Goal: Task Accomplishment & Management: Use online tool/utility

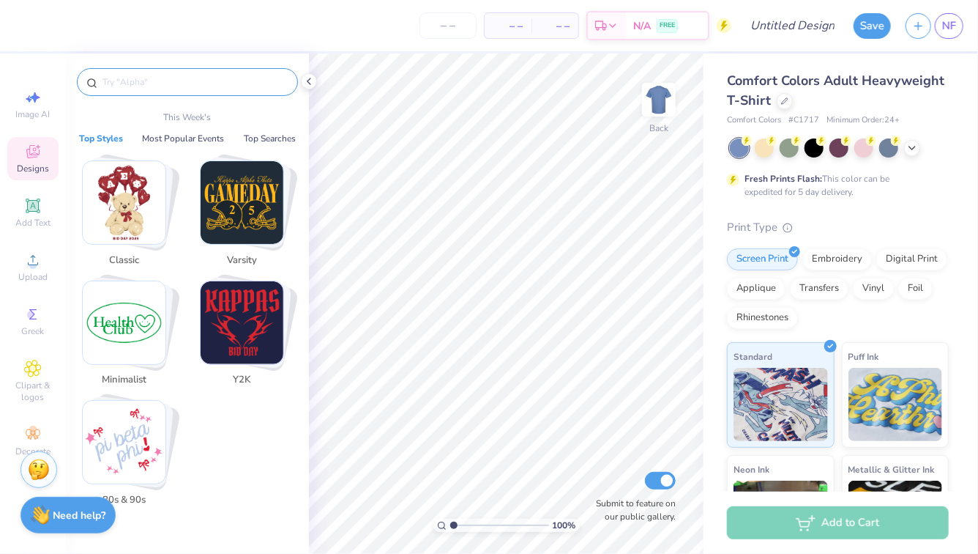
click at [165, 79] on input "text" at bounding box center [194, 82] width 187 height 15
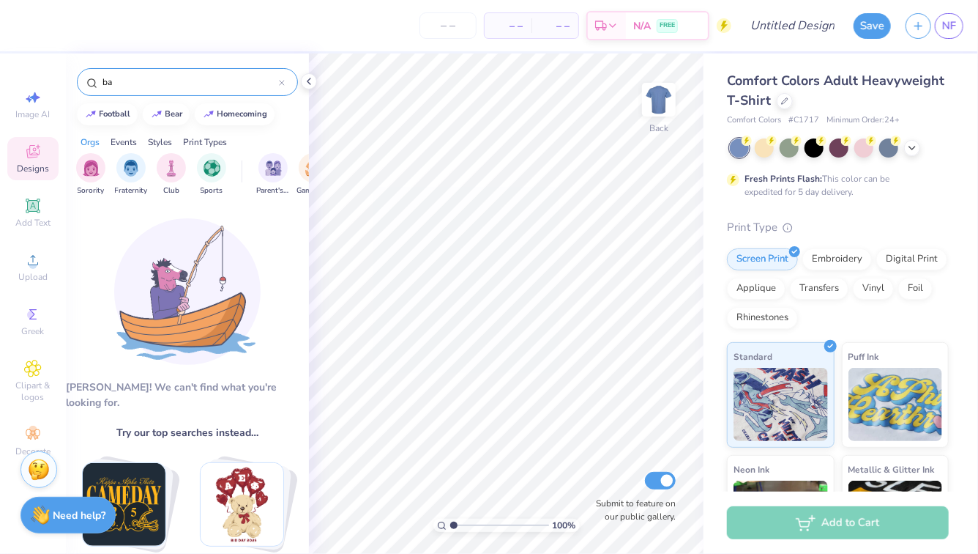
type input "b"
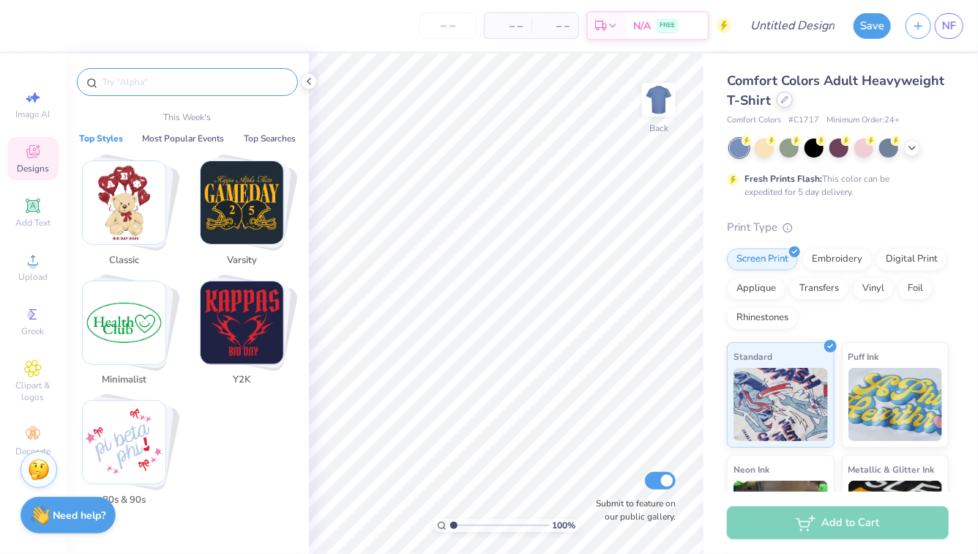
click at [784, 103] on icon at bounding box center [784, 99] width 7 height 7
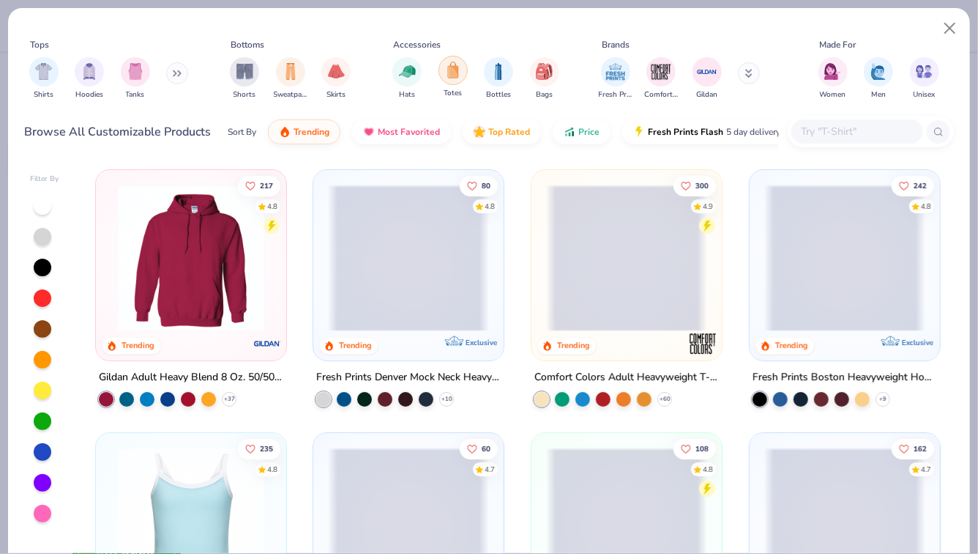
click at [459, 75] on img "filter for Totes" at bounding box center [453, 70] width 16 height 17
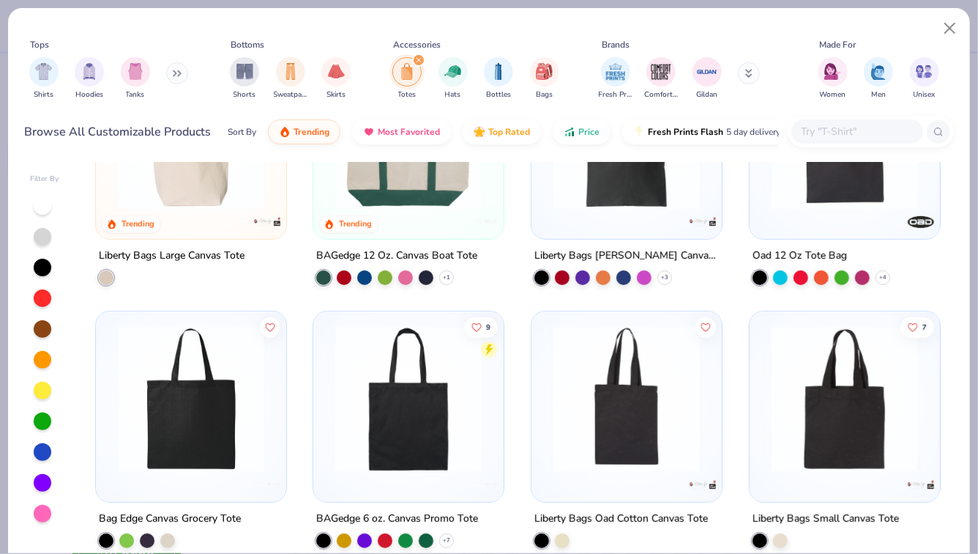
scroll to position [172, 0]
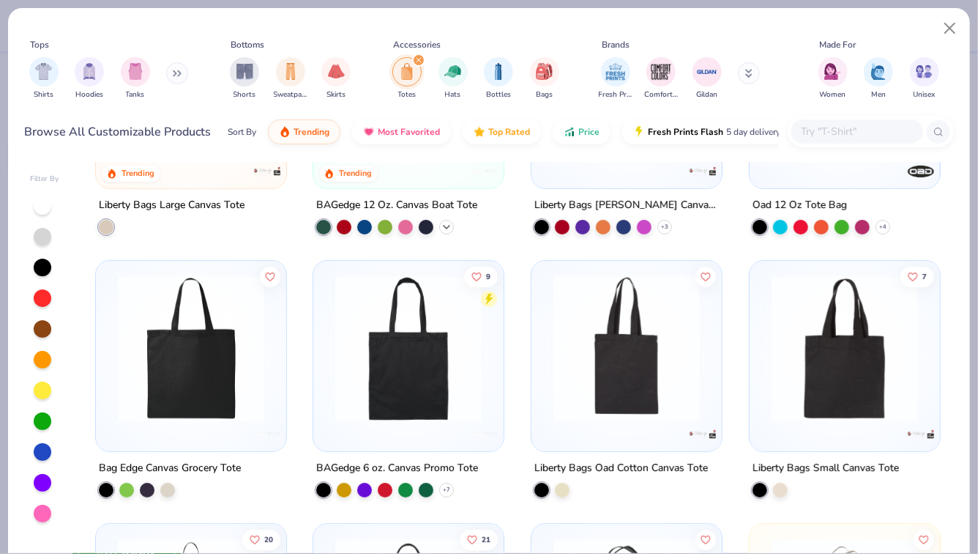
click at [446, 226] on polyline at bounding box center [447, 227] width 6 height 3
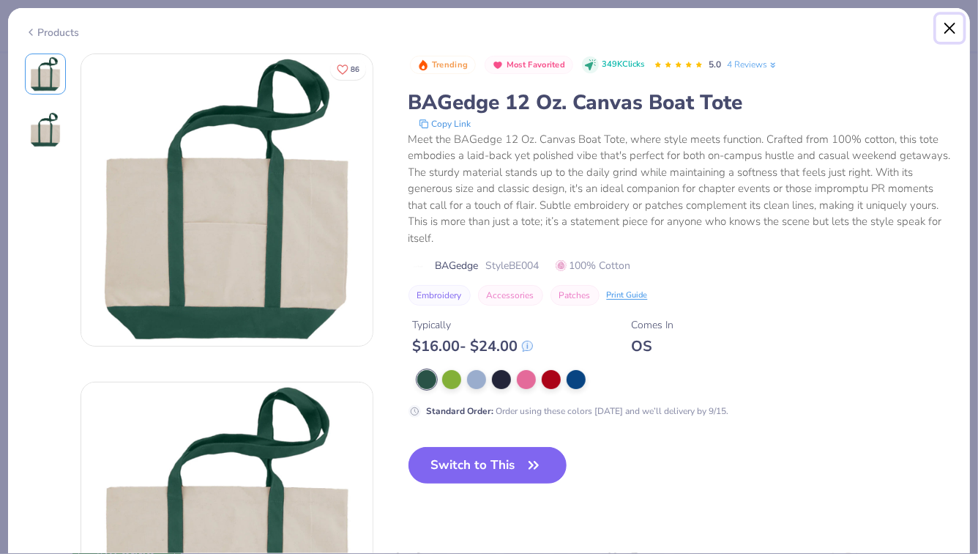
click at [948, 38] on button "Close" at bounding box center [950, 29] width 28 height 28
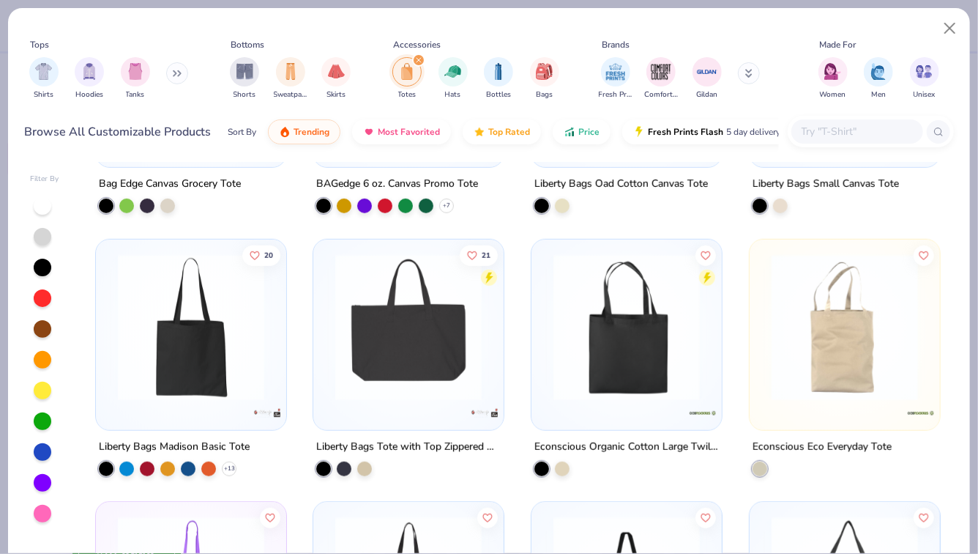
scroll to position [457, 0]
click at [411, 417] on div "21" at bounding box center [408, 333] width 190 height 190
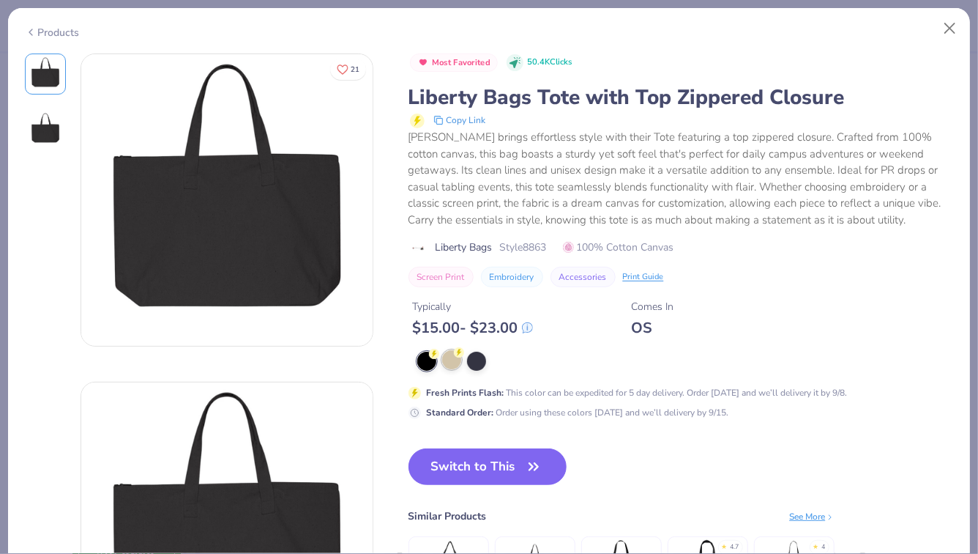
click at [444, 356] on div at bounding box center [451, 359] width 19 height 19
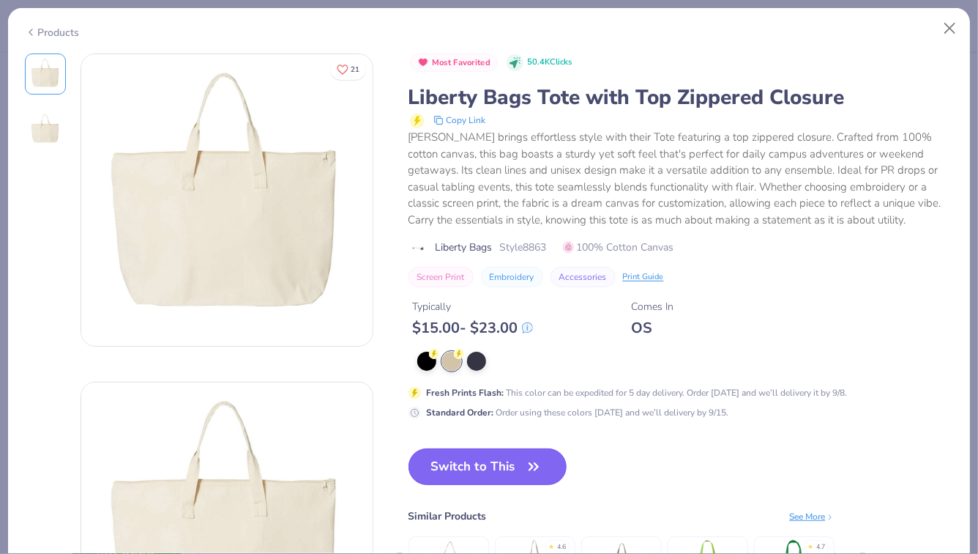
click at [460, 467] on button "Switch to This" at bounding box center [488, 466] width 159 height 37
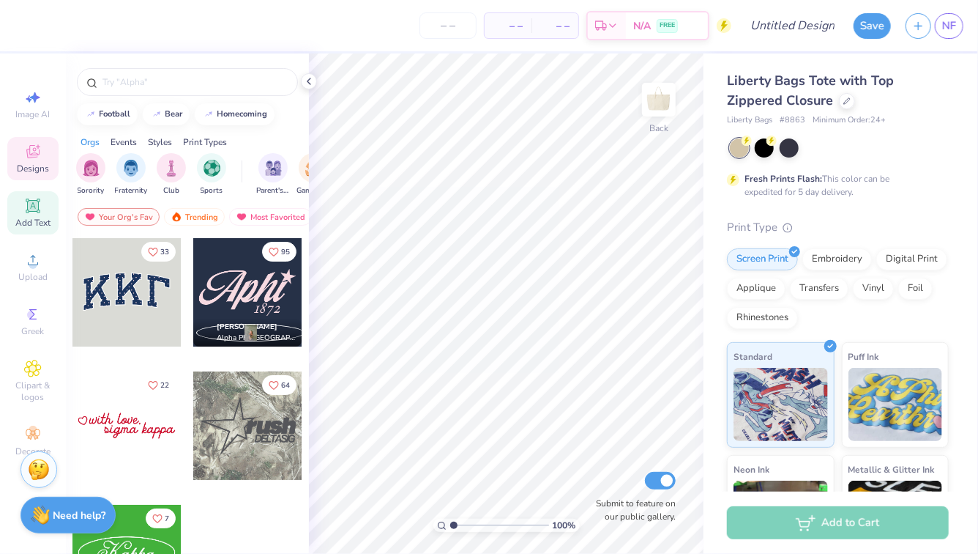
click at [17, 211] on div "Add Text" at bounding box center [32, 212] width 51 height 43
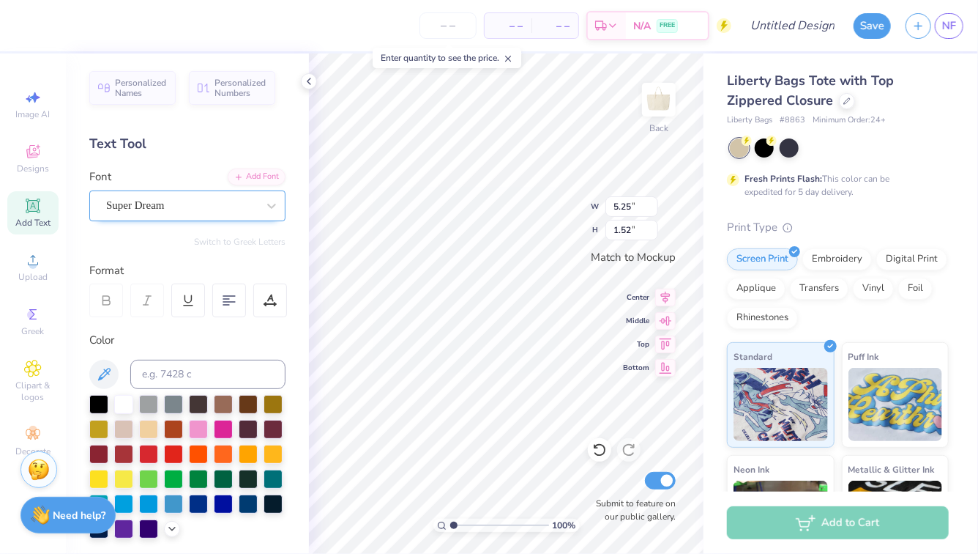
click at [193, 209] on div "Super Dream" at bounding box center [182, 205] width 154 height 23
click at [269, 205] on icon at bounding box center [271, 206] width 9 height 5
type textarea "ZTA"
type input "6.28"
type input "2.64"
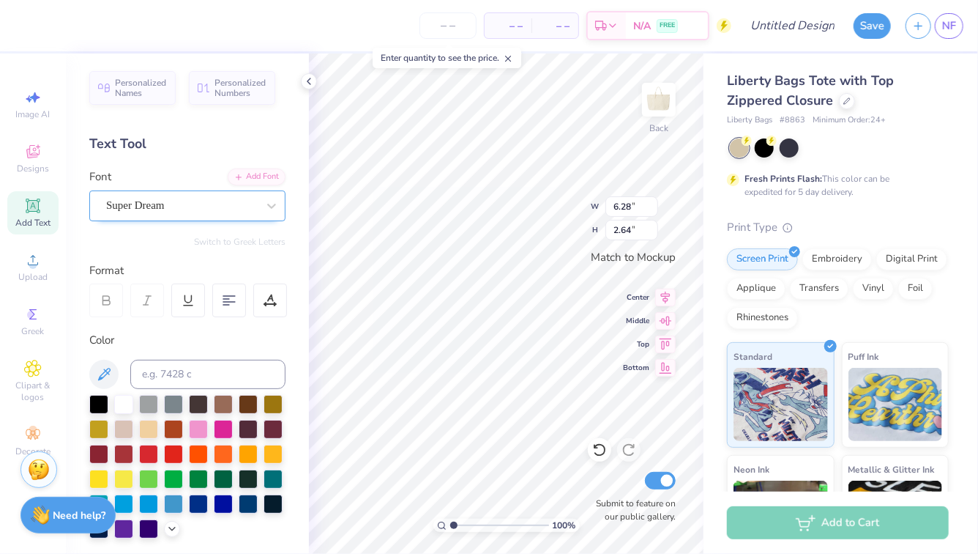
click at [218, 204] on div "Super Dream" at bounding box center [182, 205] width 154 height 23
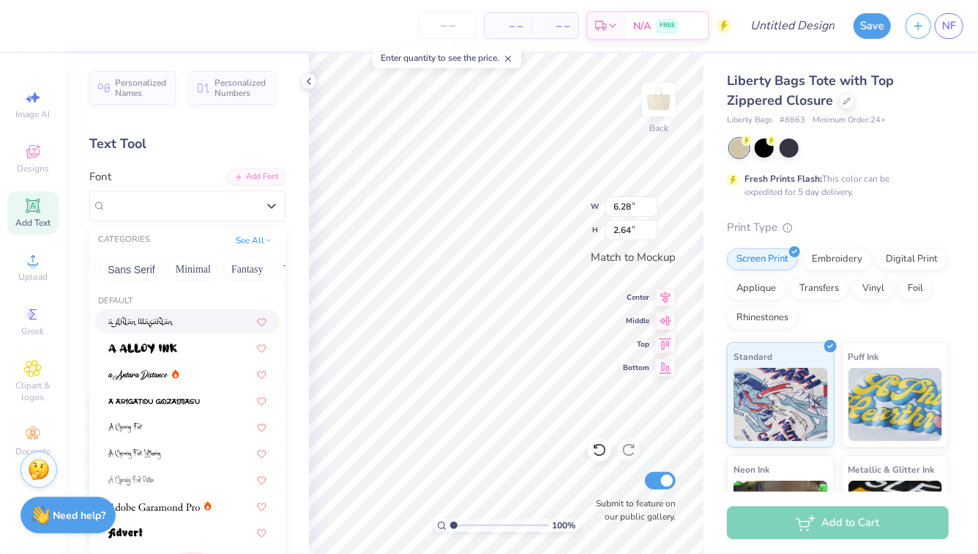
scroll to position [0, 347]
click at [176, 268] on button "Minimal" at bounding box center [189, 269] width 51 height 23
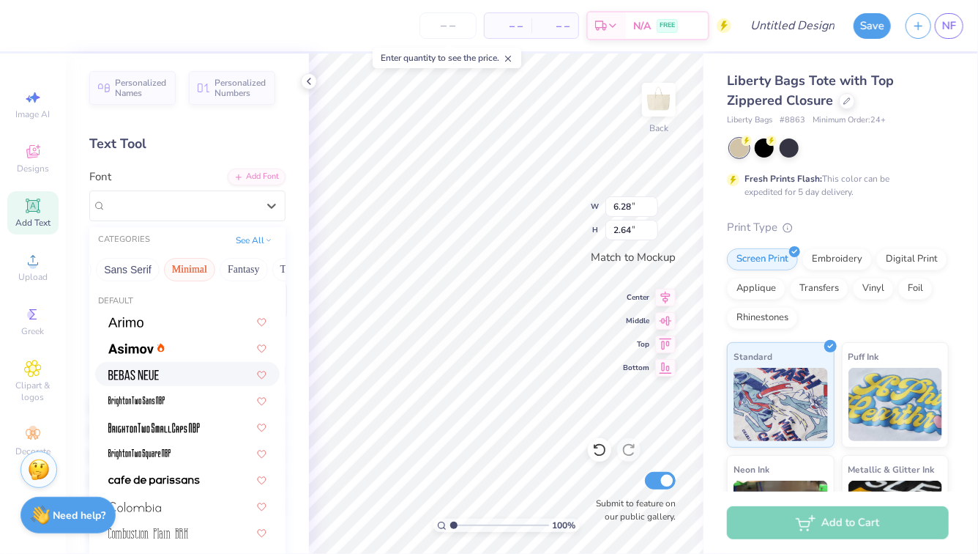
click at [193, 382] on div at bounding box center [187, 374] width 185 height 24
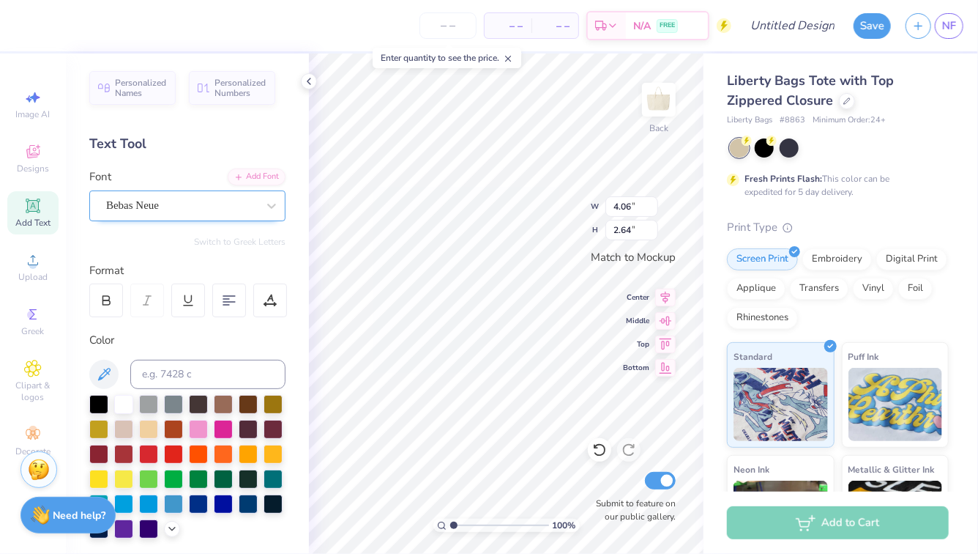
click at [253, 205] on div "Bebas Neue" at bounding box center [182, 205] width 154 height 23
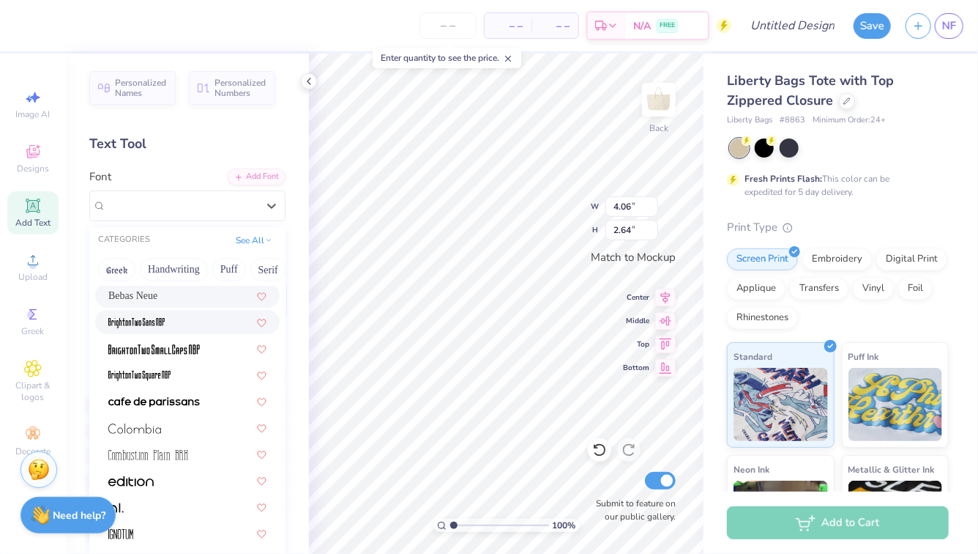
scroll to position [81, 0]
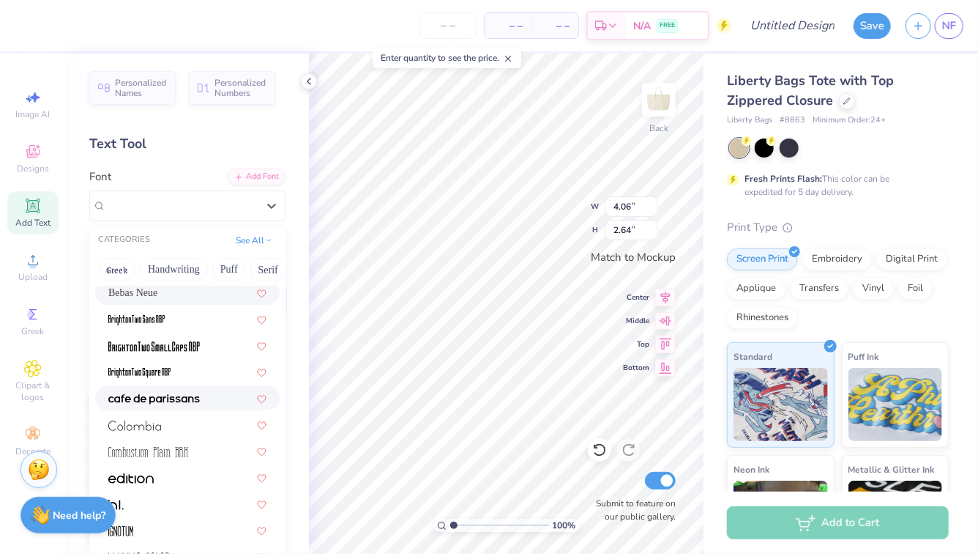
click at [201, 401] on div at bounding box center [187, 397] width 158 height 15
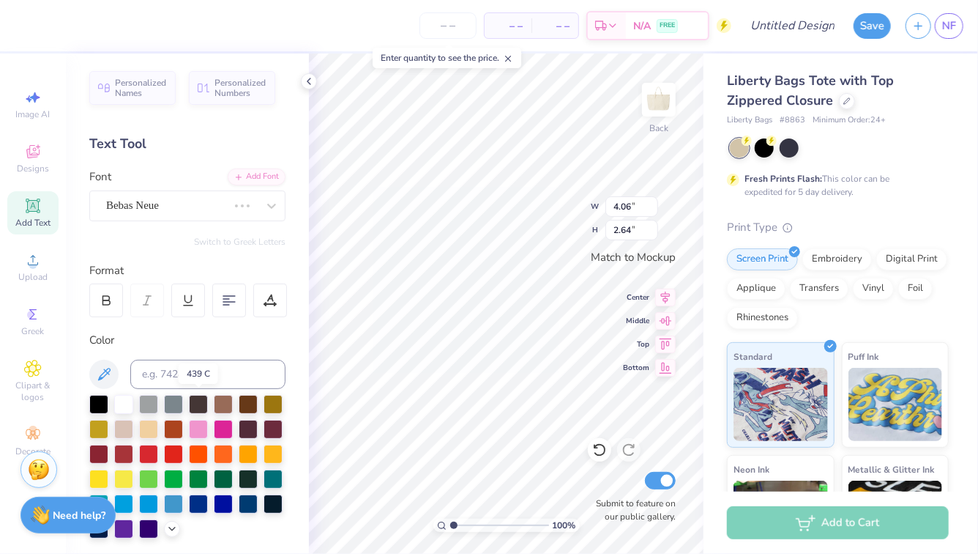
type input "4.68"
type input "1.89"
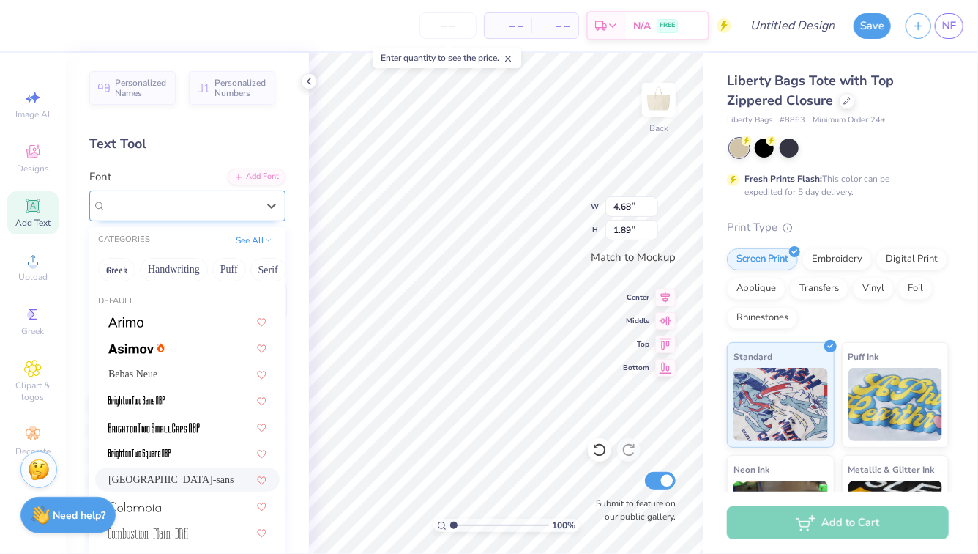
click at [252, 216] on div "cafe de paris-sans" at bounding box center [187, 205] width 196 height 31
click at [120, 271] on button "Greek" at bounding box center [116, 269] width 37 height 23
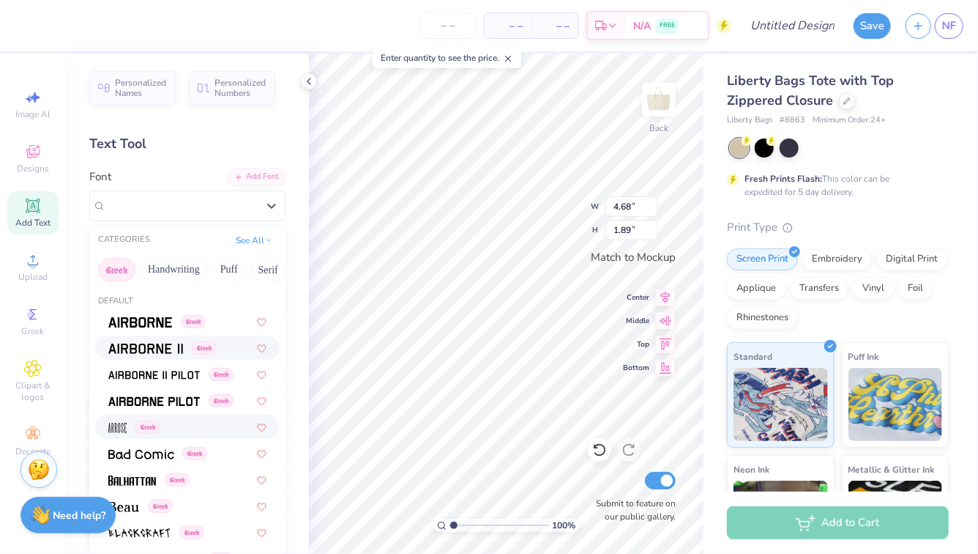
scroll to position [1, 0]
click at [156, 343] on img at bounding box center [145, 348] width 75 height 10
type input "6.06"
type input "2.76"
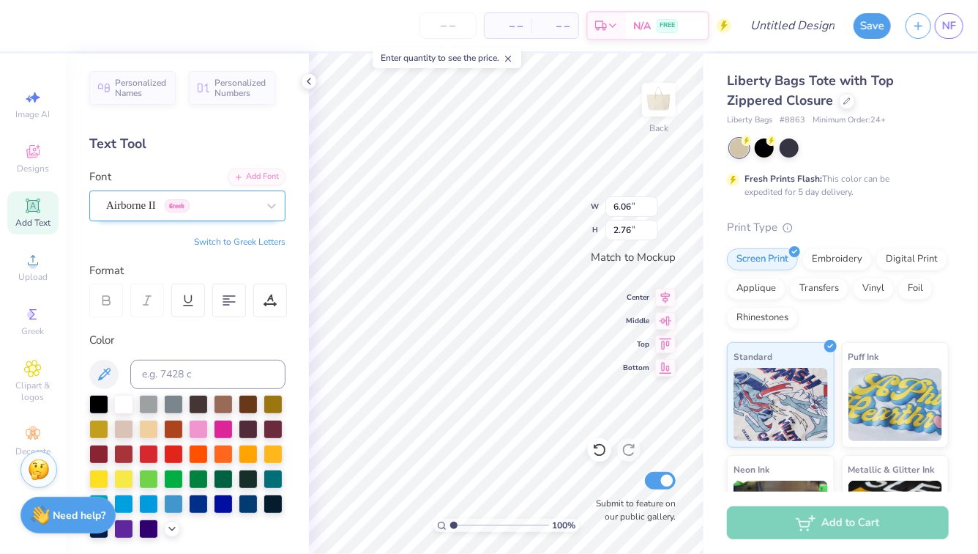
click at [180, 204] on div "Airborne II Greek" at bounding box center [182, 205] width 154 height 23
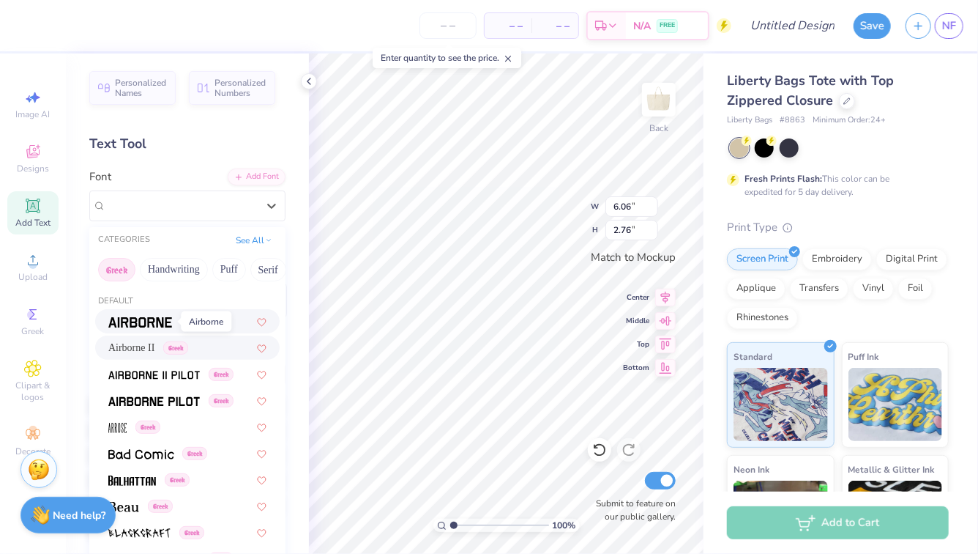
click at [140, 324] on img at bounding box center [140, 322] width 64 height 10
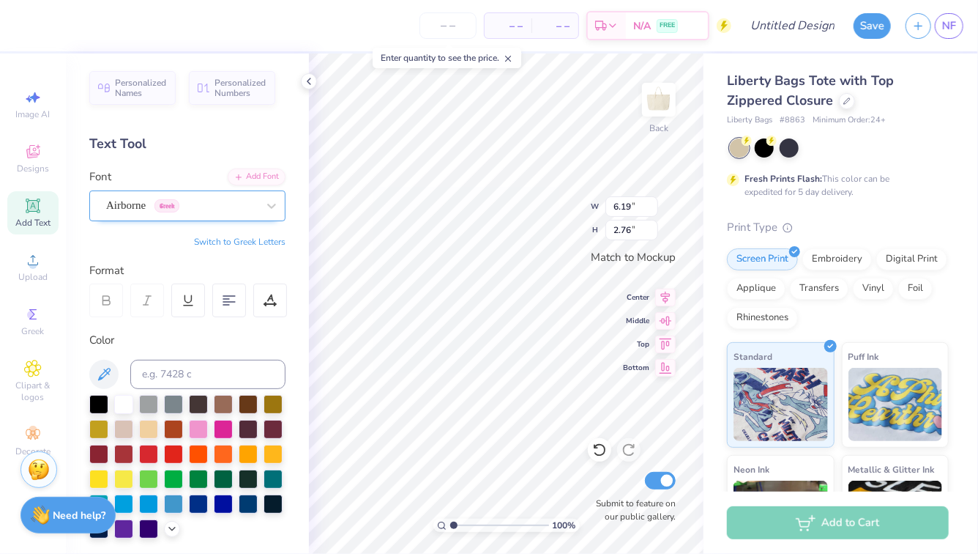
click at [220, 209] on div "Airborne Greek" at bounding box center [182, 205] width 154 height 23
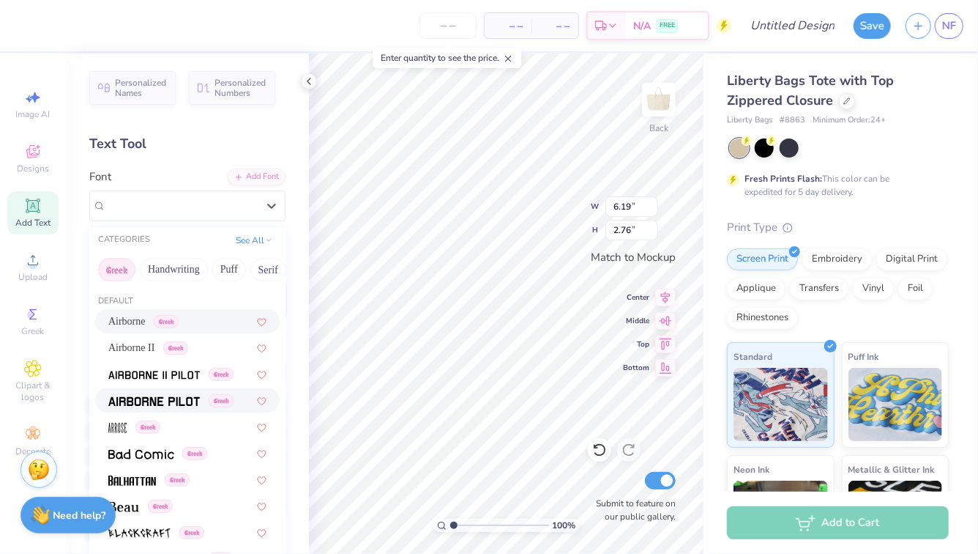
click at [157, 405] on img at bounding box center [154, 401] width 92 height 10
click at [267, 212] on icon at bounding box center [271, 205] width 15 height 15
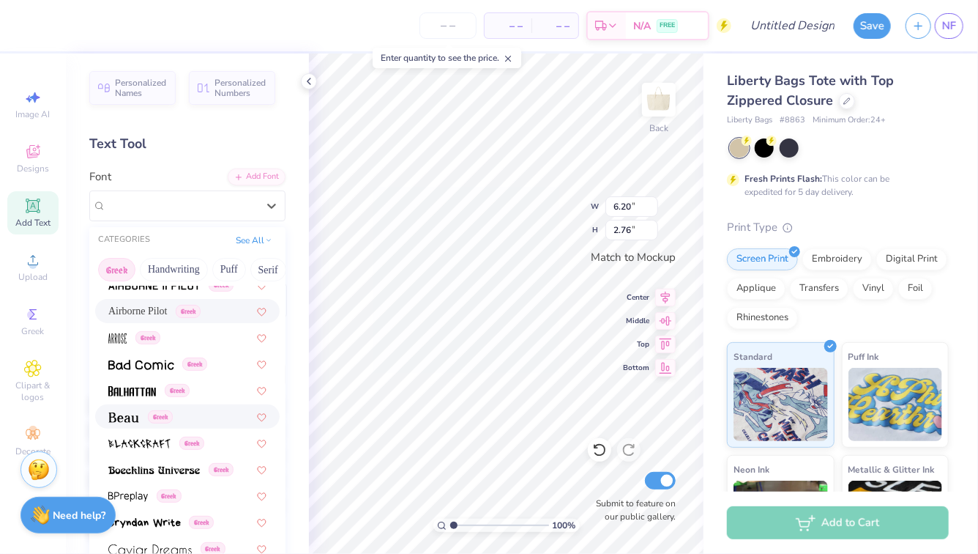
scroll to position [103, 0]
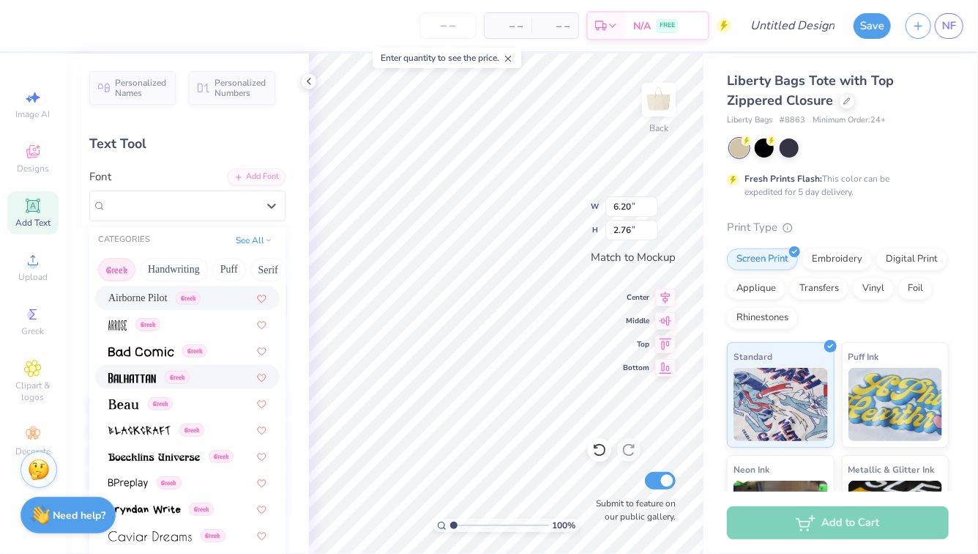
click at [124, 378] on img at bounding box center [132, 378] width 48 height 10
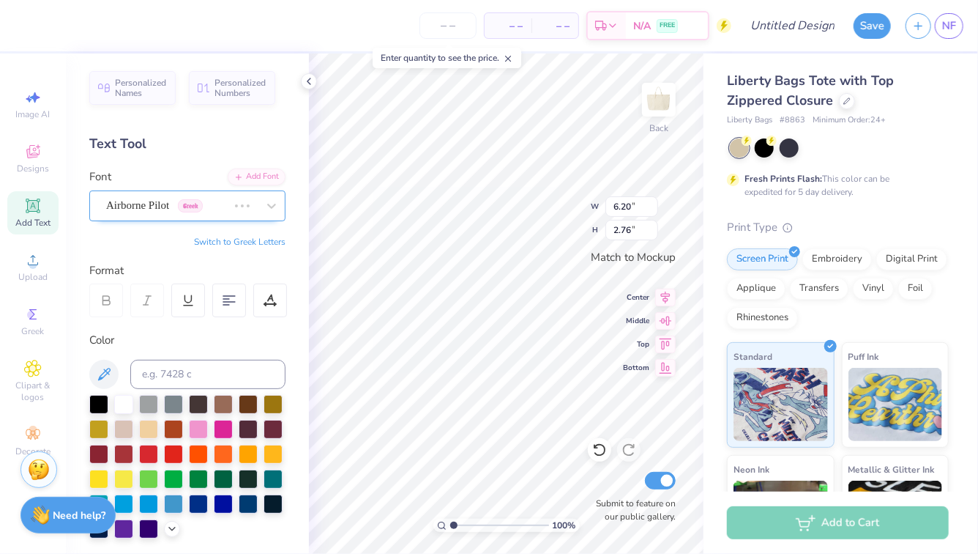
click at [253, 208] on div at bounding box center [242, 205] width 26 height 15
type input "4.71"
type input "3.06"
click at [231, 220] on div "option Balhattan, selected. Select is focused ,type to refine list, press Down …" at bounding box center [187, 205] width 196 height 31
click at [229, 208] on div "Balhattan Greek" at bounding box center [182, 205] width 154 height 23
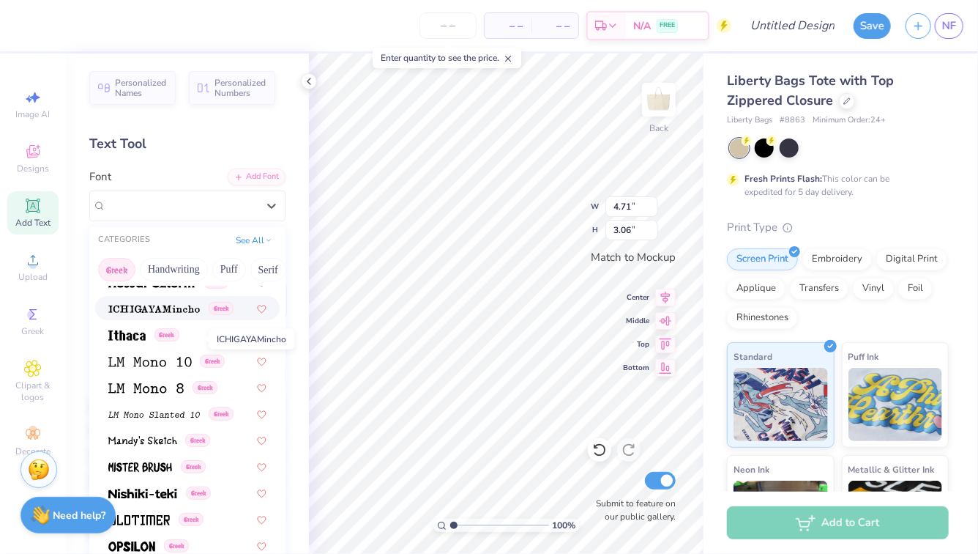
scroll to position [600, 0]
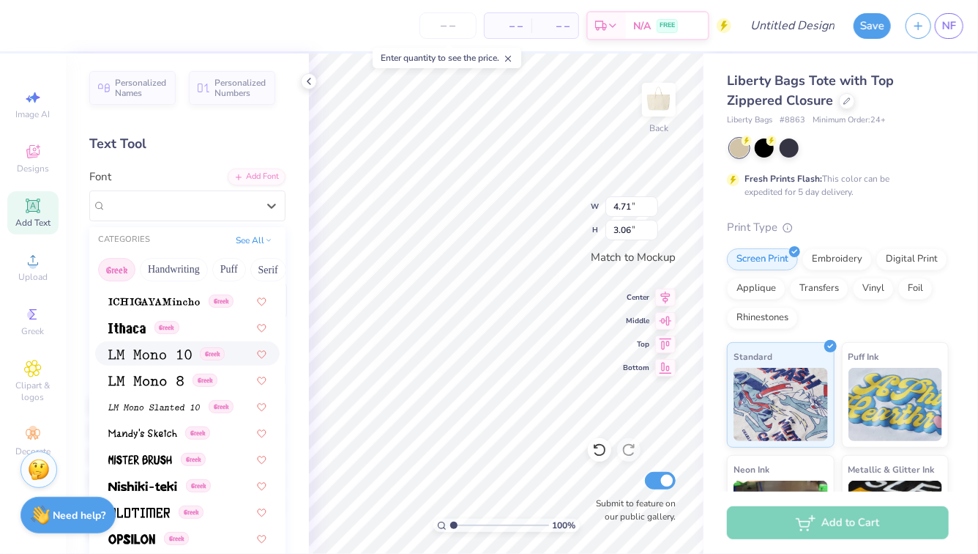
click at [146, 361] on div "Greek" at bounding box center [187, 353] width 185 height 24
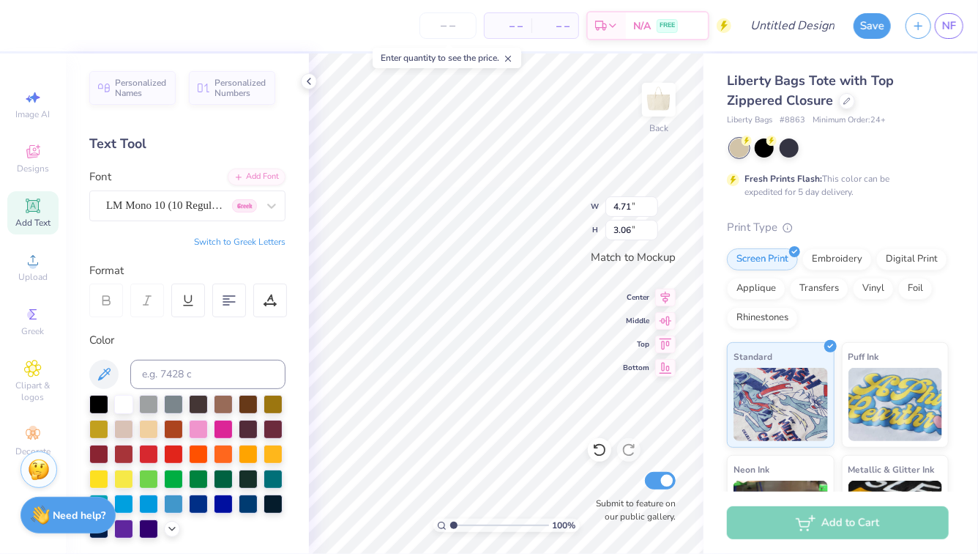
type input "5.65"
type input "2.35"
click at [263, 209] on div at bounding box center [271, 206] width 26 height 26
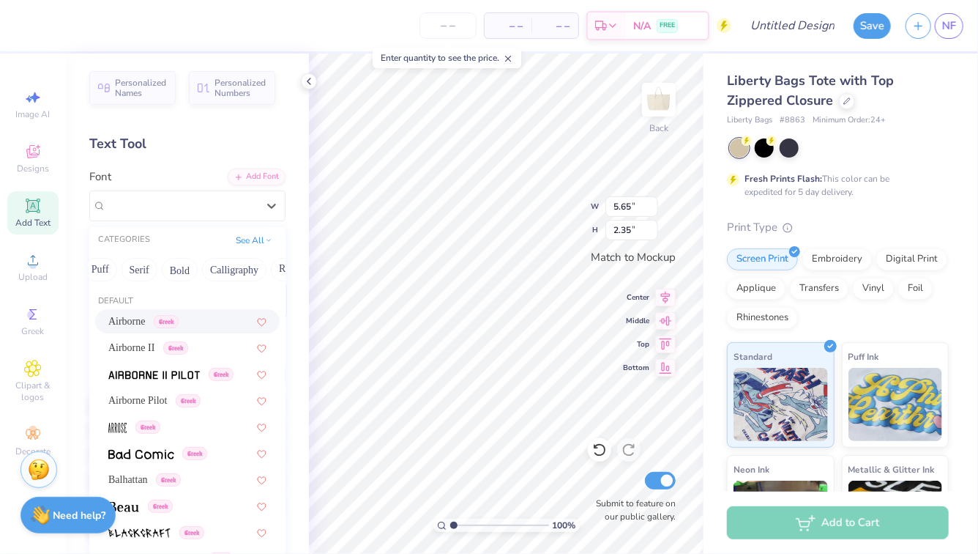
scroll to position [0, 131]
click at [176, 271] on button "Bold" at bounding box center [178, 269] width 36 height 23
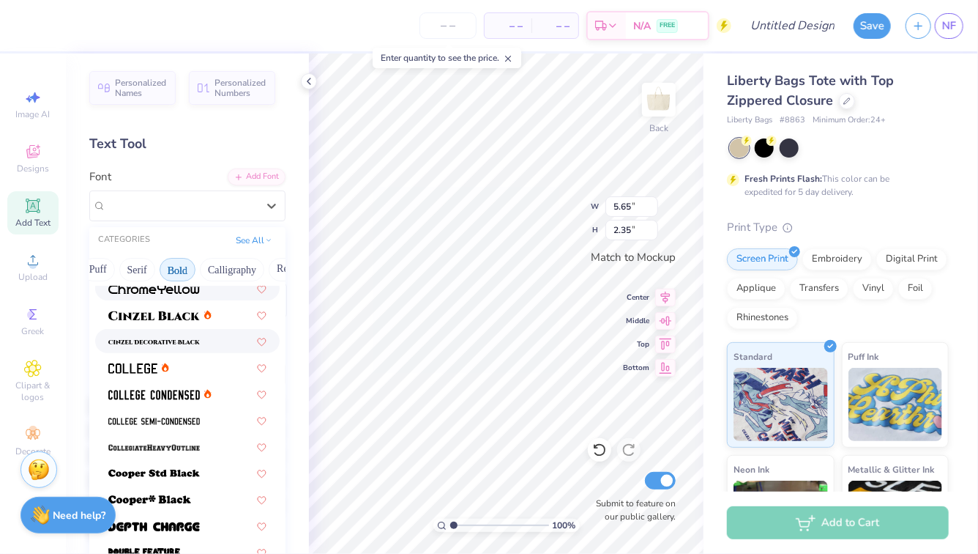
scroll to position [89, 0]
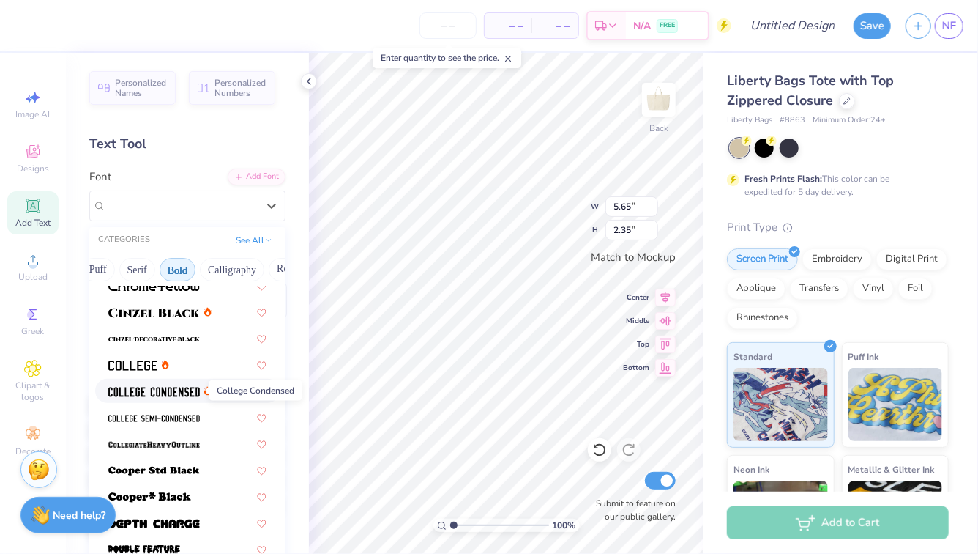
click at [182, 387] on img at bounding box center [154, 392] width 92 height 10
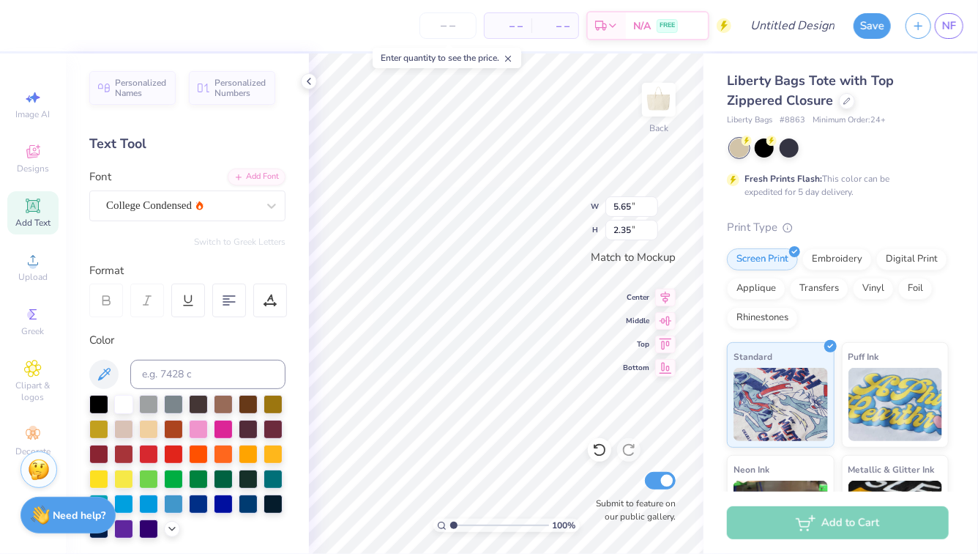
type input "5.15"
type input "2.58"
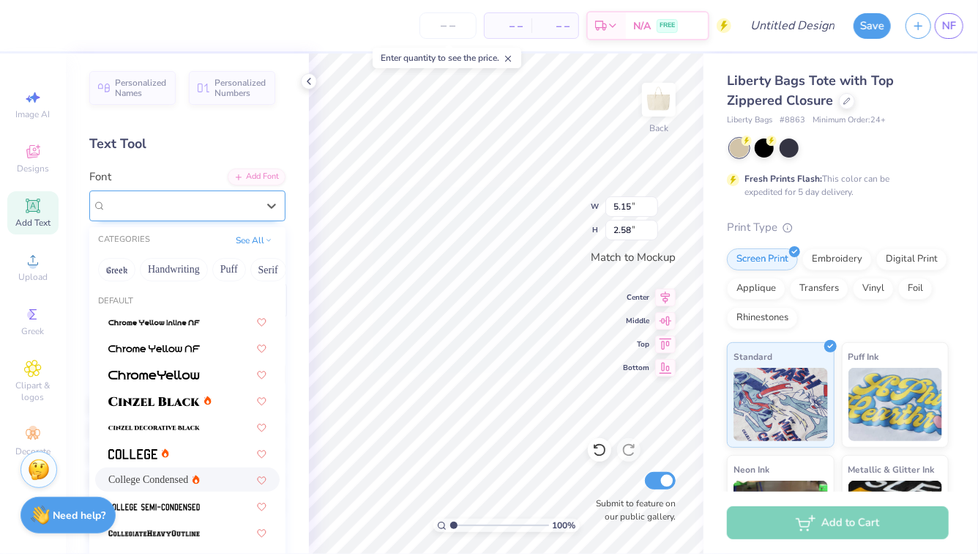
click at [248, 212] on div "College Condensed" at bounding box center [182, 205] width 154 height 23
click at [146, 460] on span at bounding box center [132, 452] width 49 height 15
click at [252, 218] on div "College" at bounding box center [187, 205] width 196 height 31
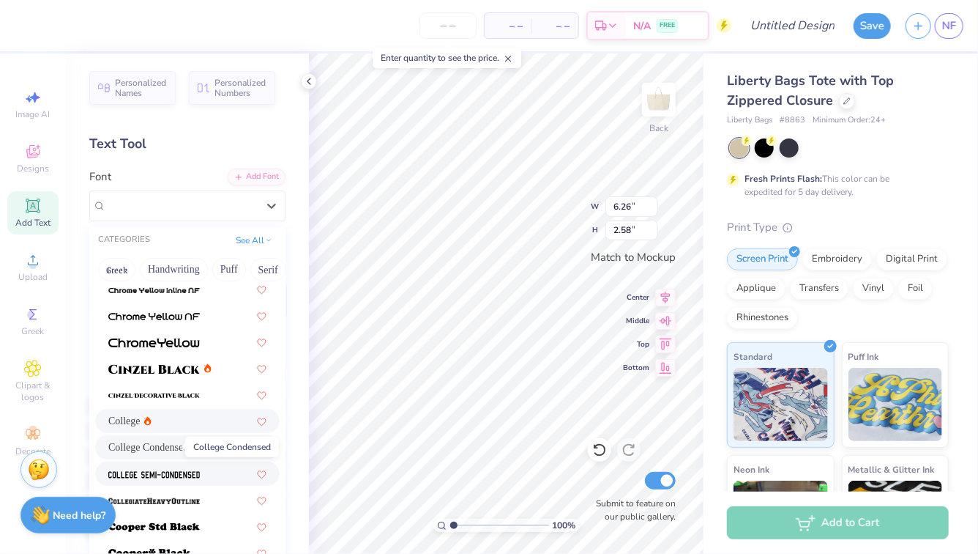
click at [158, 477] on img at bounding box center [154, 474] width 92 height 10
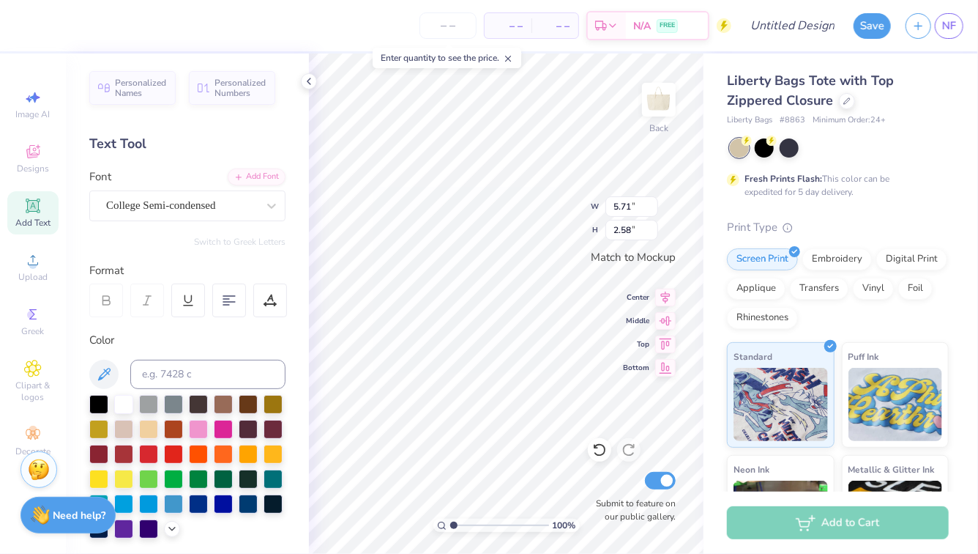
type input "4.50"
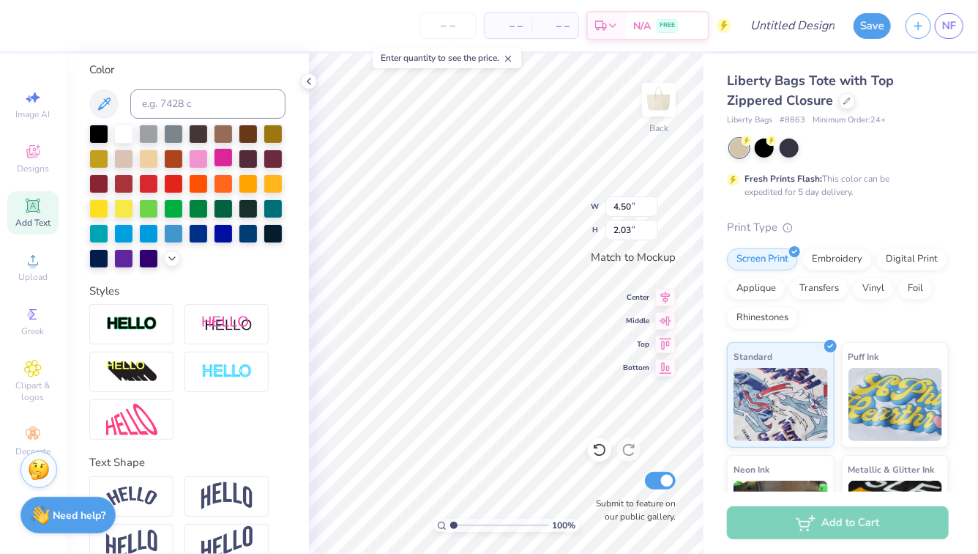
scroll to position [297, 0]
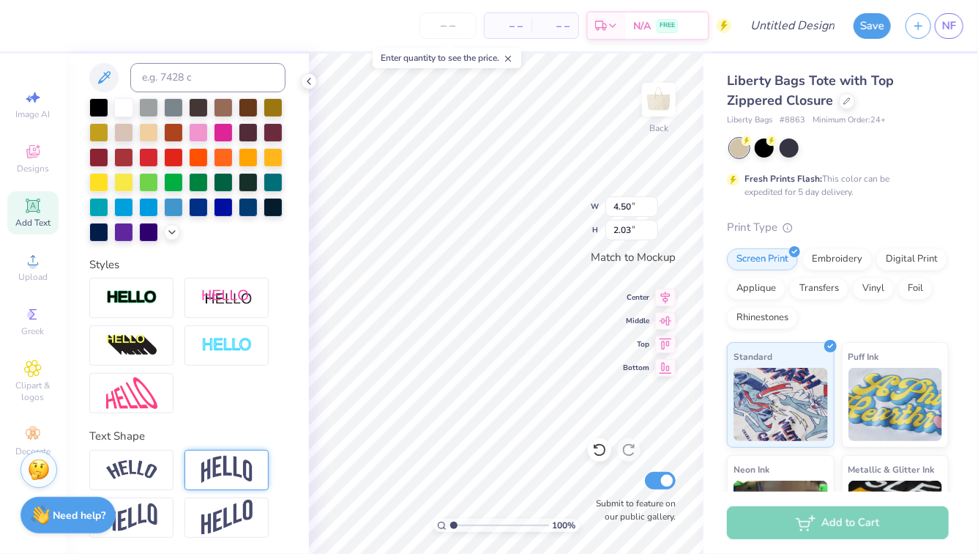
click at [217, 477] on img at bounding box center [226, 469] width 51 height 28
type input "2.96"
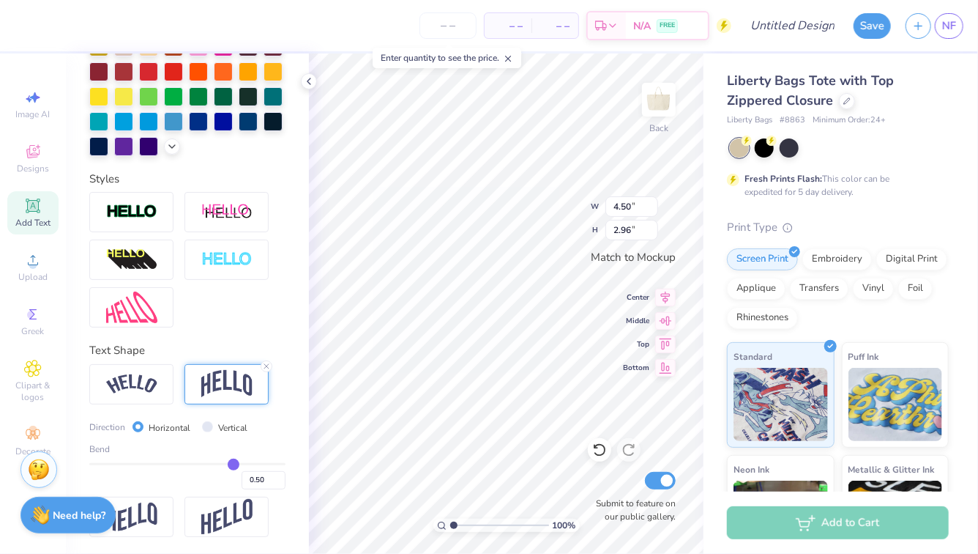
type input "0.47"
type input "0.44"
type input "0.43"
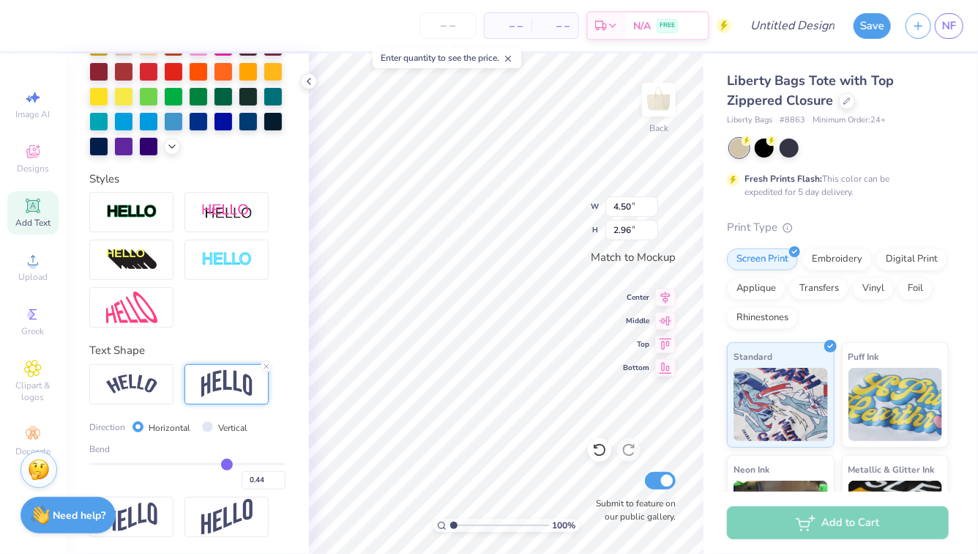
type input "0.43"
type input "0.41"
type input "0.39"
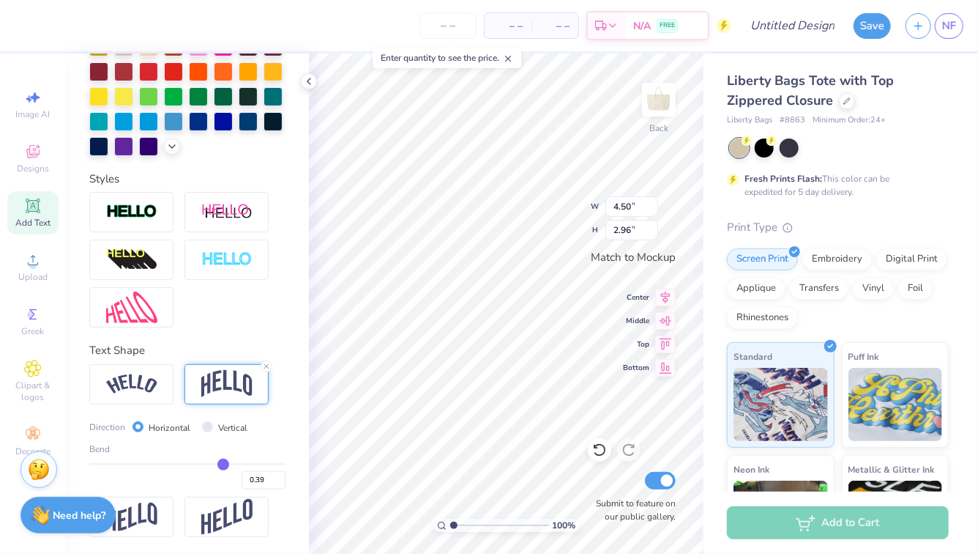
type input "0.38"
type input "0.37"
type input "0.36"
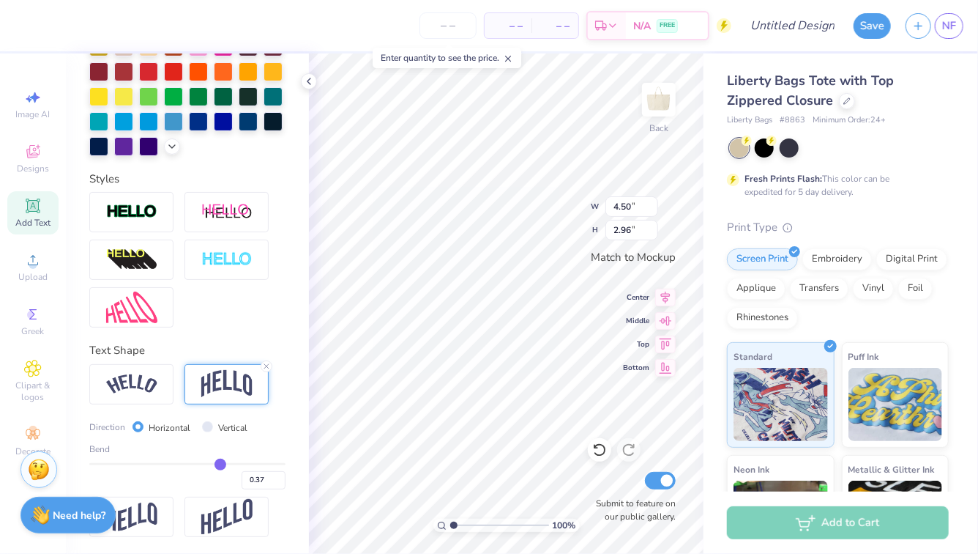
type input "0.36"
type input "0.35"
type input "0.34"
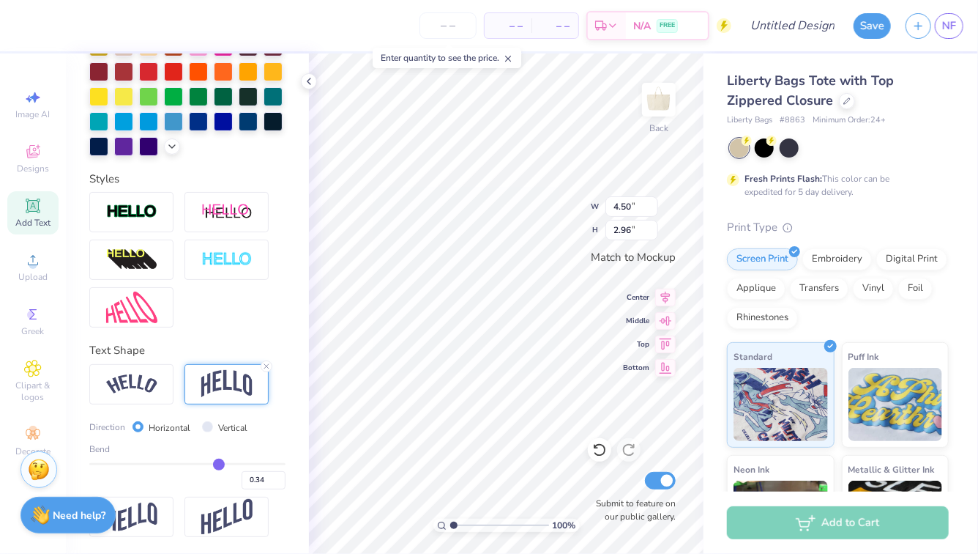
type input "0.31"
type input "0.3"
type input "0.30"
type input "0.28"
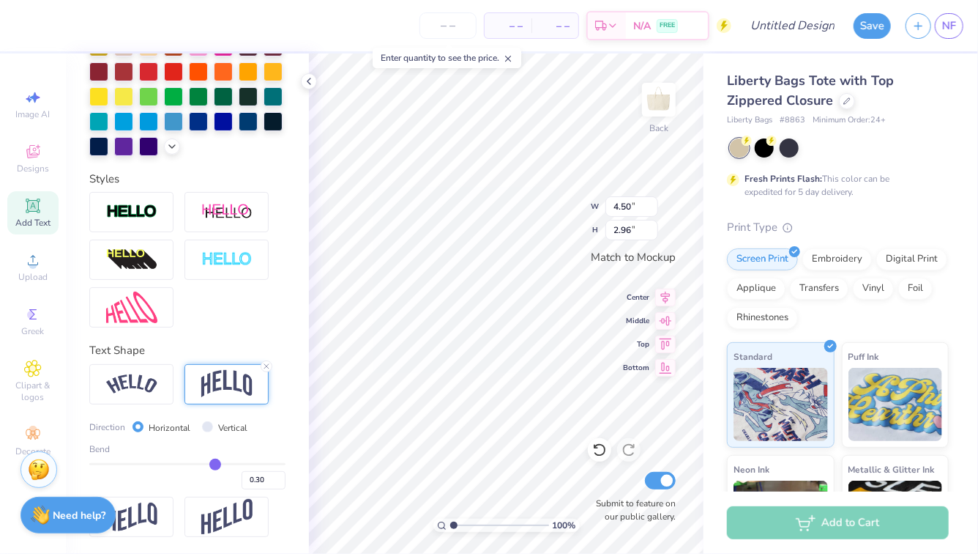
type input "0.28"
type input "0.27"
type input "0.26"
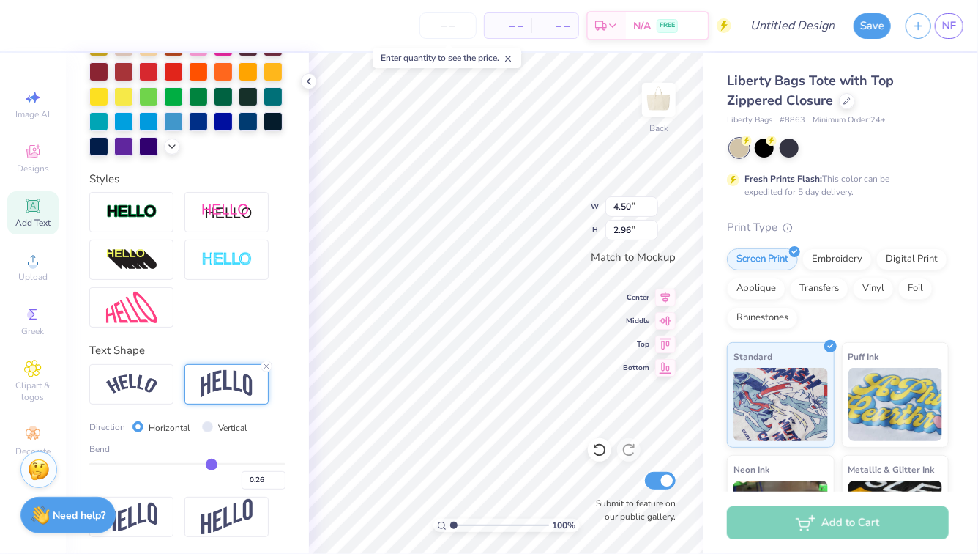
type input "0.25"
type input "0.24"
type input "0.23"
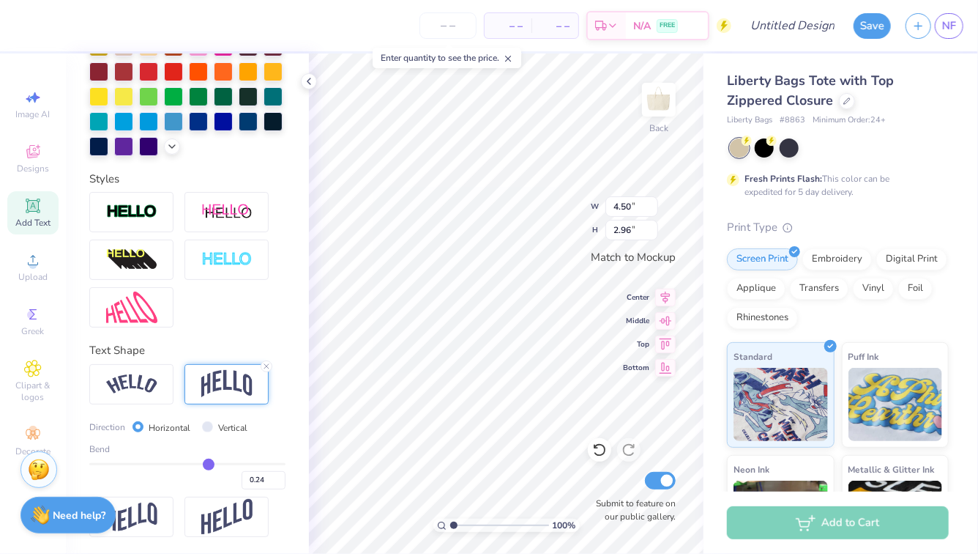
type input "0.23"
type input "0.22"
type input "0.21"
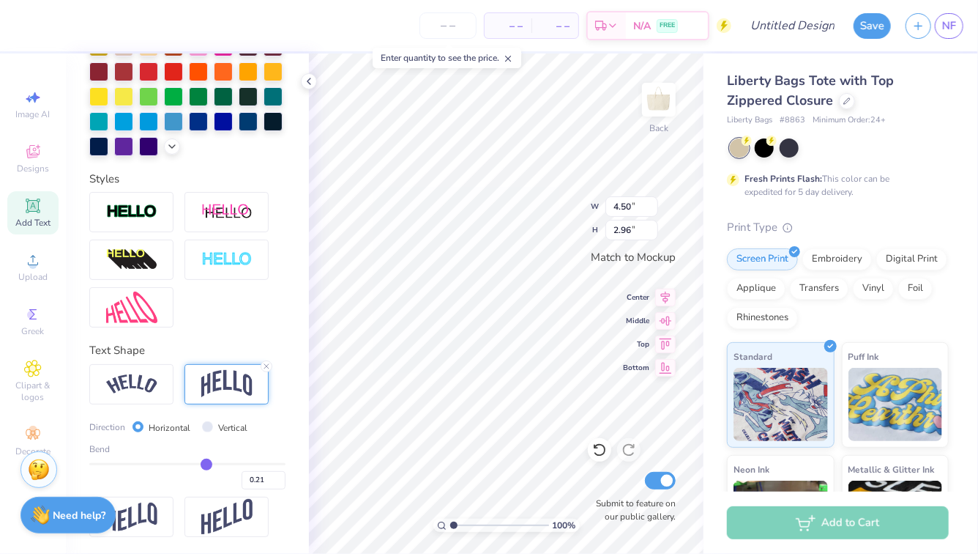
type input "0.22"
drag, startPoint x: 231, startPoint y: 461, endPoint x: 208, endPoint y: 461, distance: 22.7
type input "0.22"
click at [208, 463] on input "range" at bounding box center [187, 464] width 196 height 2
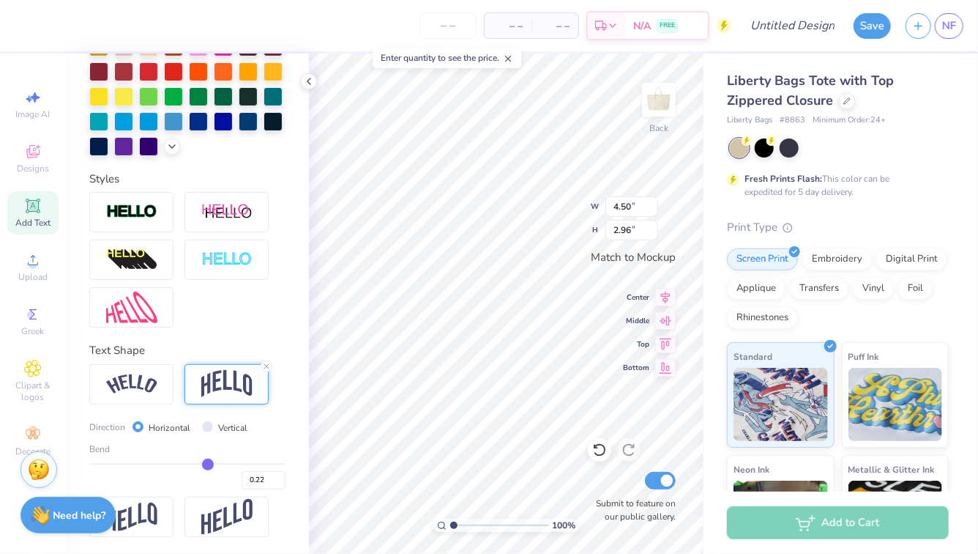
type input "2.42"
type input "0.24"
type input "0.28"
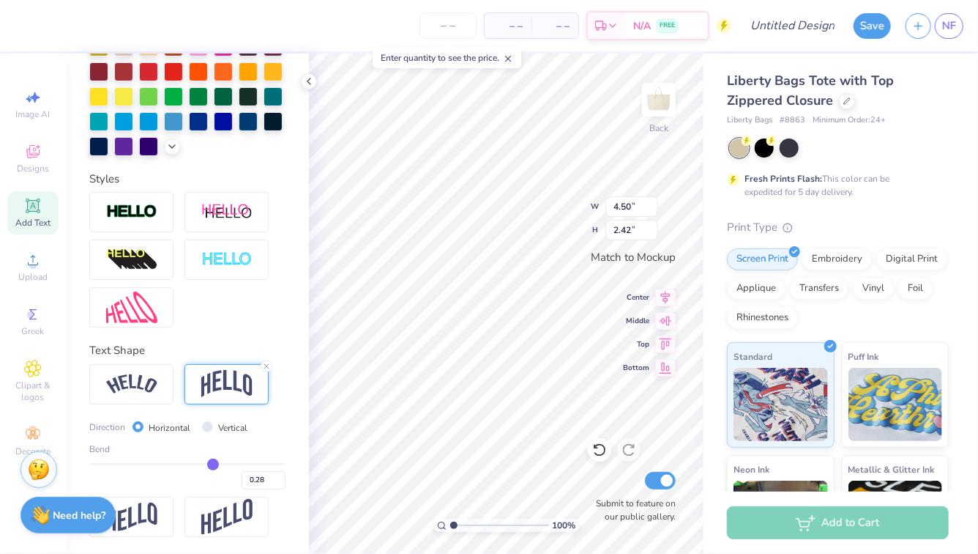
type input "0.29"
type input "0.31"
type input "0.32"
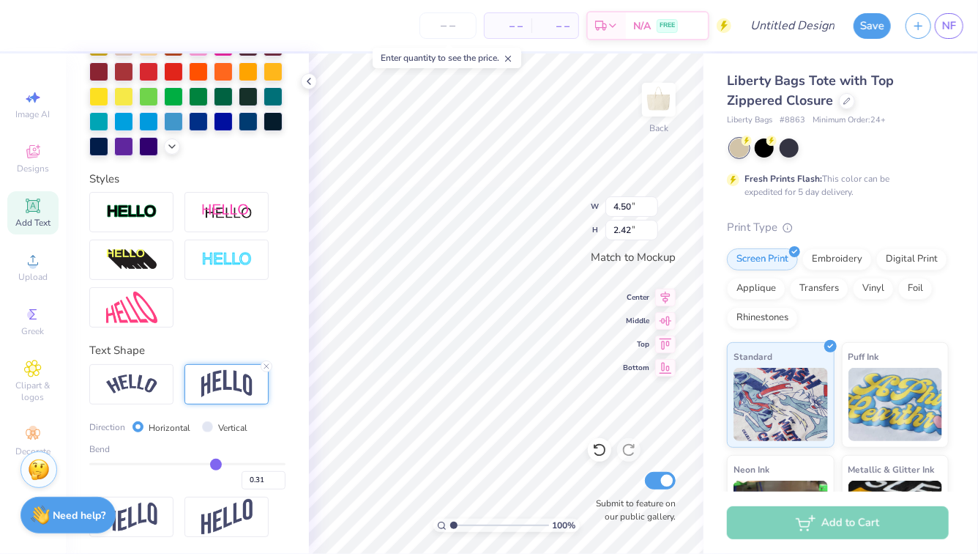
type input "0.32"
type input "0.33"
type input "0.34"
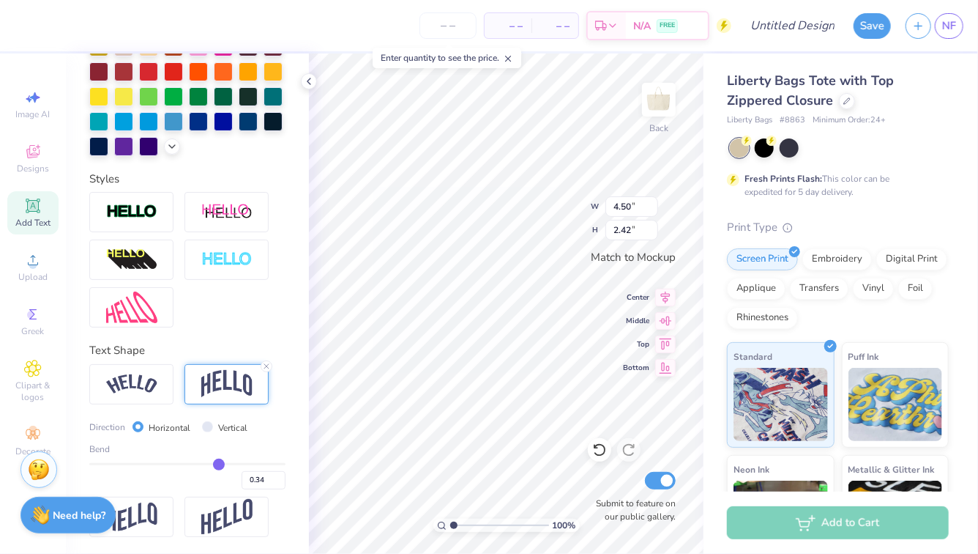
type input "0.35"
type input "0.36"
drag, startPoint x: 206, startPoint y: 463, endPoint x: 220, endPoint y: 463, distance: 13.9
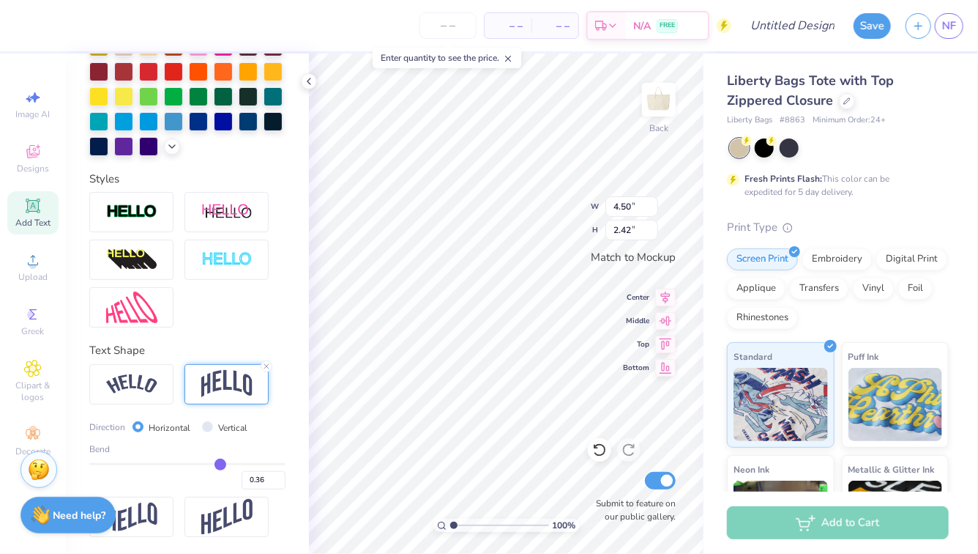
type input "0.36"
click at [220, 463] on input "range" at bounding box center [187, 464] width 196 height 2
type input "2.68"
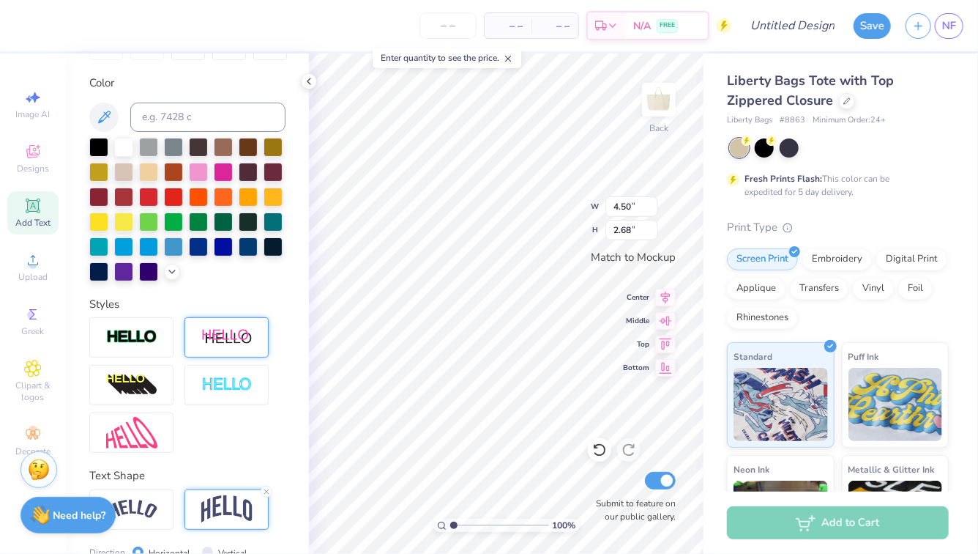
scroll to position [255, 0]
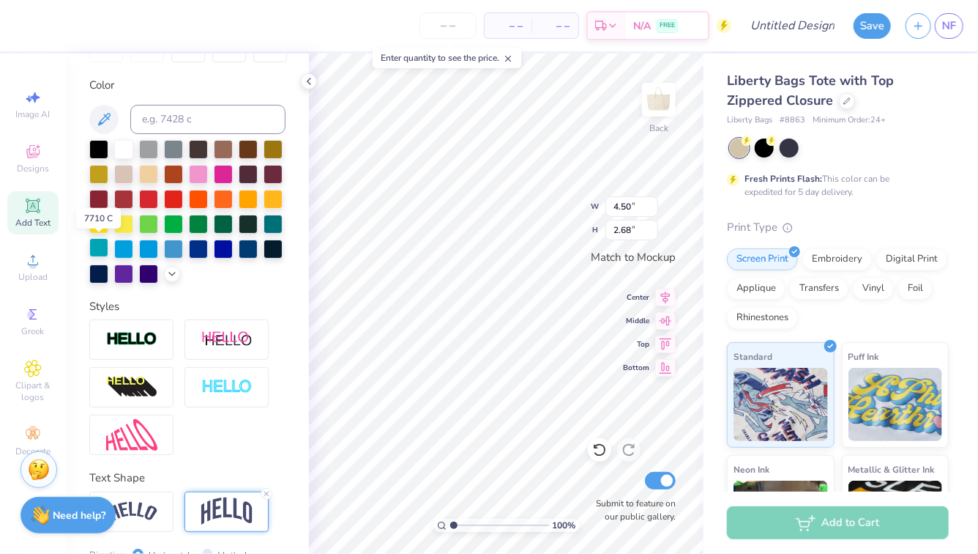
click at [103, 250] on div at bounding box center [98, 247] width 19 height 19
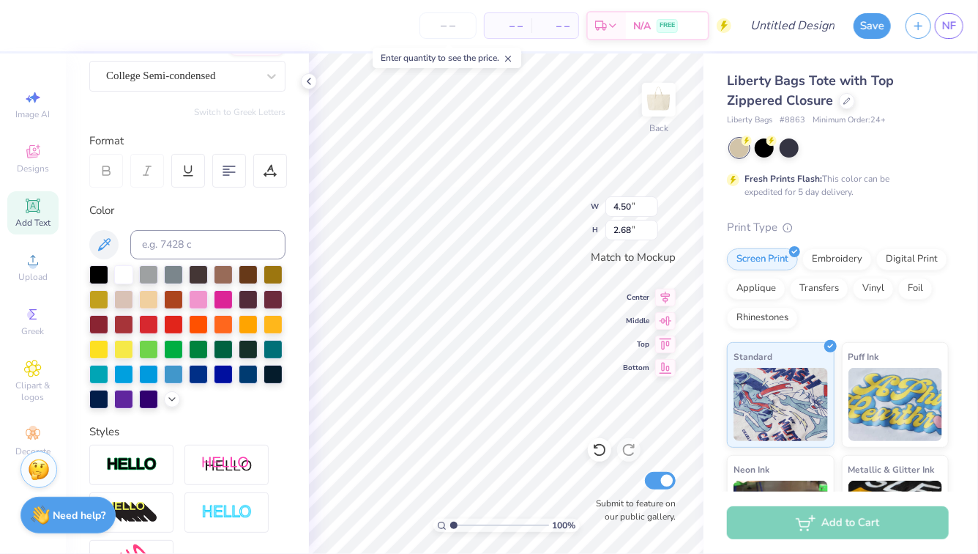
scroll to position [106, 0]
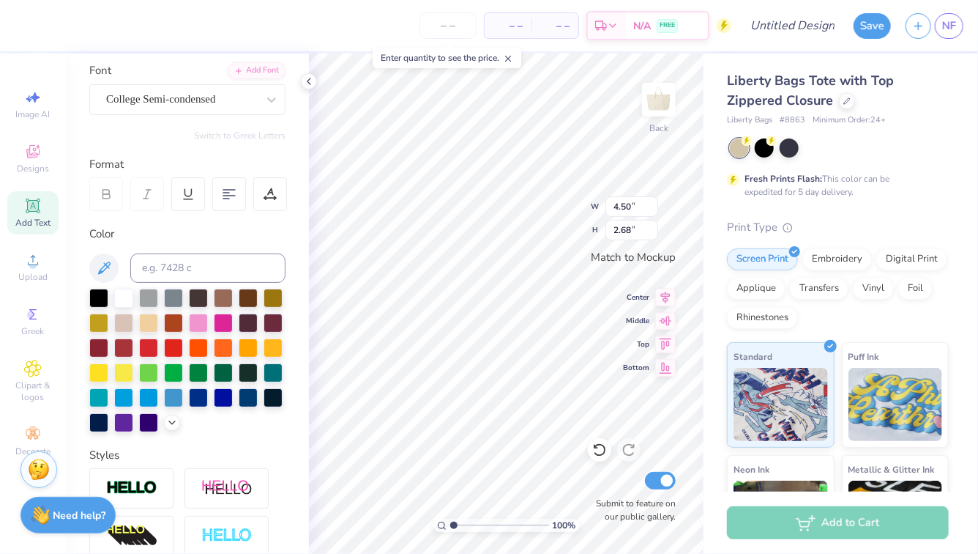
click at [27, 212] on icon at bounding box center [33, 205] width 14 height 14
type input "5.25"
type input "1.52"
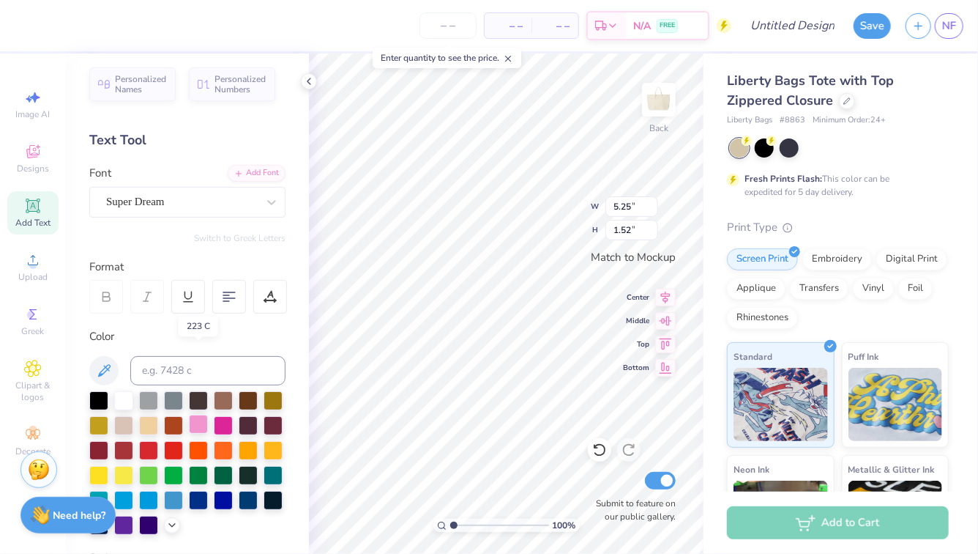
scroll to position [0, 0]
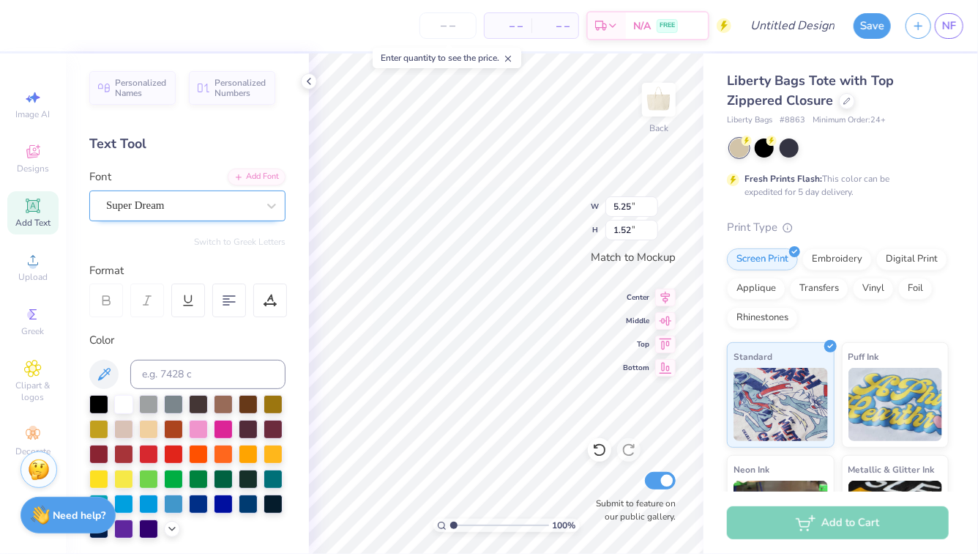
type textarea "Lambda Gamma"
click at [203, 206] on div "Super Dream" at bounding box center [182, 205] width 154 height 23
type input "4.50"
type input "2.68"
type input "14.99"
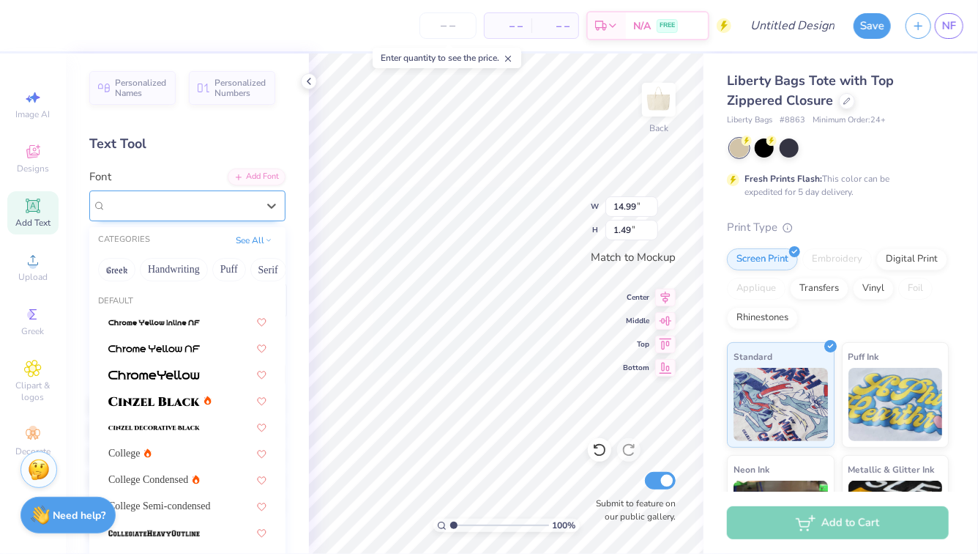
click at [218, 211] on div "Super Dream" at bounding box center [182, 205] width 154 height 23
click at [202, 274] on button "Bold" at bounding box center [203, 269] width 36 height 23
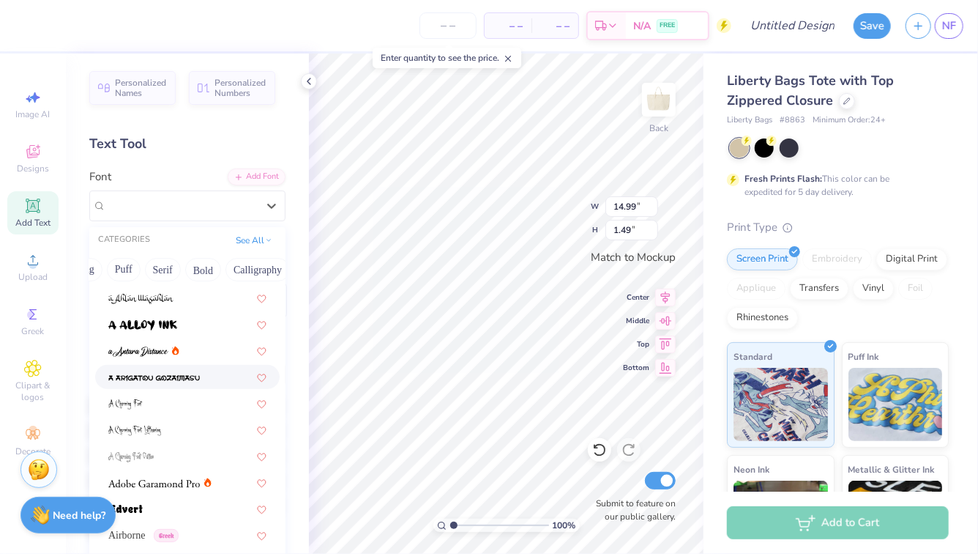
scroll to position [22, 0]
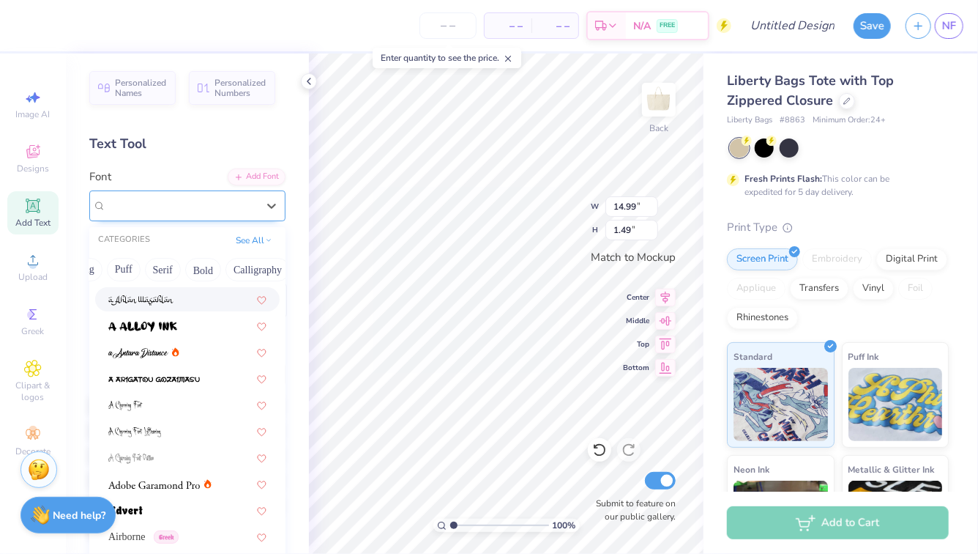
click at [202, 206] on div "Super Dream" at bounding box center [181, 205] width 151 height 17
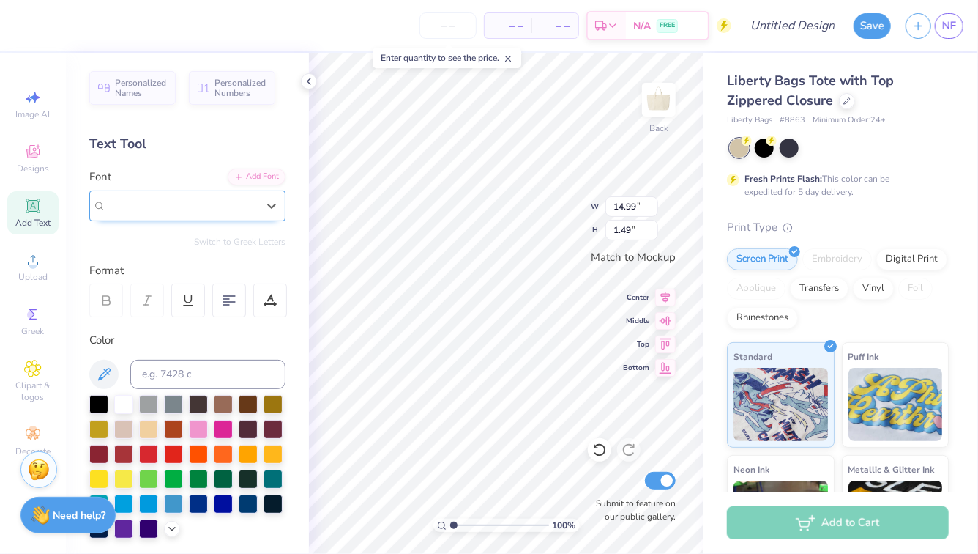
click at [202, 206] on div "Super Dream" at bounding box center [181, 205] width 151 height 17
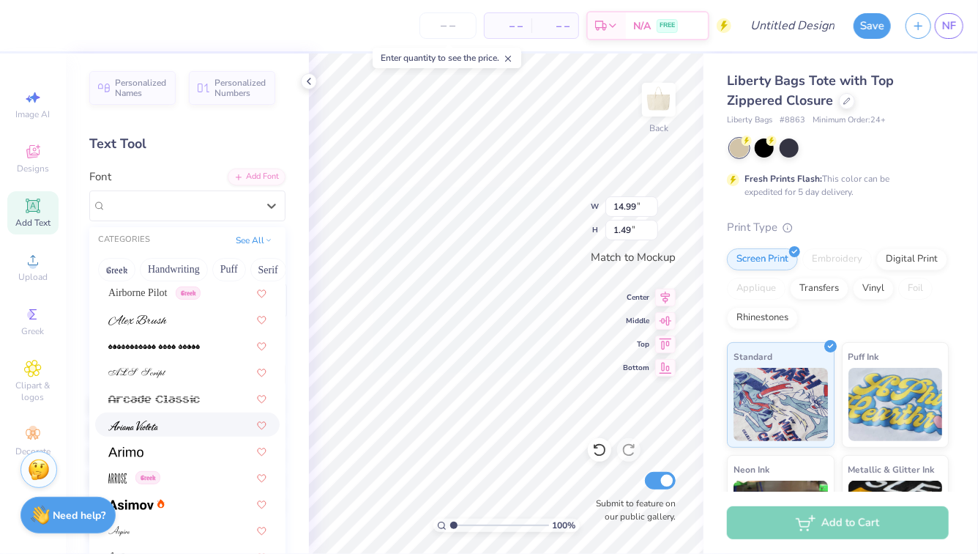
scroll to position [0, 0]
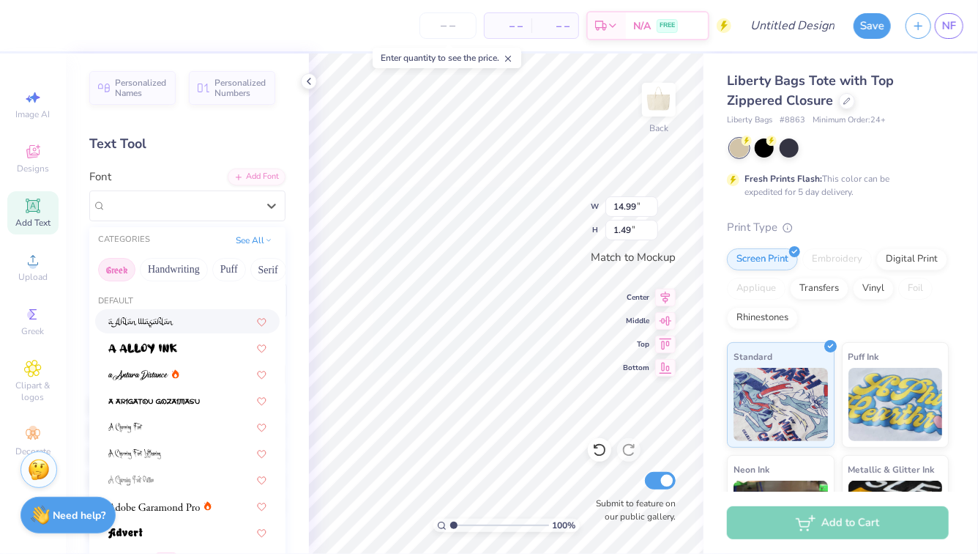
click at [126, 264] on button "Greek" at bounding box center [116, 269] width 37 height 23
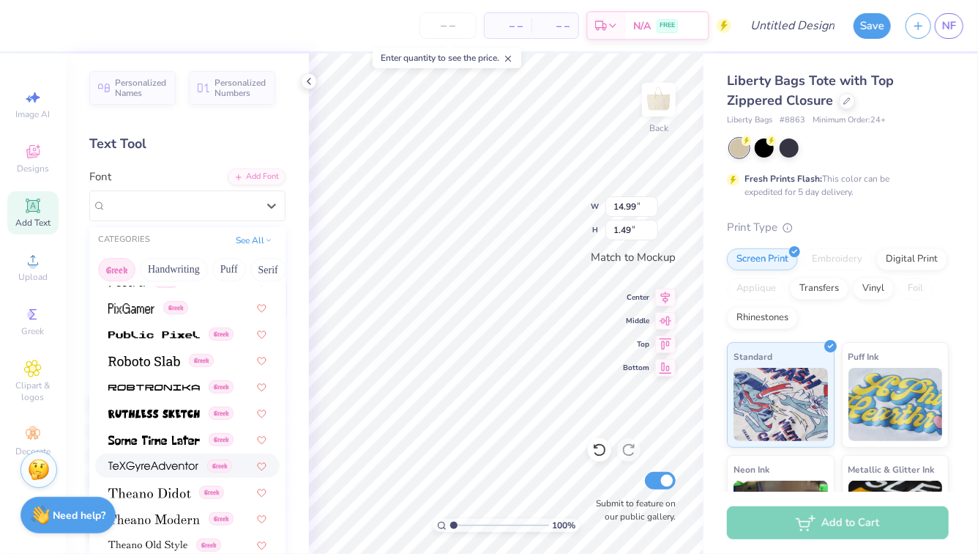
scroll to position [885, 0]
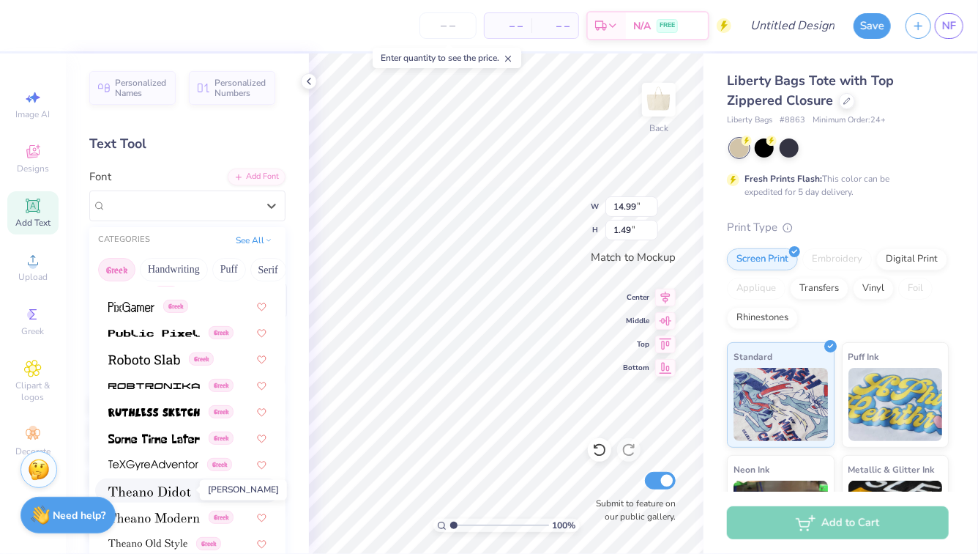
click at [133, 491] on img at bounding box center [149, 491] width 83 height 10
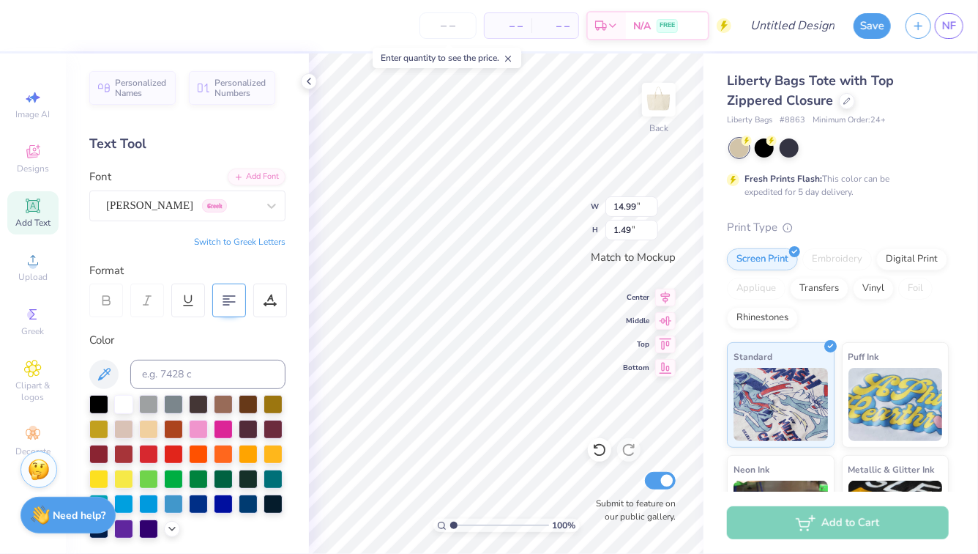
type input "1.56"
type input "7.83"
type input "0.81"
type input "4.50"
type input "2.68"
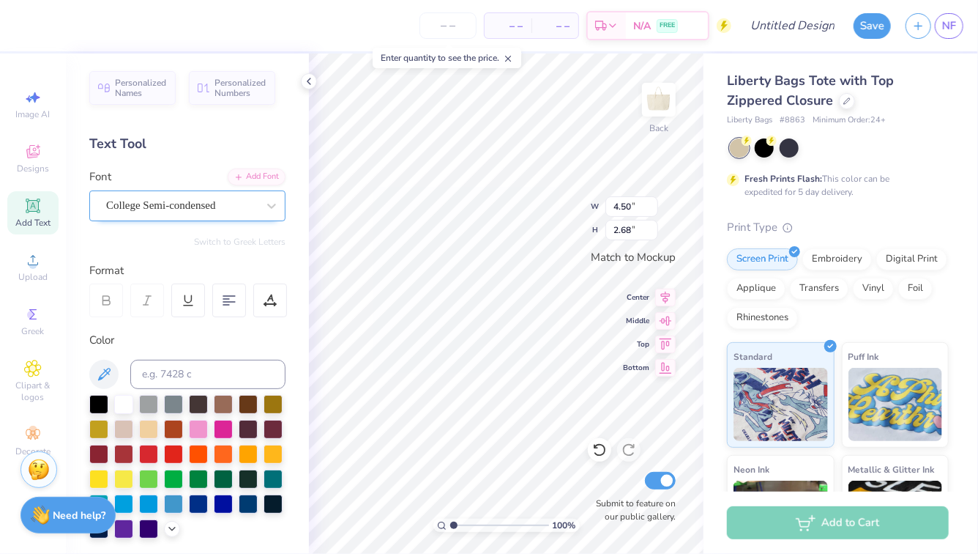
click at [249, 212] on div "College Semi-condensed" at bounding box center [182, 205] width 154 height 23
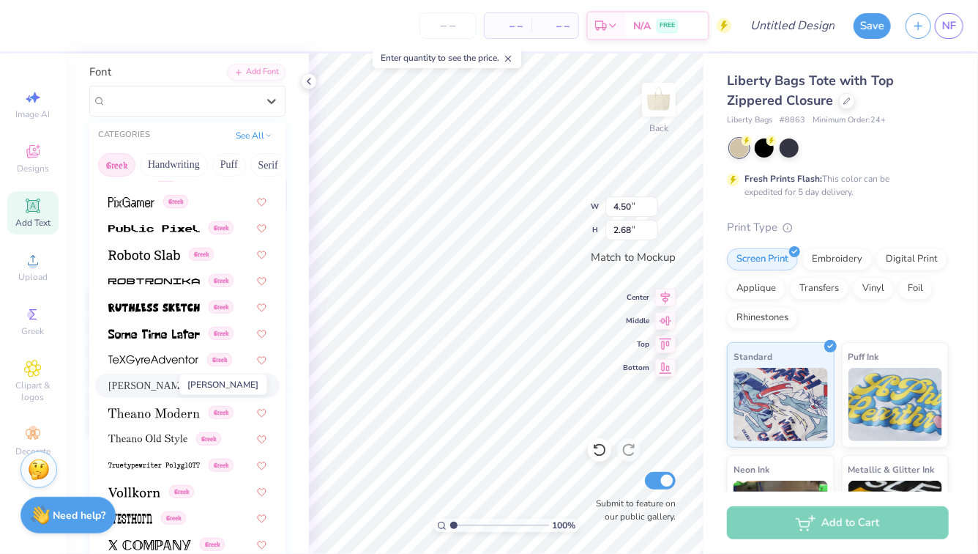
scroll to position [103, 0]
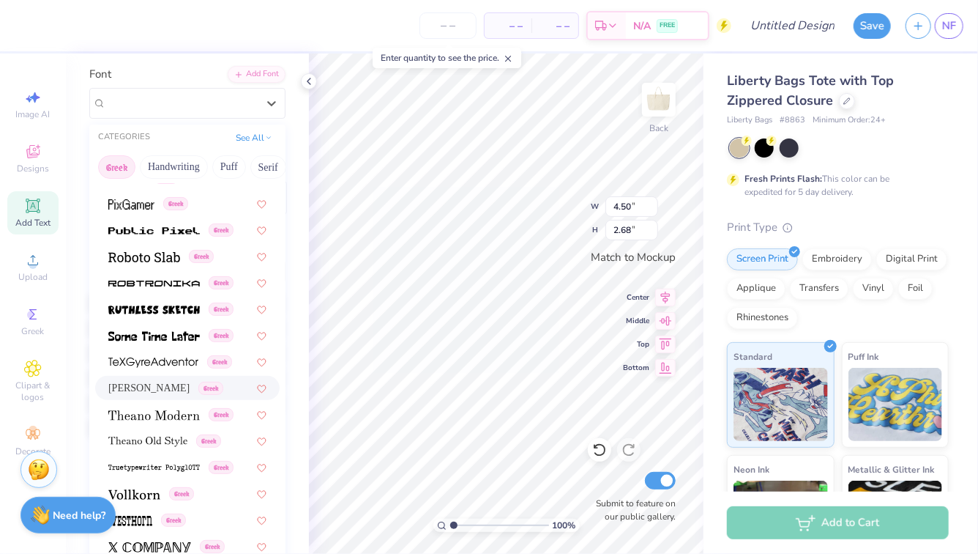
click at [144, 389] on span "Theano Didot" at bounding box center [148, 387] width 81 height 15
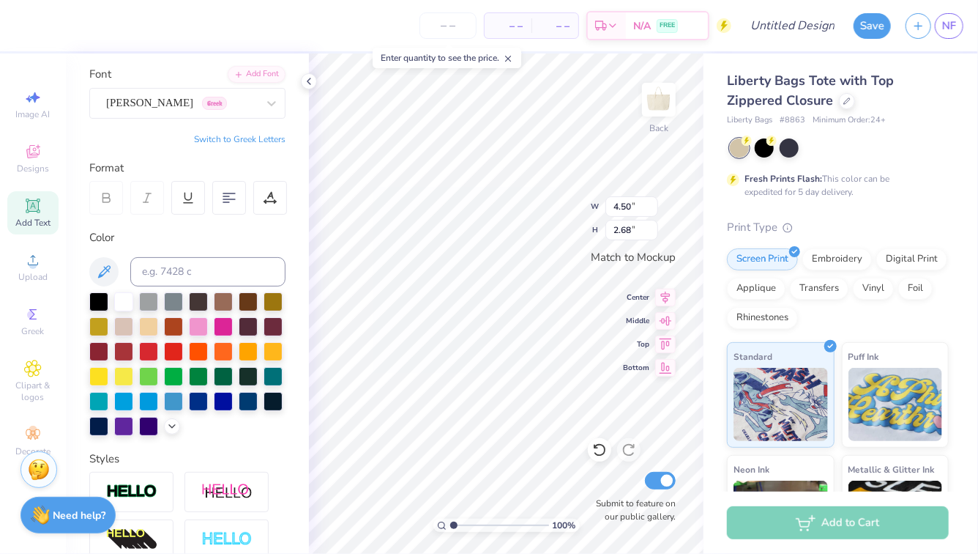
type input "6.25"
type input "2.99"
click at [189, 105] on div "Theano Didot Greek" at bounding box center [182, 103] width 154 height 23
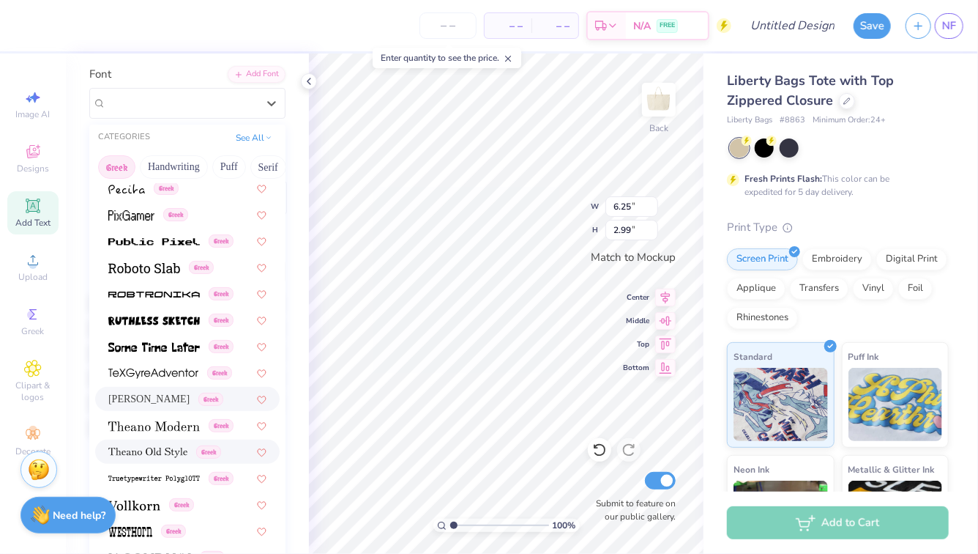
scroll to position [885, 0]
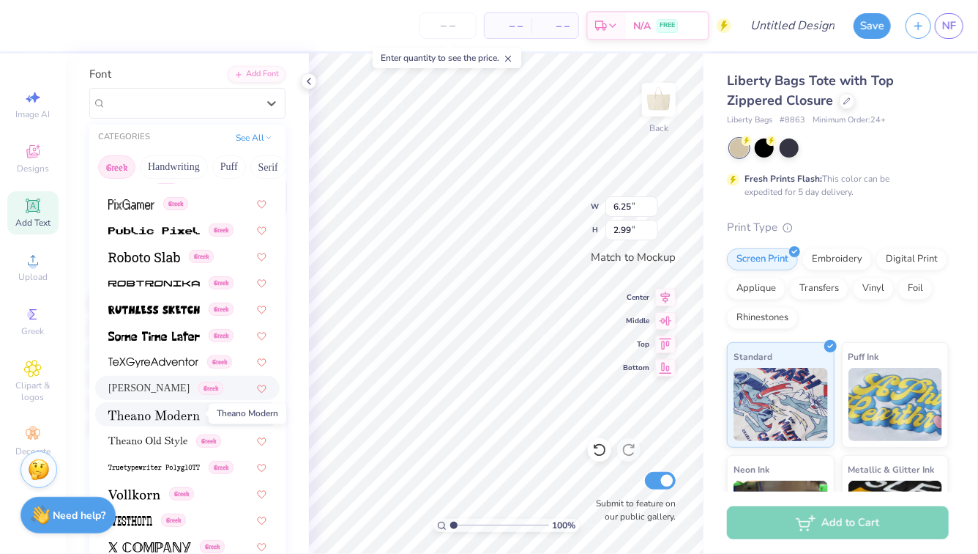
click at [150, 413] on img at bounding box center [154, 415] width 92 height 10
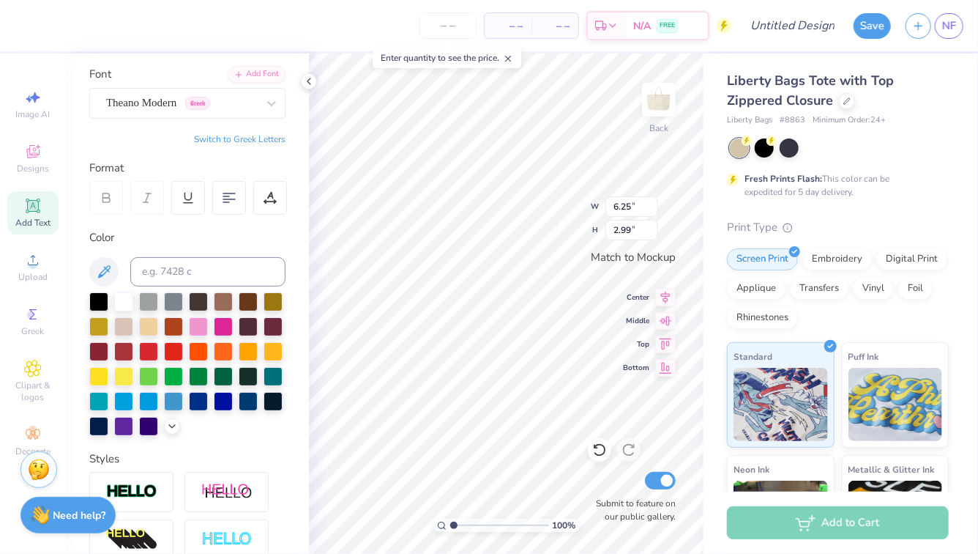
type input "6.15"
type input "3.01"
click at [263, 99] on div at bounding box center [271, 103] width 26 height 26
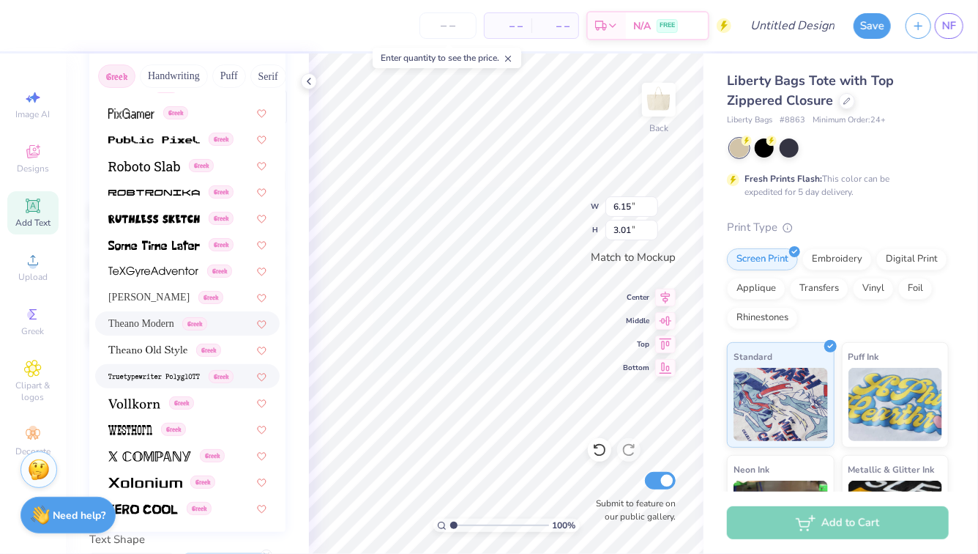
scroll to position [204, 0]
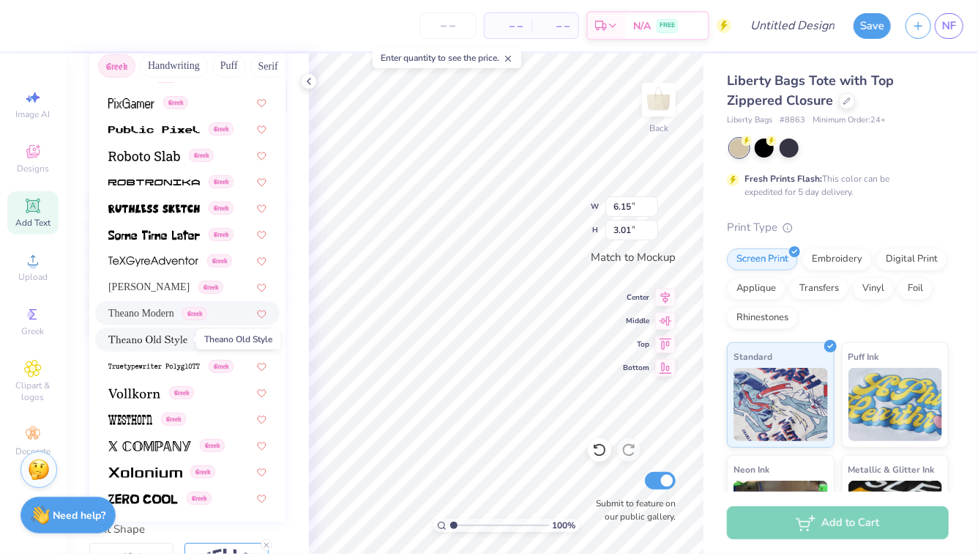
click at [160, 339] on img at bounding box center [147, 340] width 79 height 10
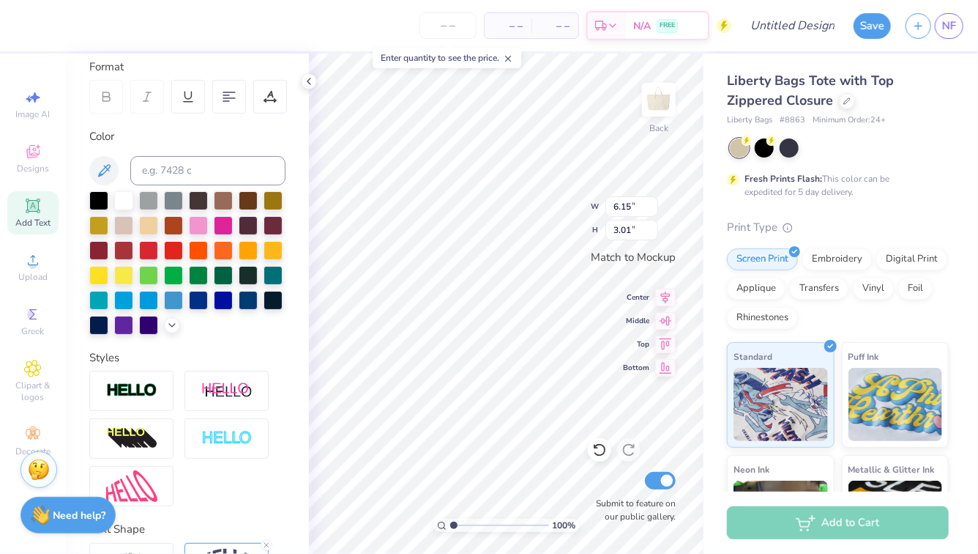
type input "6.45"
type input "3.06"
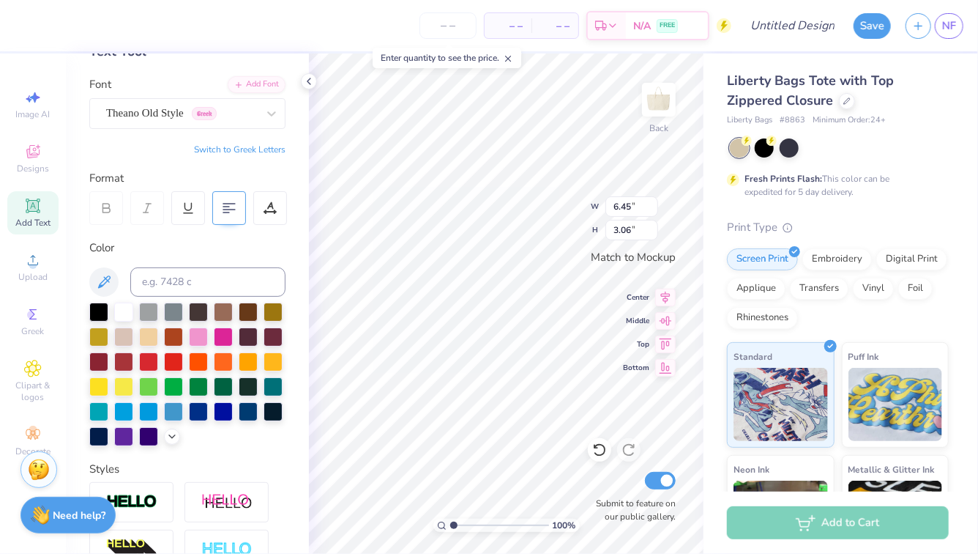
scroll to position [92, 0]
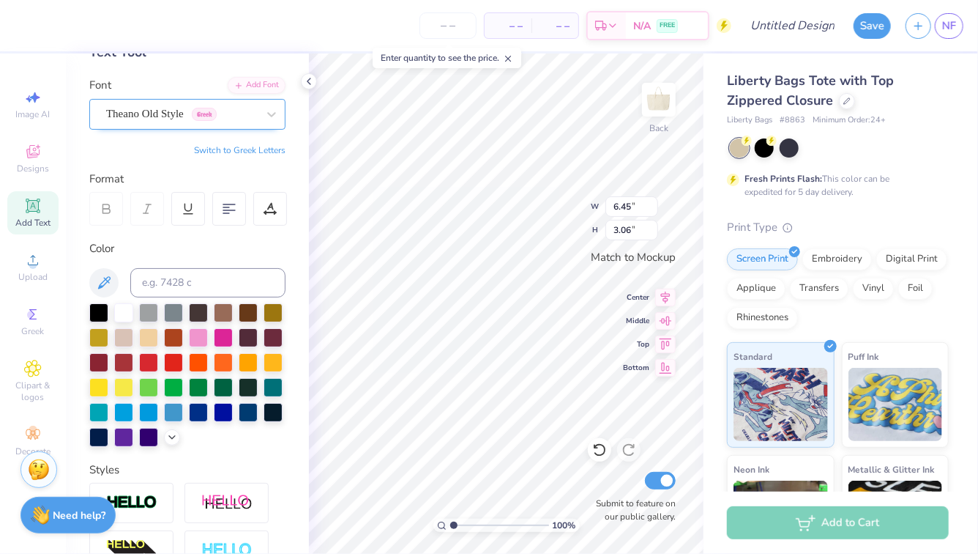
click at [216, 116] on div "Theano Old Style Greek" at bounding box center [182, 114] width 154 height 23
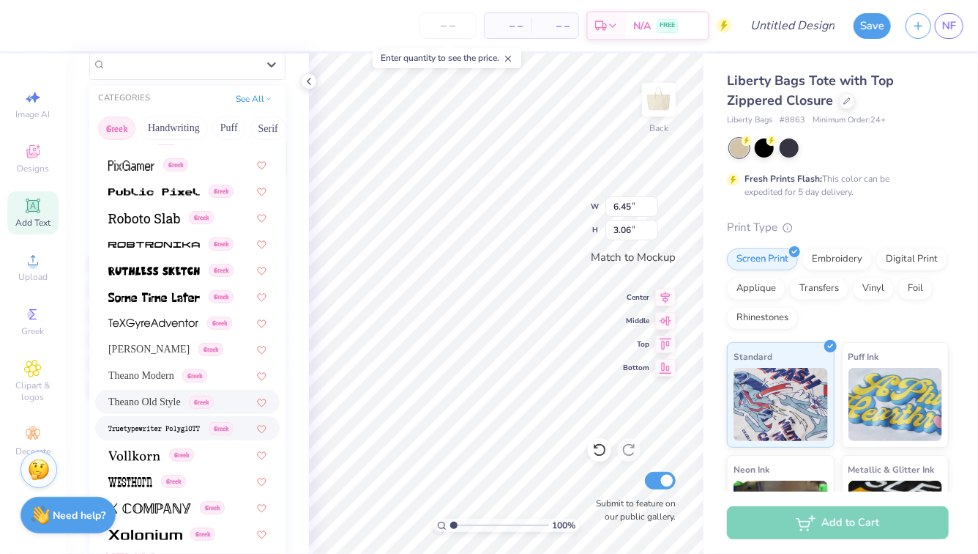
scroll to position [154, 0]
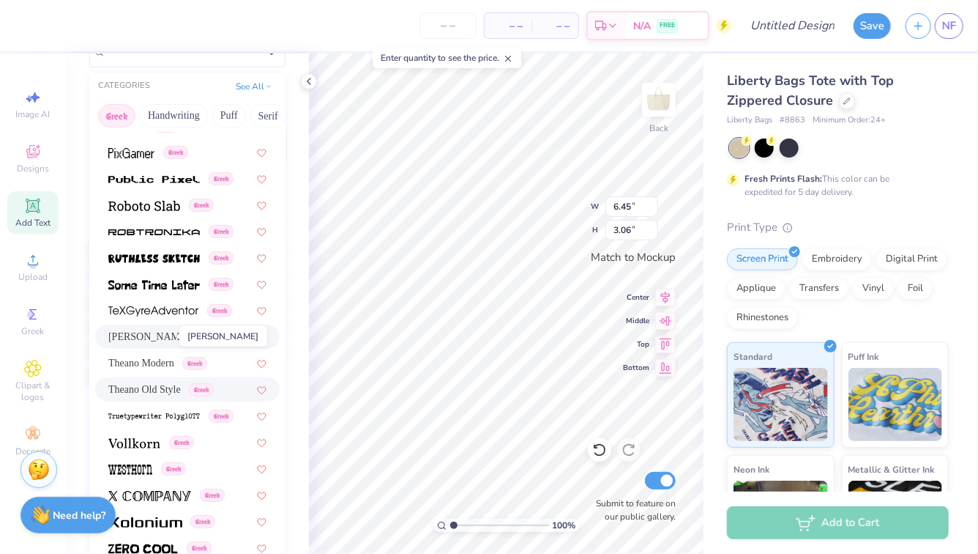
click at [153, 341] on span "Theano Didot" at bounding box center [148, 336] width 81 height 15
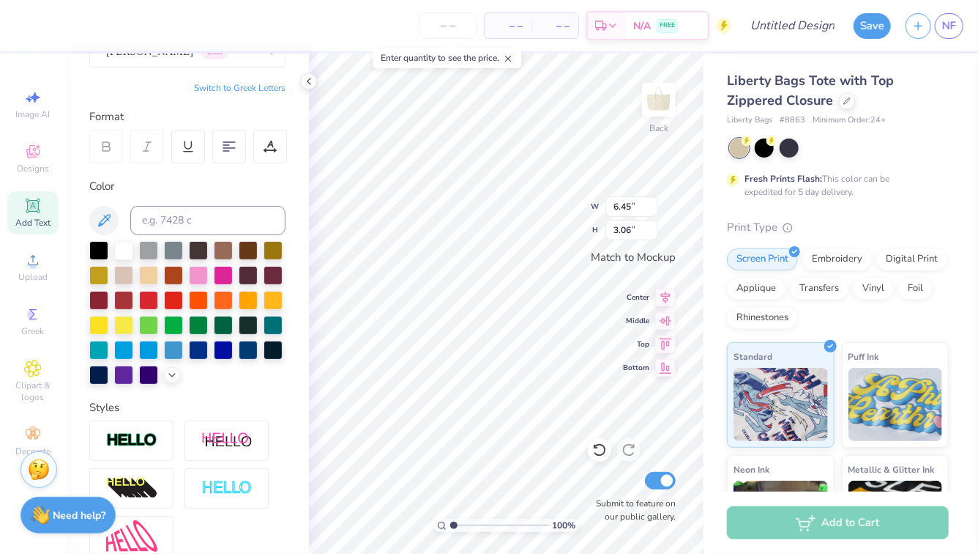
type input "6.25"
type input "2.99"
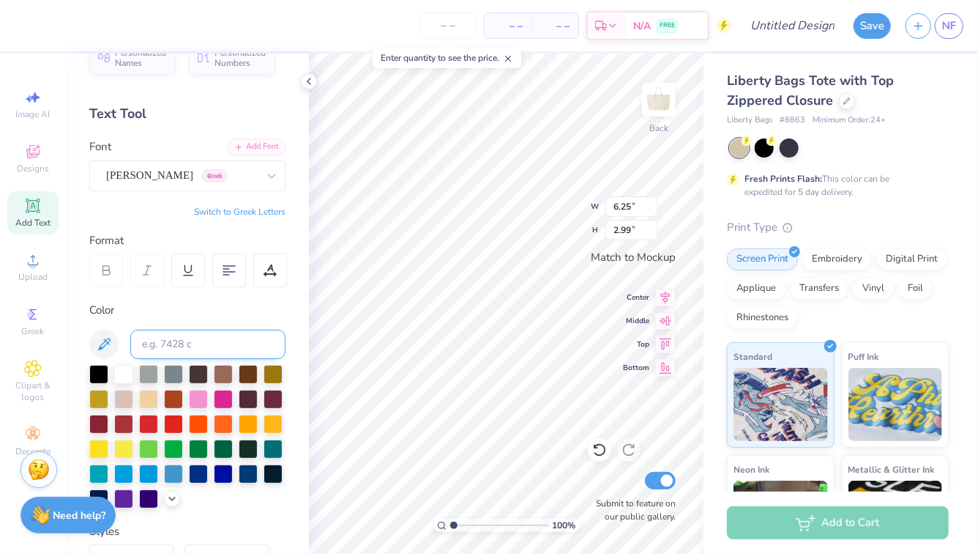
scroll to position [29, 0]
type input "7.83"
type input "0.81"
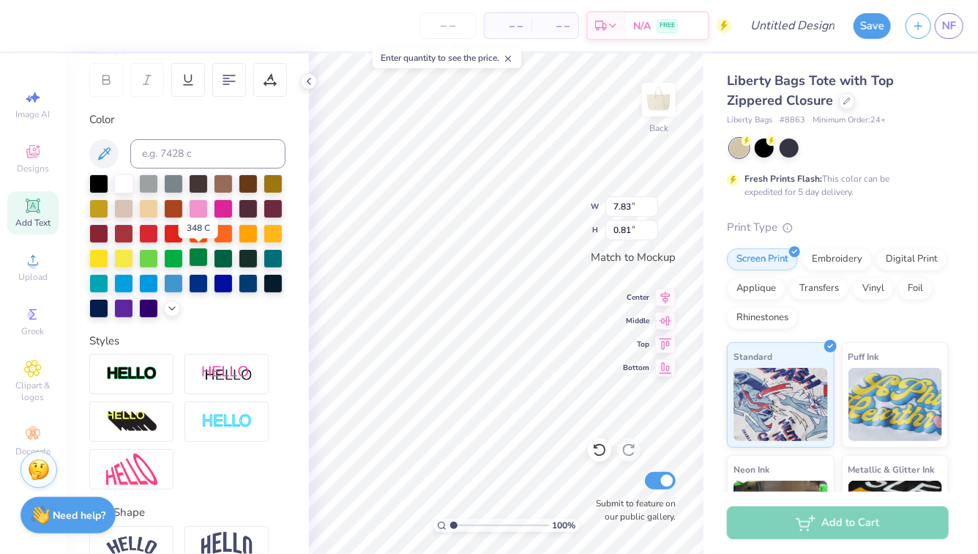
scroll to position [220, 0]
type input "2.42"
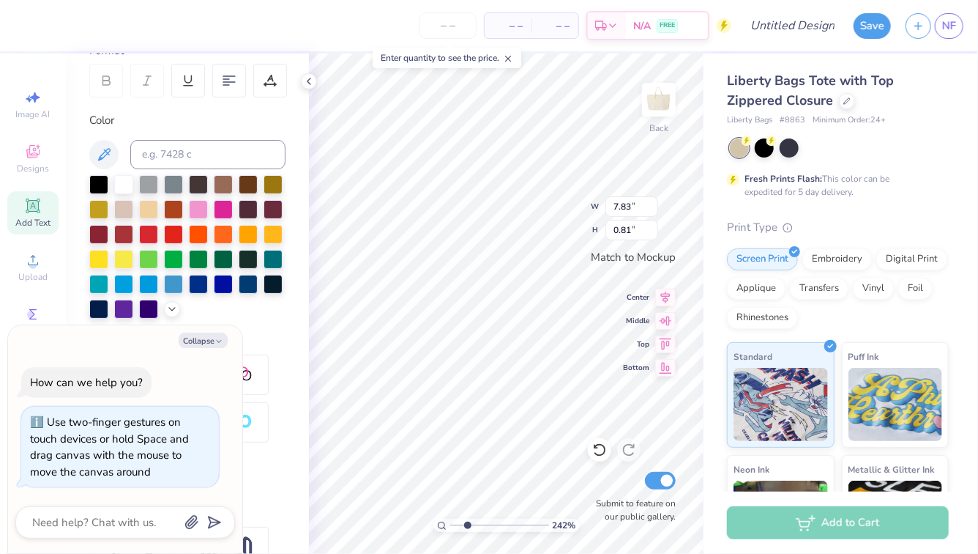
type textarea "x"
drag, startPoint x: 454, startPoint y: 523, endPoint x: 465, endPoint y: 523, distance: 11.0
type input "2.19"
click at [465, 523] on input "range" at bounding box center [499, 524] width 99 height 13
click at [199, 338] on button "Collapse" at bounding box center [203, 339] width 49 height 15
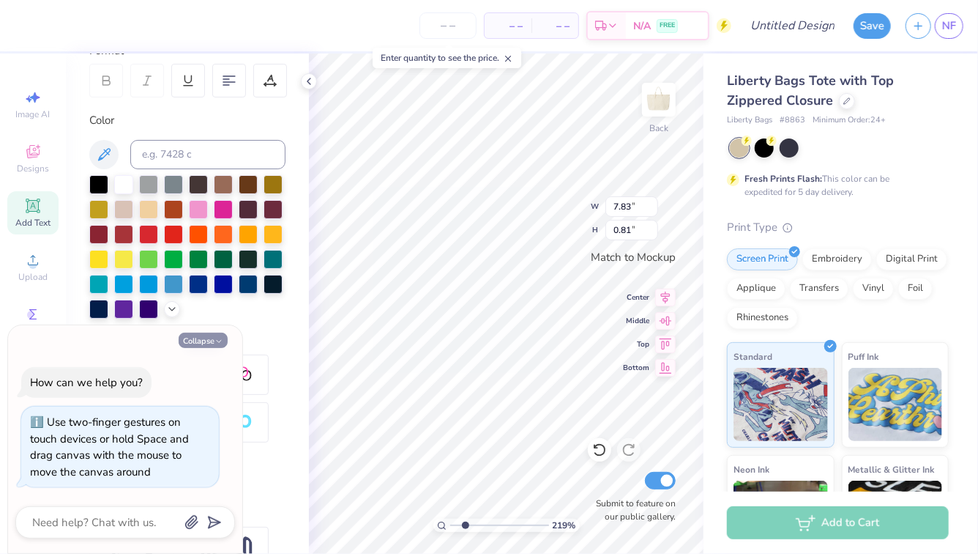
type textarea "x"
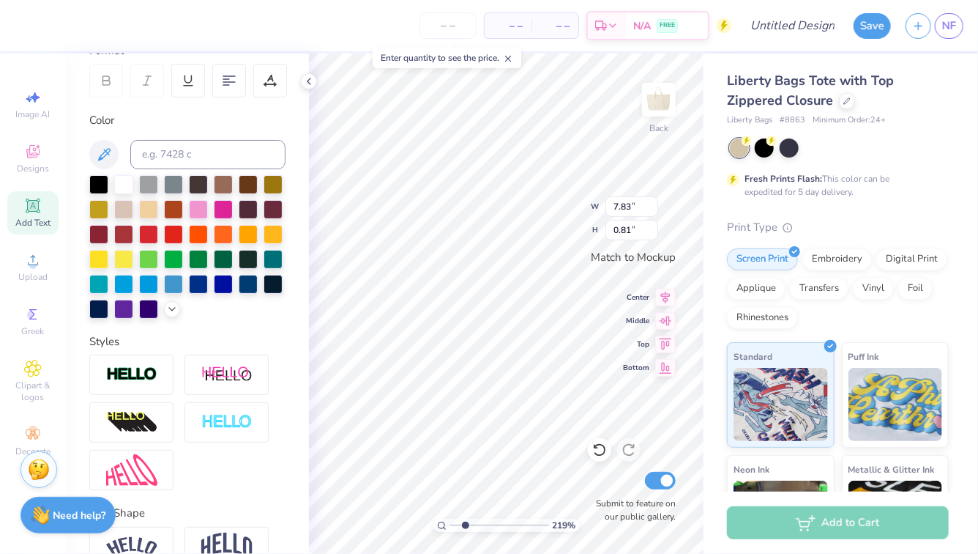
scroll to position [297, 0]
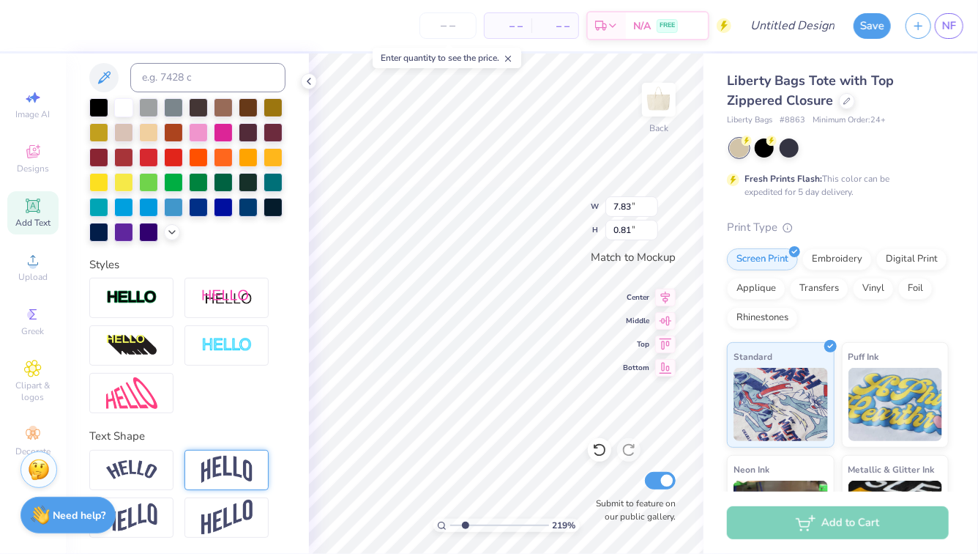
click at [203, 475] on img at bounding box center [226, 469] width 51 height 28
type input "2.38"
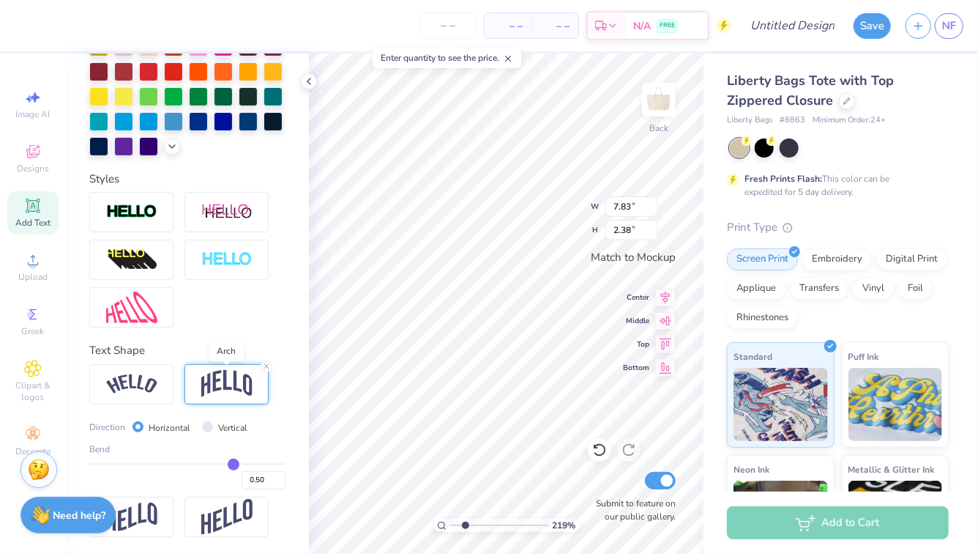
scroll to position [381, 0]
type input "0.47"
type input "0.43"
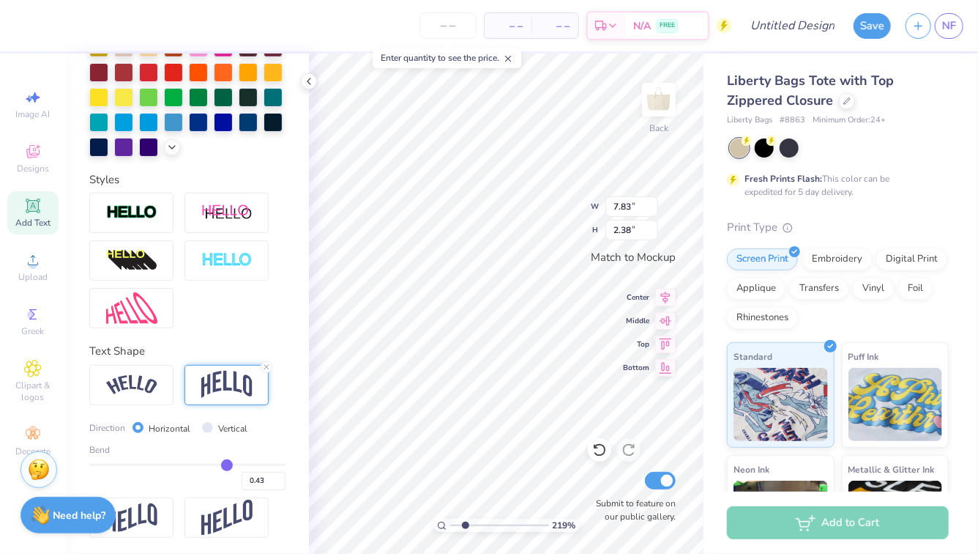
type input "0.38"
type input "0.31"
type input "0.22"
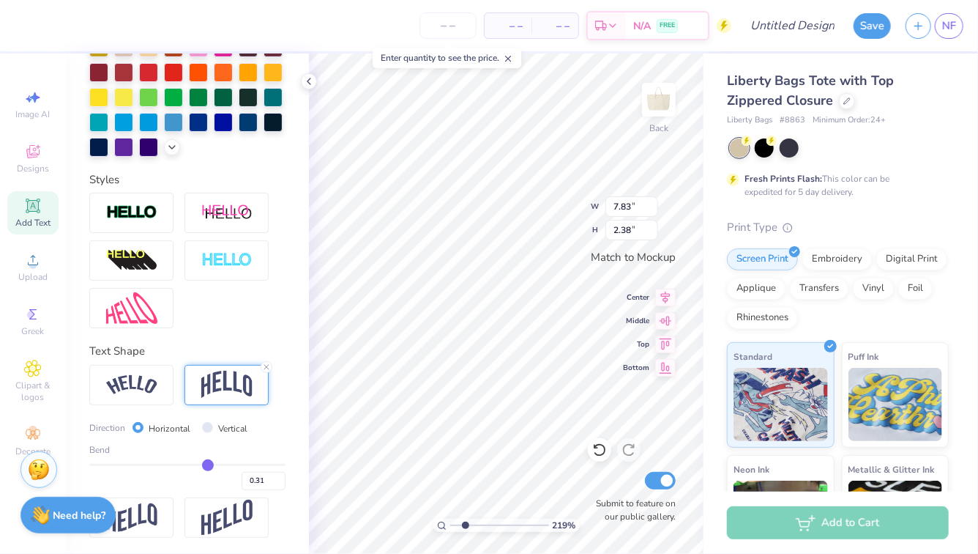
type input "0.22"
type input "0.14"
type input "0.04"
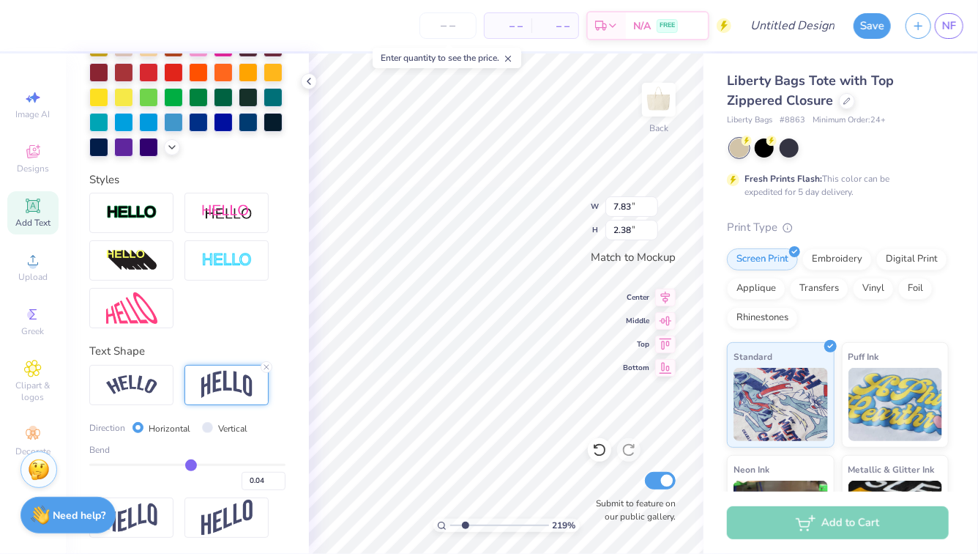
type input "-0.02"
type input "-0.08"
type input "-0.15"
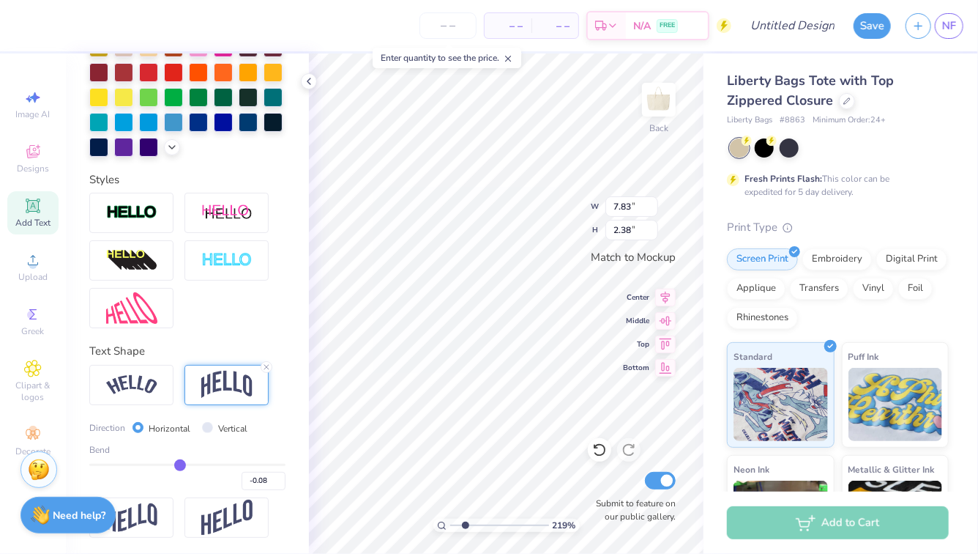
type input "-0.15"
type input "-0.2"
type input "-0.20"
type input "-0.27"
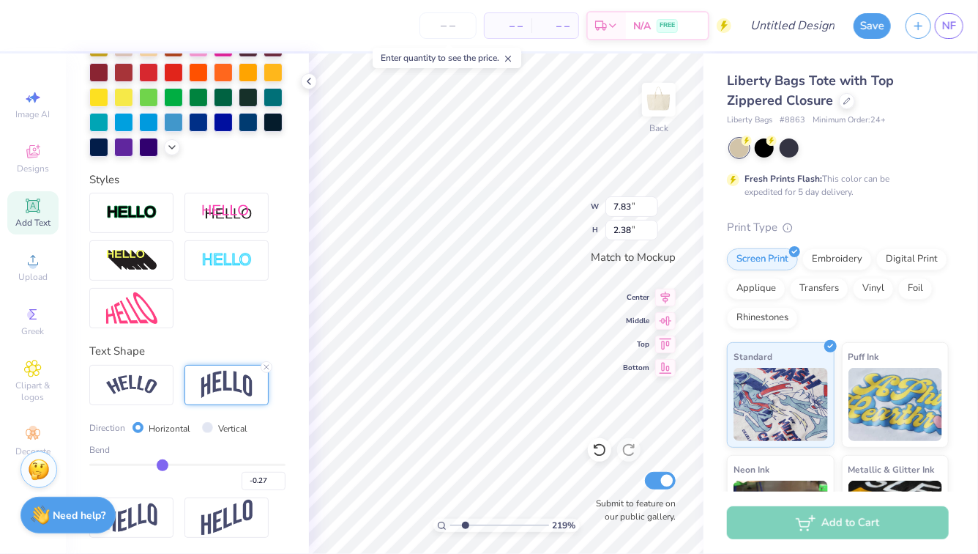
type input "-0.32"
type input "-0.37"
type input "-0.43"
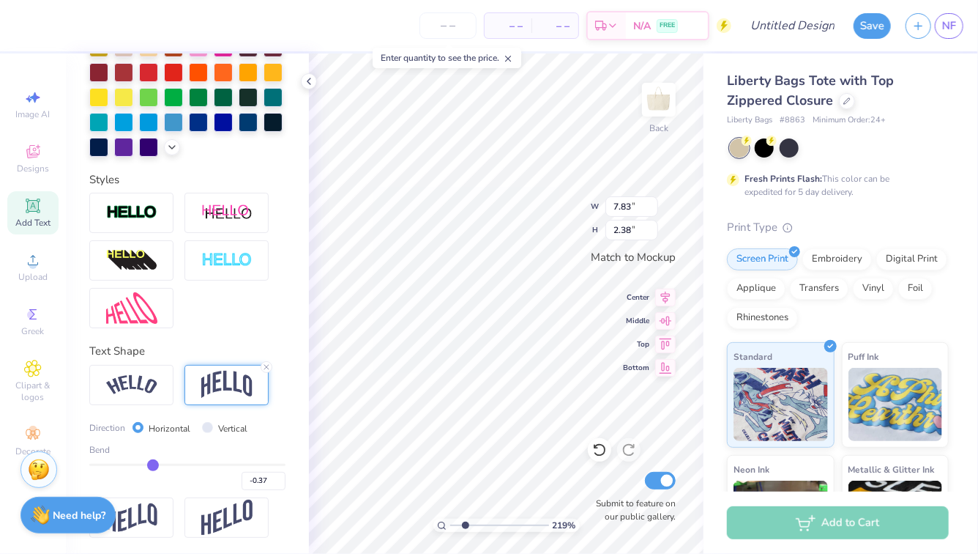
type input "-0.43"
type input "-0.47"
type input "-0.51"
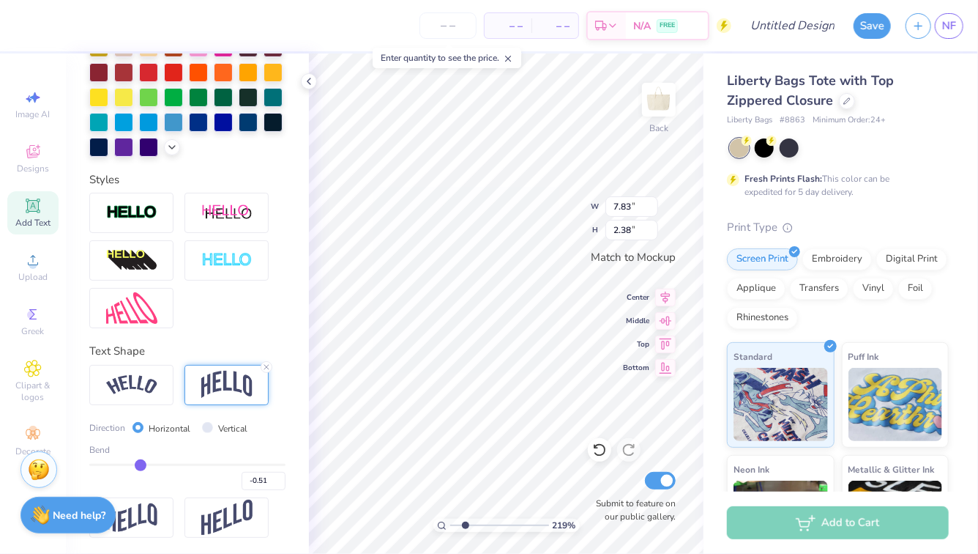
type input "-0.53"
type input "-0.55"
type input "-0.57"
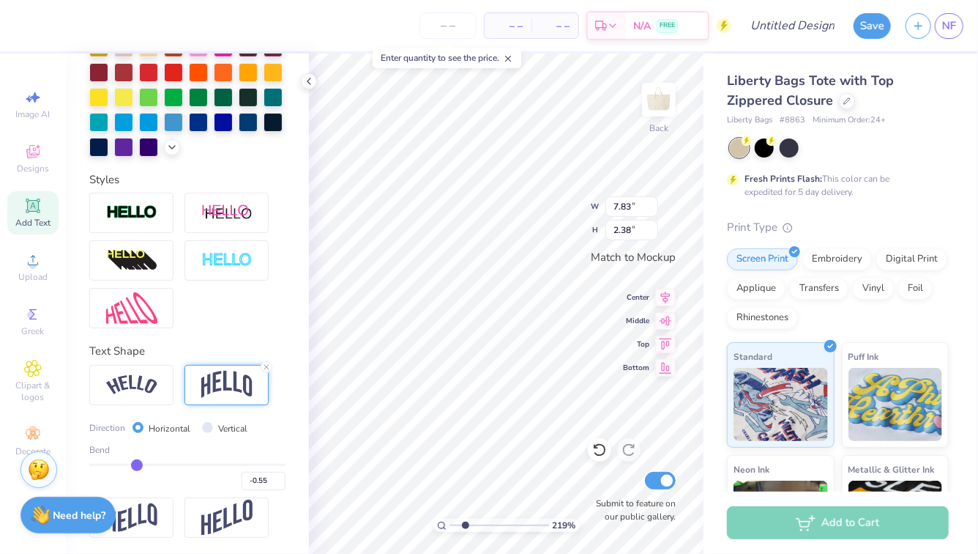
type input "-0.57"
type input "-0.58"
type input "-0.59"
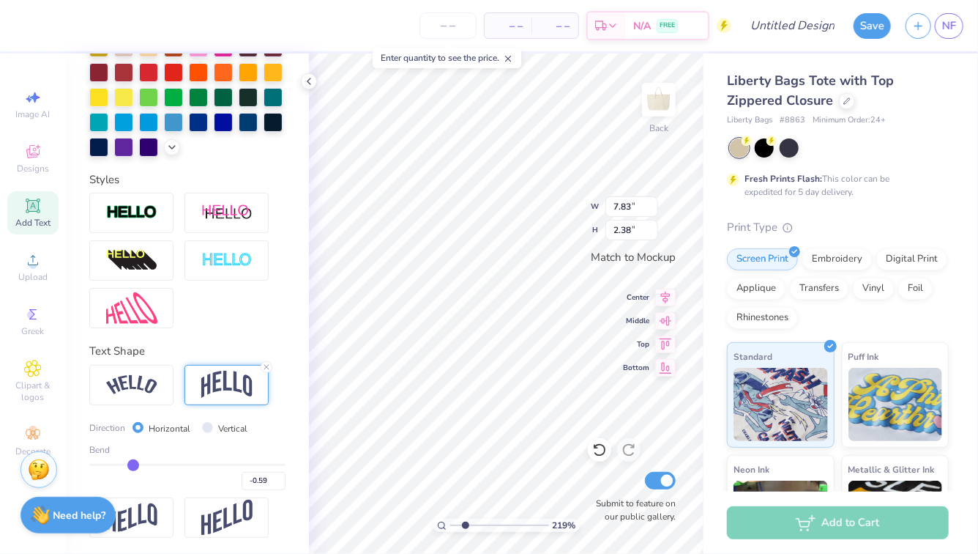
type input "-0.6"
type input "-0.60"
type input "-0.61"
type input "-0.62"
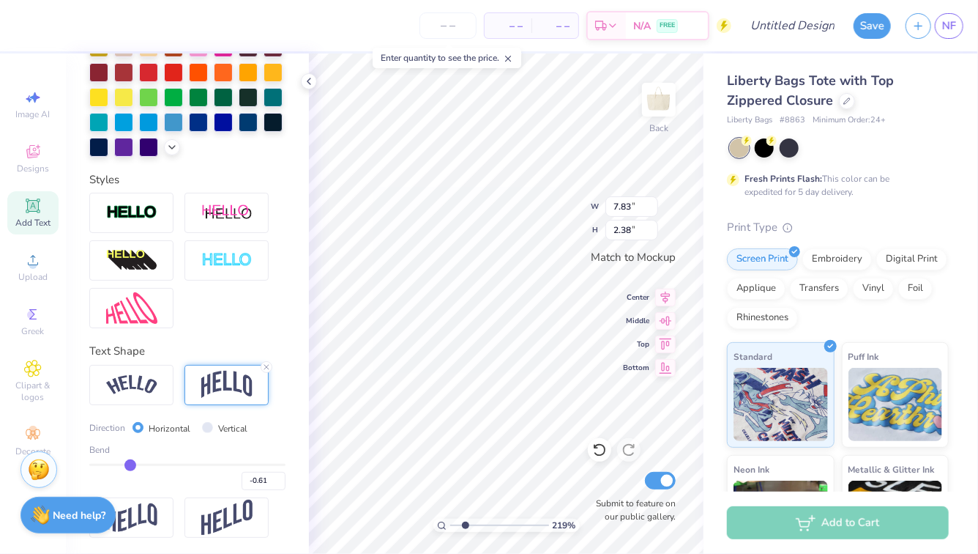
type input "-0.62"
type input "-0.64"
type input "-0.66"
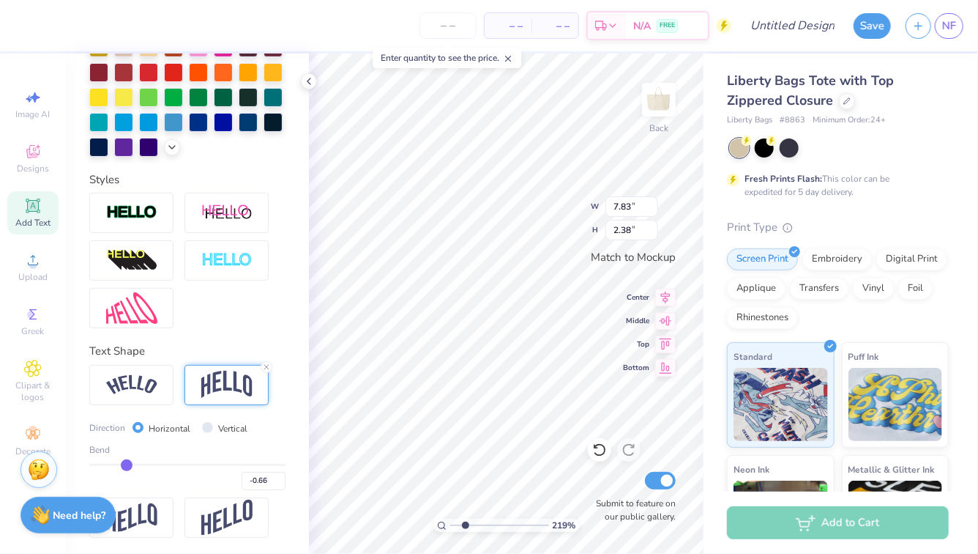
type input "-0.67"
type input "-0.69"
type input "-0.71"
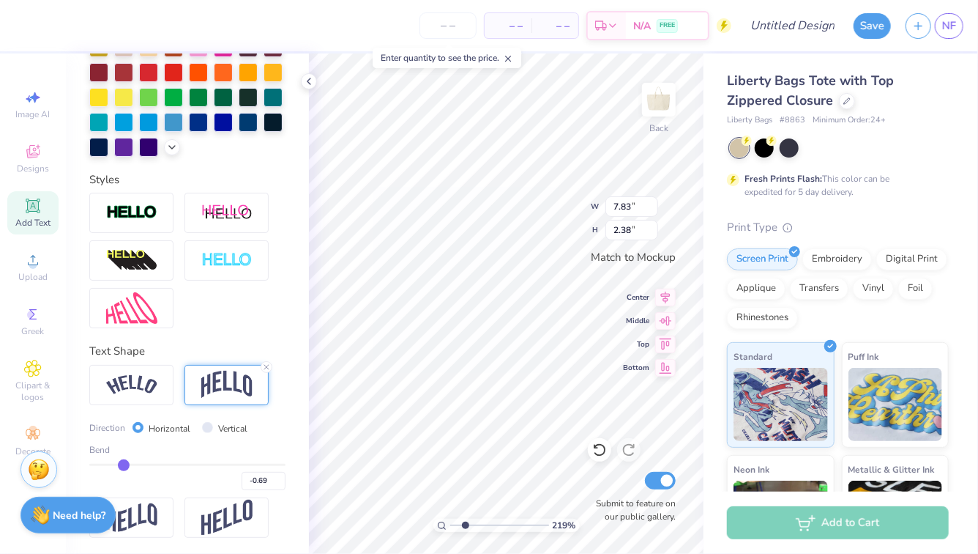
type input "-0.71"
type input "-0.72"
type input "-0.73"
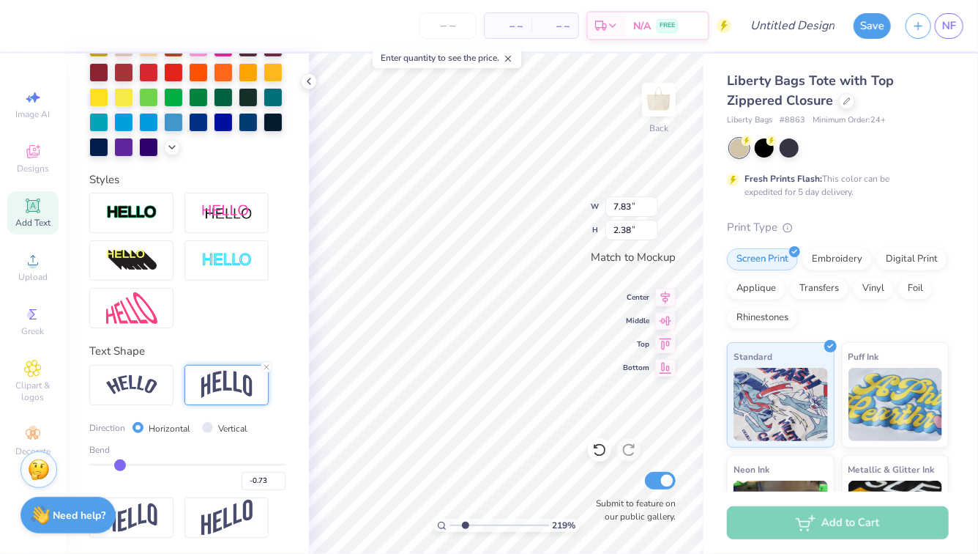
type input "-0.74"
type input "-0.73"
drag, startPoint x: 231, startPoint y: 466, endPoint x: 121, endPoint y: 458, distance: 110.1
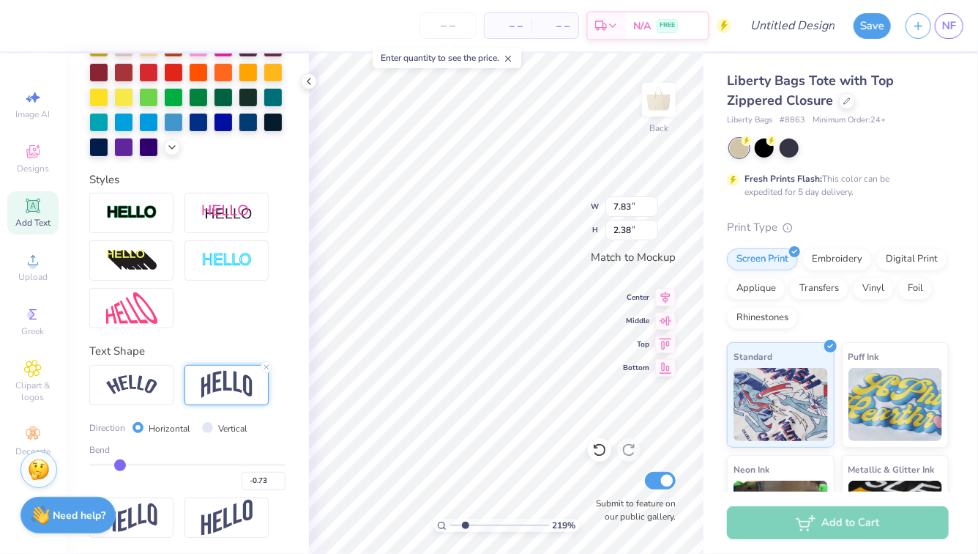
type input "-0.72"
click at [121, 463] on input "range" at bounding box center [187, 464] width 196 height 2
type input "-0.72"
type input "3.26"
type input "-0.71"
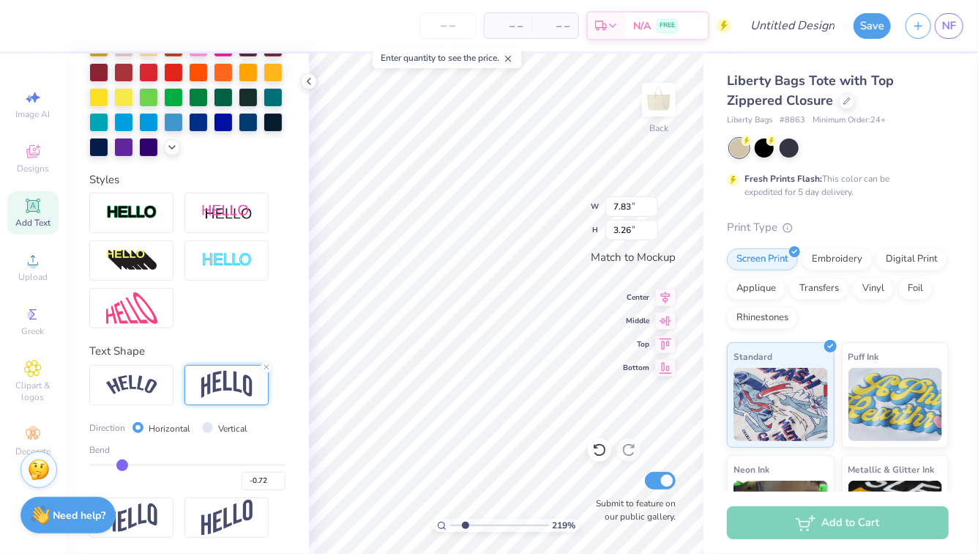
type input "-0.71"
type input "-0.69"
type input "-0.67"
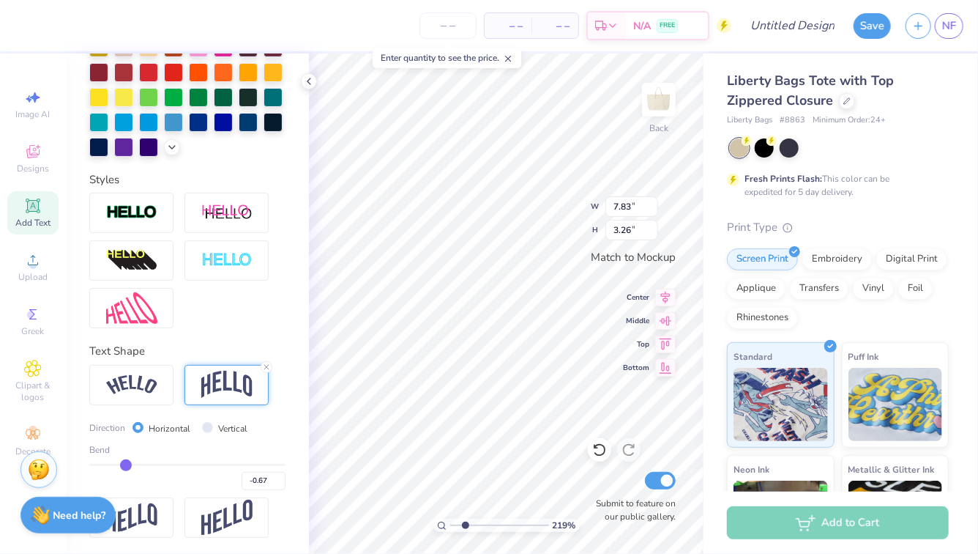
type input "-0.62"
type input "-0.59"
type input "-0.55"
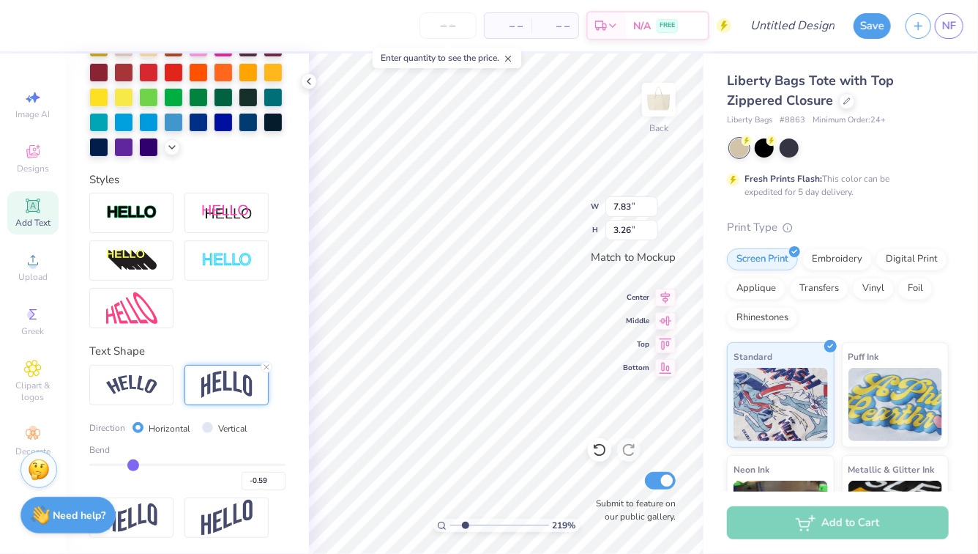
type input "-0.55"
type input "-0.54"
type input "-0.53"
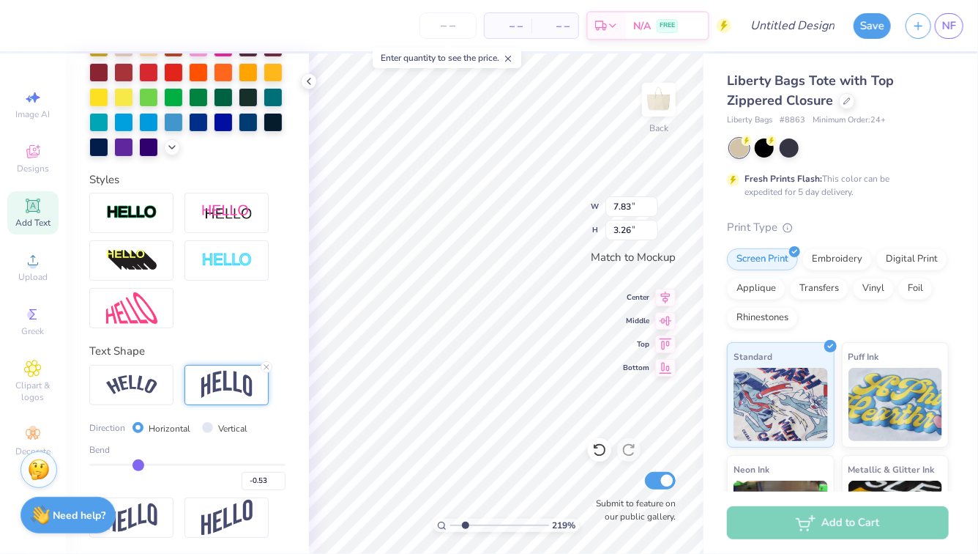
type input "-0.52"
type input "-0.51"
type input "-0.5"
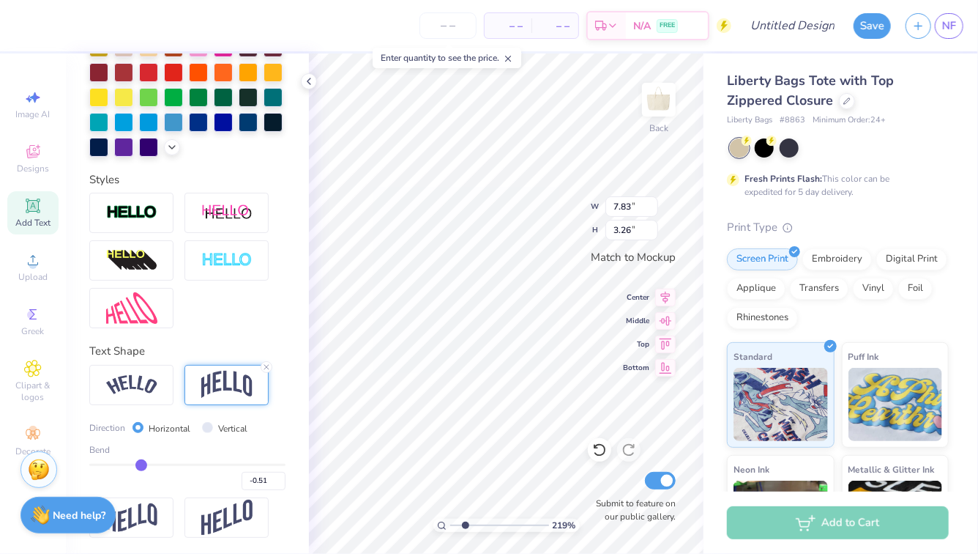
type input "-0.50"
drag, startPoint x: 121, startPoint y: 458, endPoint x: 145, endPoint y: 458, distance: 24.2
click at [145, 463] on input "range" at bounding box center [187, 464] width 196 height 2
drag, startPoint x: 145, startPoint y: 458, endPoint x: 160, endPoint y: 458, distance: 14.6
click at [160, 463] on input "range" at bounding box center [187, 464] width 196 height 2
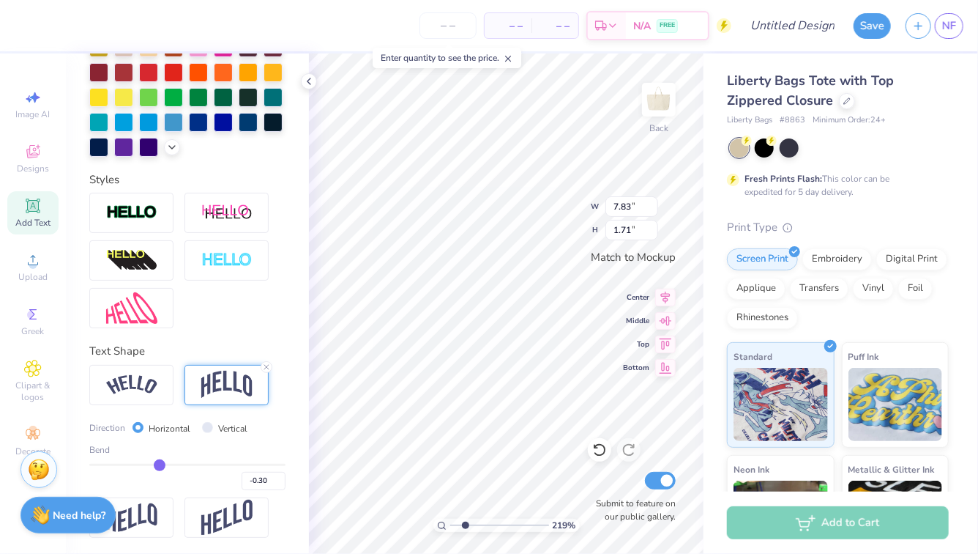
drag, startPoint x: 160, startPoint y: 458, endPoint x: 176, endPoint y: 457, distance: 16.1
click at [176, 457] on div "Bend -0.30" at bounding box center [187, 466] width 196 height 47
drag, startPoint x: 160, startPoint y: 464, endPoint x: 171, endPoint y: 464, distance: 11.0
click at [171, 464] on input "range" at bounding box center [187, 464] width 196 height 2
drag, startPoint x: 174, startPoint y: 460, endPoint x: 184, endPoint y: 460, distance: 9.5
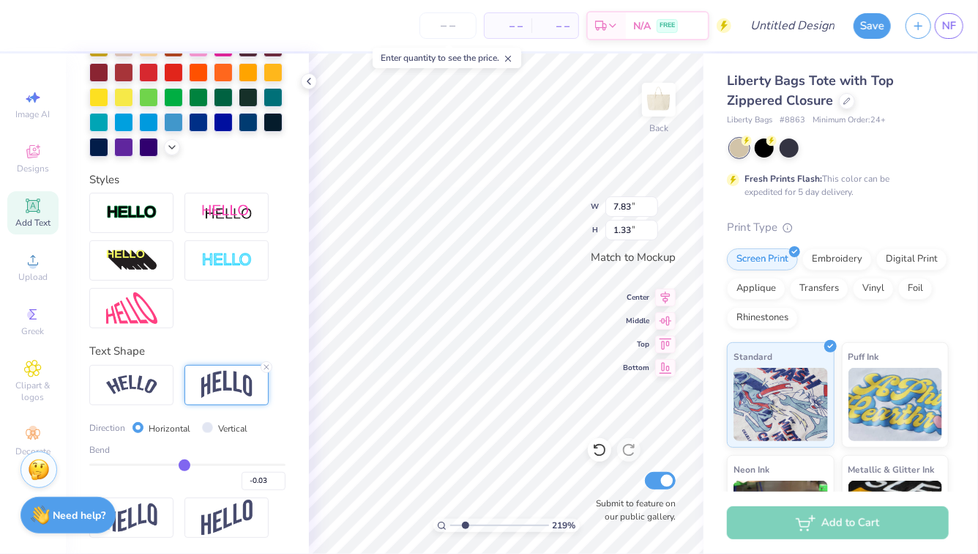
click at [184, 463] on input "range" at bounding box center [187, 464] width 196 height 2
click at [266, 367] on icon at bounding box center [266, 366] width 9 height 9
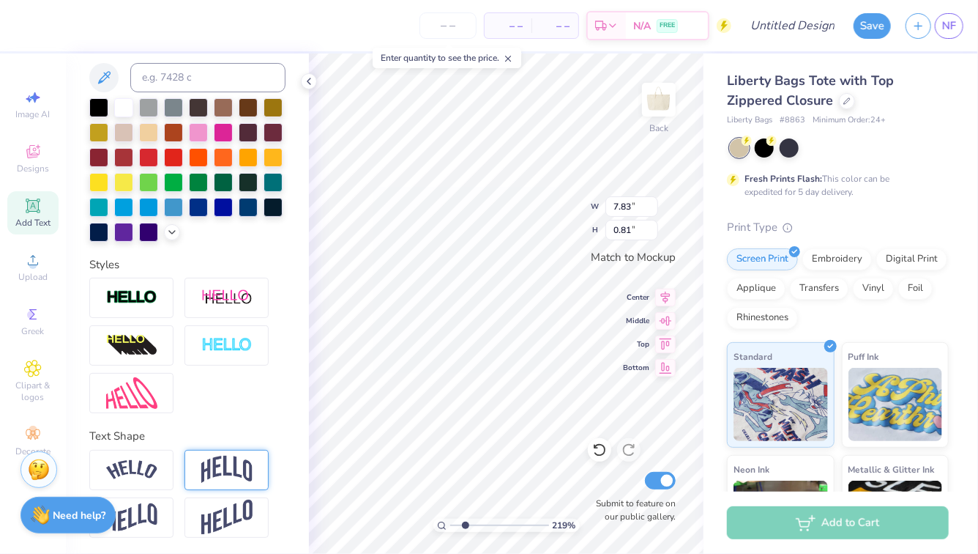
scroll to position [0, 4]
drag, startPoint x: 256, startPoint y: 403, endPoint x: 292, endPoint y: 316, distance: 94.2
click at [292, 316] on div "Personalized Names Personalized Numbers Text Tool Add Font Font Theano Didot Gr…" at bounding box center [187, 303] width 243 height 500
click at [269, 410] on div at bounding box center [187, 345] width 196 height 135
click at [228, 472] on img at bounding box center [226, 469] width 51 height 28
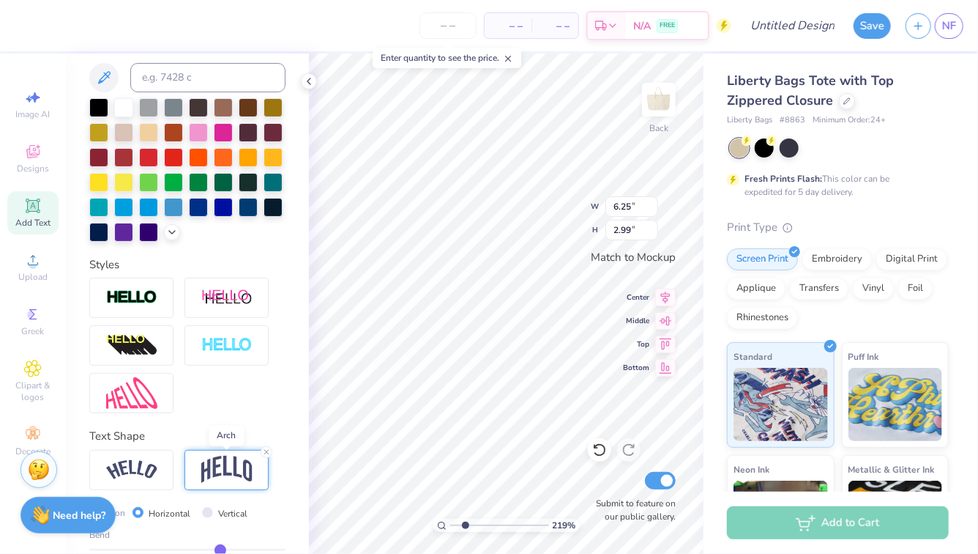
scroll to position [382, 0]
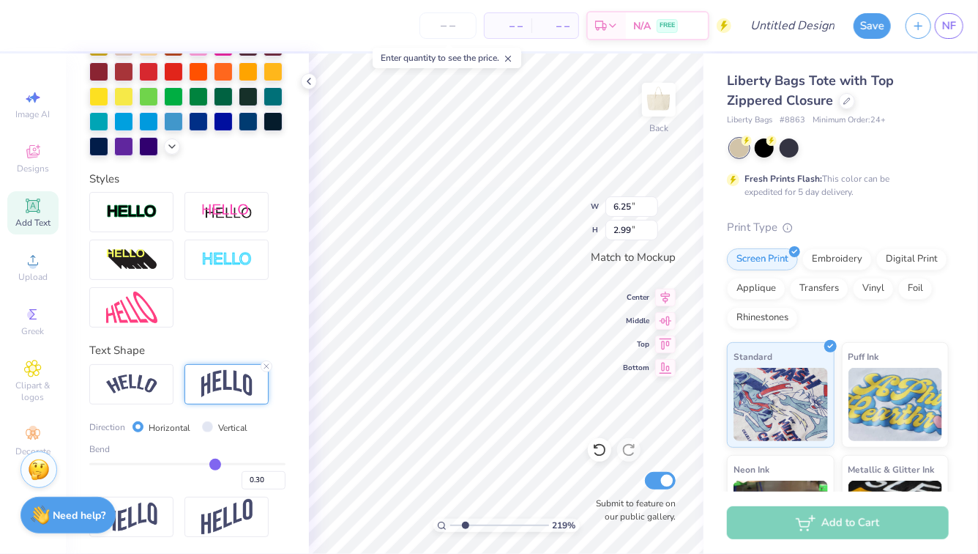
click at [215, 464] on input "range" at bounding box center [187, 464] width 196 height 2
click at [211, 463] on input "range" at bounding box center [187, 464] width 196 height 2
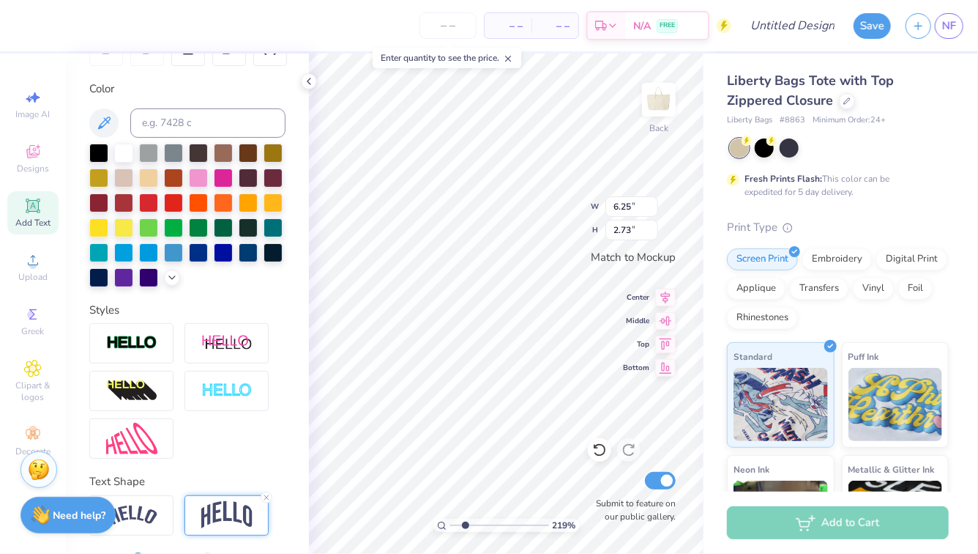
scroll to position [0, 0]
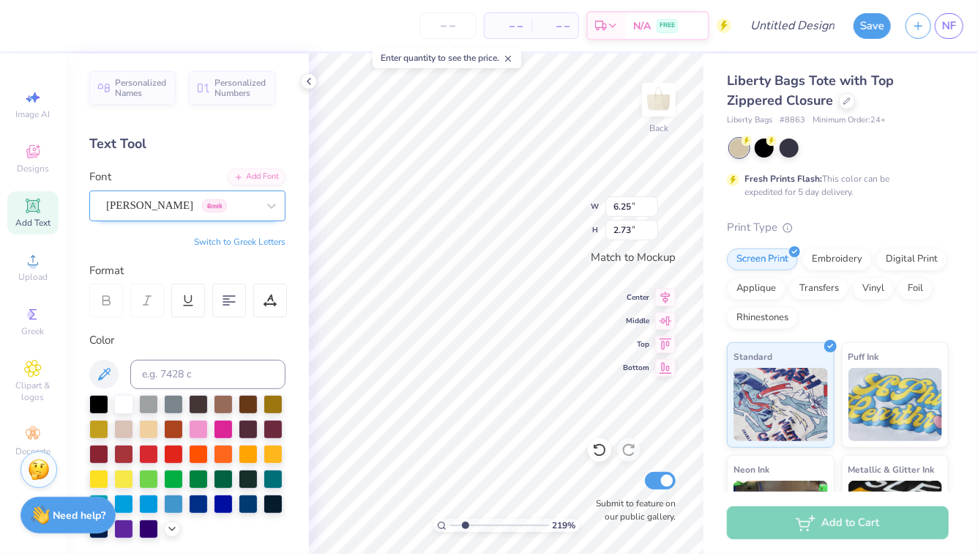
click at [222, 204] on div "Theano Didot Greek" at bounding box center [182, 205] width 154 height 23
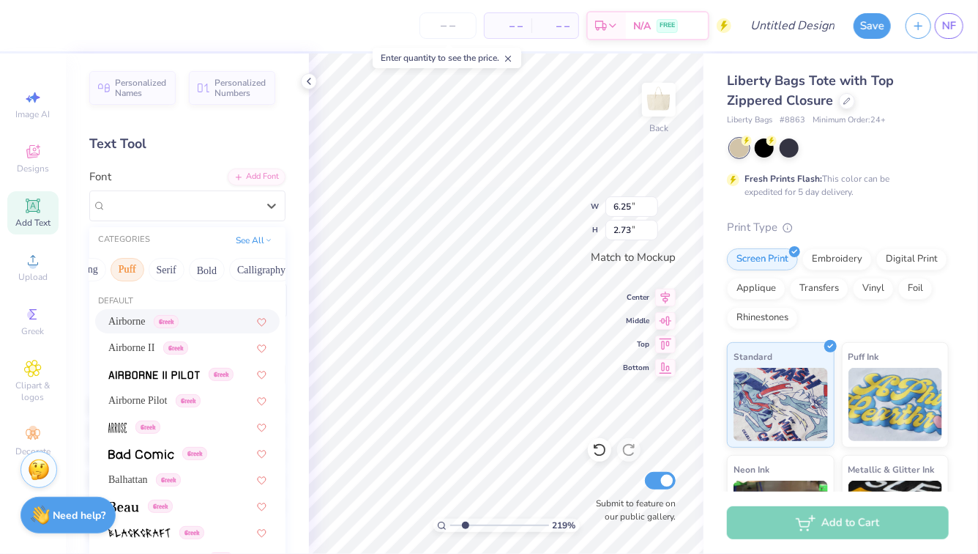
scroll to position [0, 102]
click at [206, 267] on button "Bold" at bounding box center [207, 269] width 36 height 23
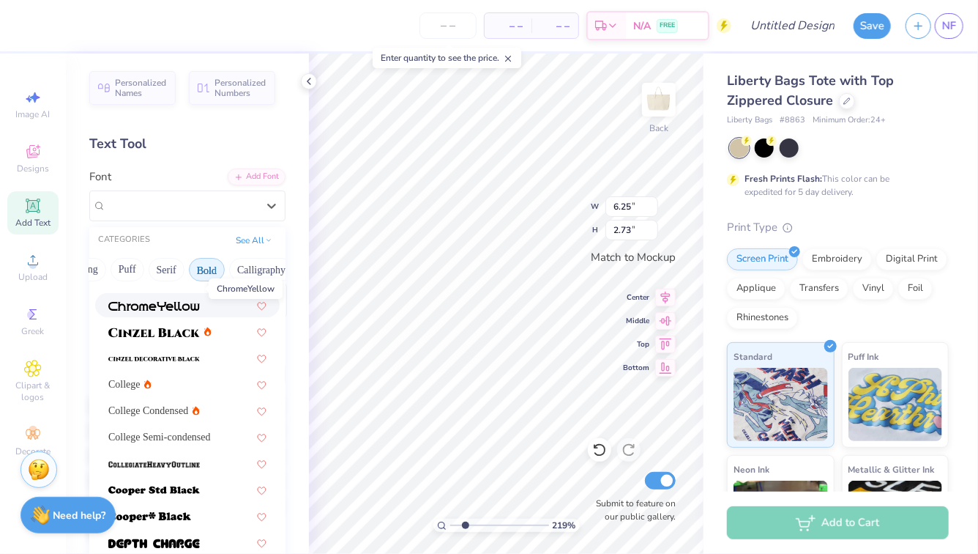
scroll to position [93, 0]
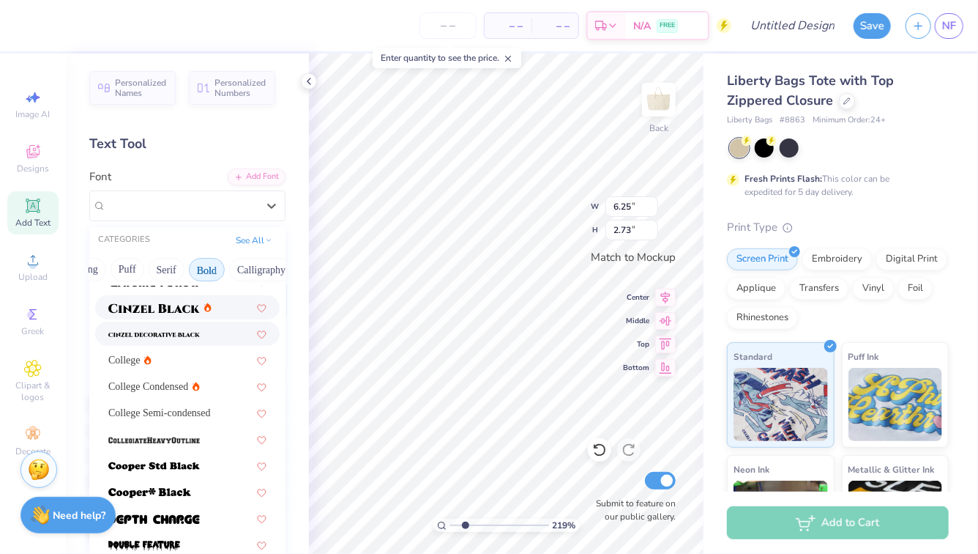
click at [176, 316] on div at bounding box center [187, 307] width 185 height 24
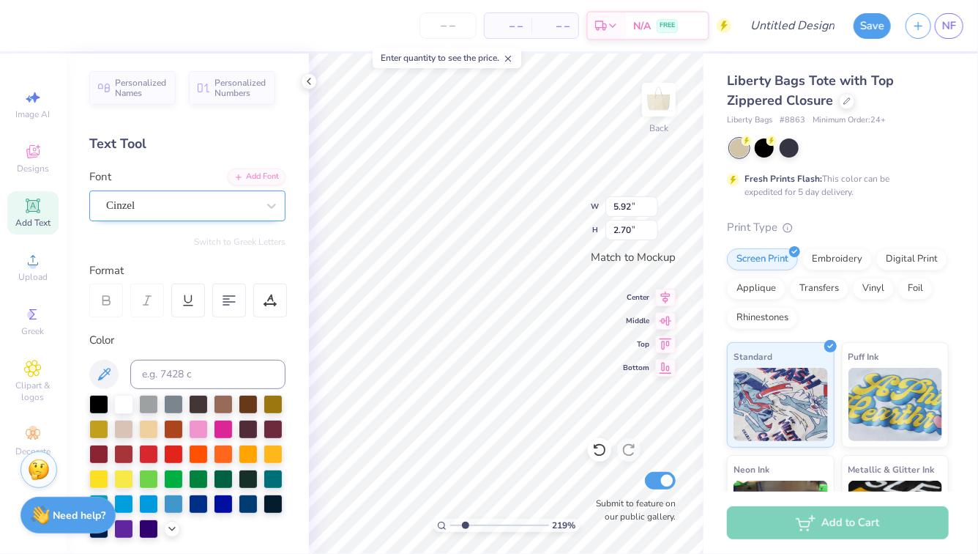
click at [244, 214] on div at bounding box center [181, 206] width 151 height 20
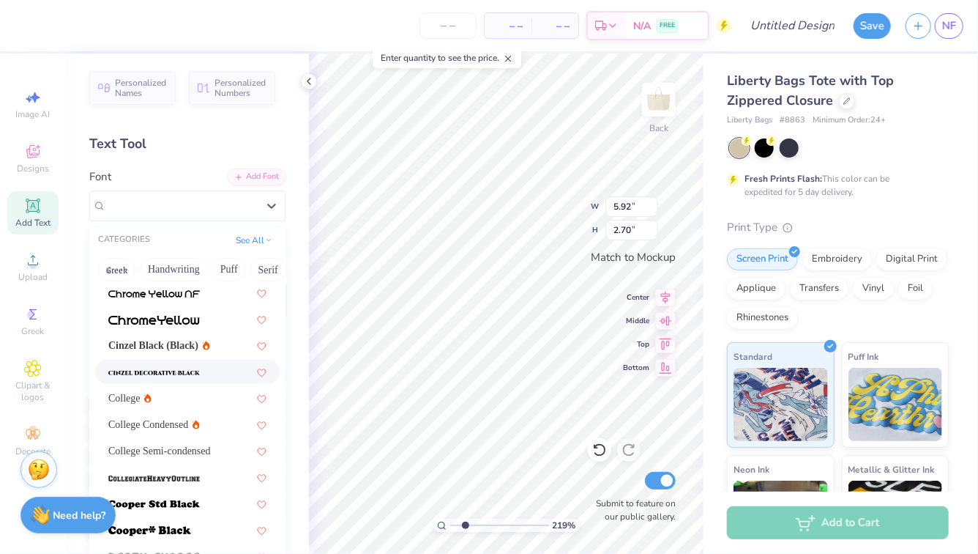
scroll to position [58, 0]
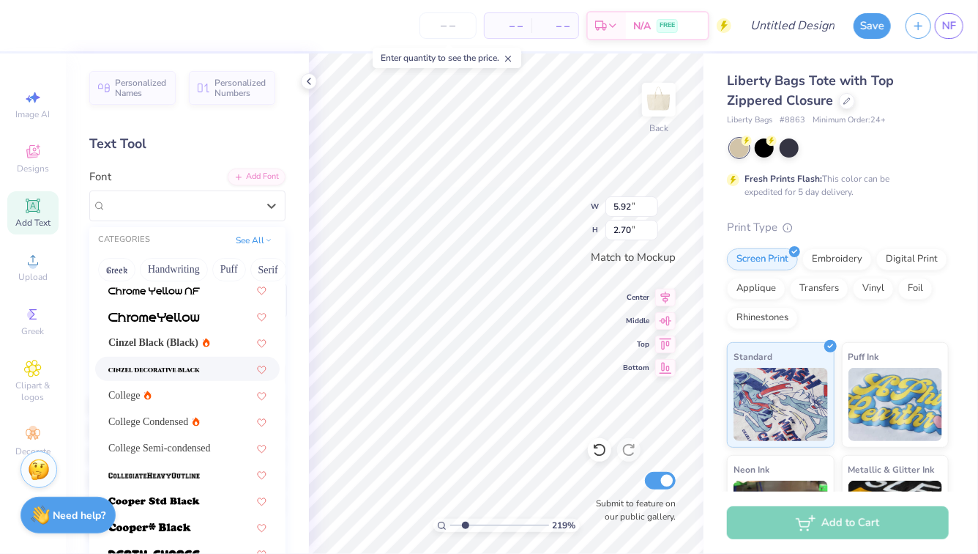
click at [196, 368] on img at bounding box center [154, 370] width 92 height 10
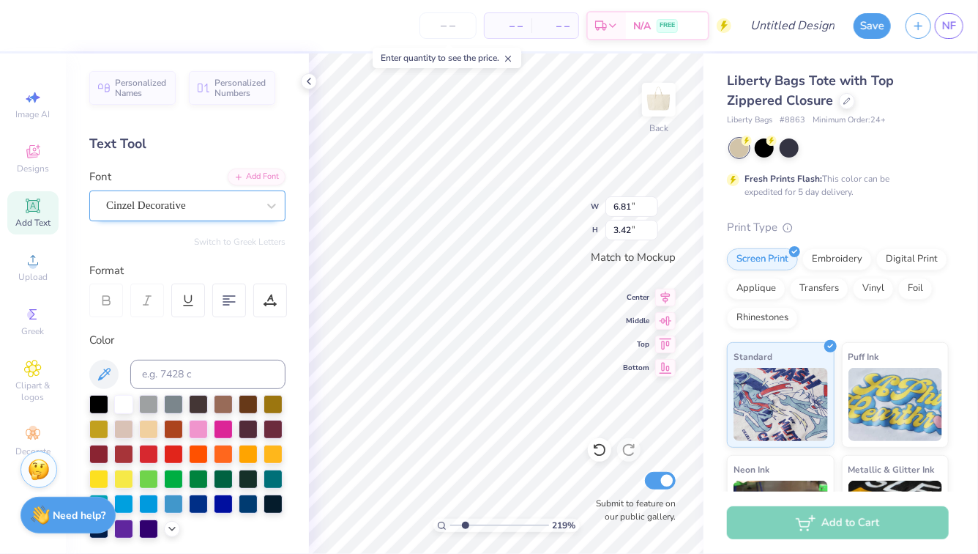
click at [245, 212] on div "Cinzel Decorative" at bounding box center [182, 205] width 154 height 23
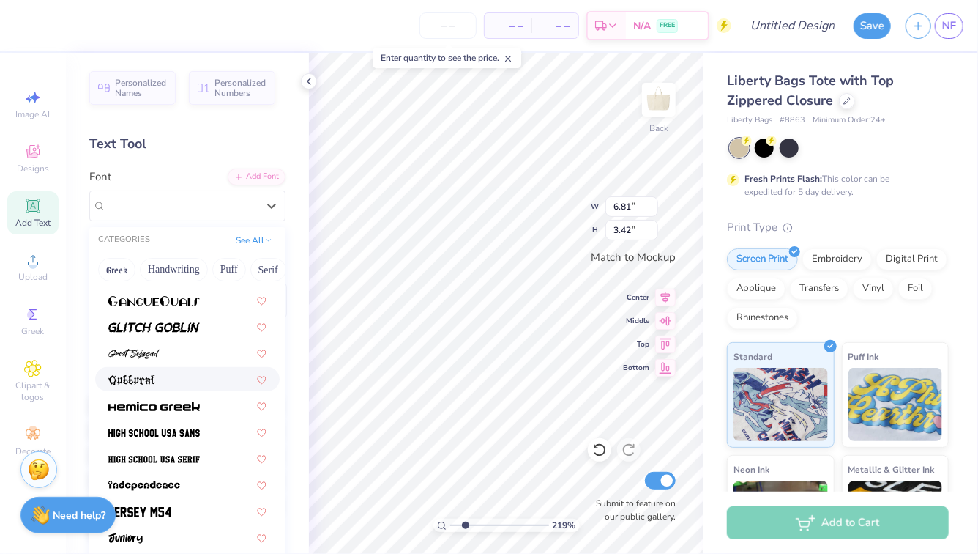
scroll to position [663, 0]
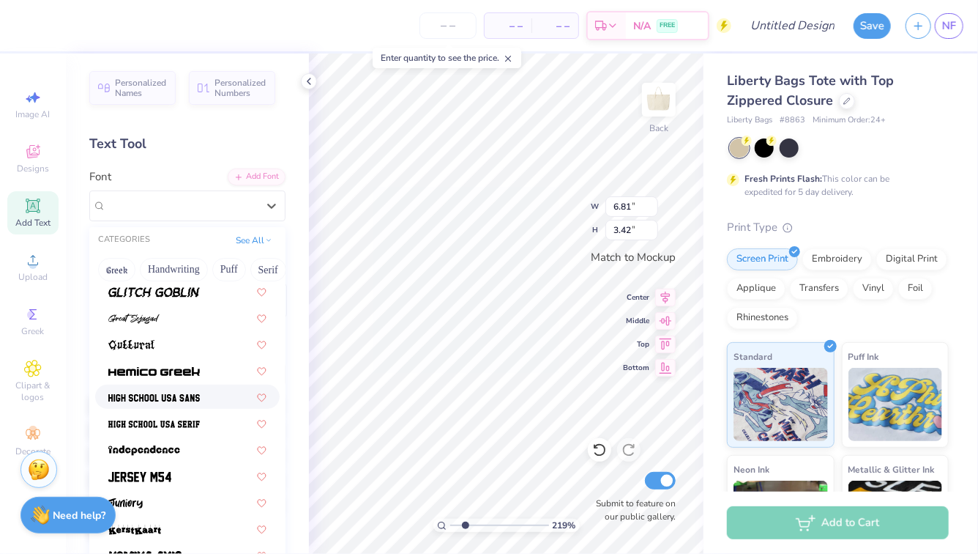
click at [190, 390] on span at bounding box center [154, 396] width 92 height 15
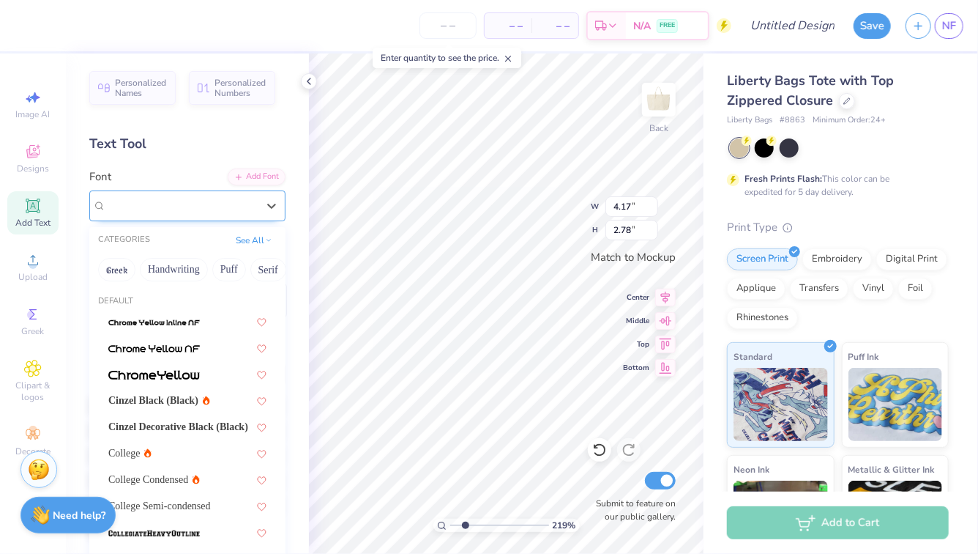
click at [247, 211] on div "High School USA Sans" at bounding box center [182, 205] width 154 height 23
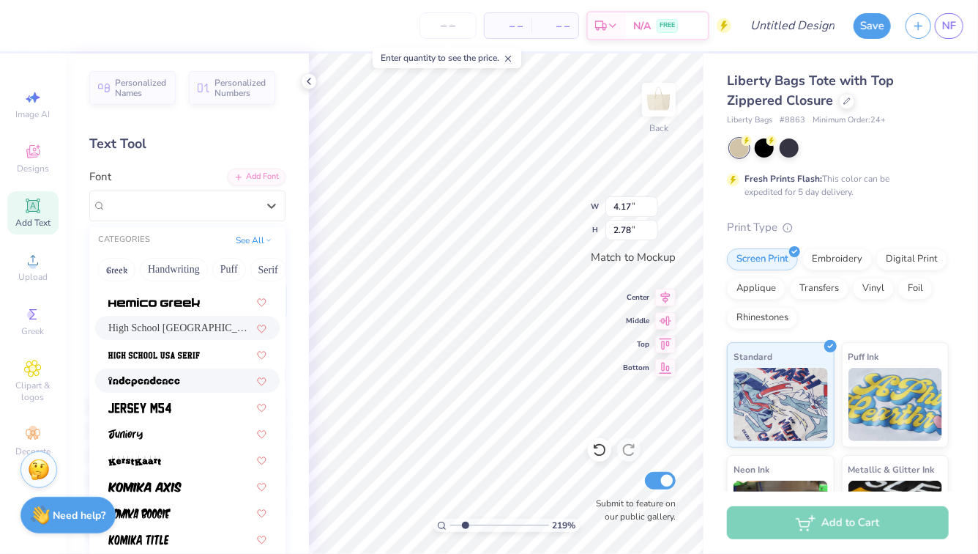
scroll to position [732, 0]
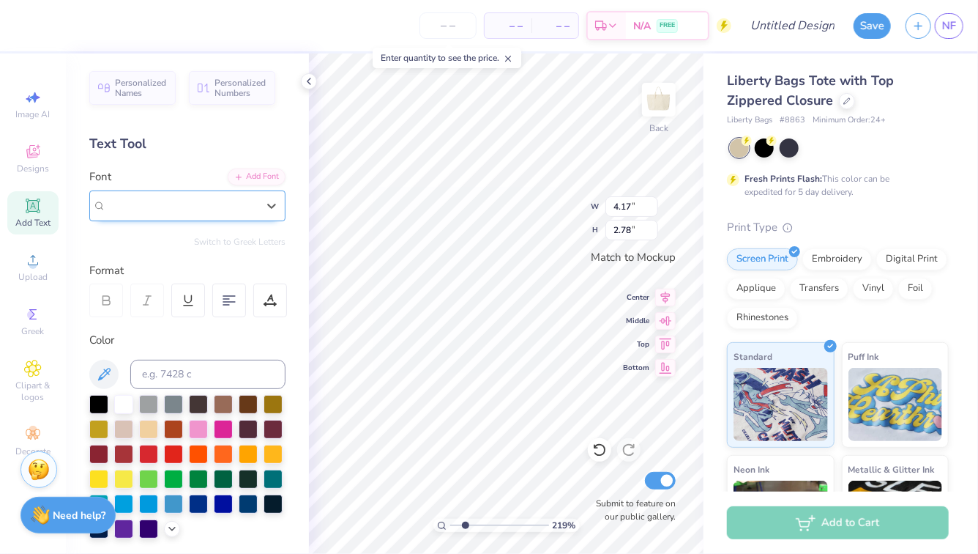
click at [206, 212] on span "High School USA Sans" at bounding box center [181, 205] width 151 height 17
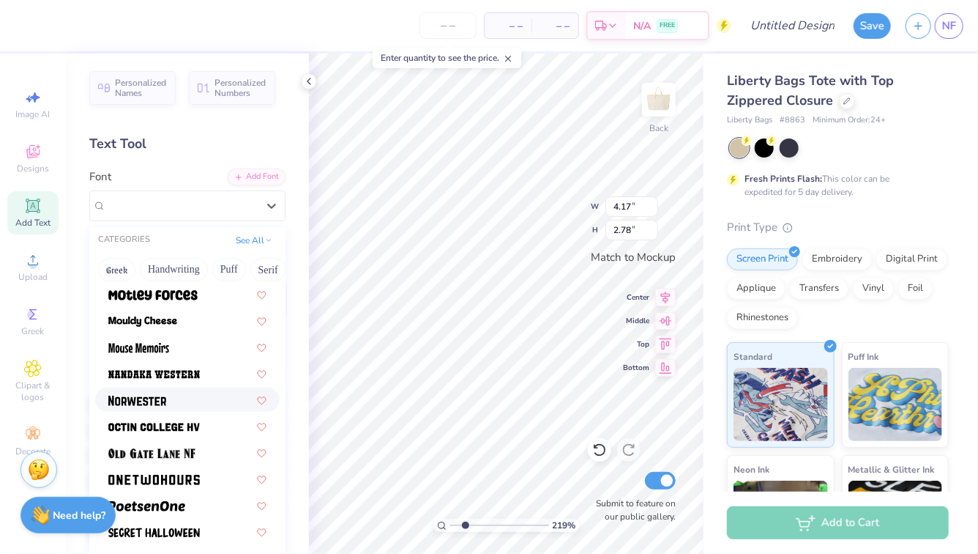
scroll to position [1243, 0]
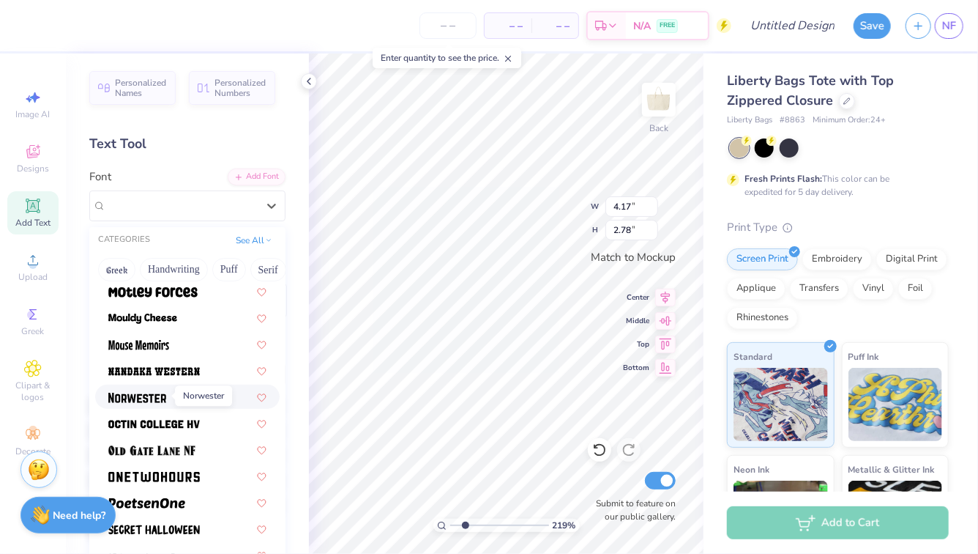
click at [163, 396] on img at bounding box center [137, 397] width 58 height 10
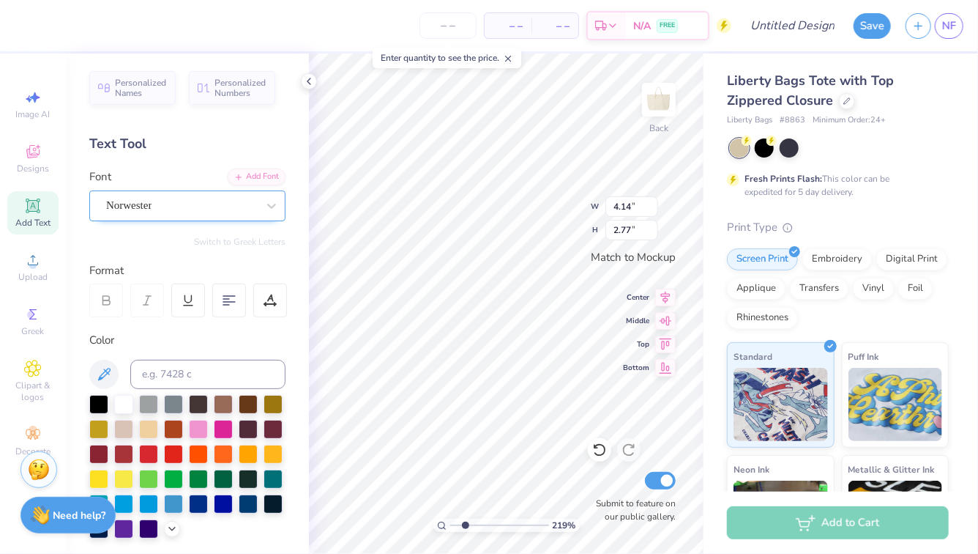
click at [243, 206] on div "Norwester" at bounding box center [182, 205] width 154 height 23
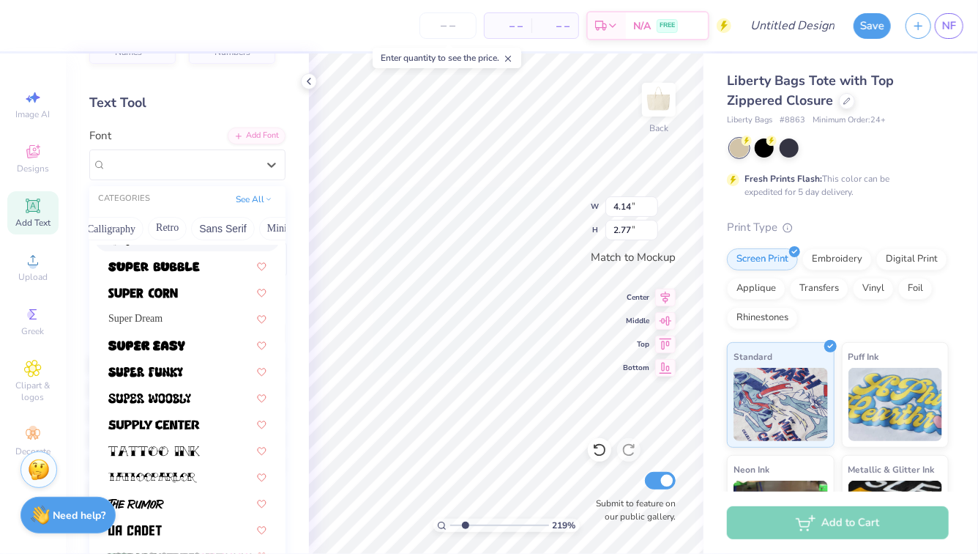
scroll to position [0, 259]
click at [168, 231] on button "Retro" at bounding box center [160, 228] width 39 height 23
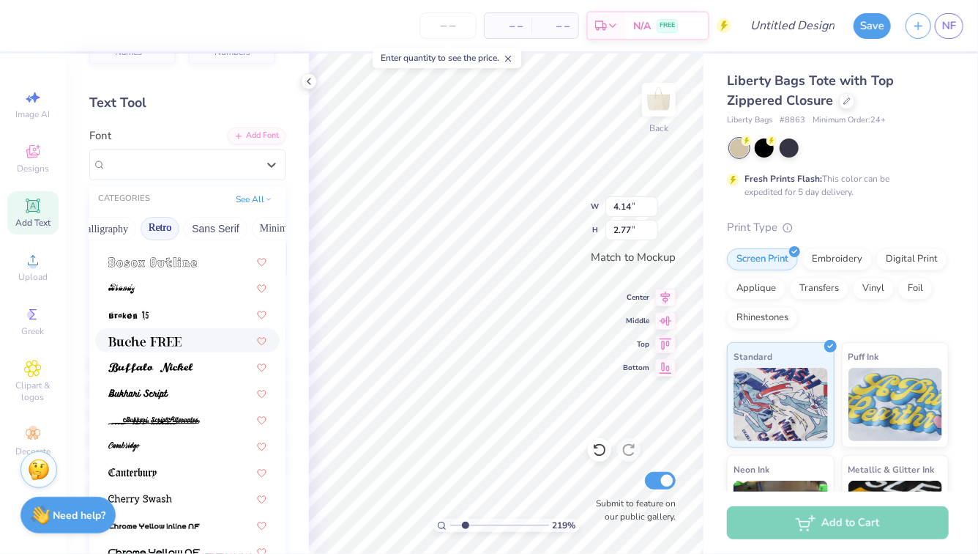
scroll to position [206, 0]
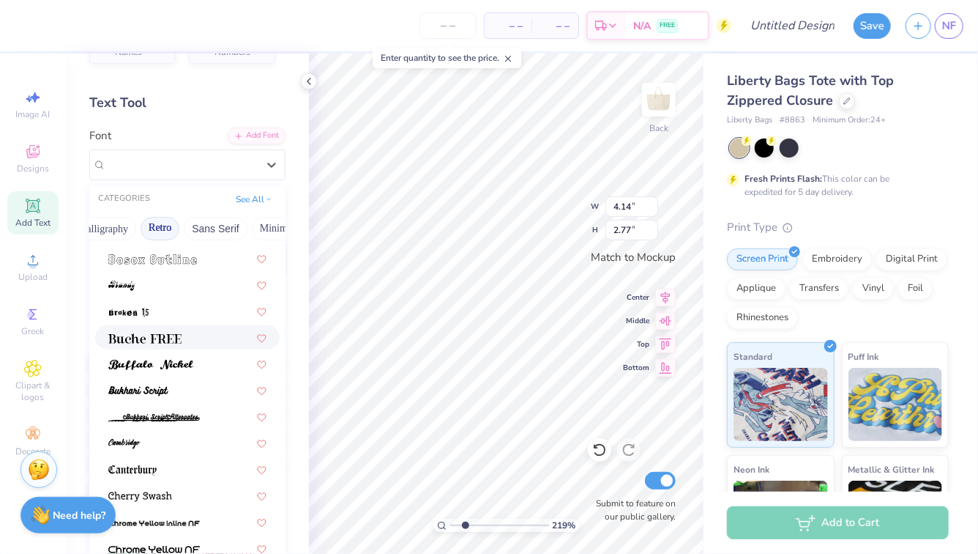
click at [218, 329] on div at bounding box center [187, 336] width 158 height 15
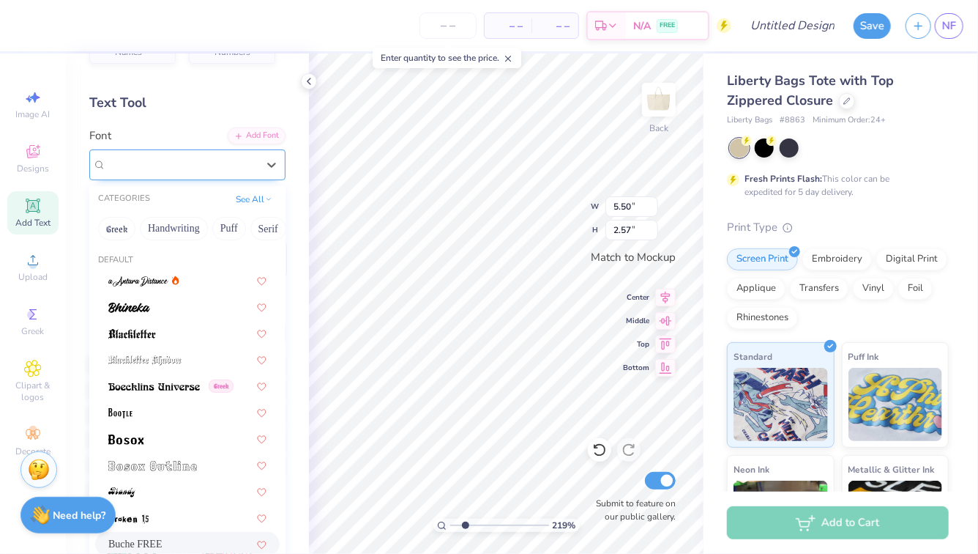
click at [253, 167] on div "Buche FREE" at bounding box center [182, 164] width 154 height 23
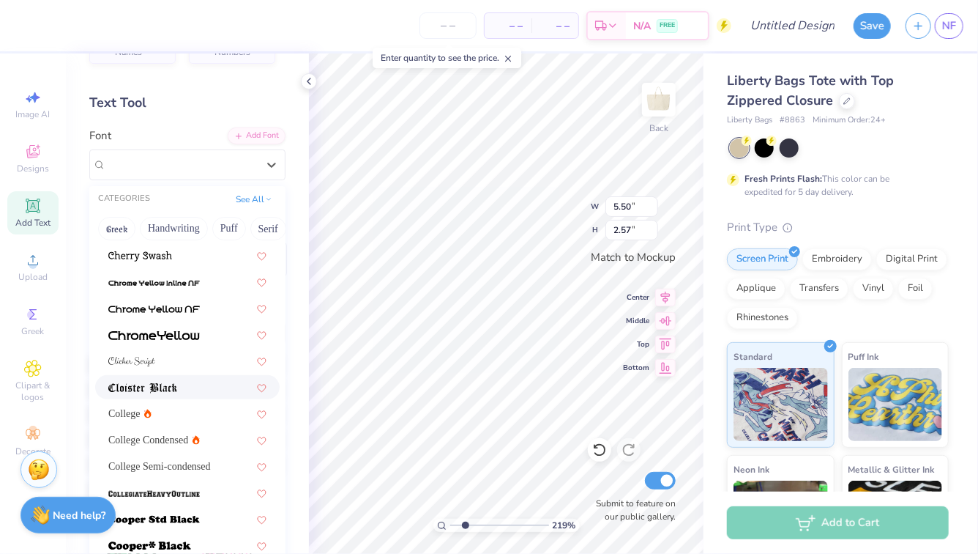
scroll to position [447, 0]
click at [194, 418] on div "College" at bounding box center [187, 413] width 158 height 15
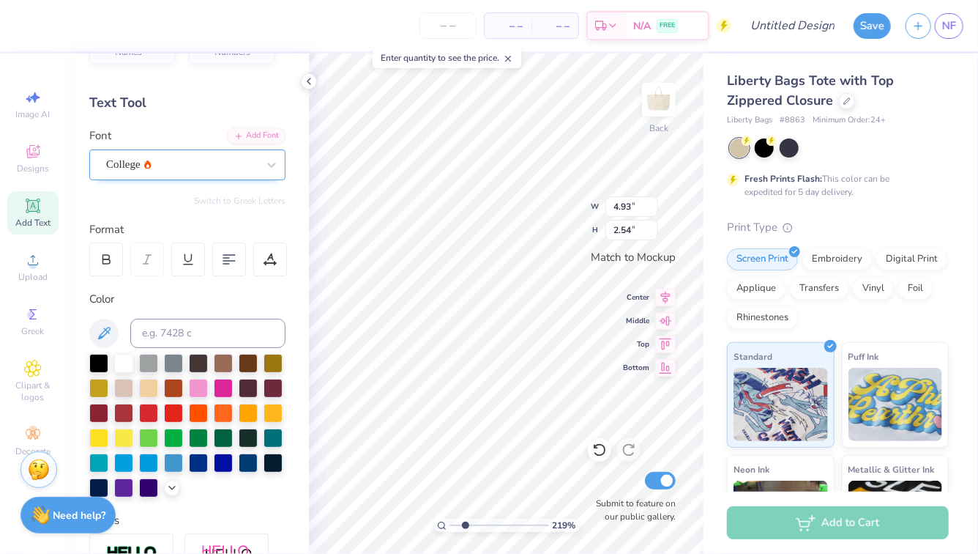
click at [226, 164] on div "College" at bounding box center [182, 164] width 154 height 23
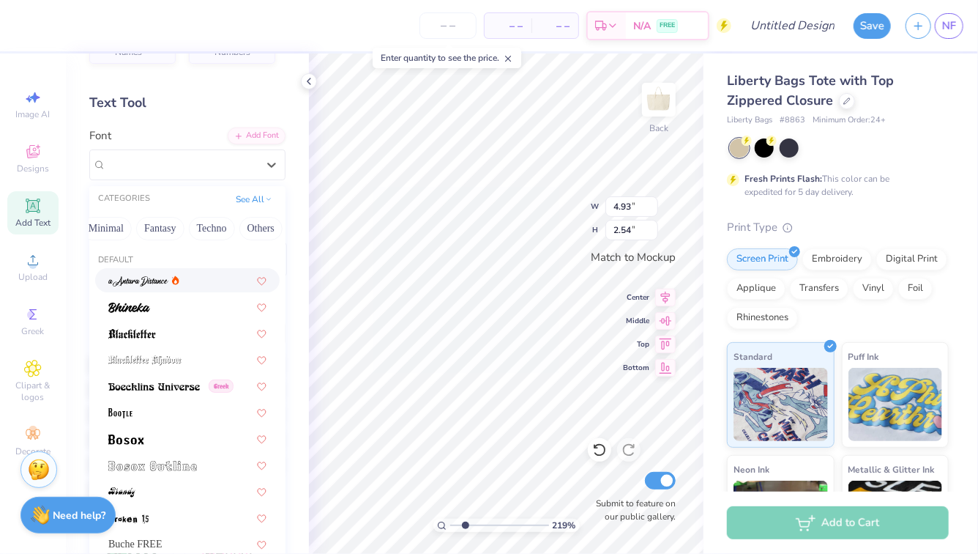
scroll to position [0, 431]
click at [169, 231] on button "Fantasy" at bounding box center [159, 228] width 48 height 23
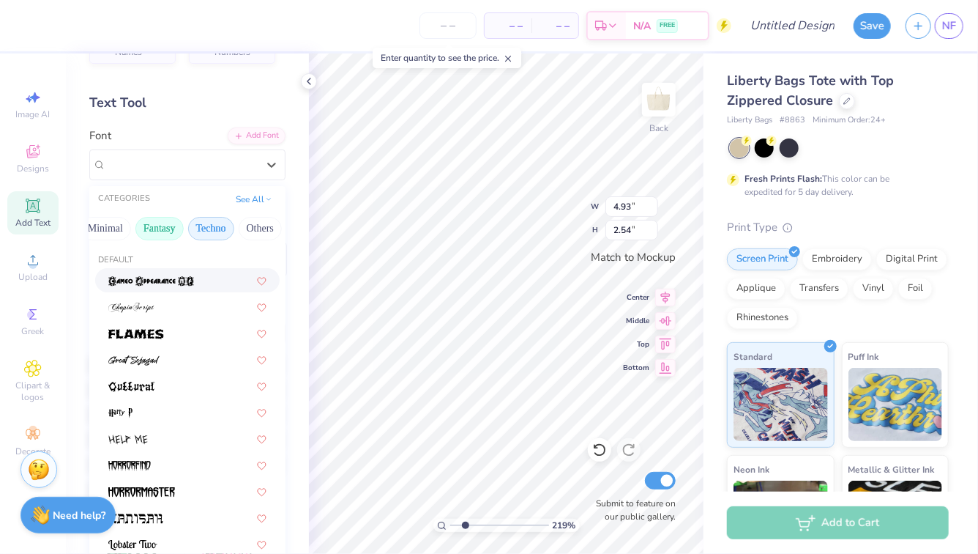
click at [206, 228] on button "Techno" at bounding box center [211, 228] width 46 height 23
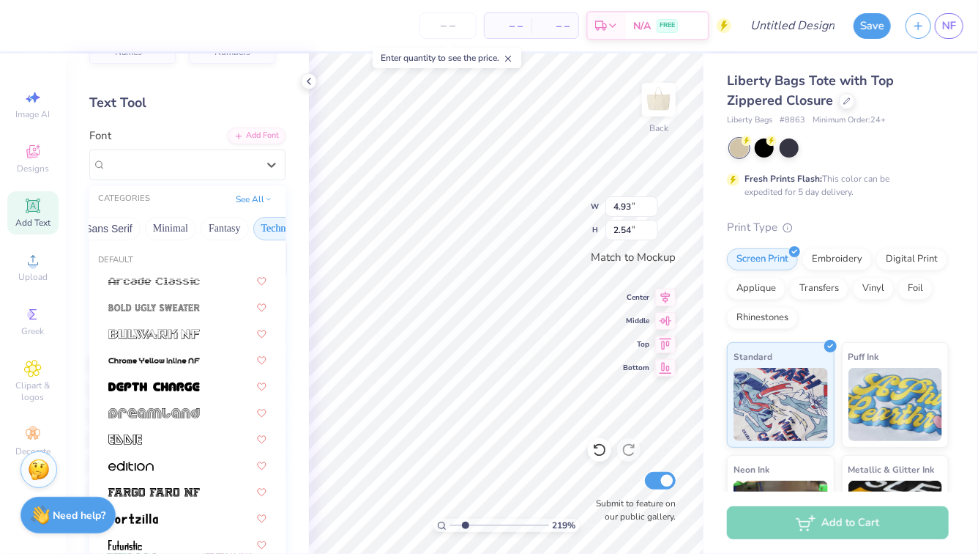
scroll to position [0, 362]
click at [175, 235] on button "Minimal" at bounding box center [174, 228] width 51 height 23
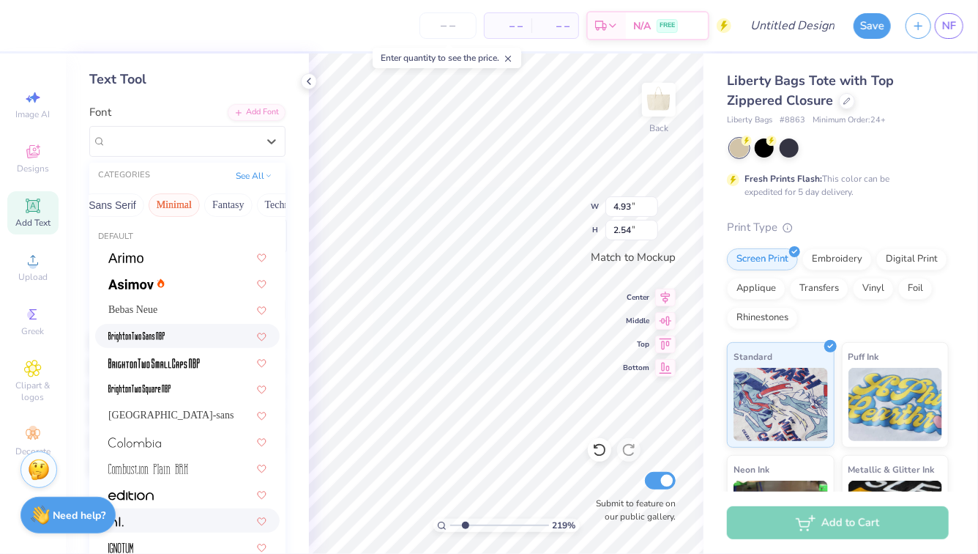
scroll to position [61, 0]
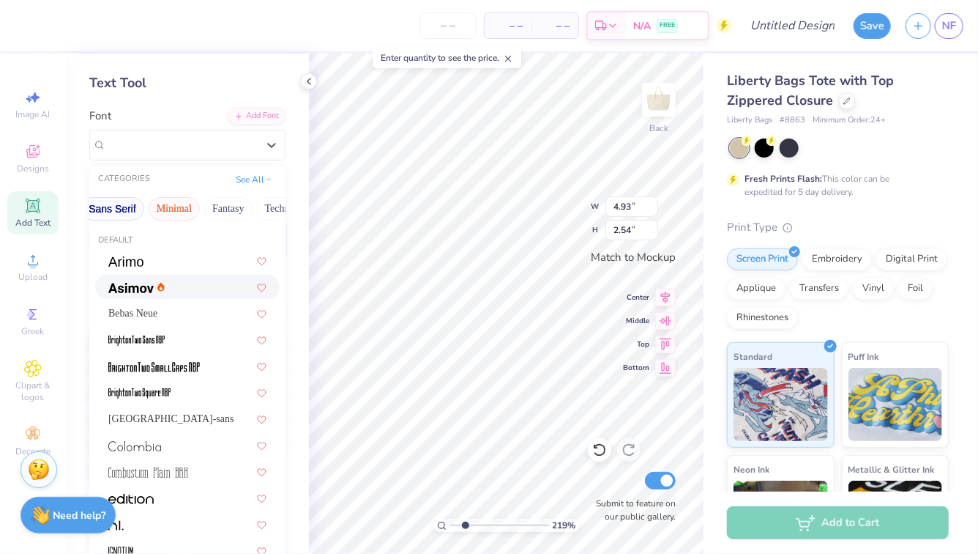
click at [116, 202] on button "Sans Serif" at bounding box center [113, 208] width 64 height 23
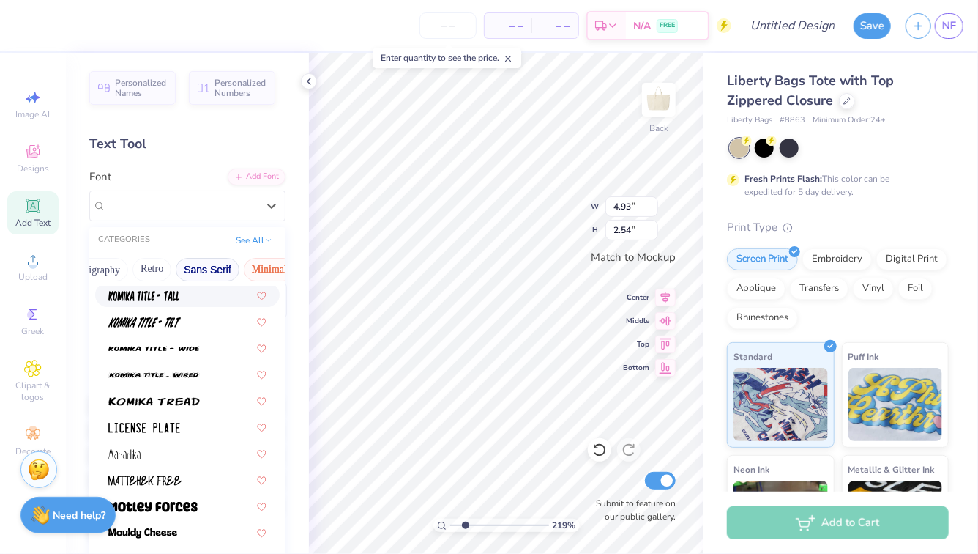
scroll to position [0, 267]
click at [171, 273] on button "Retro" at bounding box center [152, 269] width 39 height 23
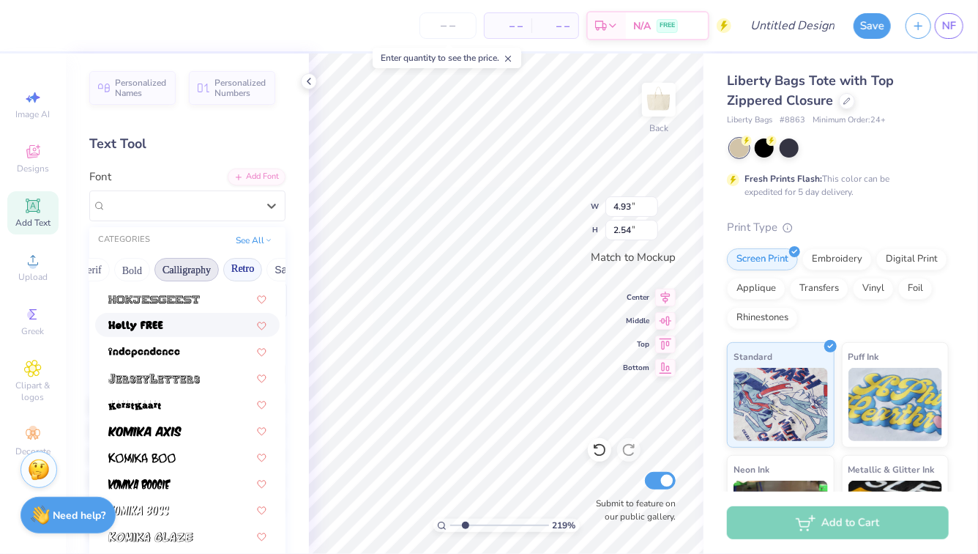
scroll to position [0, 175]
click at [202, 259] on button "Calligraphy" at bounding box center [188, 269] width 64 height 23
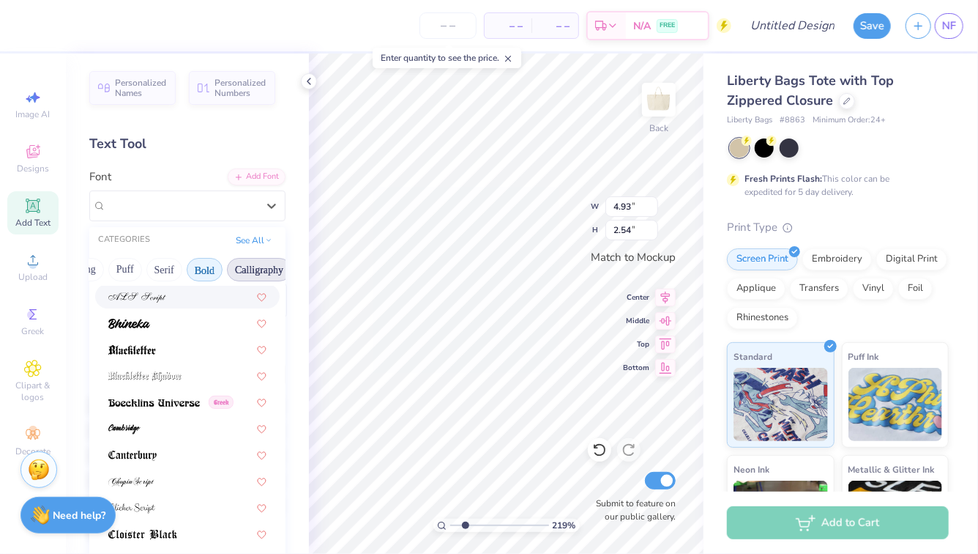
scroll to position [0, 102]
click at [168, 269] on button "Serif" at bounding box center [167, 269] width 36 height 23
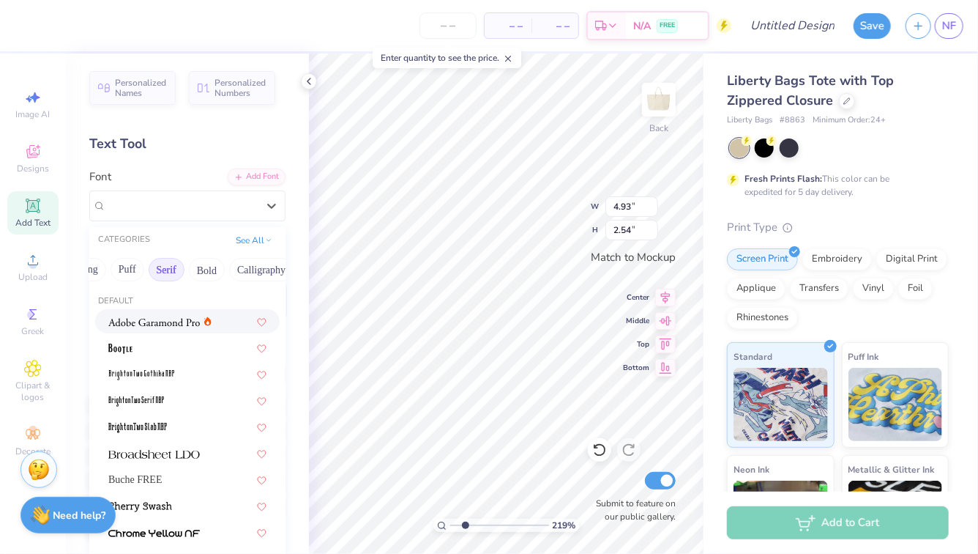
click at [177, 319] on img at bounding box center [154, 322] width 92 height 10
click at [239, 204] on div "Adobe Garamond Pro" at bounding box center [182, 205] width 154 height 23
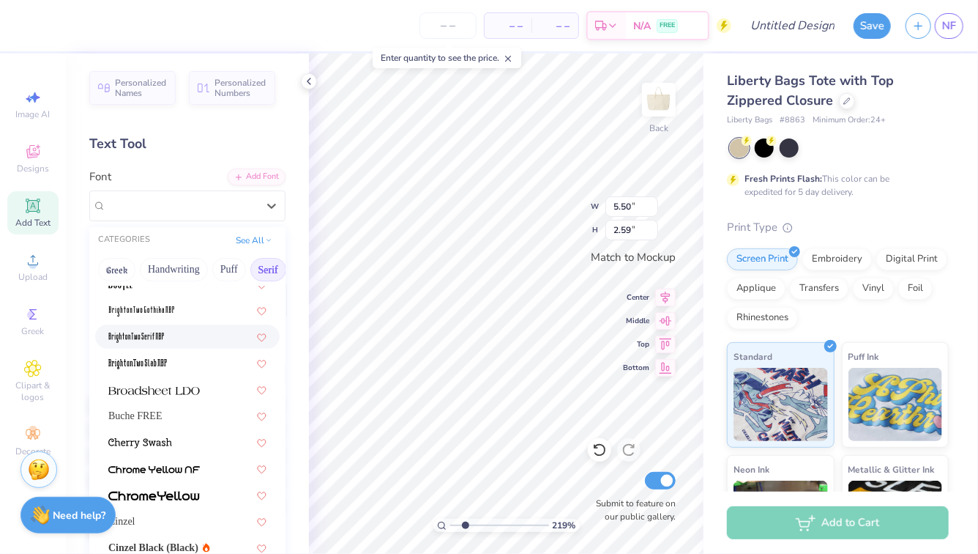
scroll to position [65, 0]
click at [190, 390] on img at bounding box center [154, 389] width 92 height 10
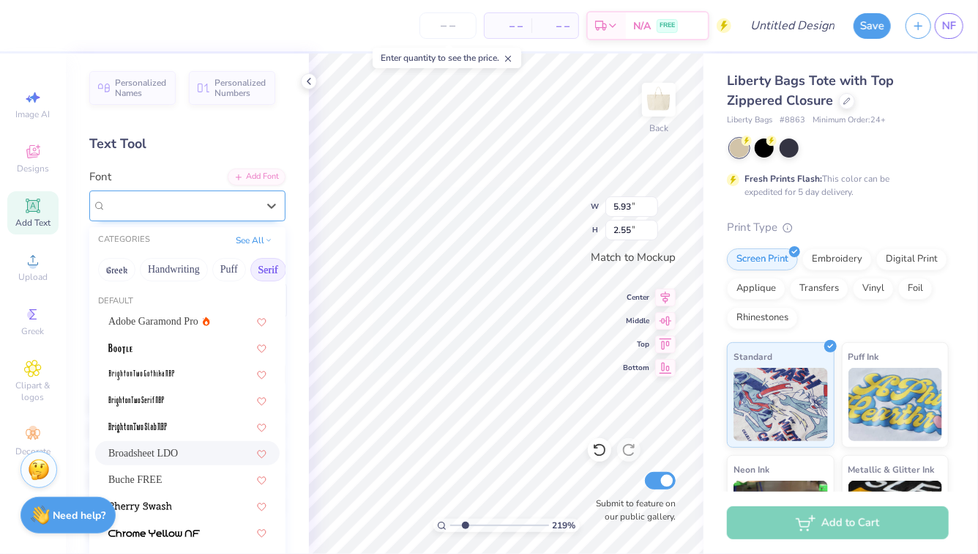
click at [232, 217] on div "Broadsheet LDO" at bounding box center [187, 205] width 196 height 31
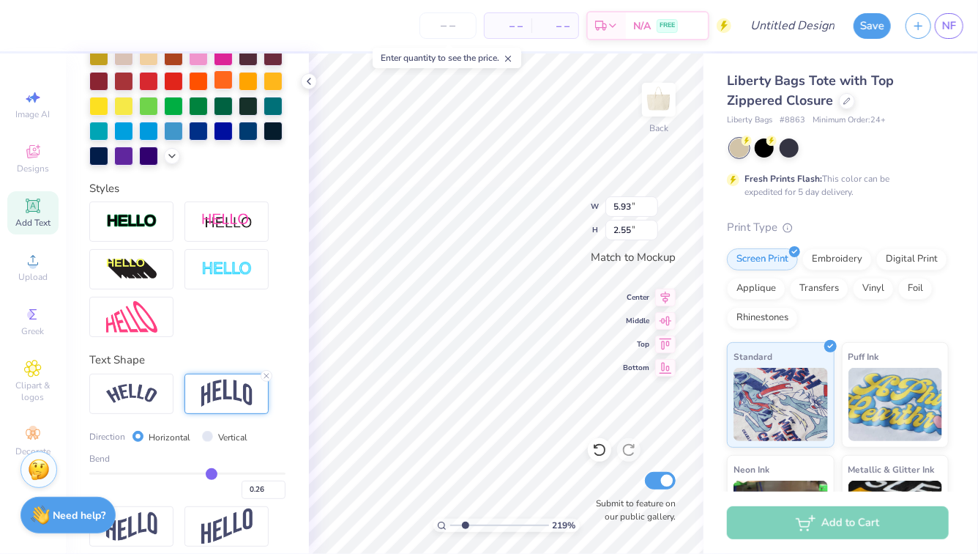
scroll to position [382, 0]
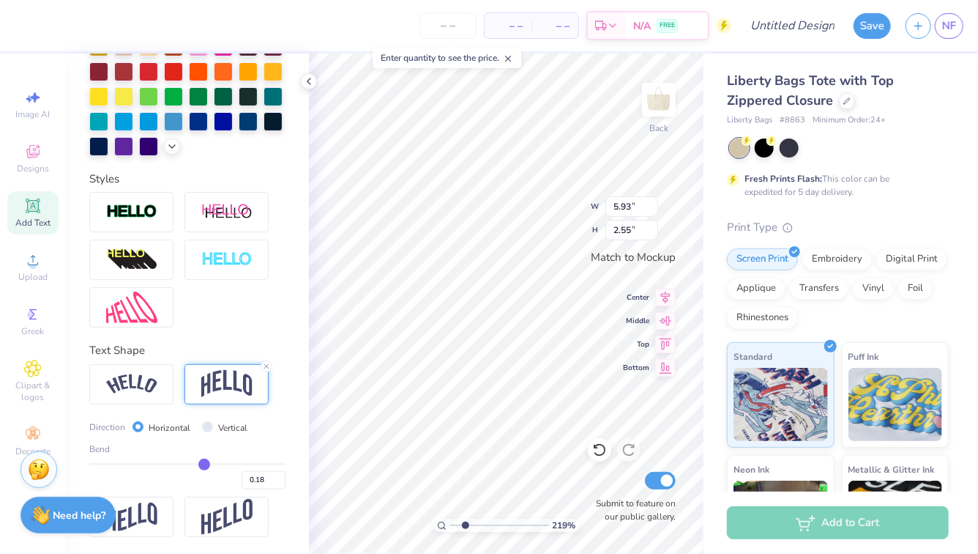
click at [204, 463] on input "range" at bounding box center [187, 464] width 196 height 2
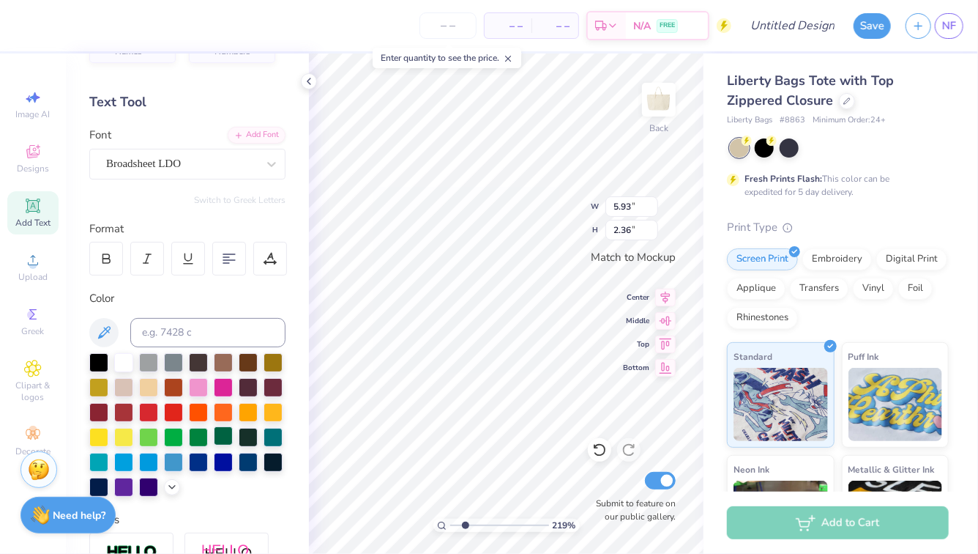
scroll to position [0, 0]
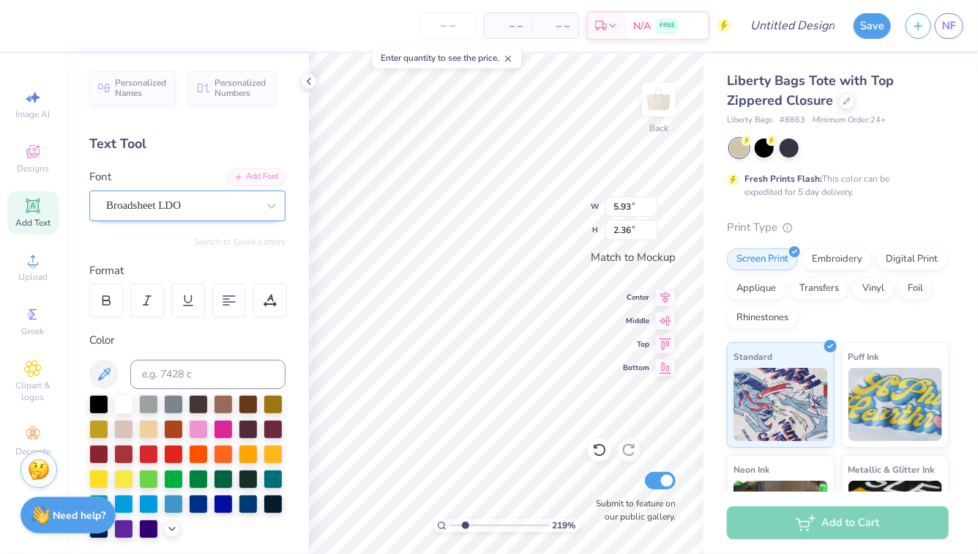
click at [224, 196] on div at bounding box center [181, 206] width 151 height 20
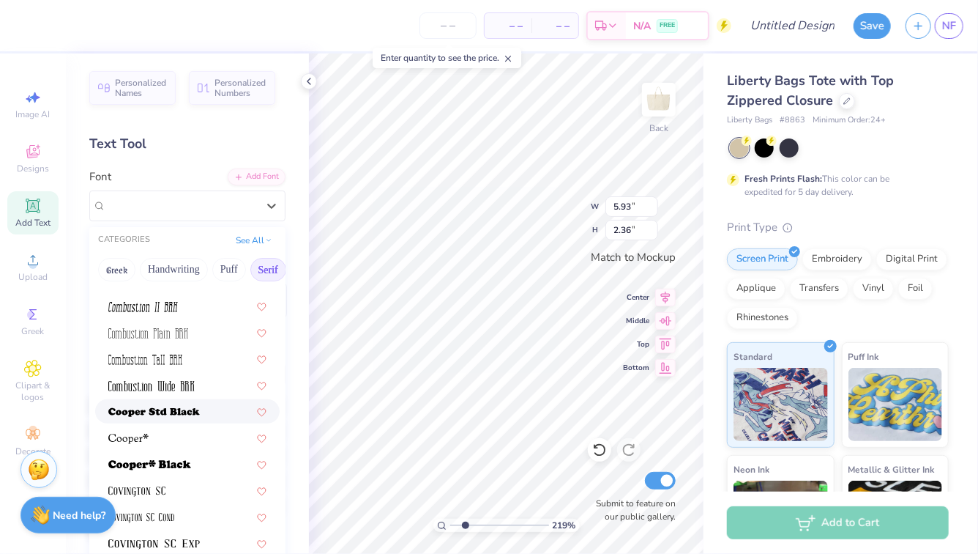
scroll to position [548, 0]
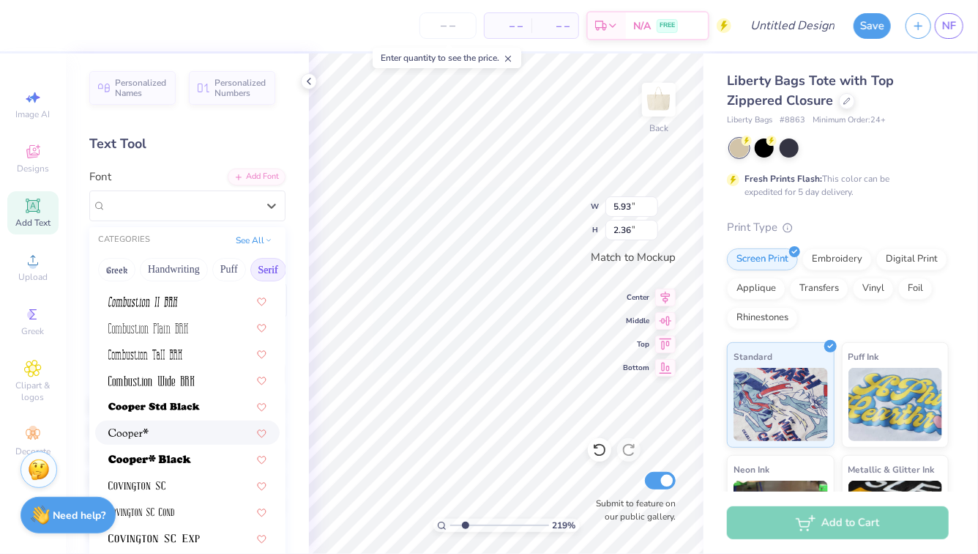
click at [187, 439] on div at bounding box center [187, 432] width 185 height 24
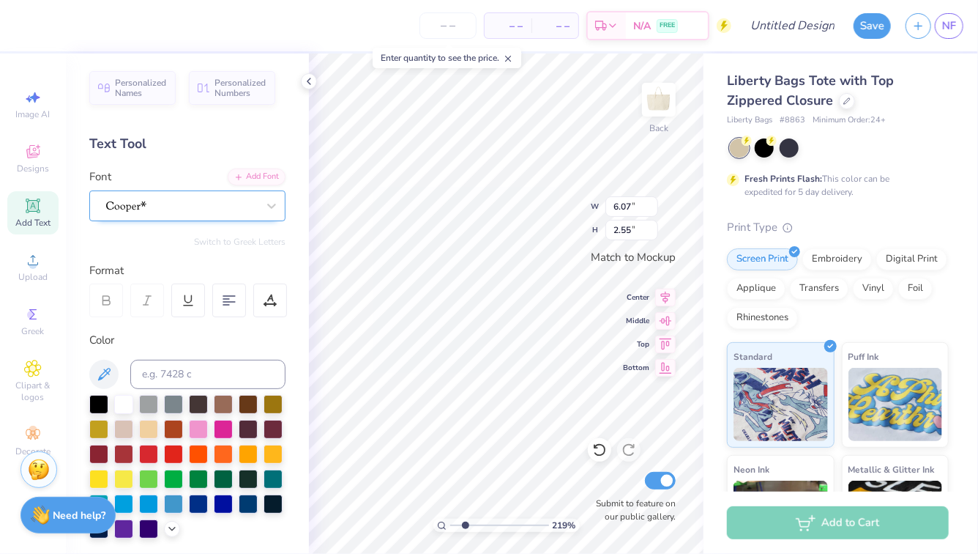
click at [212, 209] on div at bounding box center [182, 205] width 154 height 23
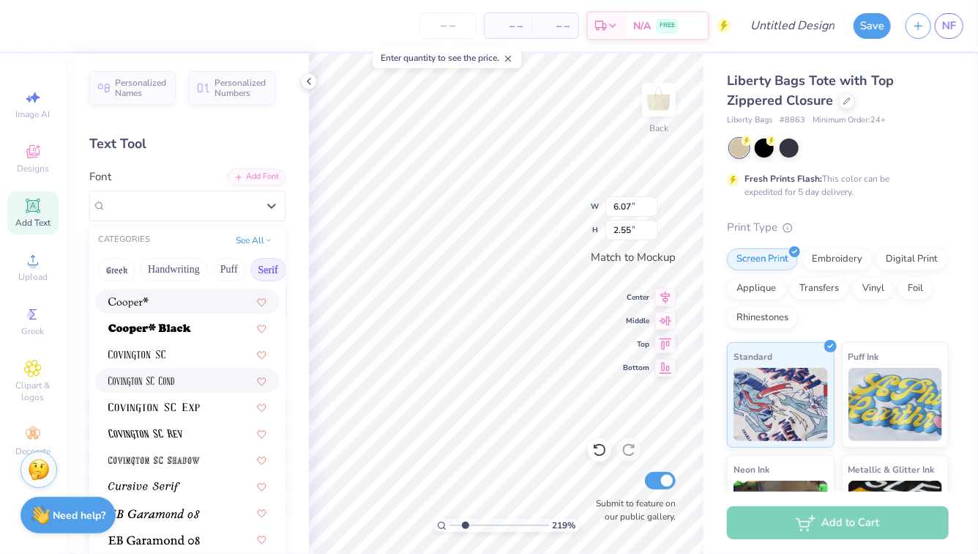
scroll to position [678, 0]
click at [204, 402] on div at bounding box center [187, 407] width 158 height 15
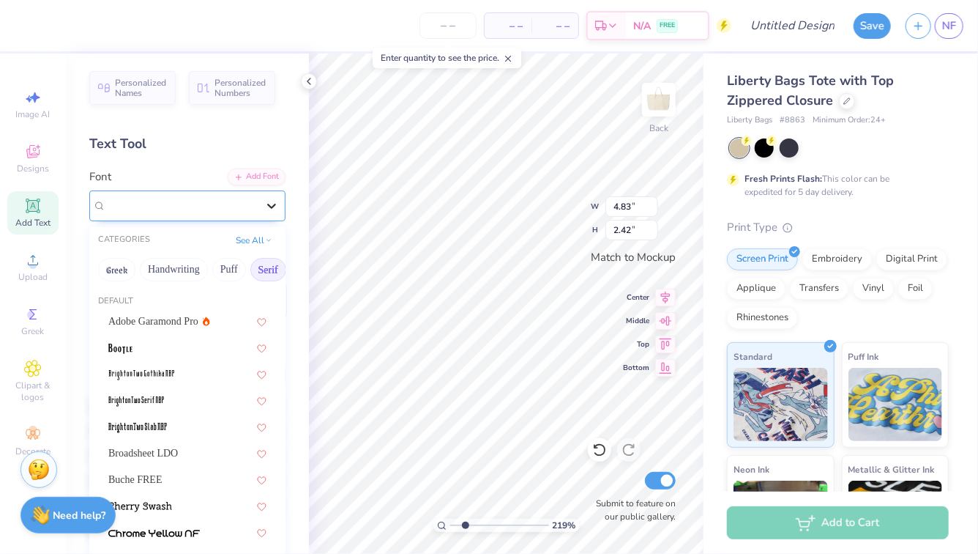
click at [278, 209] on icon at bounding box center [271, 205] width 15 height 15
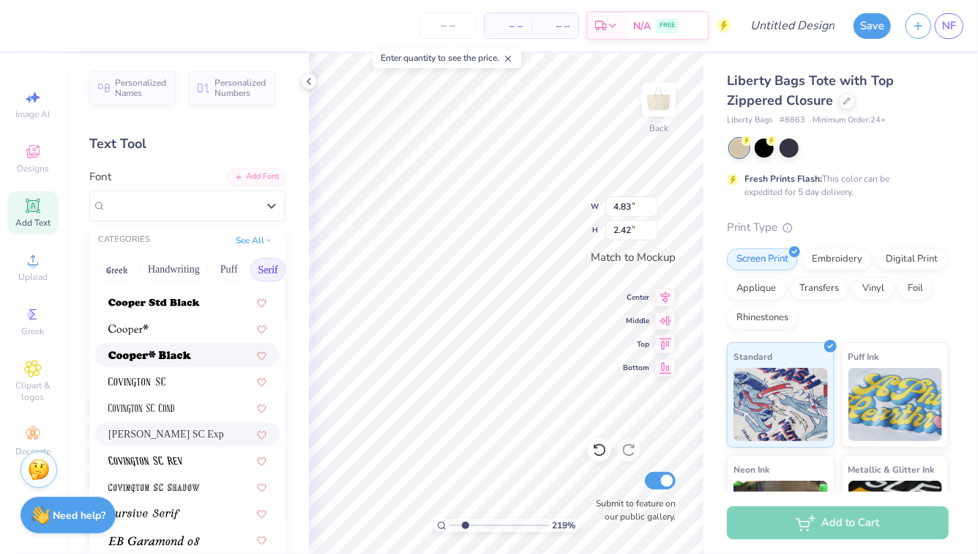
scroll to position [647, 0]
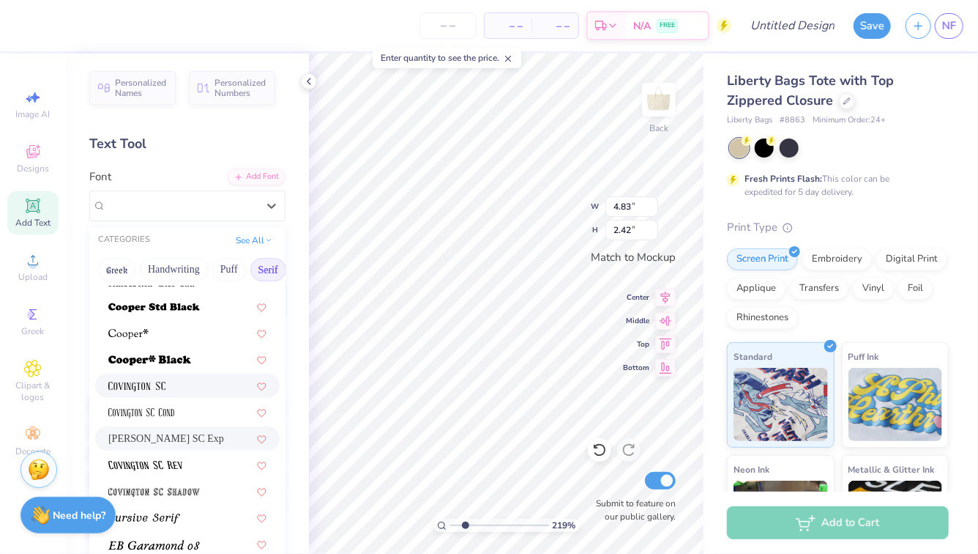
click at [204, 389] on div at bounding box center [187, 385] width 158 height 15
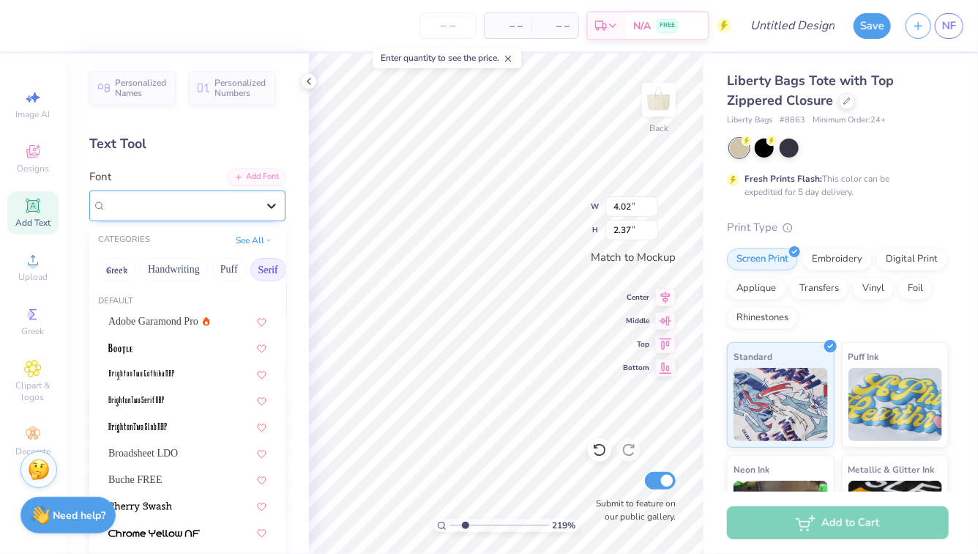
click at [270, 209] on icon at bounding box center [271, 205] width 15 height 15
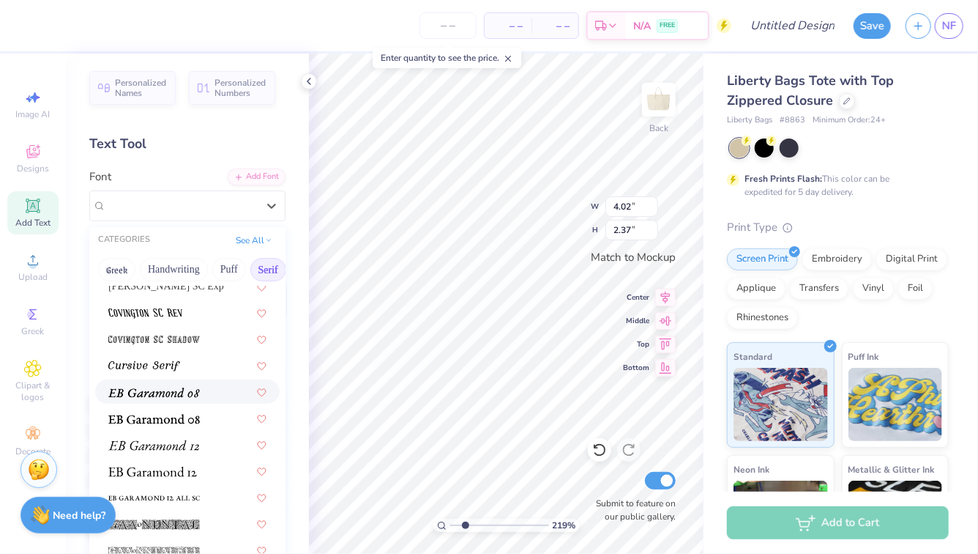
scroll to position [820, 0]
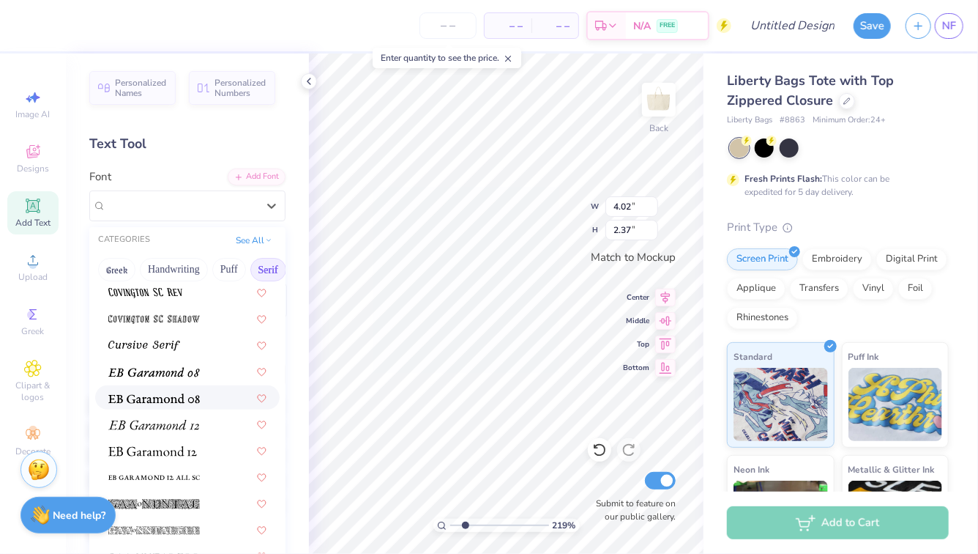
click at [216, 394] on div at bounding box center [187, 397] width 158 height 15
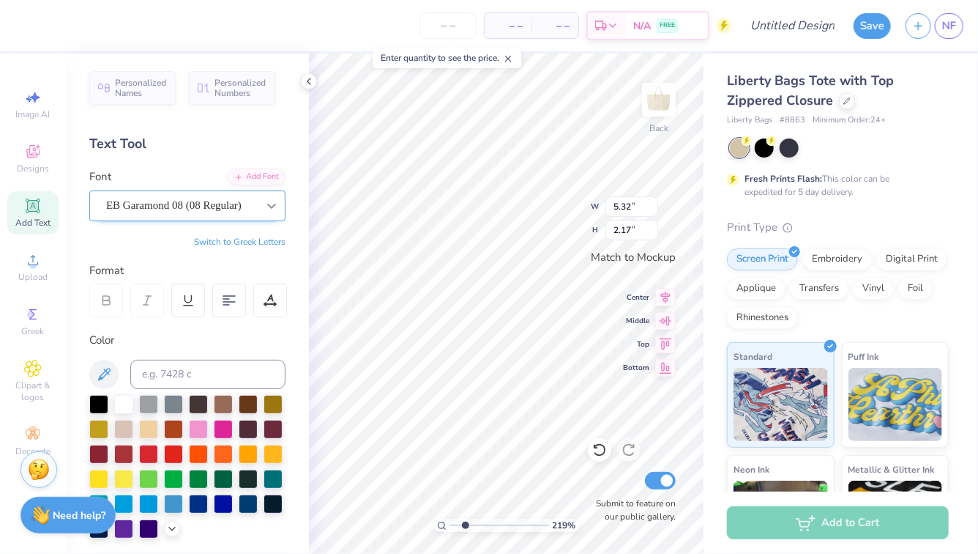
click at [264, 209] on div at bounding box center [271, 206] width 26 height 26
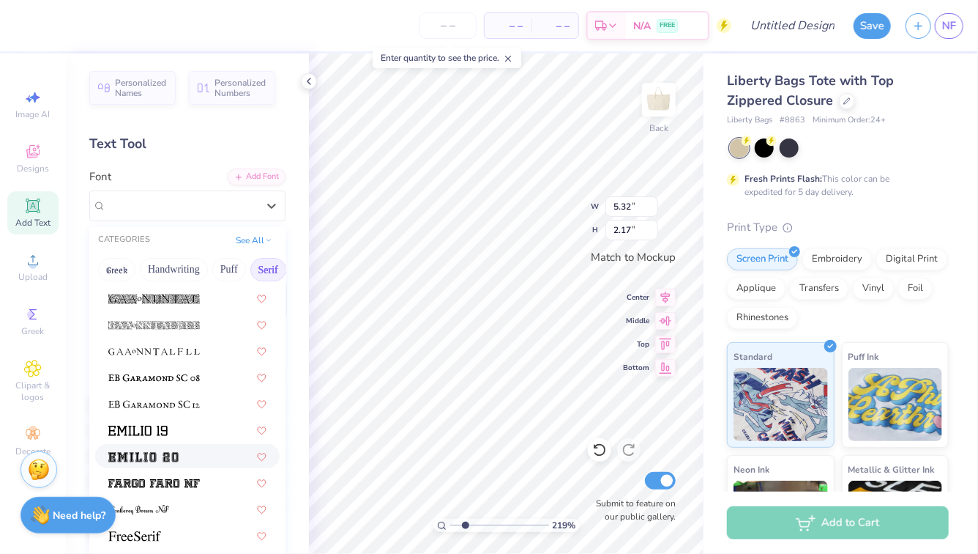
scroll to position [1027, 0]
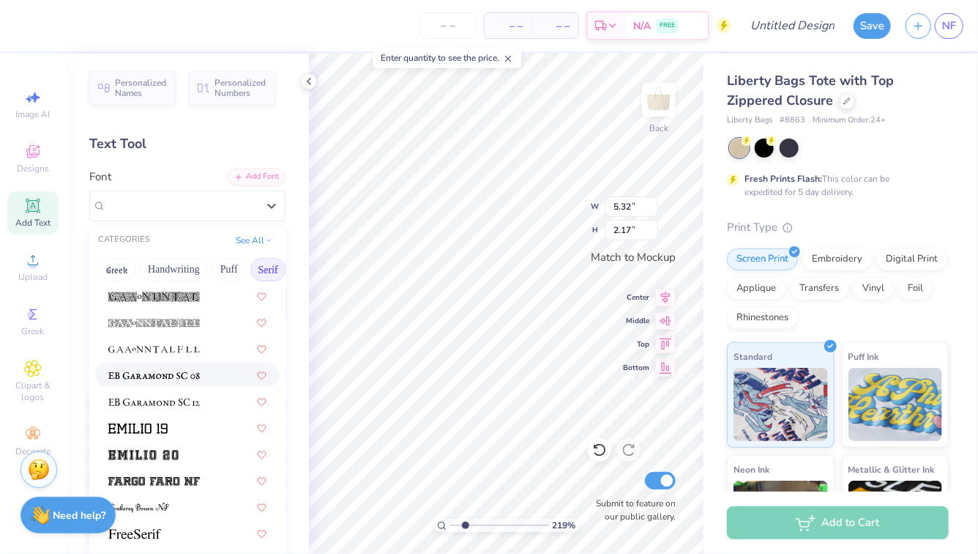
click at [192, 379] on img at bounding box center [154, 375] width 92 height 10
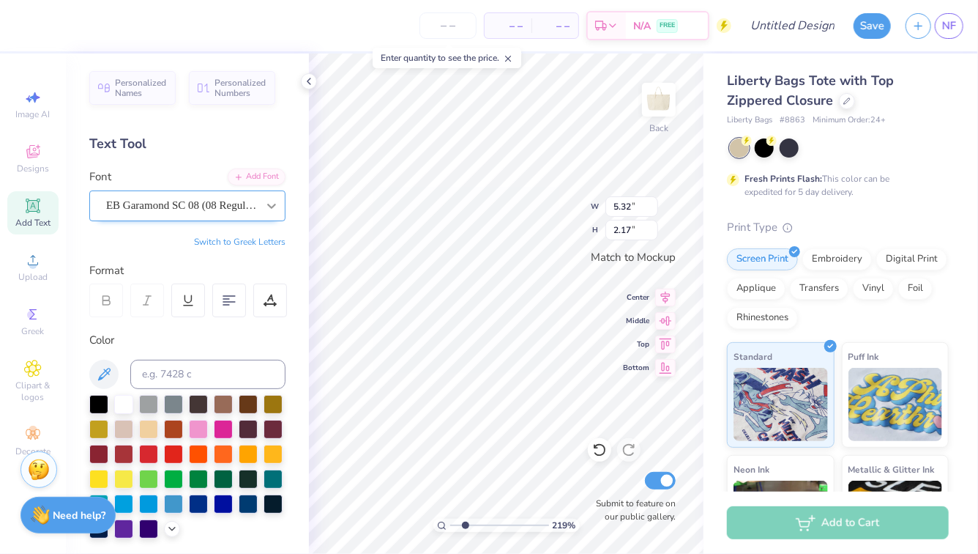
click at [272, 206] on icon at bounding box center [271, 206] width 9 height 5
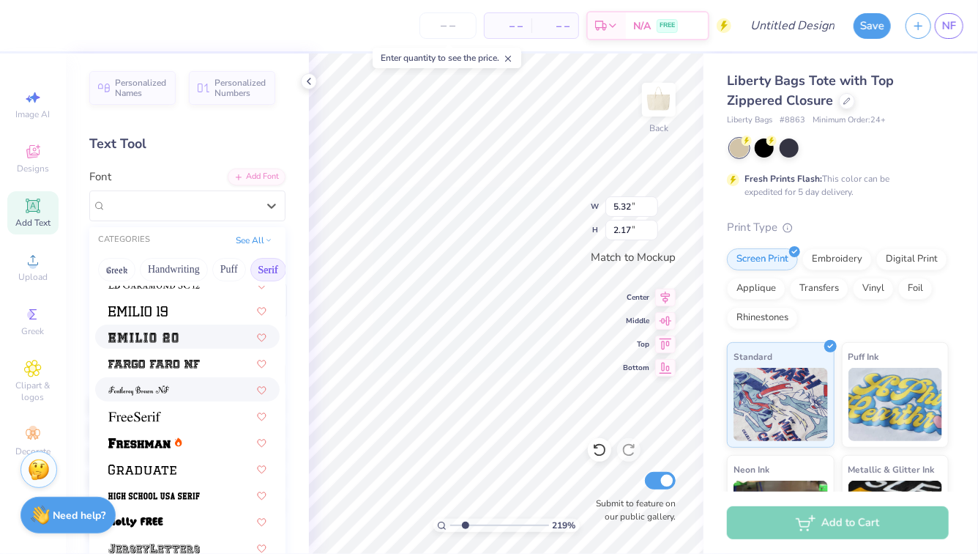
scroll to position [1146, 0]
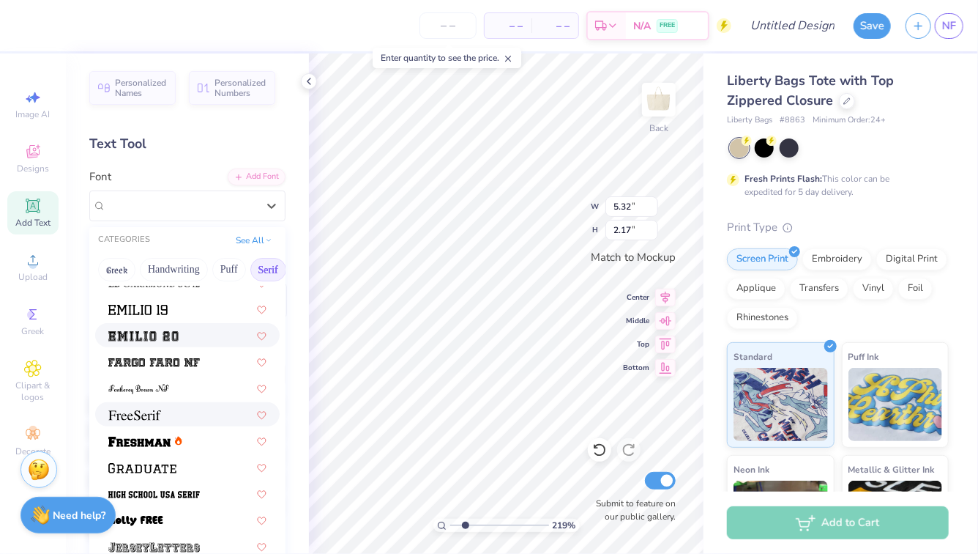
click at [215, 421] on div at bounding box center [187, 414] width 185 height 24
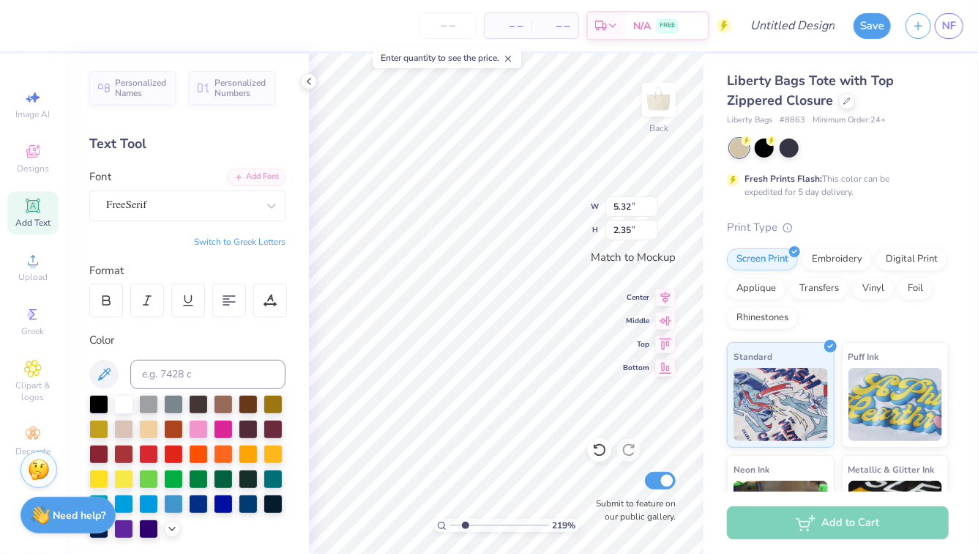
click at [261, 239] on button "Switch to Greek Letters" at bounding box center [240, 242] width 92 height 12
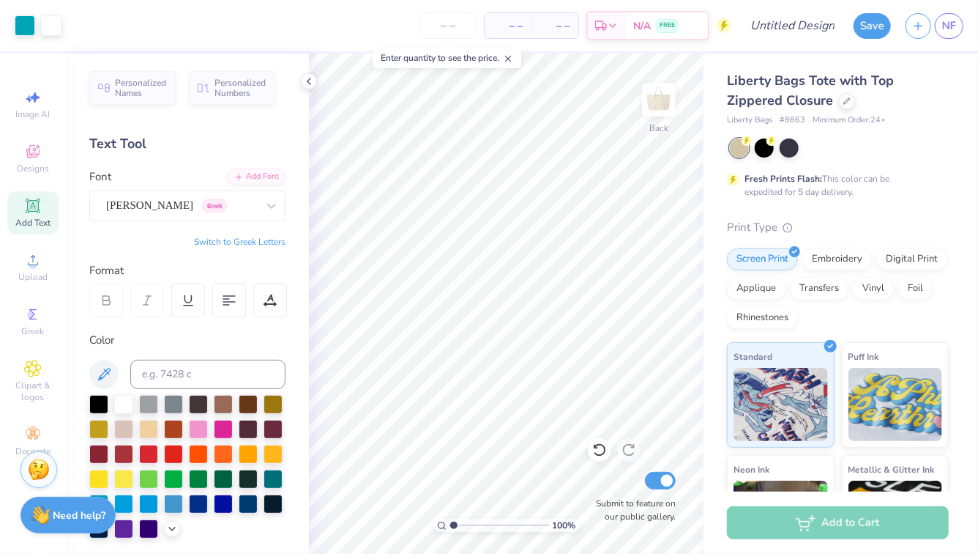
drag, startPoint x: 467, startPoint y: 523, endPoint x: 451, endPoint y: 523, distance: 16.1
click at [451, 523] on input "range" at bounding box center [499, 524] width 99 height 13
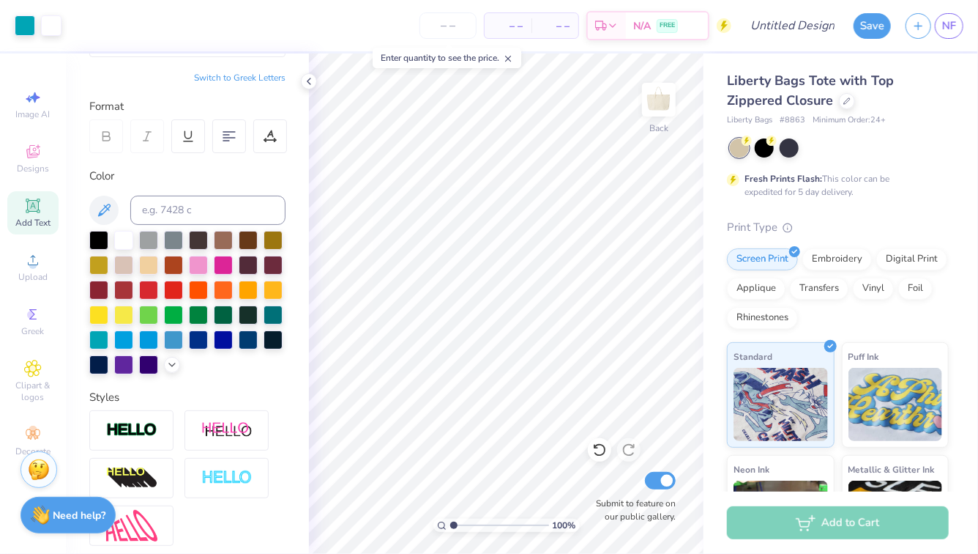
scroll to position [297, 0]
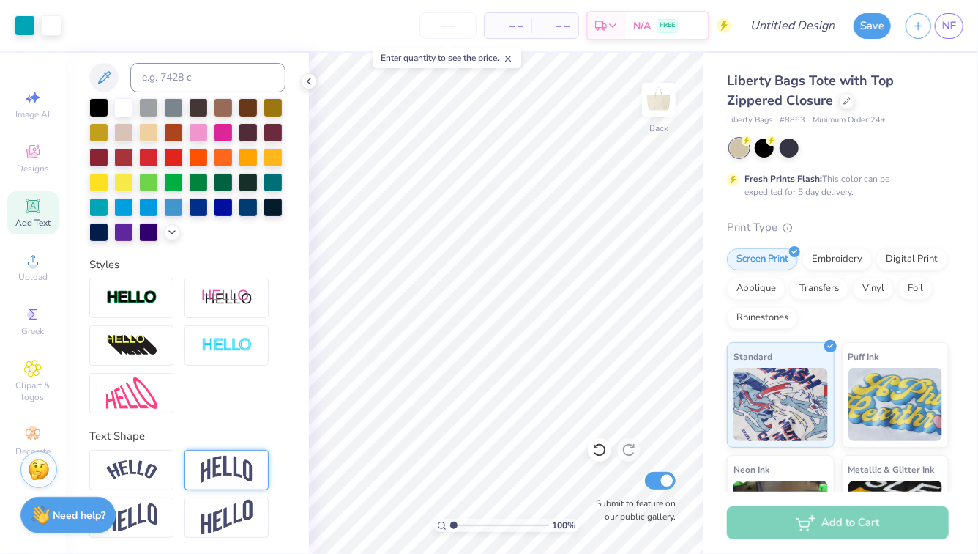
click at [217, 479] on img at bounding box center [226, 469] width 51 height 28
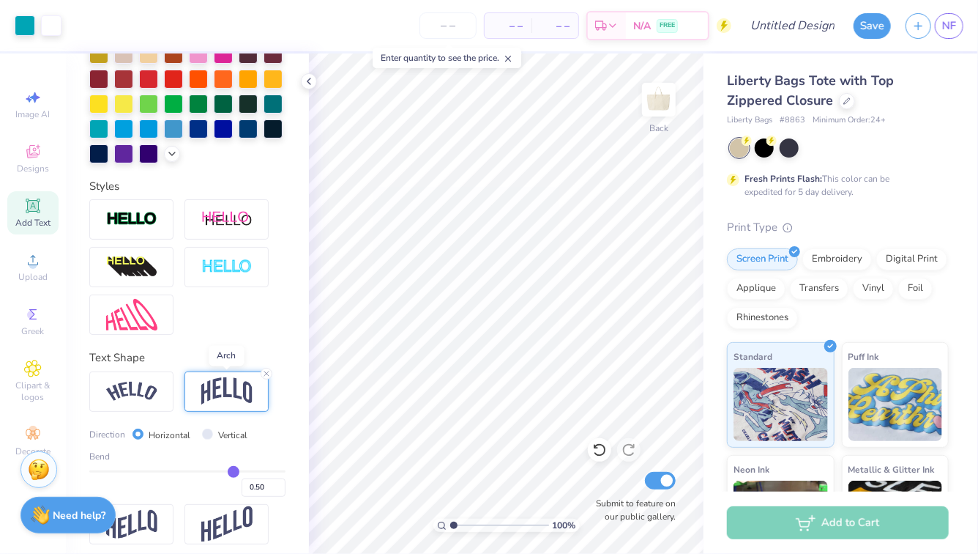
scroll to position [382, 0]
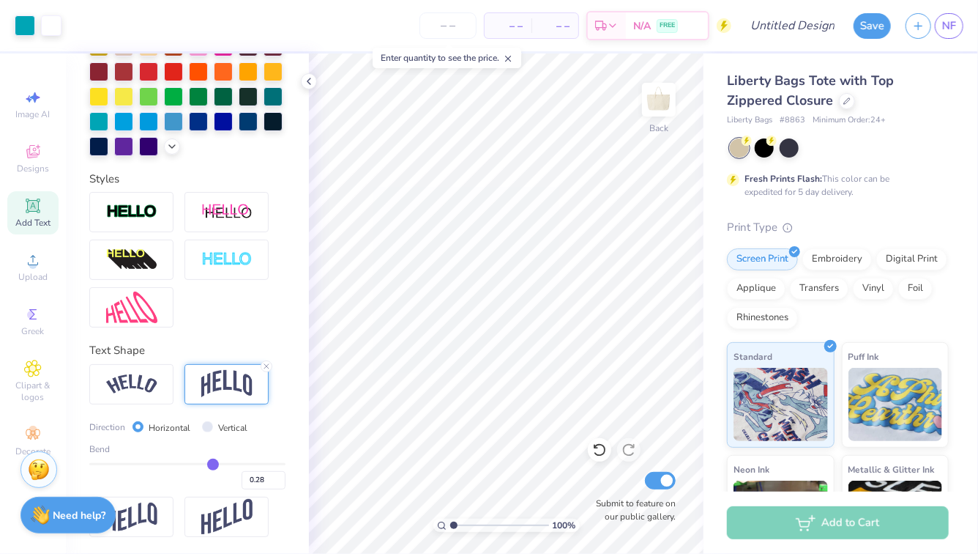
drag, startPoint x: 231, startPoint y: 464, endPoint x: 212, endPoint y: 464, distance: 19.0
click at [212, 464] on input "range" at bounding box center [187, 464] width 196 height 2
click at [268, 366] on icon at bounding box center [266, 366] width 9 height 9
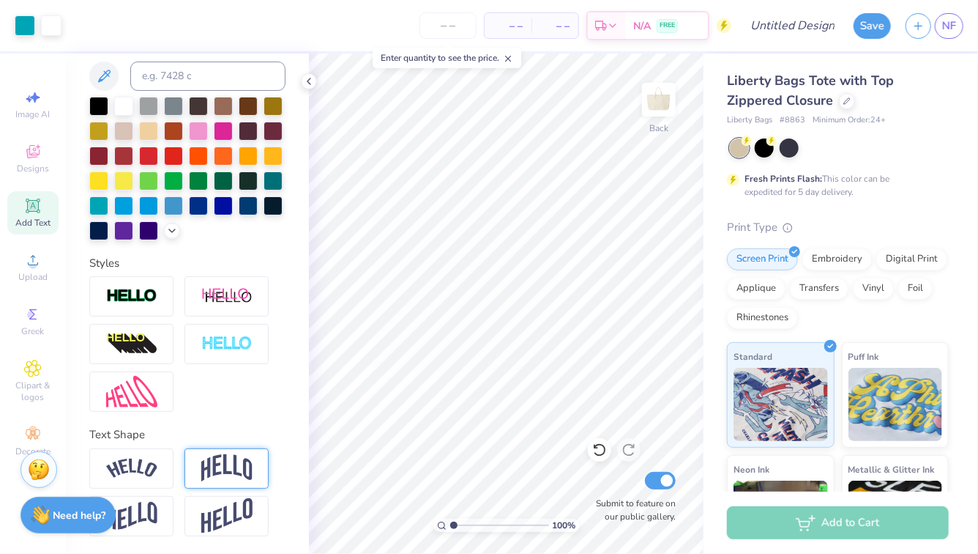
scroll to position [297, 0]
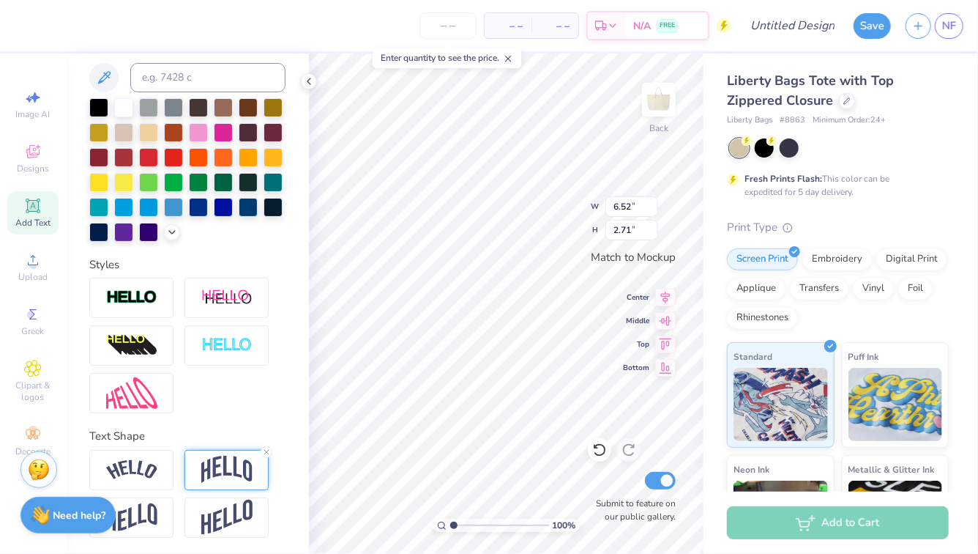
click at [237, 471] on img at bounding box center [226, 469] width 51 height 28
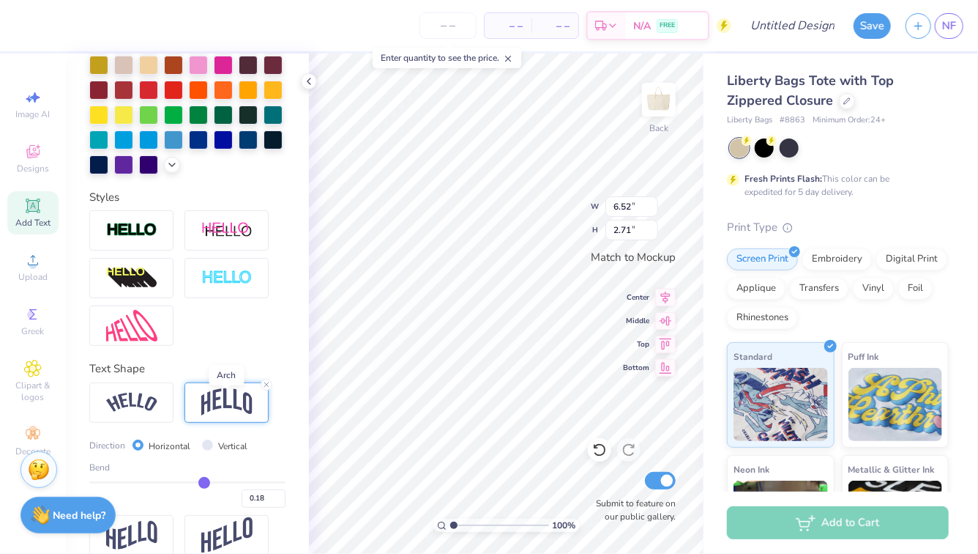
scroll to position [365, 0]
click at [202, 481] on input "range" at bounding box center [187, 481] width 196 height 2
click at [269, 440] on div "Direction Horizontal Vertical" at bounding box center [187, 444] width 196 height 17
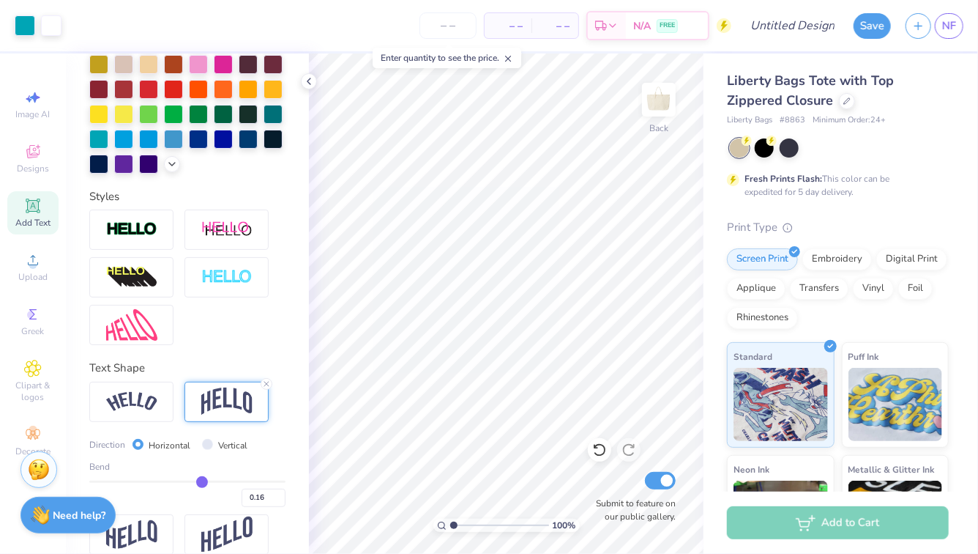
scroll to position [297, 0]
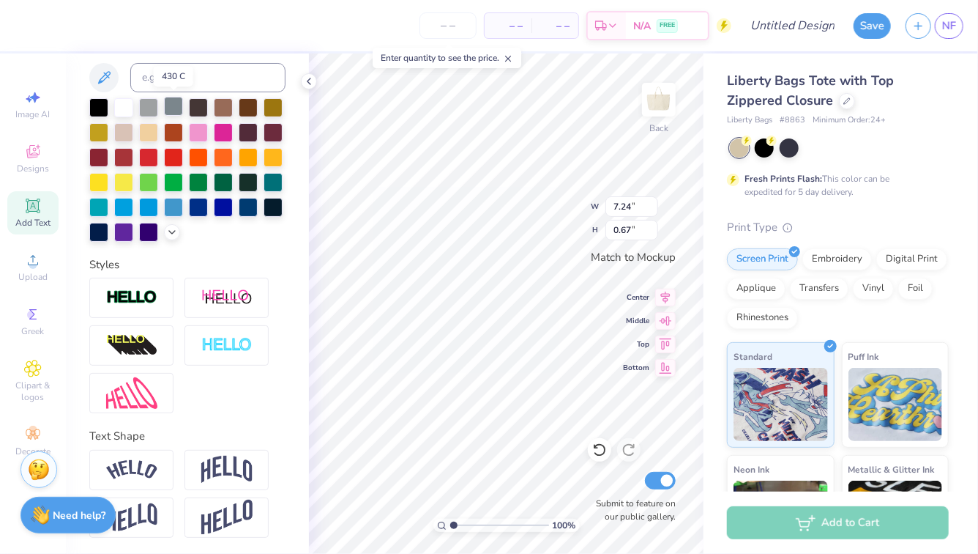
click at [166, 103] on div at bounding box center [173, 106] width 19 height 19
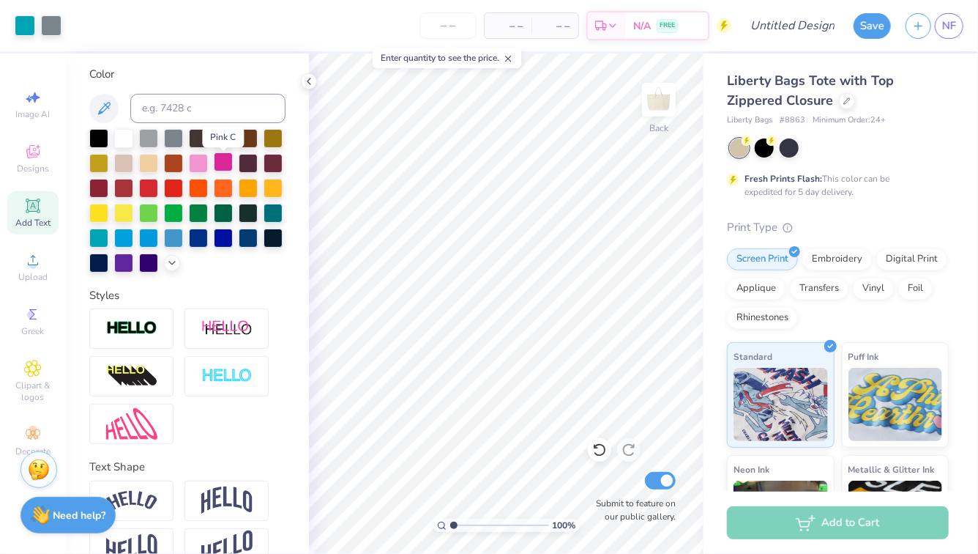
scroll to position [248, 0]
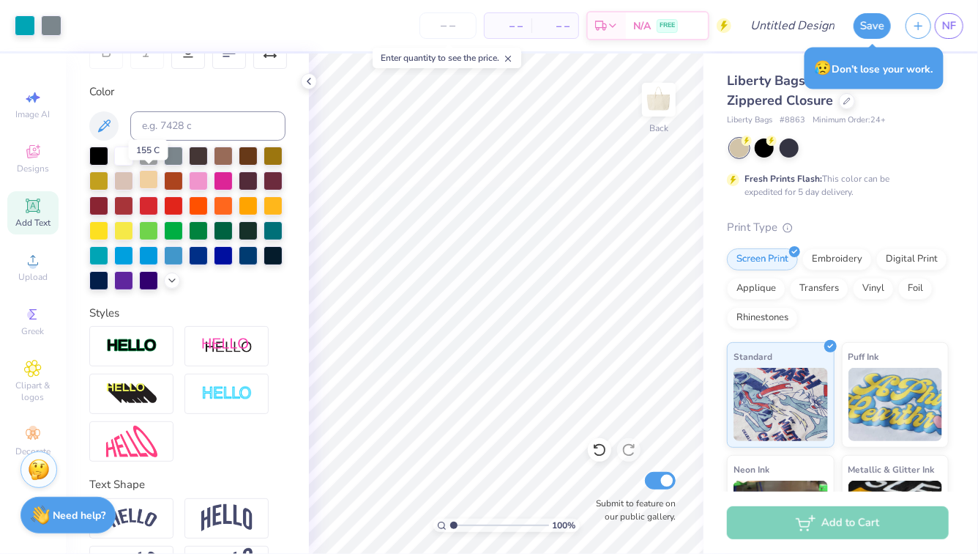
click at [144, 177] on div at bounding box center [148, 179] width 19 height 19
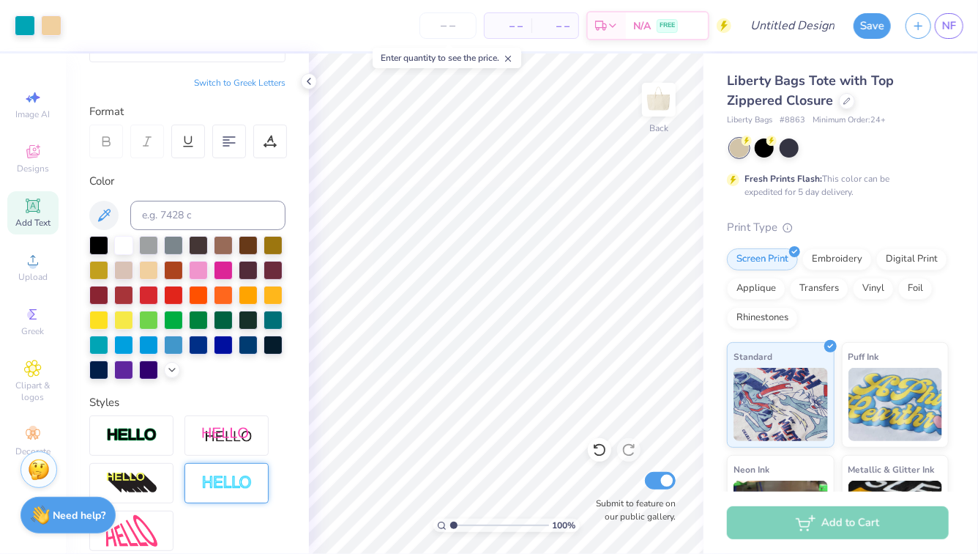
scroll to position [160, 0]
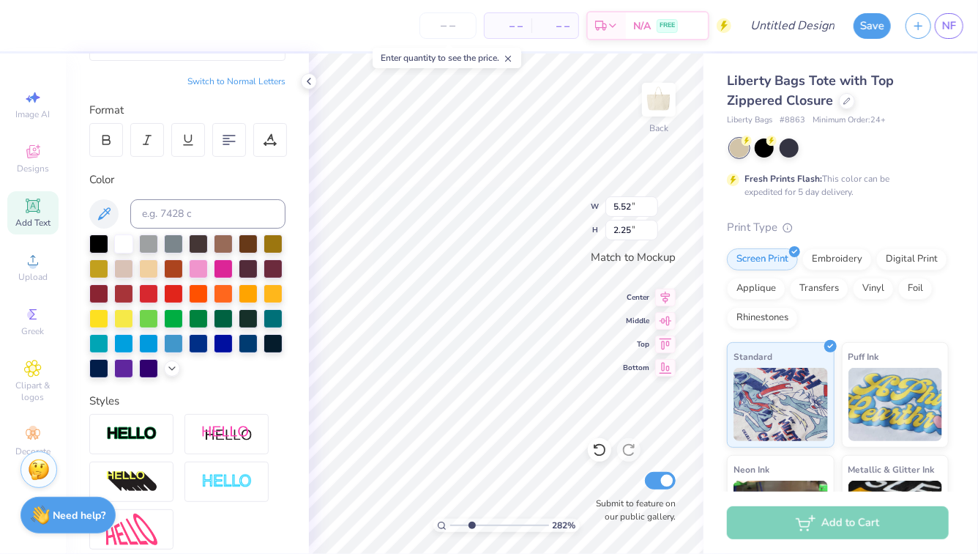
drag, startPoint x: 454, startPoint y: 526, endPoint x: 472, endPoint y: 525, distance: 17.6
click at [472, 525] on input "range" at bounding box center [499, 524] width 99 height 13
drag, startPoint x: 473, startPoint y: 524, endPoint x: 455, endPoint y: 524, distance: 18.3
click at [455, 524] on input "range" at bounding box center [499, 524] width 99 height 13
click at [151, 266] on div at bounding box center [148, 267] width 19 height 19
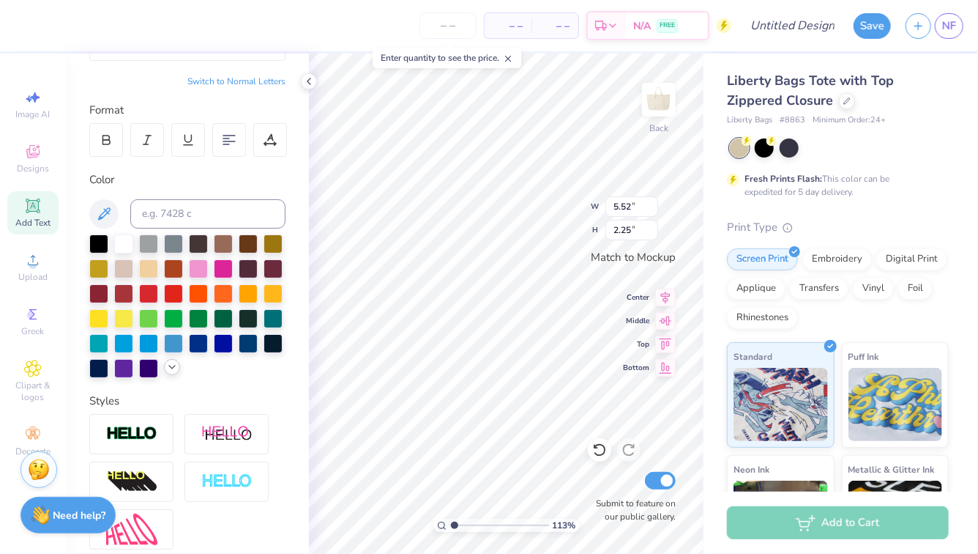
click at [173, 365] on icon at bounding box center [172, 367] width 12 height 12
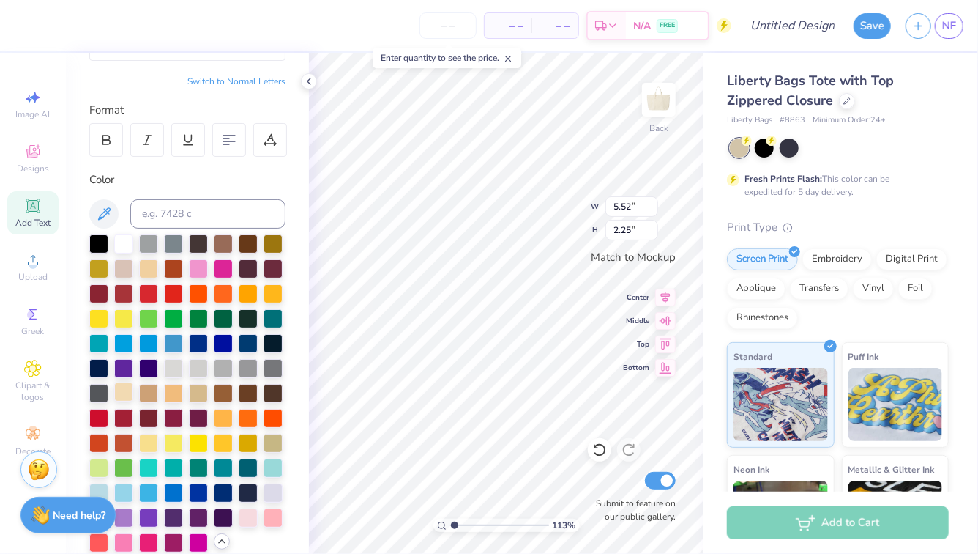
click at [126, 393] on div at bounding box center [123, 391] width 19 height 19
click at [121, 241] on div at bounding box center [123, 242] width 19 height 19
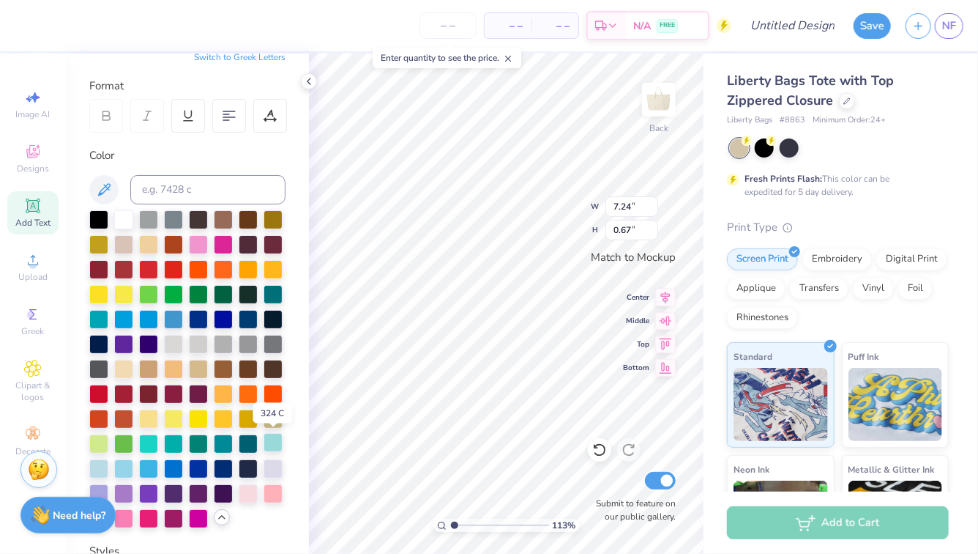
click at [271, 439] on div at bounding box center [273, 442] width 19 height 19
click at [151, 444] on div at bounding box center [148, 442] width 19 height 19
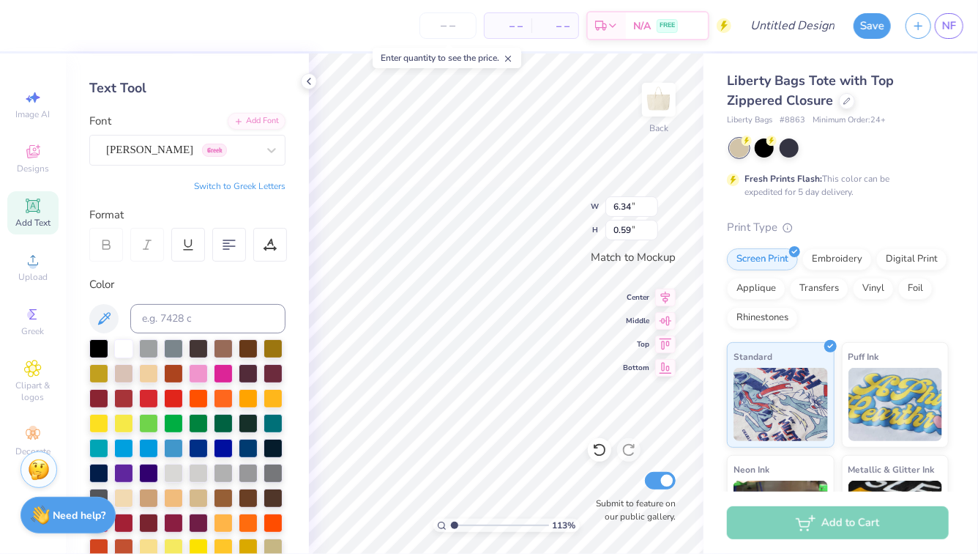
scroll to position [0, 0]
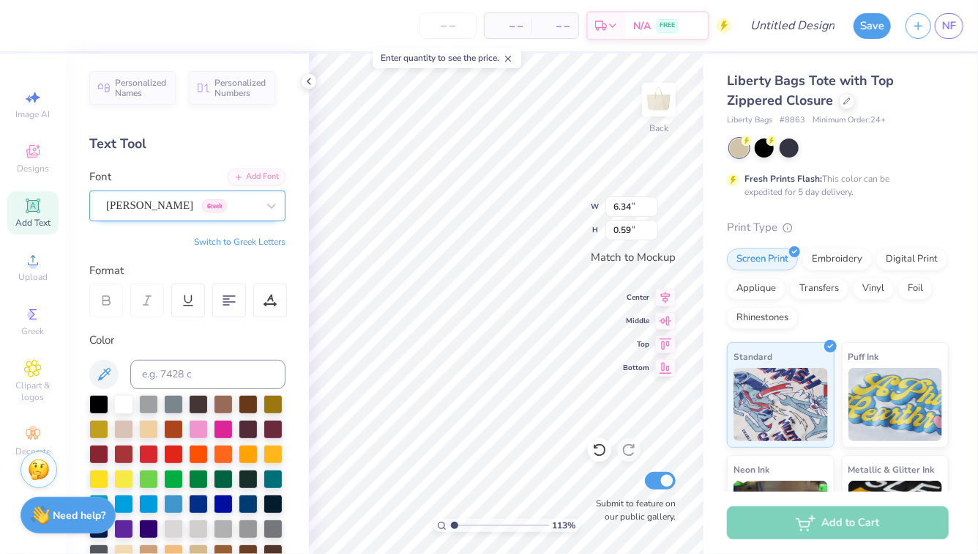
click at [226, 206] on div "Theano Didot Greek" at bounding box center [182, 205] width 154 height 23
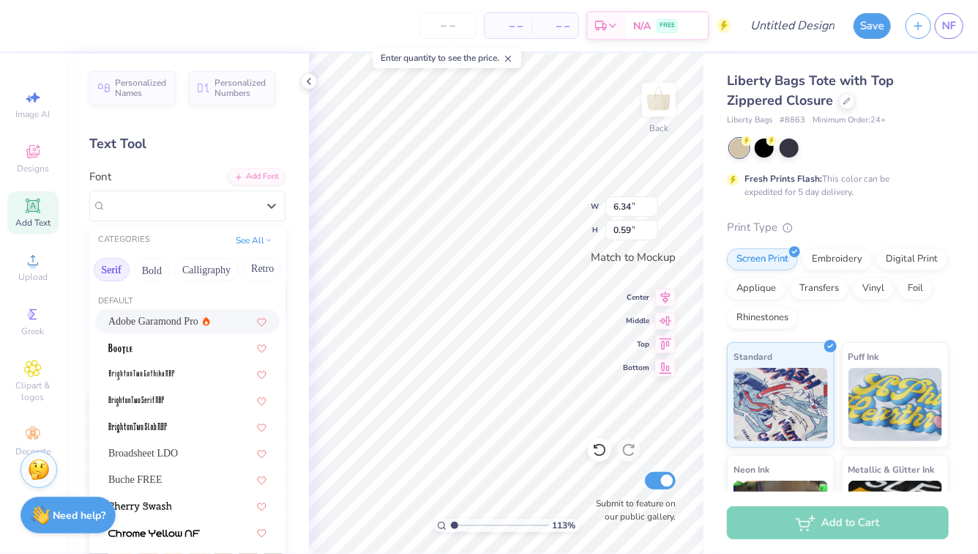
scroll to position [0, 159]
click at [193, 278] on button "Calligraphy" at bounding box center [204, 269] width 64 height 23
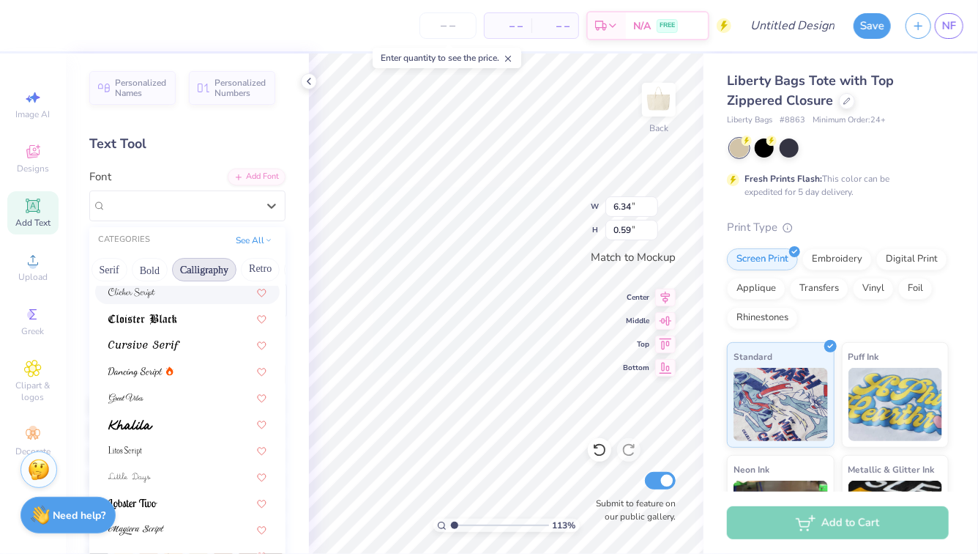
scroll to position [300, 0]
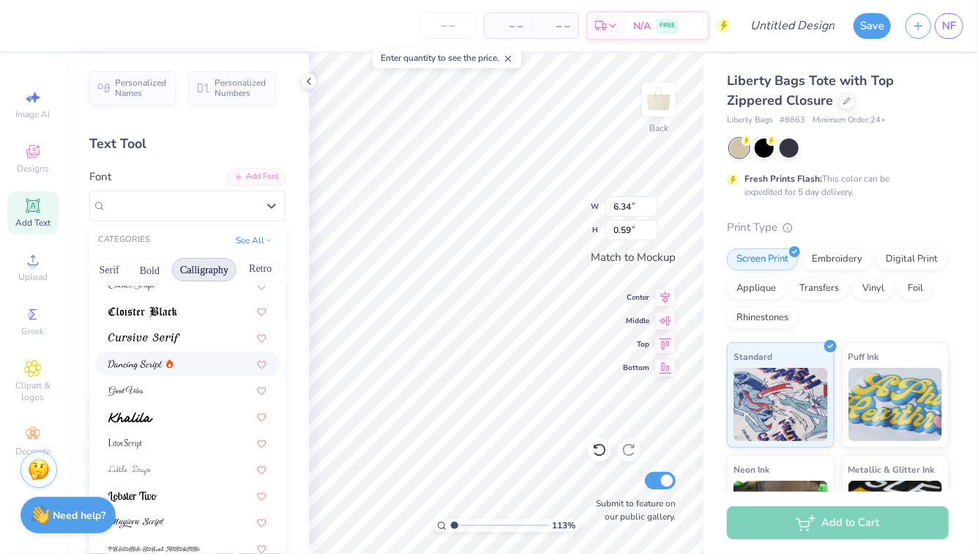
click at [181, 366] on div at bounding box center [187, 363] width 158 height 15
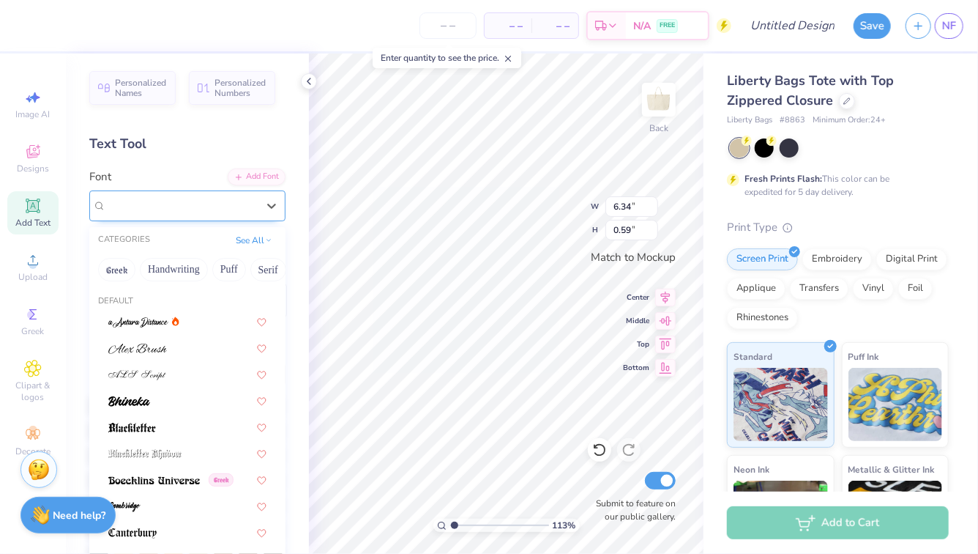
click at [199, 204] on div "Dancing Script" at bounding box center [182, 205] width 154 height 23
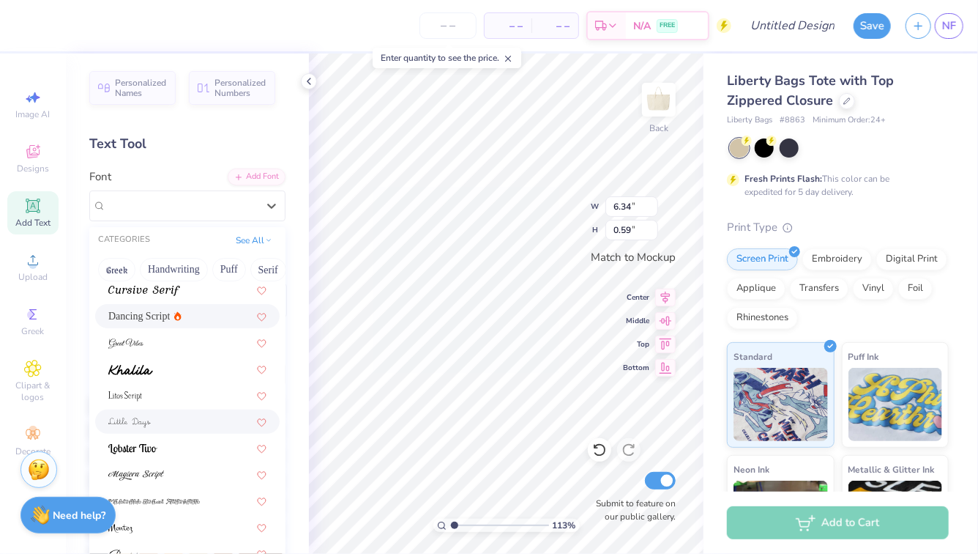
scroll to position [356, 0]
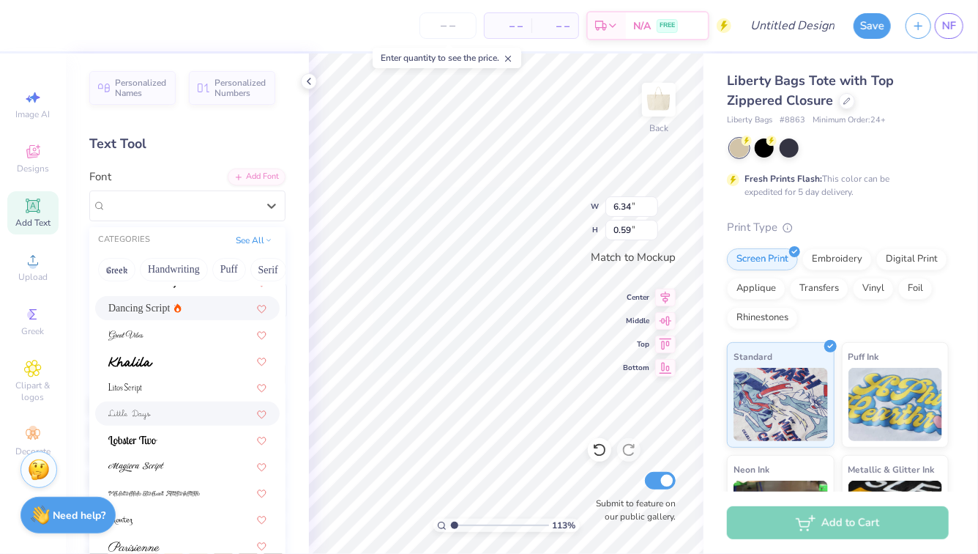
click at [182, 413] on div at bounding box center [187, 413] width 158 height 15
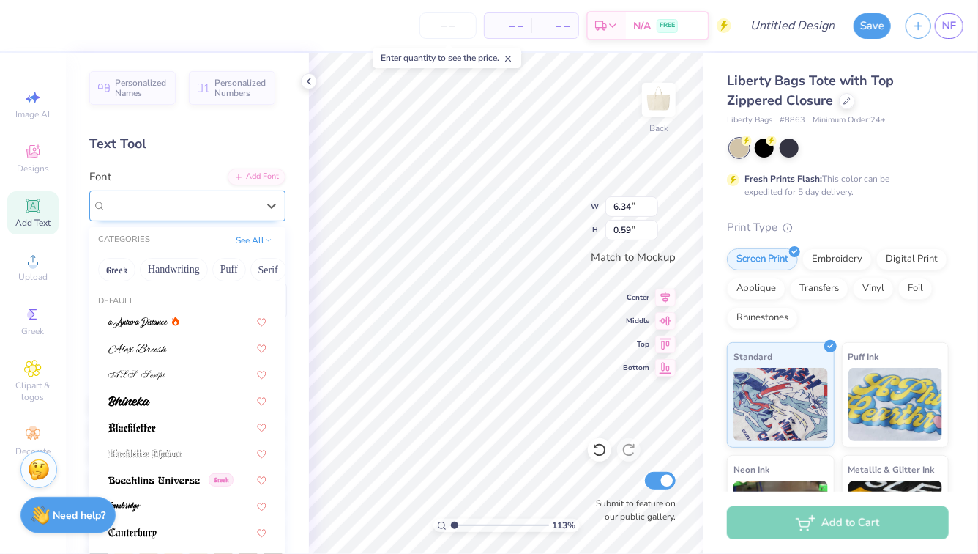
click at [212, 214] on div at bounding box center [181, 206] width 151 height 20
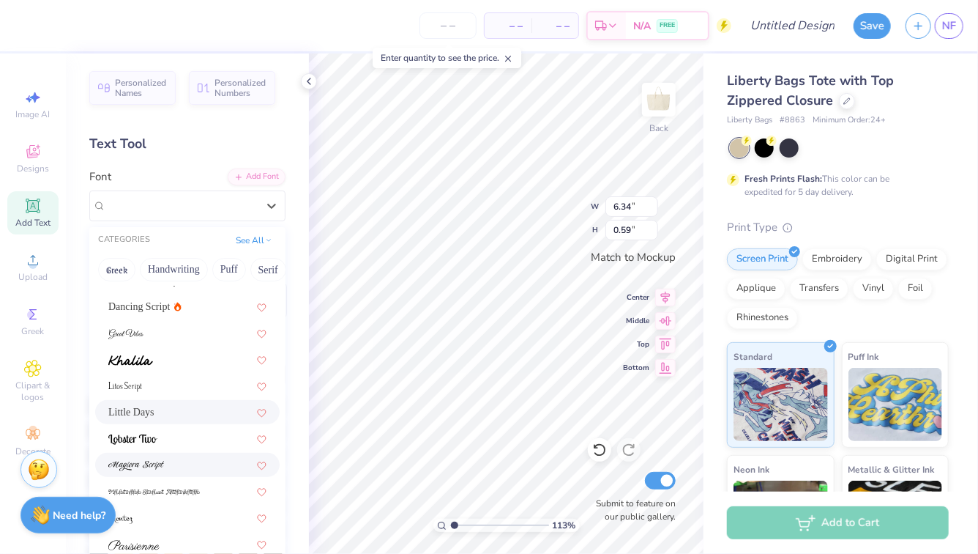
scroll to position [358, 0]
click at [197, 516] on div at bounding box center [187, 516] width 158 height 15
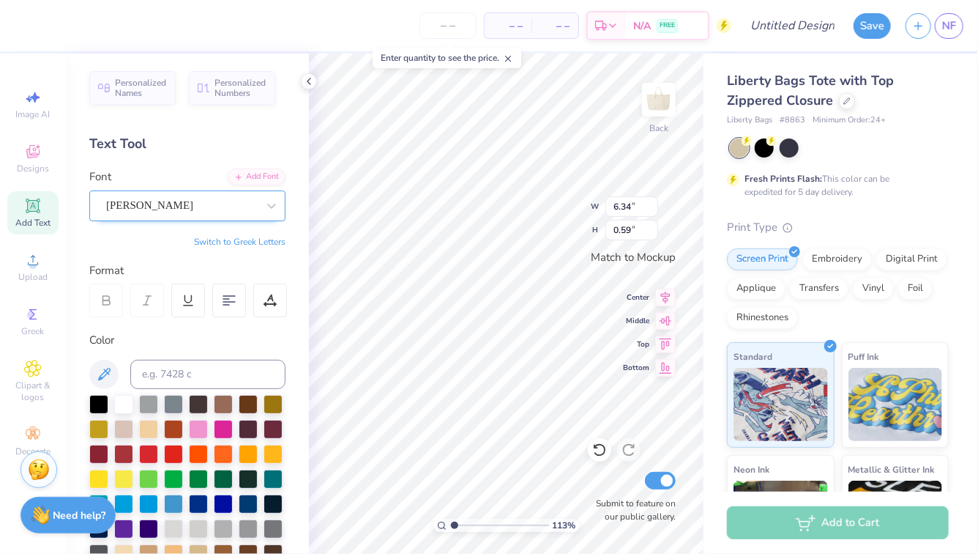
click at [223, 213] on div at bounding box center [181, 206] width 151 height 20
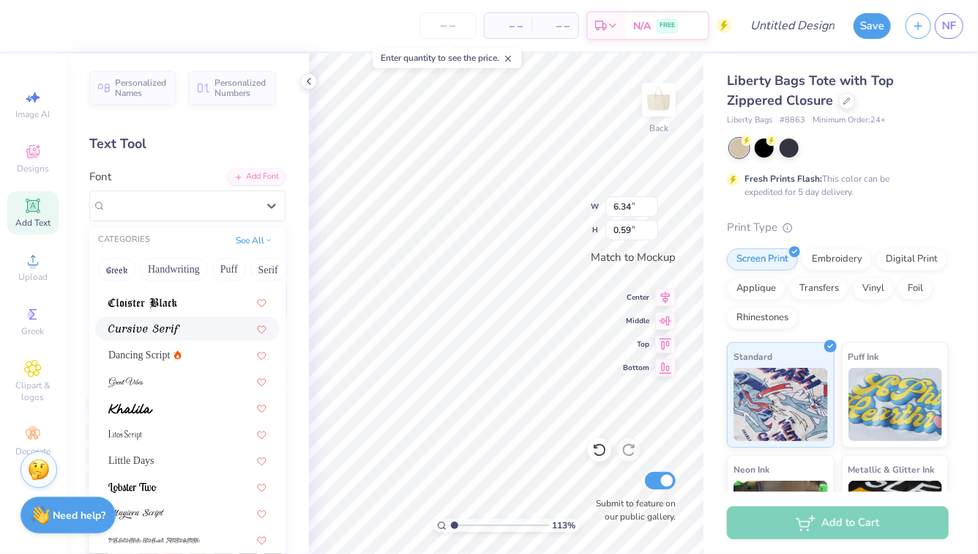
scroll to position [308, 0]
click at [186, 269] on button "Handwriting" at bounding box center [174, 269] width 68 height 23
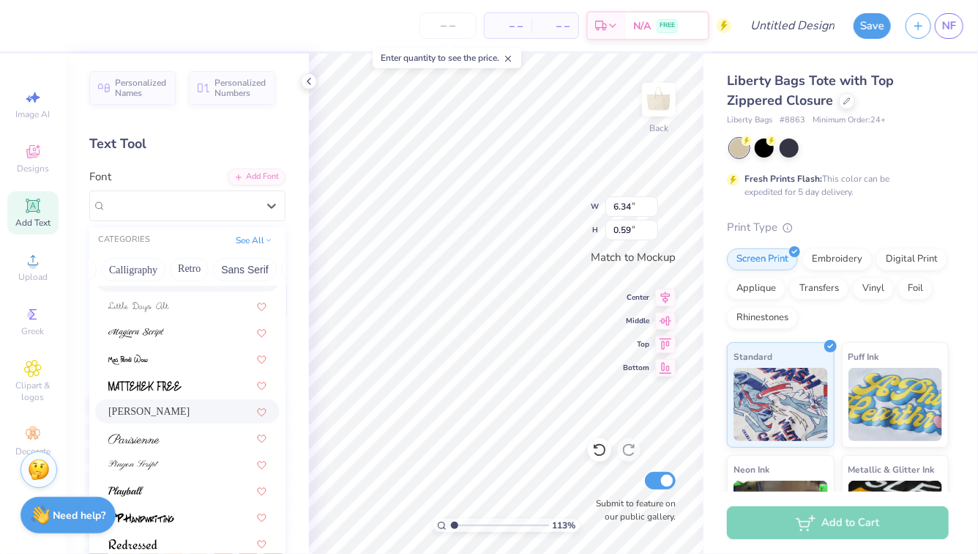
scroll to position [0, 220]
click at [161, 272] on button "Calligraphy" at bounding box center [143, 269] width 64 height 23
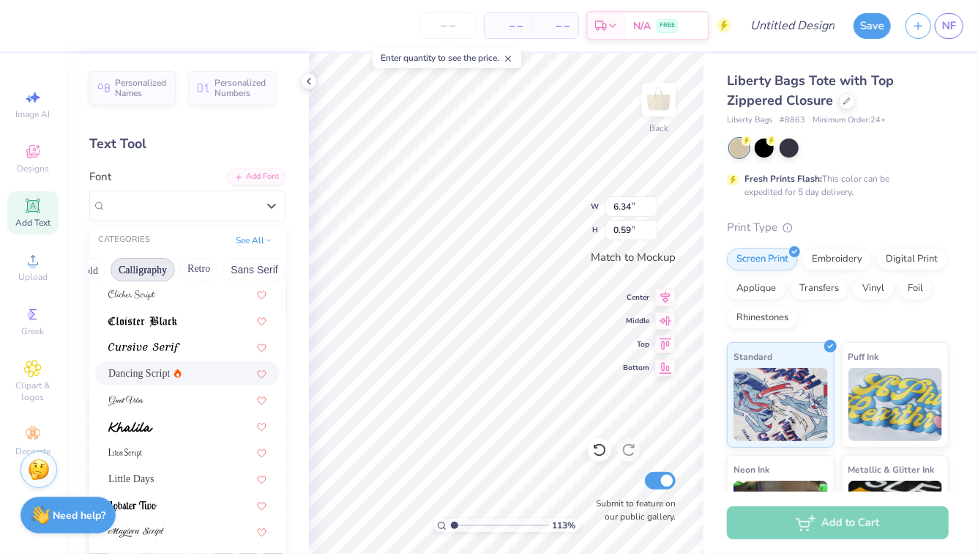
scroll to position [358, 0]
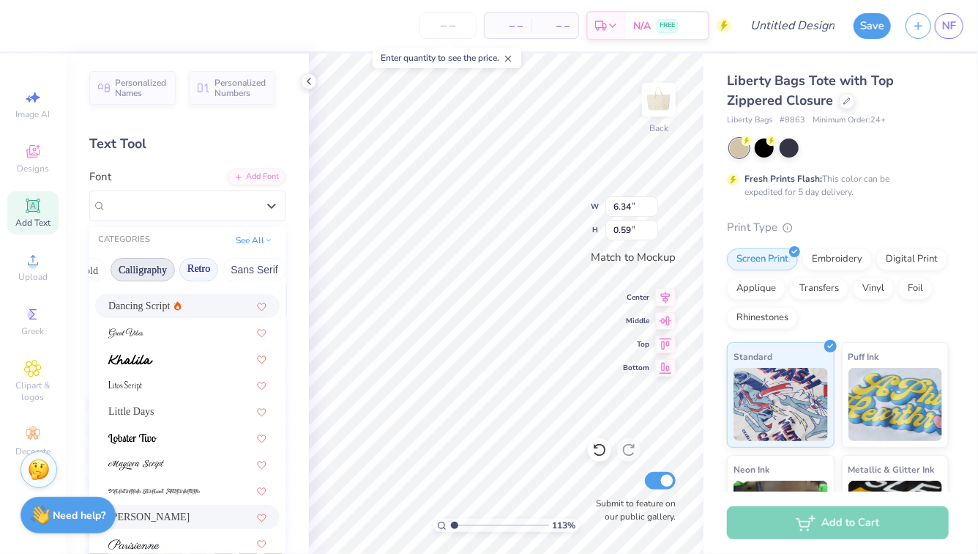
click at [204, 265] on button "Retro" at bounding box center [198, 269] width 39 height 23
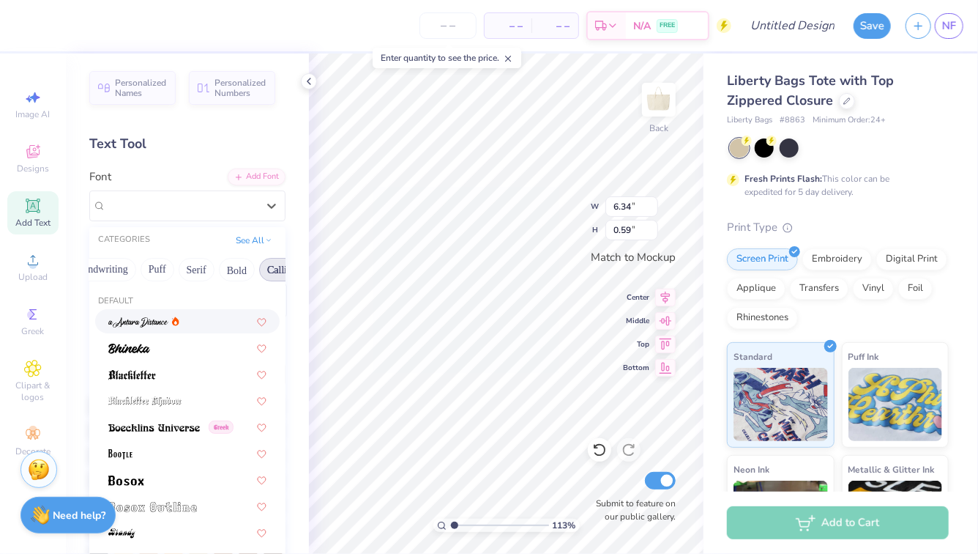
scroll to position [0, 0]
click at [239, 244] on button "See All" at bounding box center [253, 238] width 45 height 15
click at [223, 216] on div "Montez" at bounding box center [187, 205] width 196 height 31
click at [273, 214] on div at bounding box center [271, 206] width 26 height 26
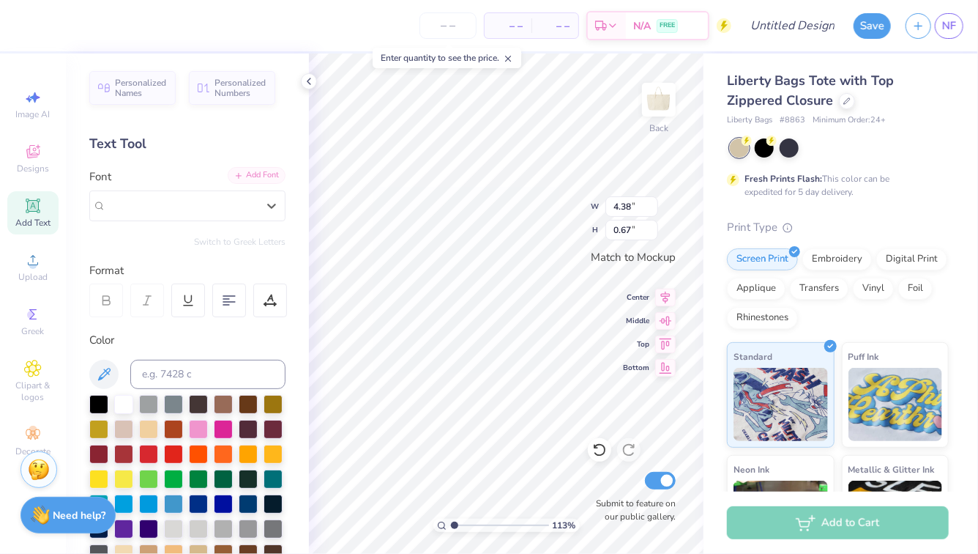
click at [269, 179] on div "Add Font" at bounding box center [257, 175] width 58 height 17
click at [244, 247] on div "Personalized Names Personalized Numbers Text Tool Add Font Font Montez Switch t…" at bounding box center [187, 303] width 243 height 500
click at [267, 209] on icon at bounding box center [271, 205] width 15 height 15
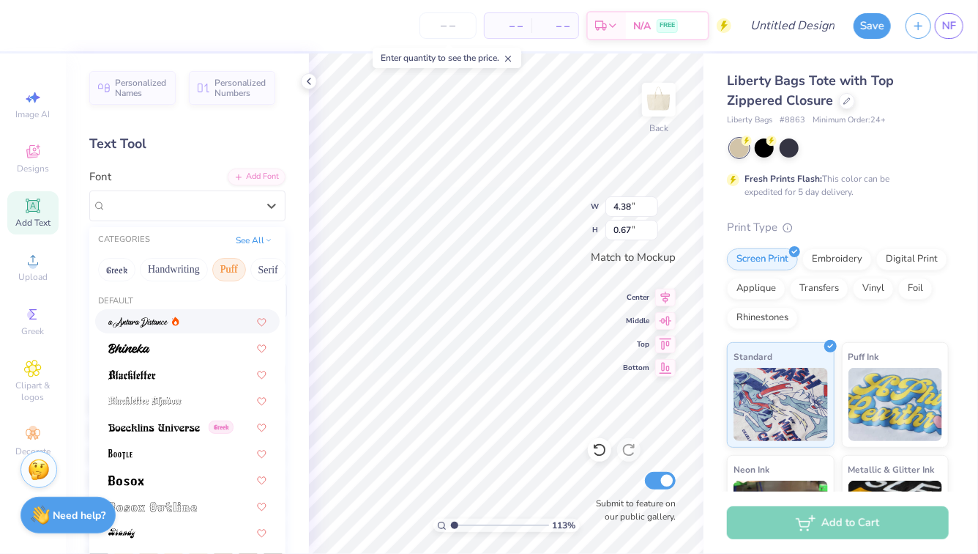
click at [225, 275] on button "Puff" at bounding box center [229, 269] width 34 height 23
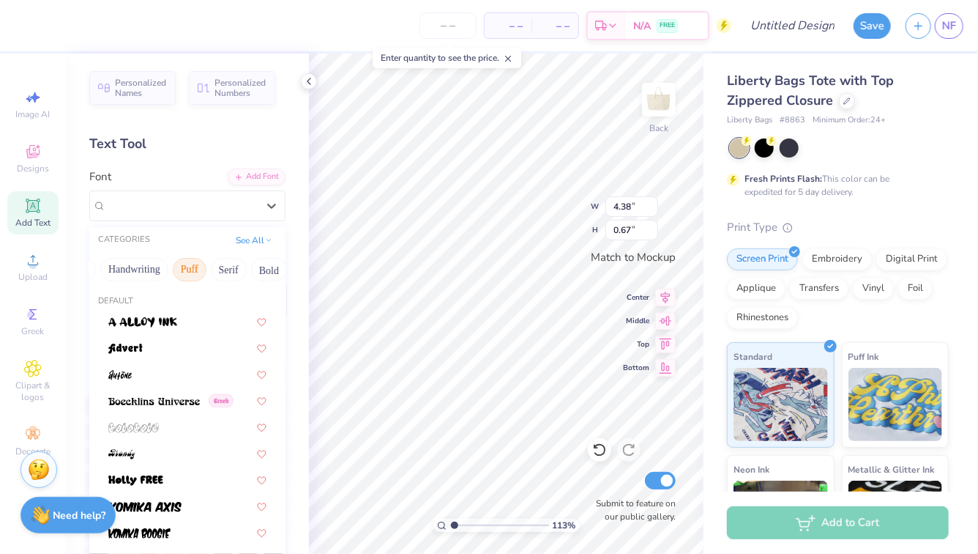
scroll to position [0, 42]
click at [225, 275] on button "Serif" at bounding box center [227, 269] width 36 height 23
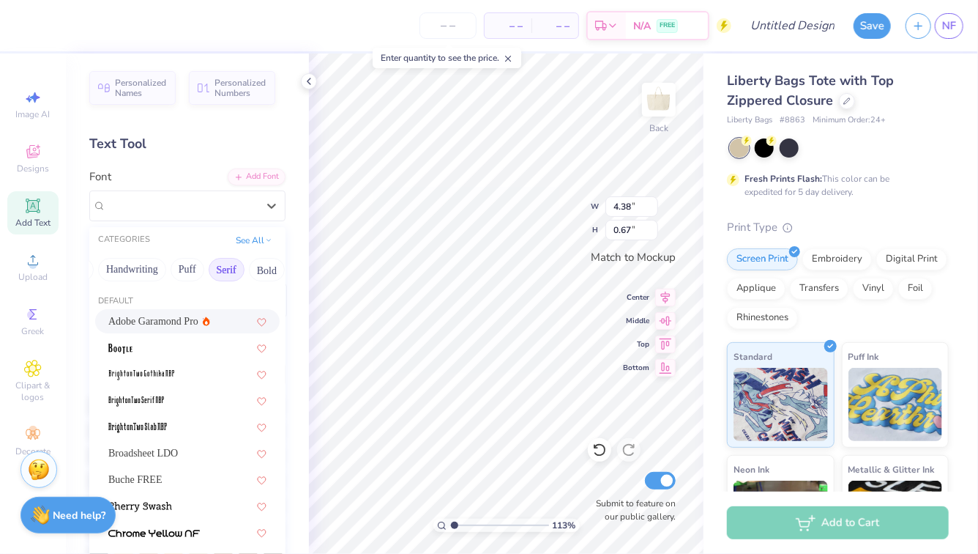
click at [211, 324] on div "Adobe Garamond Pro" at bounding box center [187, 320] width 158 height 15
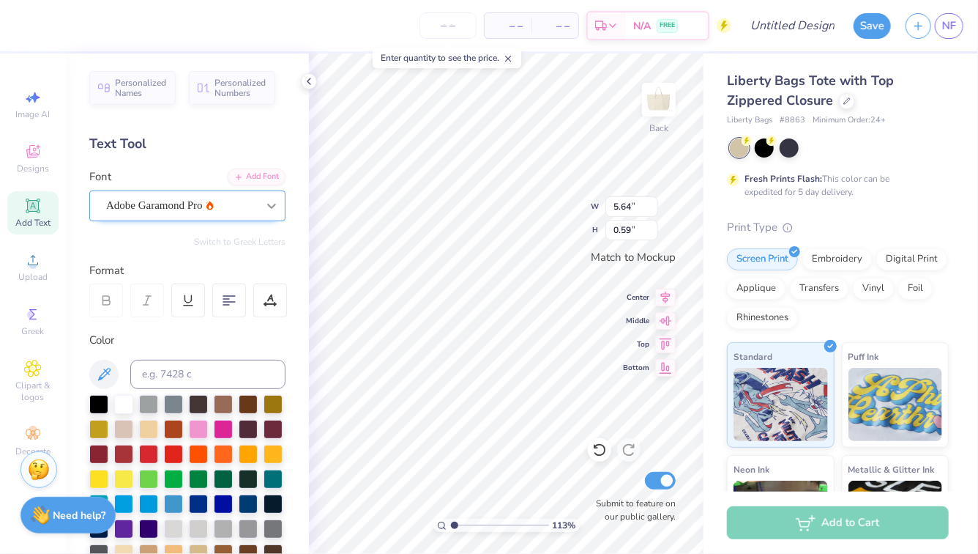
click at [266, 208] on icon at bounding box center [271, 205] width 15 height 15
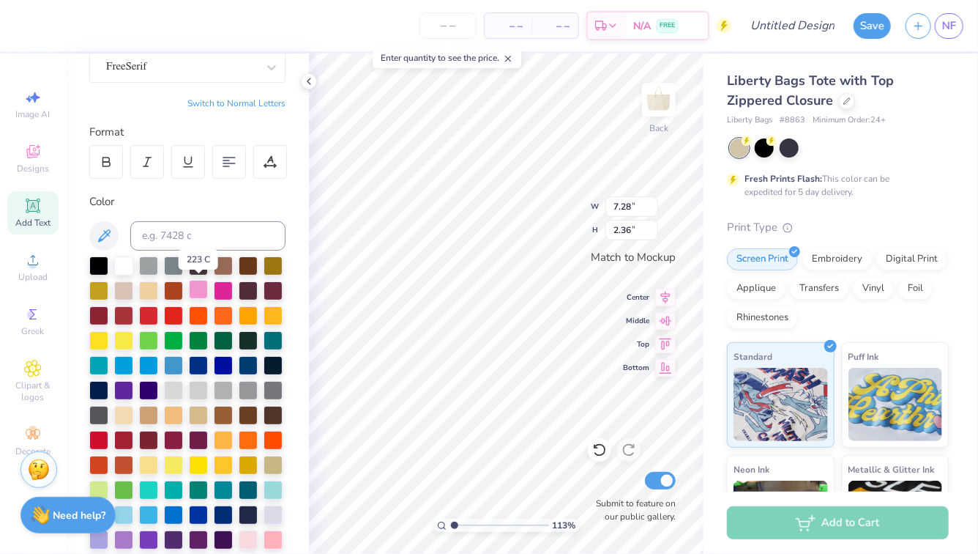
scroll to position [139, 0]
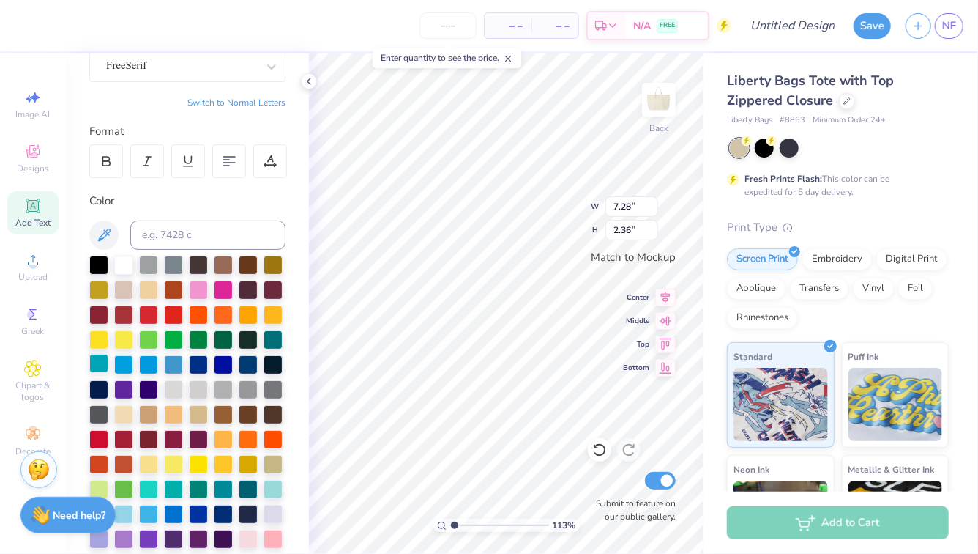
click at [97, 362] on div at bounding box center [98, 363] width 19 height 19
click at [123, 264] on div at bounding box center [123, 263] width 19 height 19
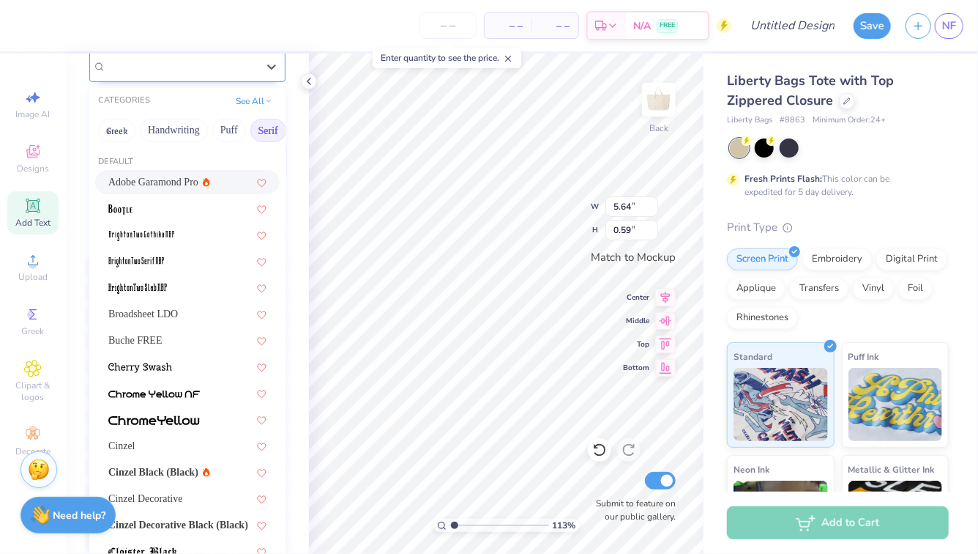
click at [249, 67] on div "Adobe Garamond Pro" at bounding box center [182, 66] width 154 height 23
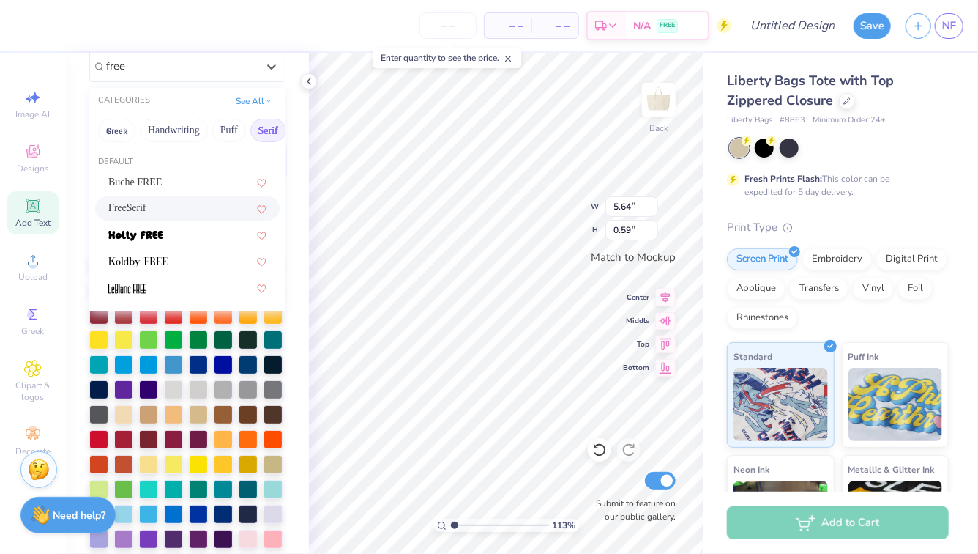
click at [189, 216] on div "FreeSerif" at bounding box center [187, 208] width 185 height 24
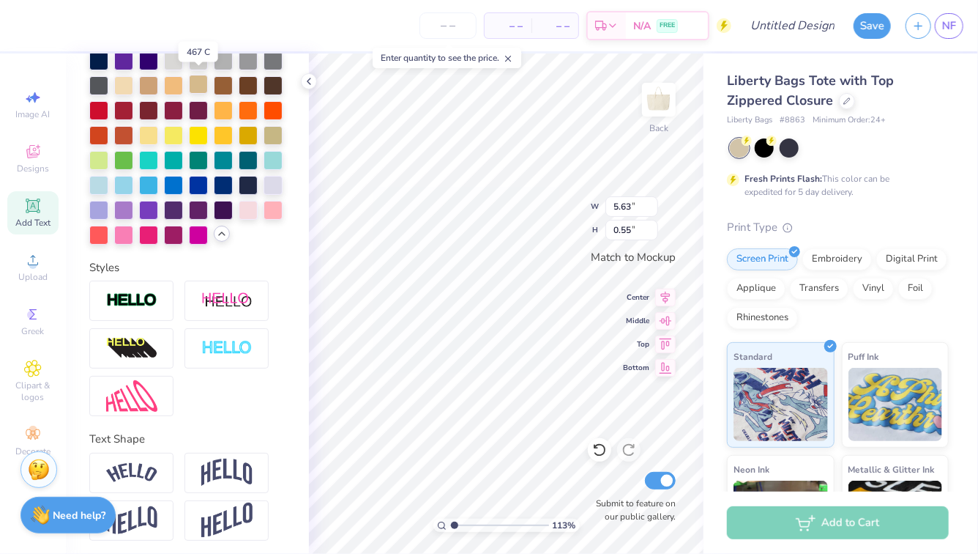
scroll to position [471, 0]
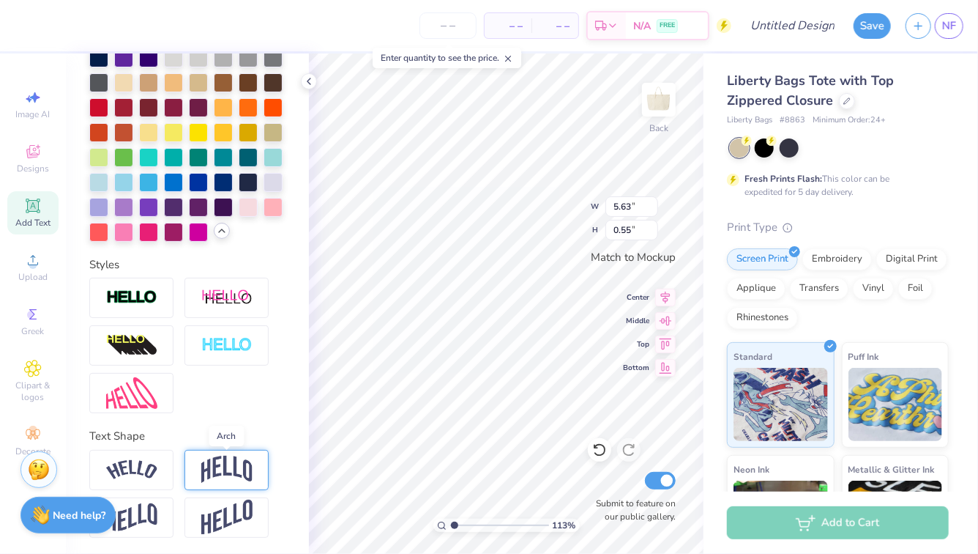
click at [214, 462] on img at bounding box center [226, 469] width 51 height 28
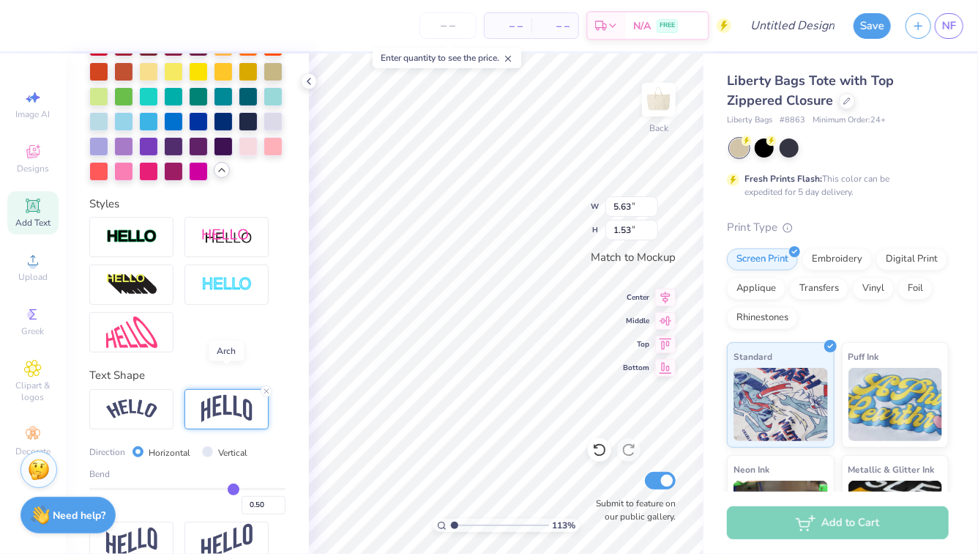
scroll to position [556, 0]
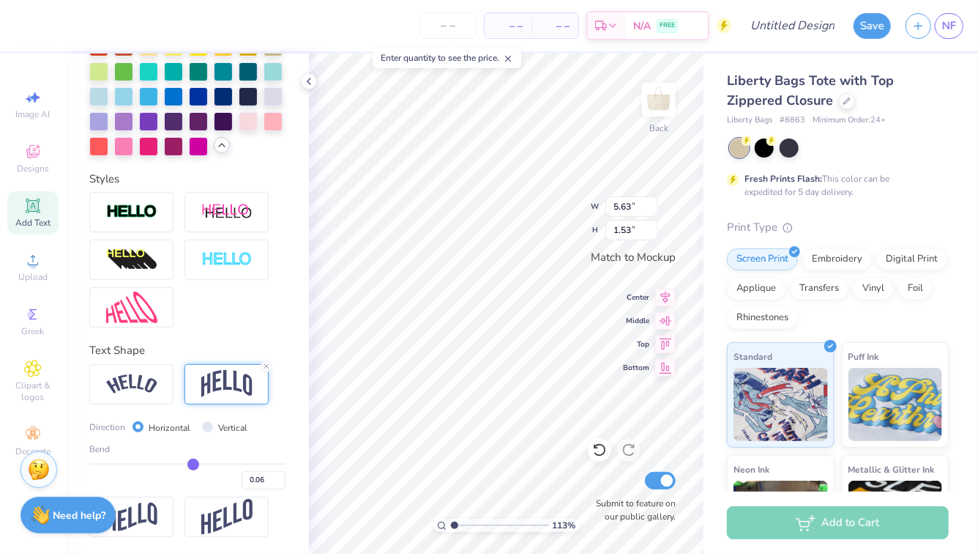
drag, startPoint x: 228, startPoint y: 463, endPoint x: 193, endPoint y: 465, distance: 35.9
click at [193, 465] on input "range" at bounding box center [187, 464] width 196 height 2
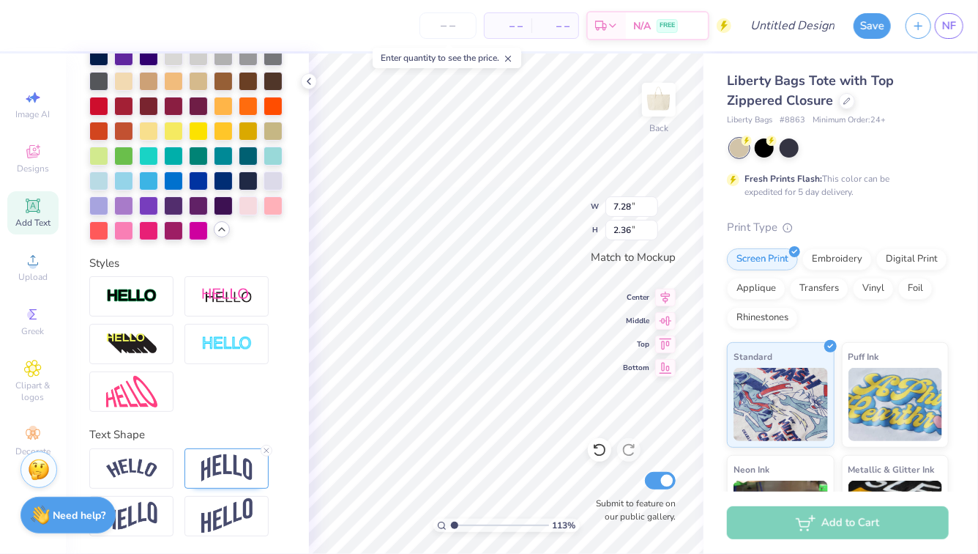
scroll to position [472, 0]
click at [222, 477] on img at bounding box center [226, 469] width 51 height 28
click at [219, 470] on img at bounding box center [226, 469] width 51 height 28
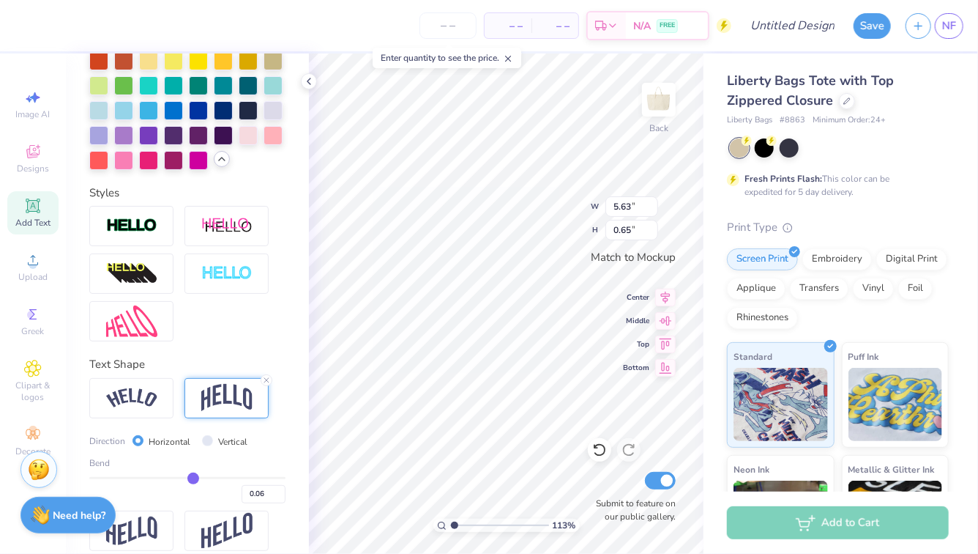
scroll to position [556, 0]
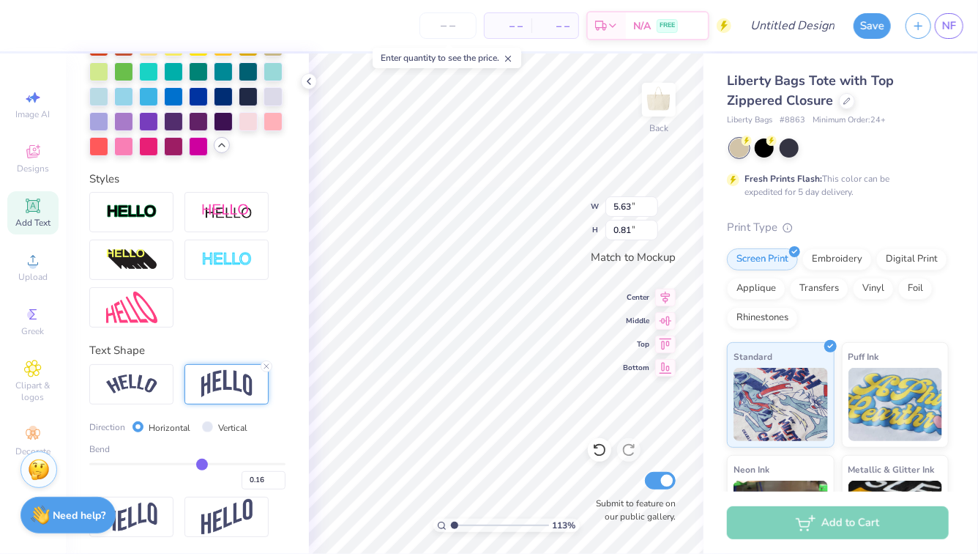
drag, startPoint x: 190, startPoint y: 466, endPoint x: 201, endPoint y: 465, distance: 11.7
click at [201, 465] on input "range" at bounding box center [187, 464] width 196 height 2
click at [198, 465] on input "range" at bounding box center [187, 464] width 196 height 2
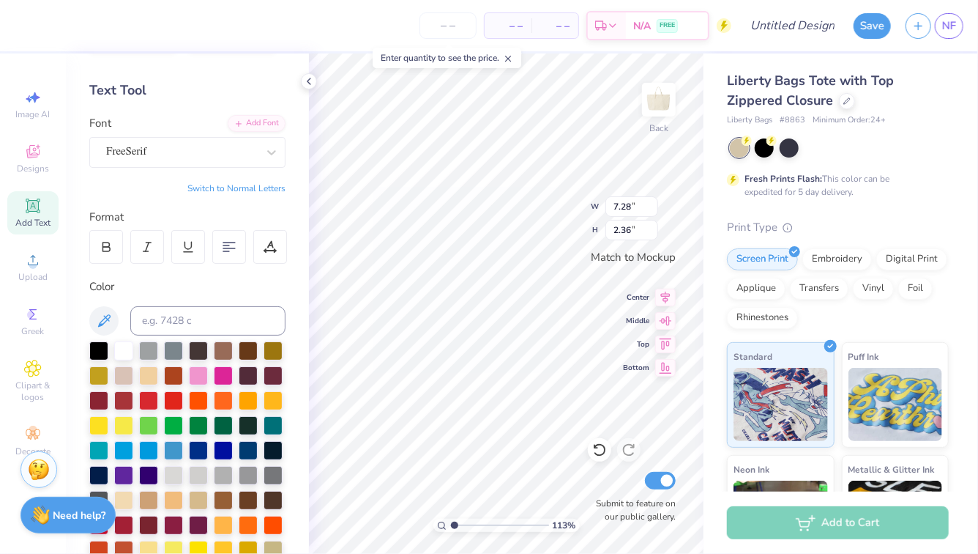
scroll to position [0, 0]
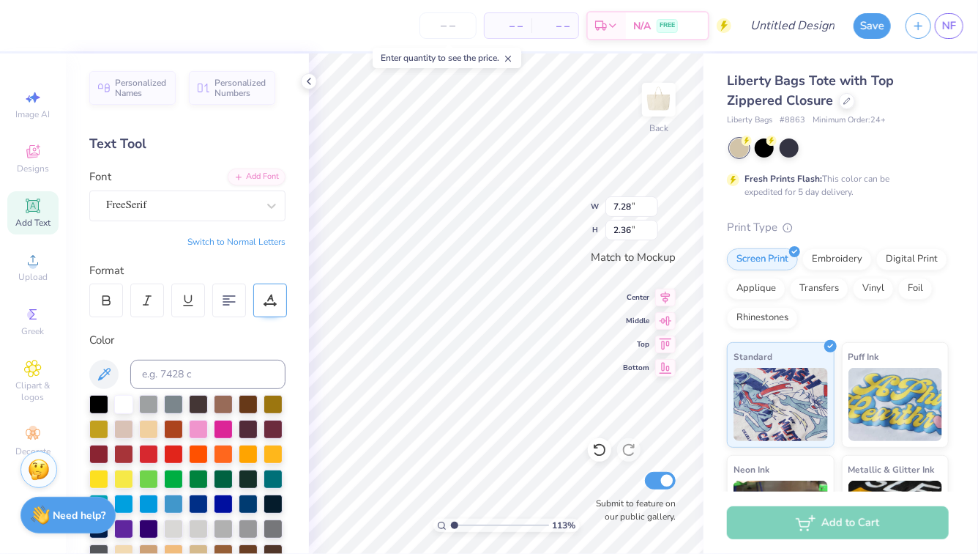
click at [266, 299] on icon at bounding box center [270, 300] width 13 height 13
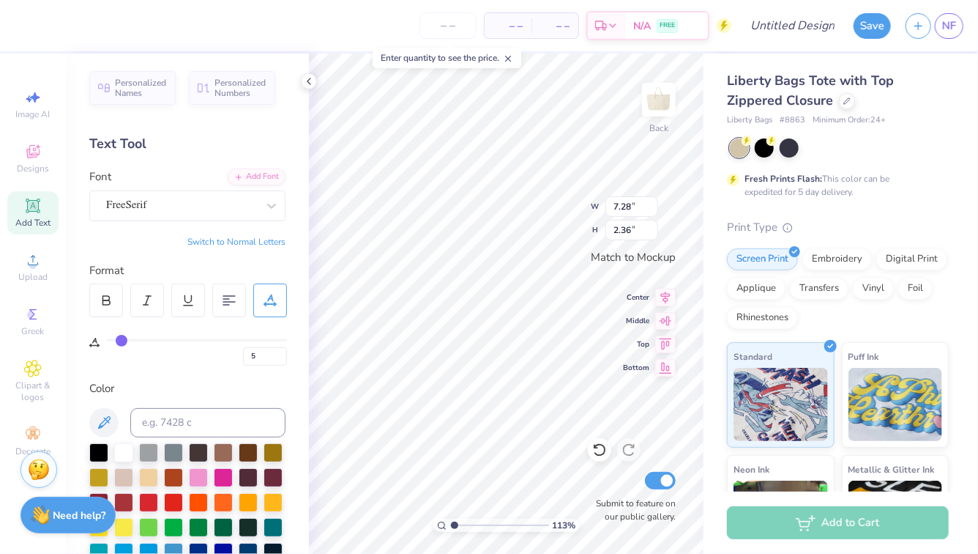
drag, startPoint x: 113, startPoint y: 338, endPoint x: 121, endPoint y: 338, distance: 8.1
click at [121, 339] on input "range" at bounding box center [197, 340] width 180 height 2
click at [124, 339] on input "range" at bounding box center [197, 340] width 180 height 2
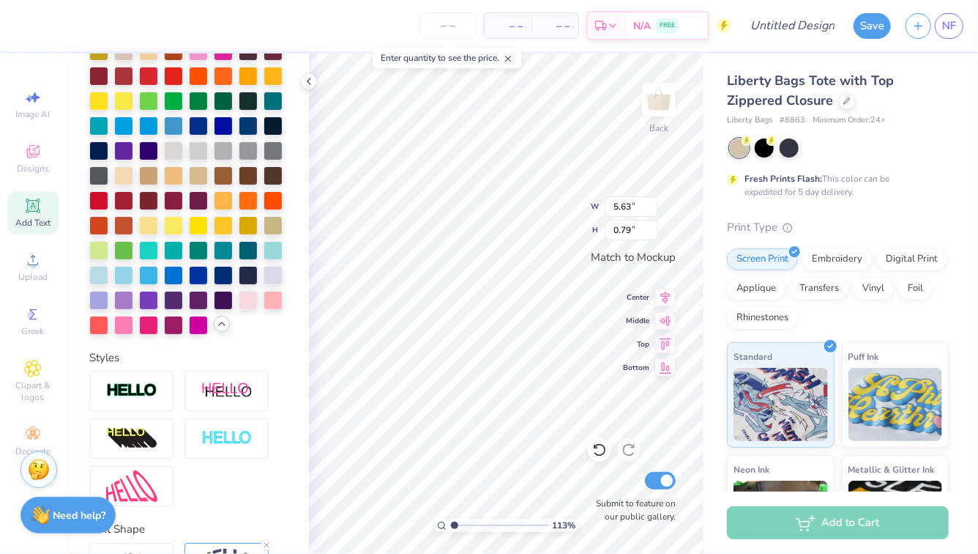
scroll to position [519, 0]
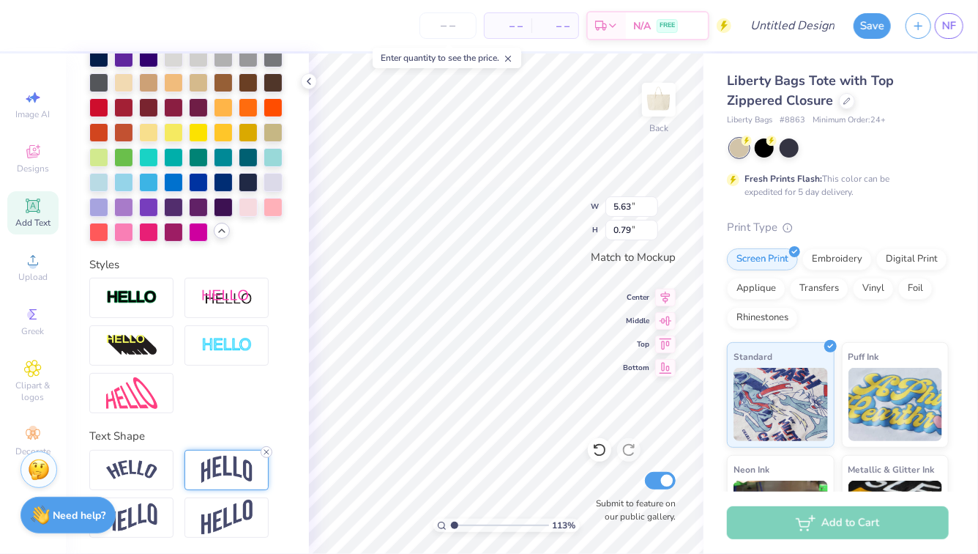
click at [266, 449] on icon at bounding box center [266, 451] width 9 height 9
drag, startPoint x: 454, startPoint y: 522, endPoint x: 427, endPoint y: 522, distance: 27.1
click at [450, 522] on input "range" at bounding box center [499, 524] width 99 height 13
click at [446, 25] on input "number" at bounding box center [448, 25] width 57 height 26
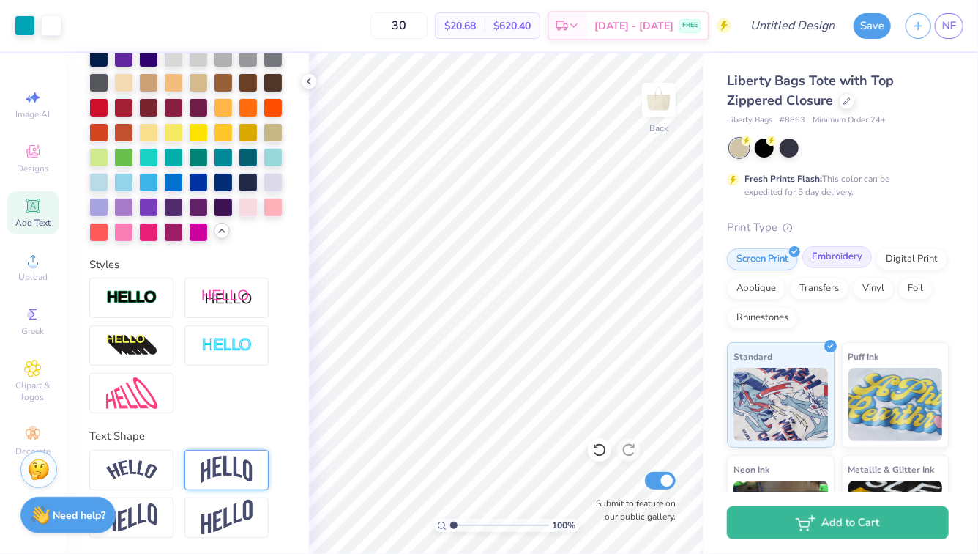
click at [841, 258] on div "Embroidery" at bounding box center [838, 257] width 70 height 22
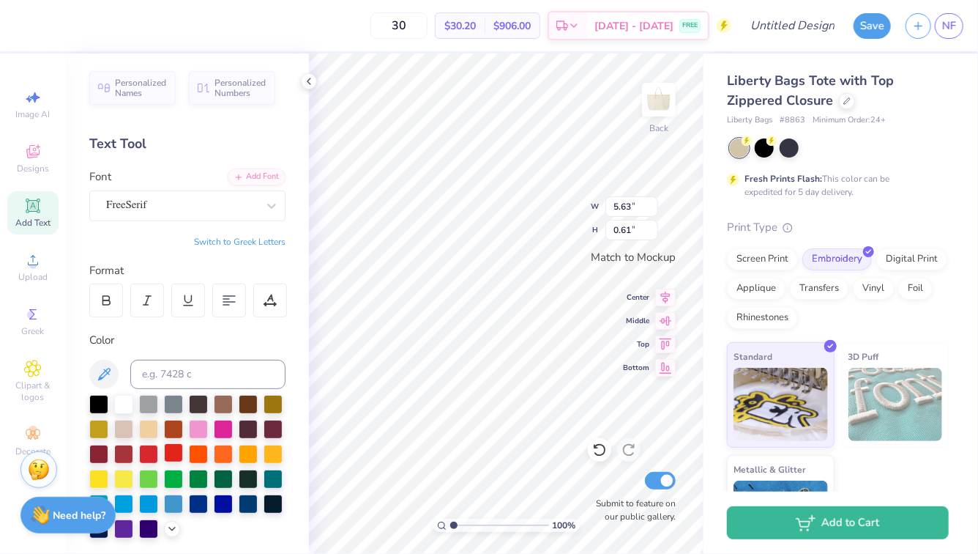
scroll to position [70, 0]
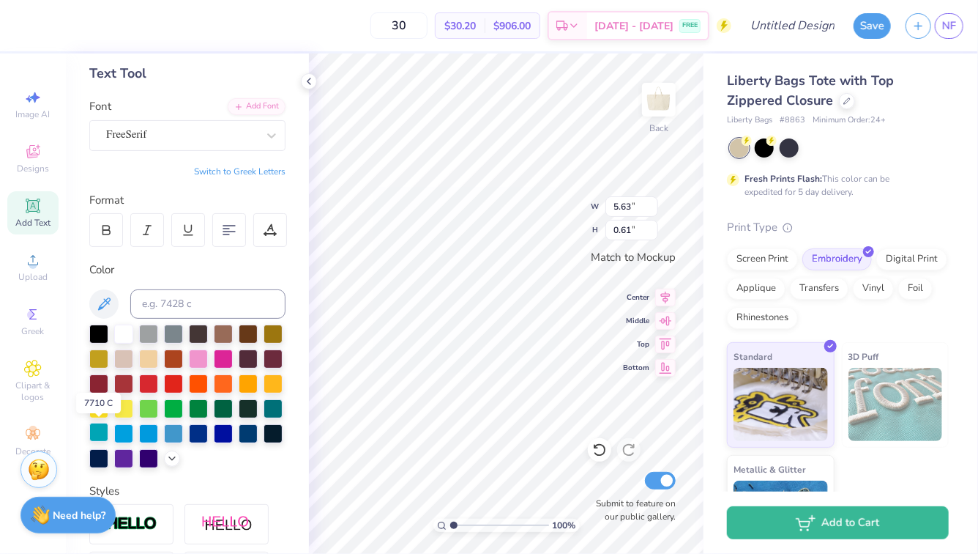
click at [103, 437] on div at bounding box center [98, 431] width 19 height 19
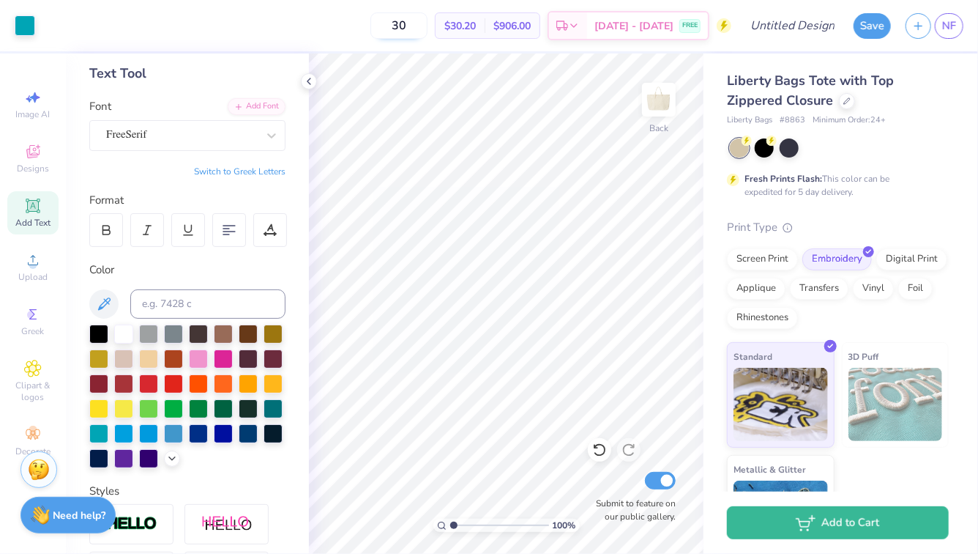
click at [426, 19] on input "30" at bounding box center [398, 25] width 57 height 26
drag, startPoint x: 465, startPoint y: 526, endPoint x: 474, endPoint y: 531, distance: 10.2
click at [474, 531] on input "range" at bounding box center [499, 524] width 99 height 13
click at [43, 278] on span "Upload" at bounding box center [32, 277] width 29 height 12
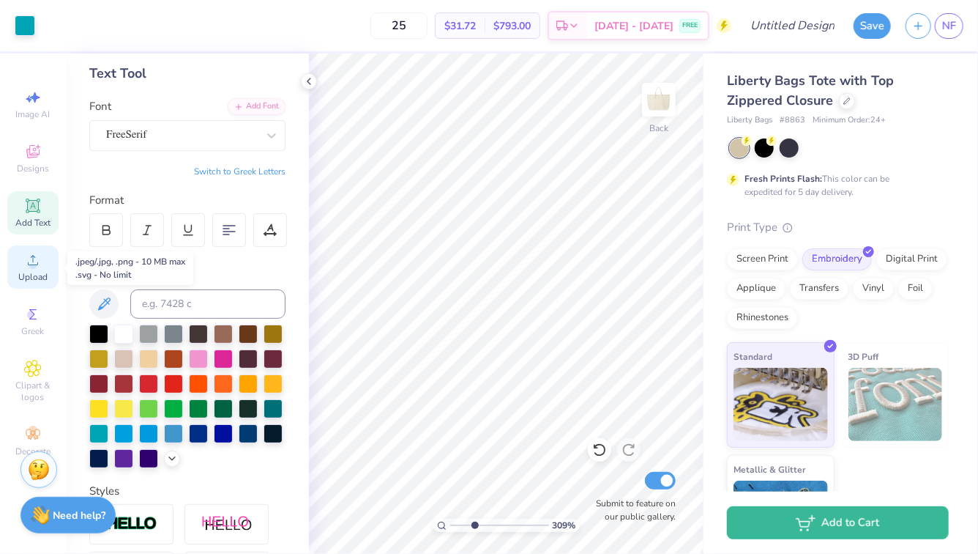
click at [31, 275] on span "Upload" at bounding box center [32, 277] width 29 height 12
click at [34, 363] on icon at bounding box center [32, 369] width 17 height 18
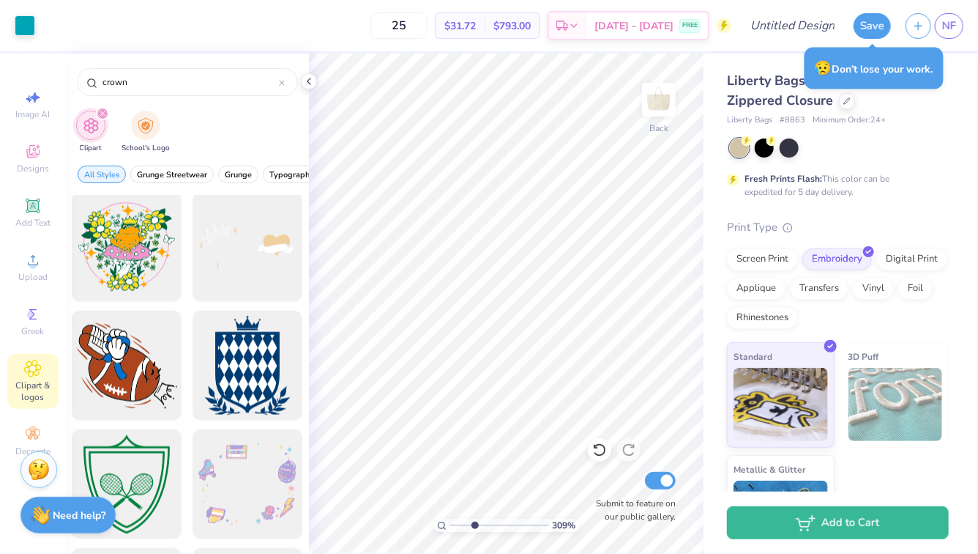
scroll to position [0, 0]
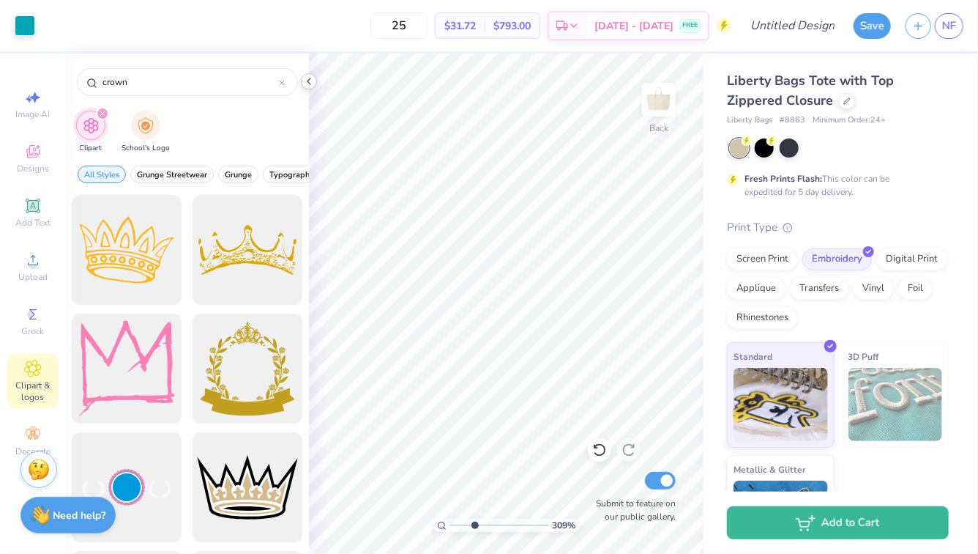
click at [310, 82] on icon at bounding box center [309, 81] width 12 height 12
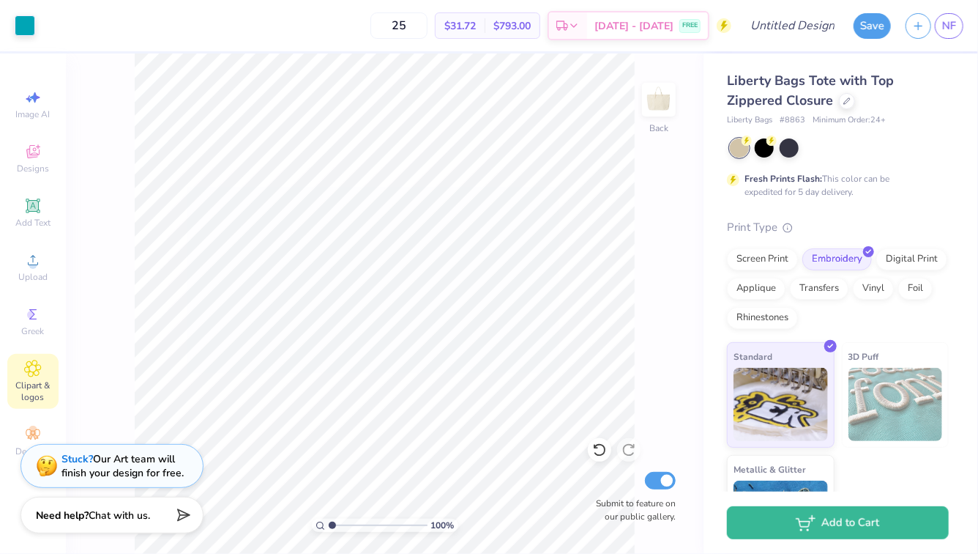
drag, startPoint x: 351, startPoint y: 527, endPoint x: 330, endPoint y: 526, distance: 21.2
click at [329, 526] on input "range" at bounding box center [378, 524] width 99 height 13
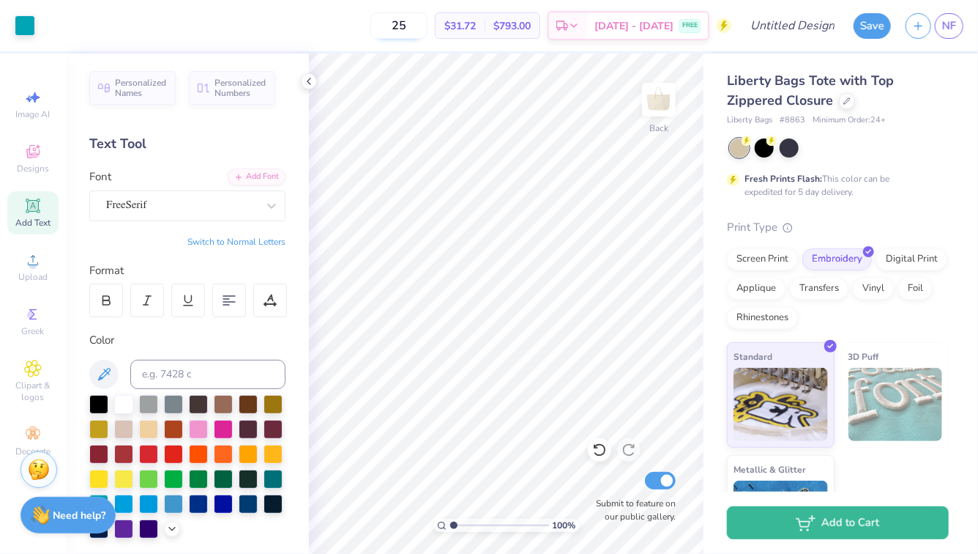
click at [426, 29] on input "25" at bounding box center [398, 25] width 57 height 26
click at [310, 78] on icon at bounding box center [309, 81] width 12 height 12
click at [460, 524] on input "range" at bounding box center [499, 524] width 99 height 13
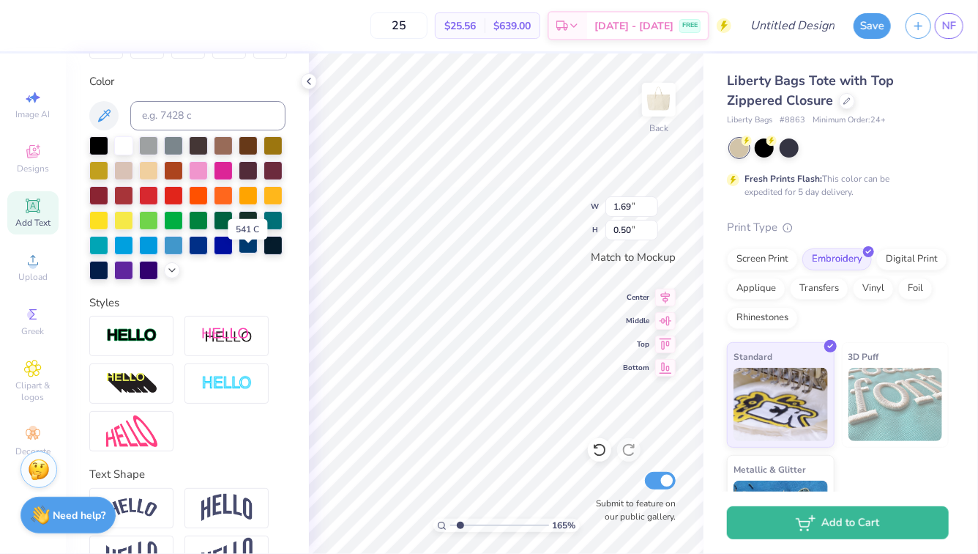
scroll to position [297, 0]
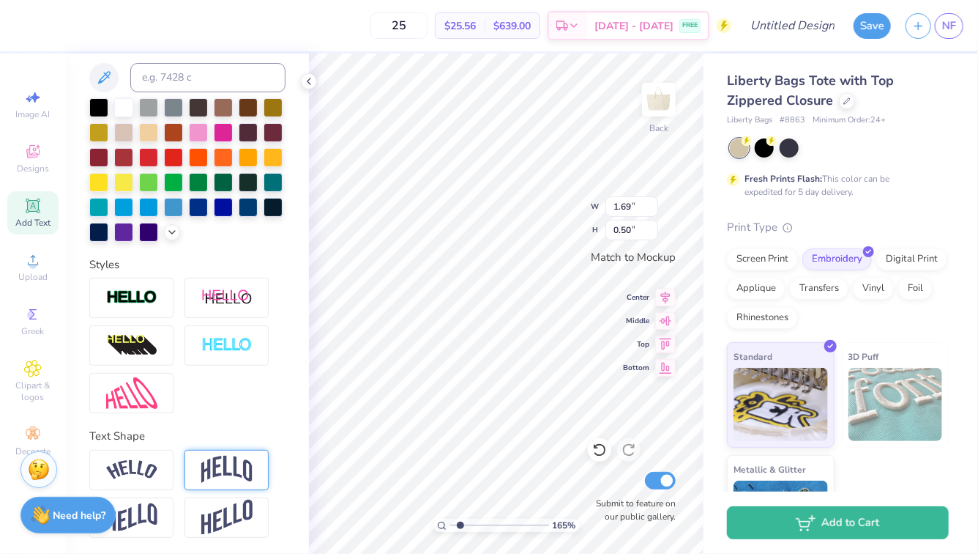
click at [228, 462] on img at bounding box center [226, 469] width 51 height 28
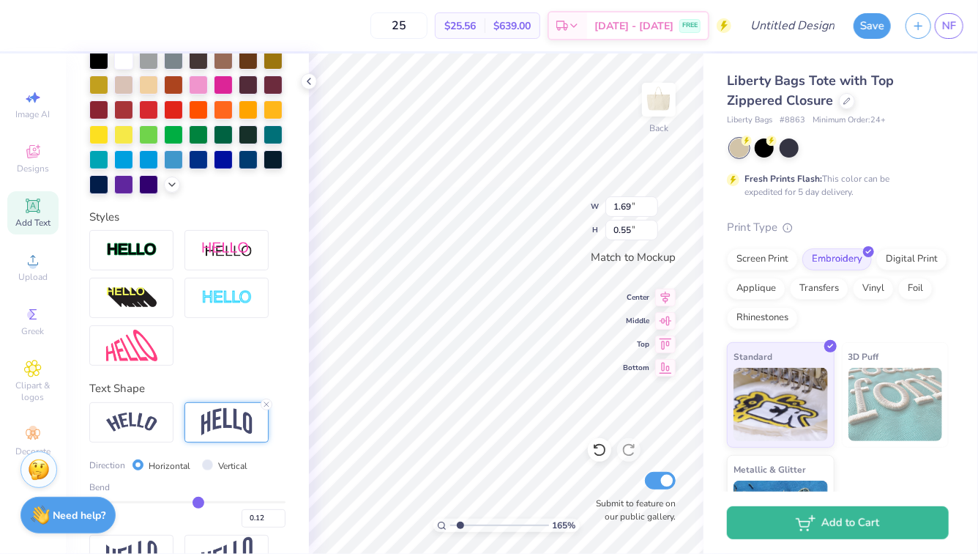
drag, startPoint x: 233, startPoint y: 504, endPoint x: 198, endPoint y: 504, distance: 34.4
click at [198, 503] on input "range" at bounding box center [187, 502] width 196 height 2
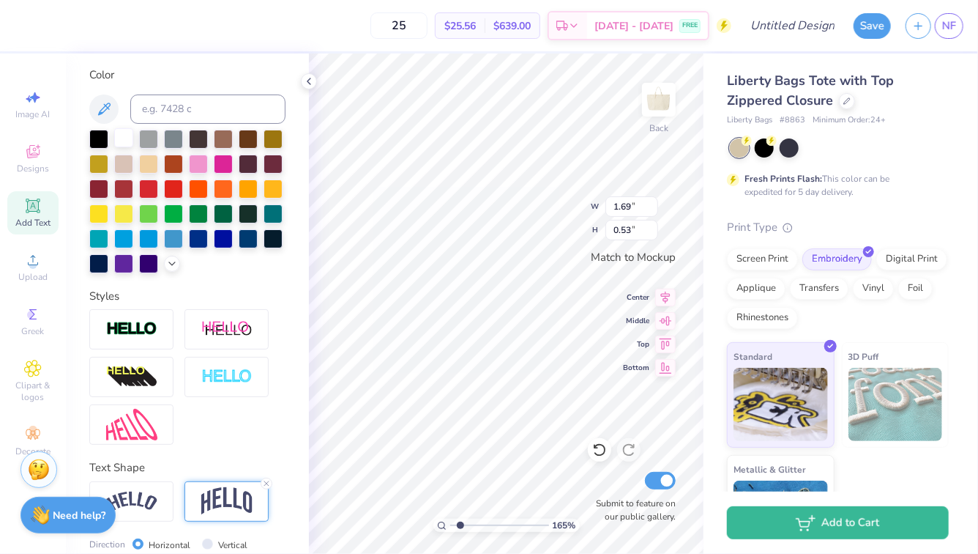
click at [127, 142] on div at bounding box center [123, 137] width 19 height 19
drag, startPoint x: 461, startPoint y: 521, endPoint x: 430, endPoint y: 521, distance: 31.5
click at [450, 521] on input "range" at bounding box center [499, 524] width 99 height 13
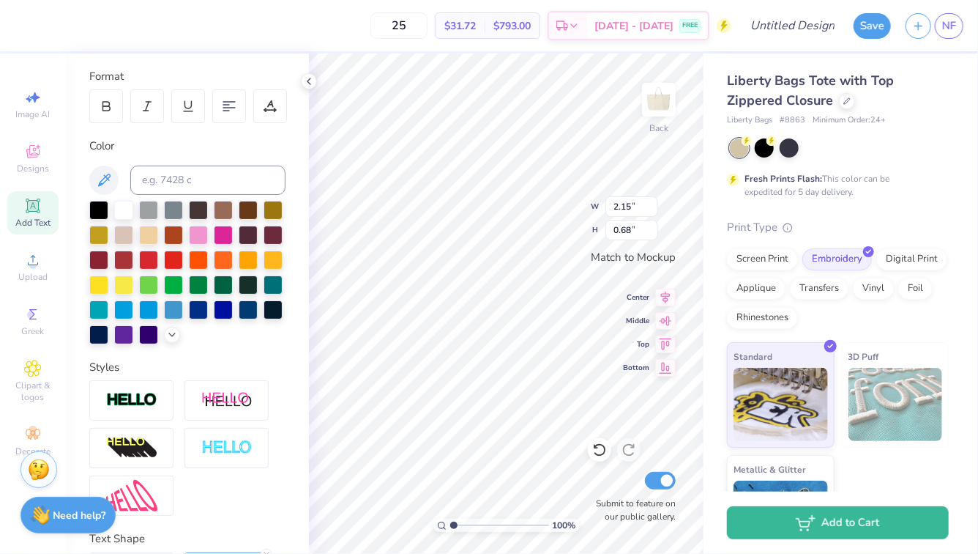
scroll to position [190, 0]
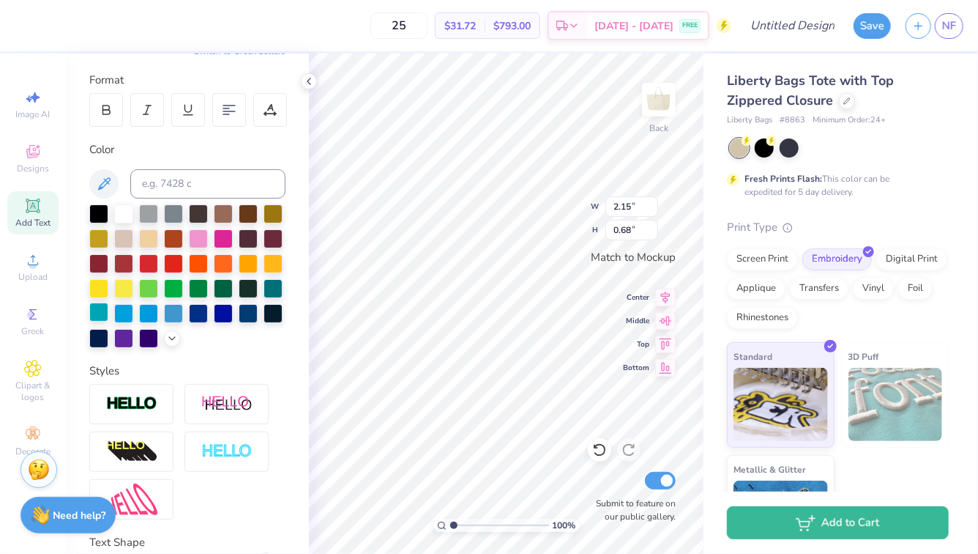
click at [102, 309] on div at bounding box center [98, 311] width 19 height 19
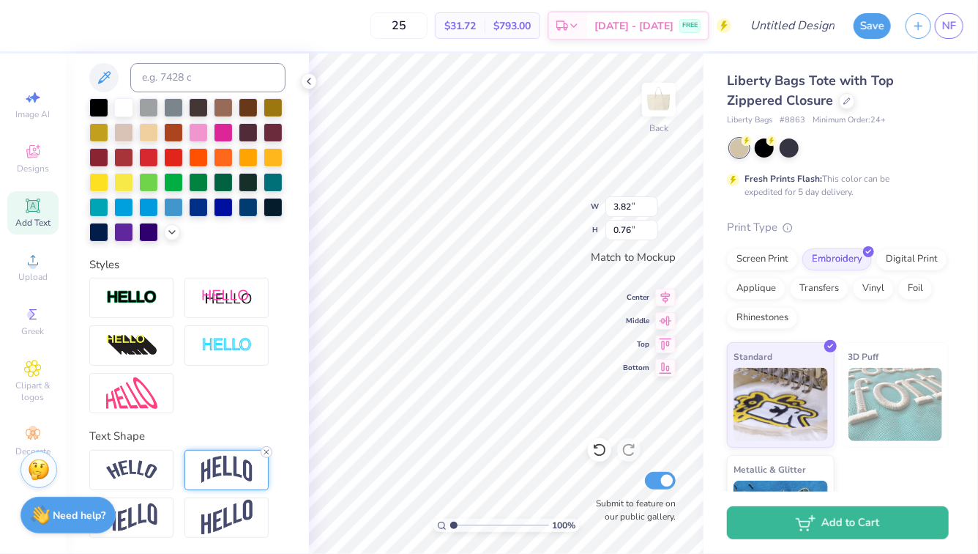
click at [267, 450] on icon at bounding box center [266, 451] width 9 height 9
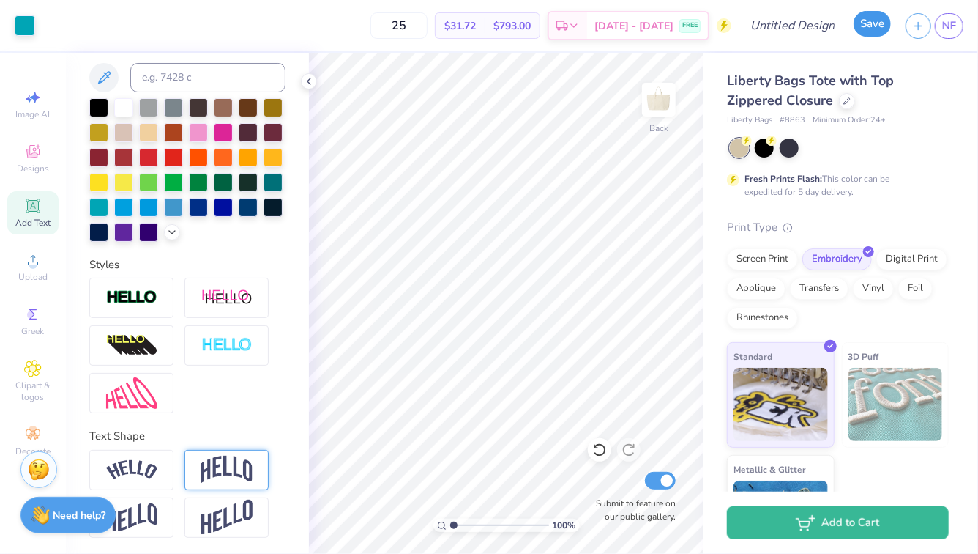
click at [867, 29] on button "Save" at bounding box center [872, 24] width 37 height 26
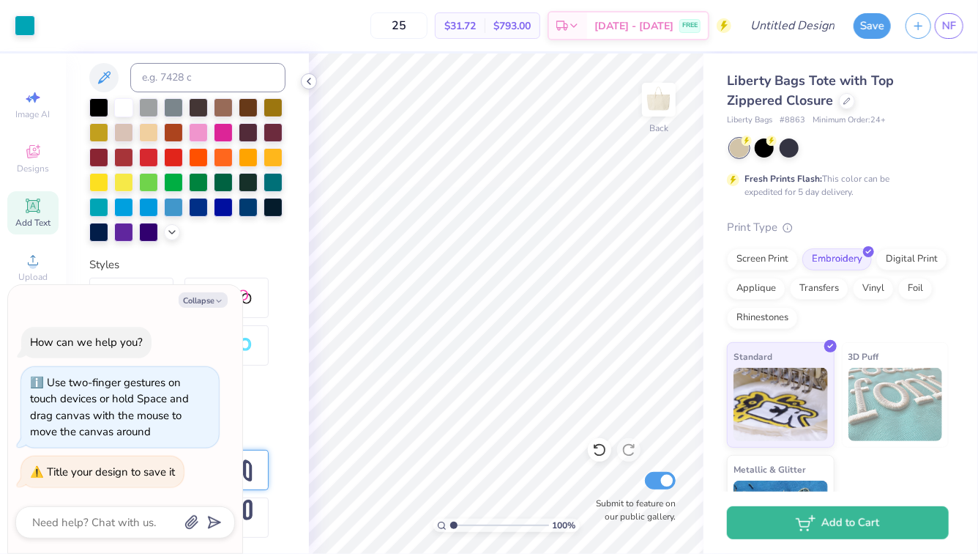
click at [308, 80] on polyline at bounding box center [309, 81] width 3 height 6
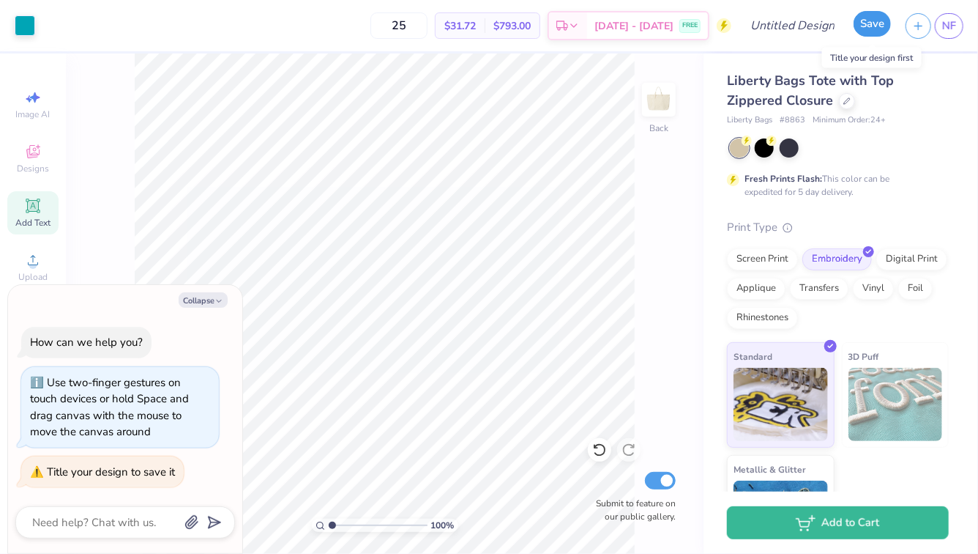
click at [869, 26] on button "Save" at bounding box center [872, 24] width 37 height 26
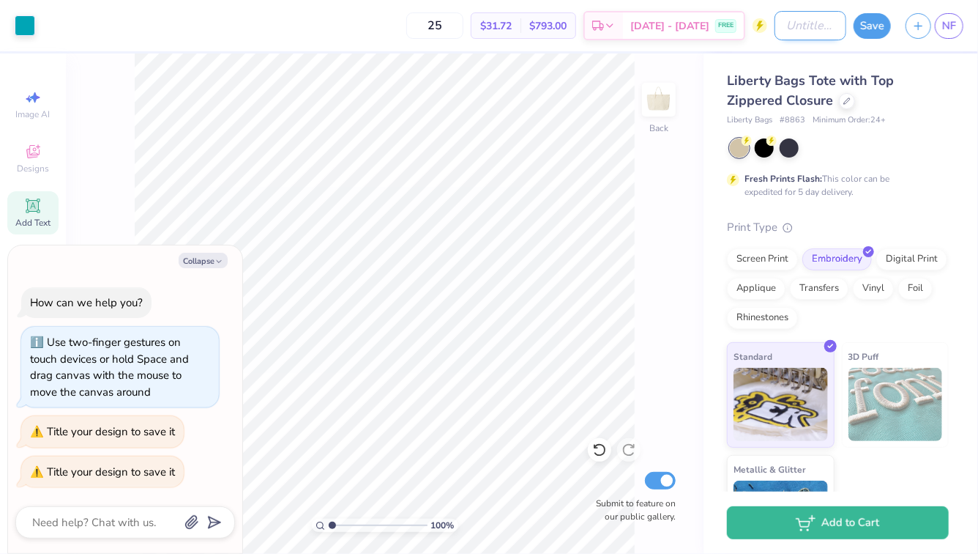
click at [775, 26] on input "Design Title" at bounding box center [811, 25] width 72 height 29
click at [771, 26] on div "Art colors 25 $31.72 Per Item $793.00 Total Est. Delivery Sep 12 - 15 FREE Desi…" at bounding box center [489, 25] width 978 height 51
click at [868, 29] on button "Save" at bounding box center [872, 24] width 37 height 26
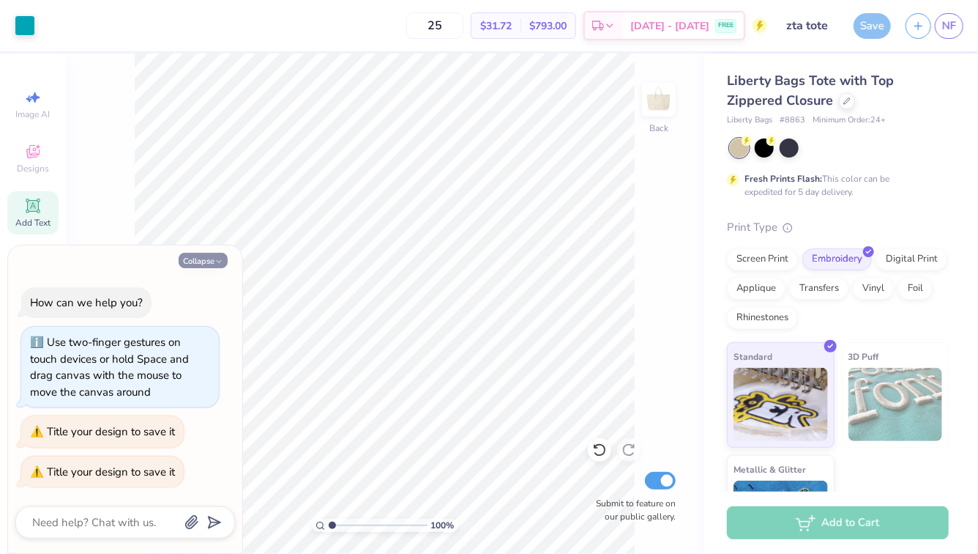
click at [215, 262] on icon "button" at bounding box center [219, 261] width 9 height 9
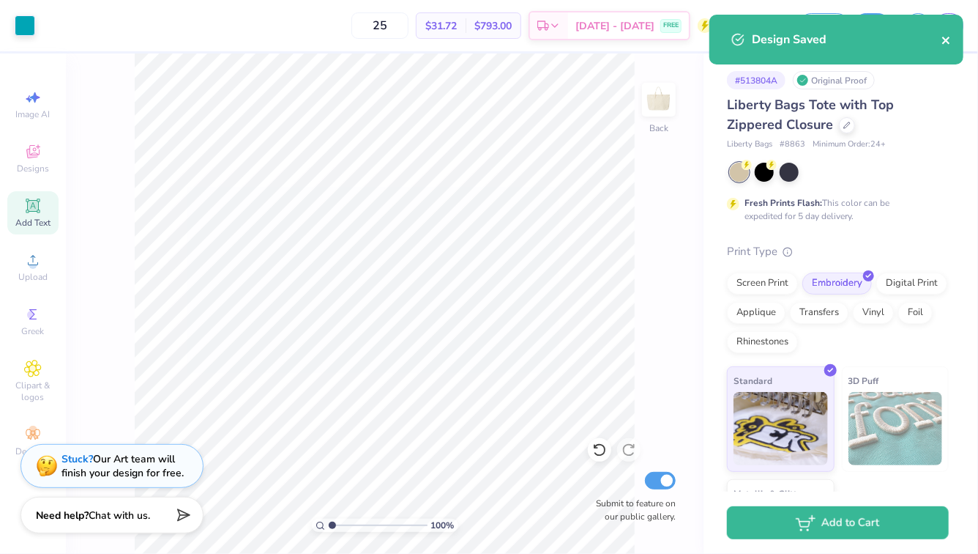
click at [949, 42] on icon "close" at bounding box center [947, 40] width 10 height 12
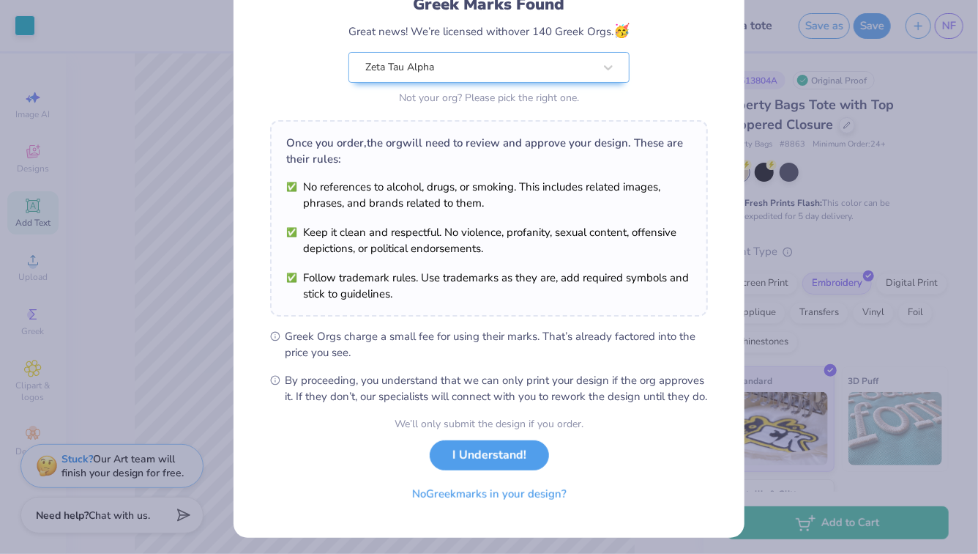
scroll to position [131, 0]
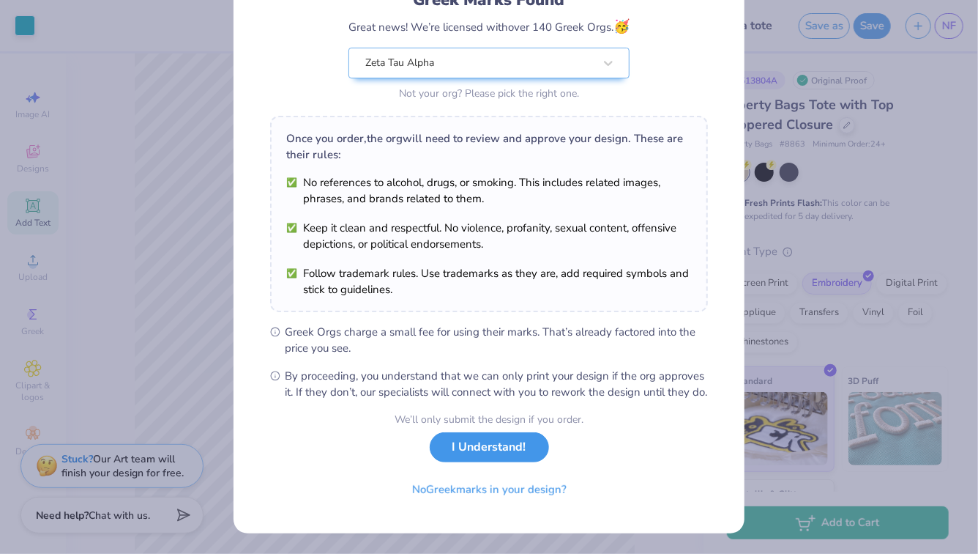
click at [516, 447] on button "I Understand!" at bounding box center [489, 447] width 119 height 30
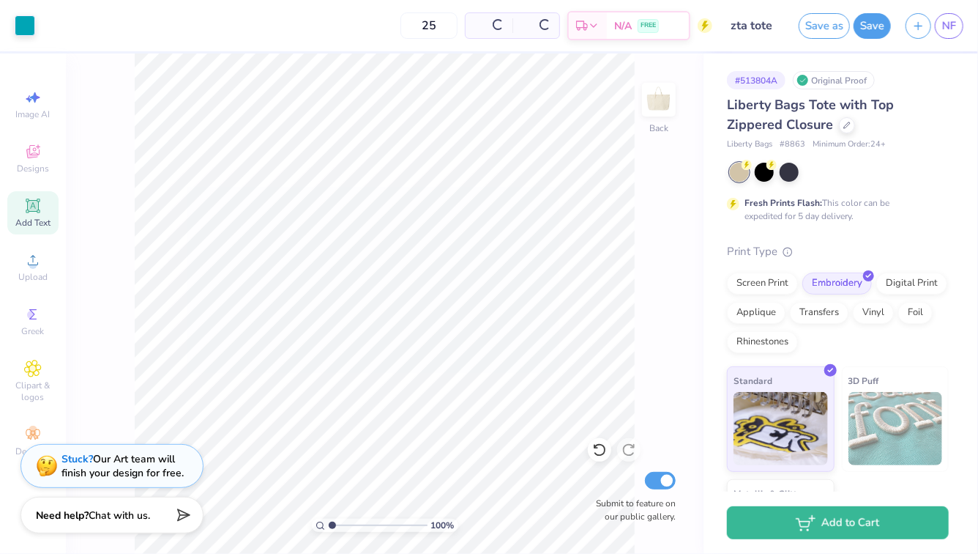
scroll to position [0, 0]
click at [953, 27] on span "NF" at bounding box center [949, 26] width 14 height 17
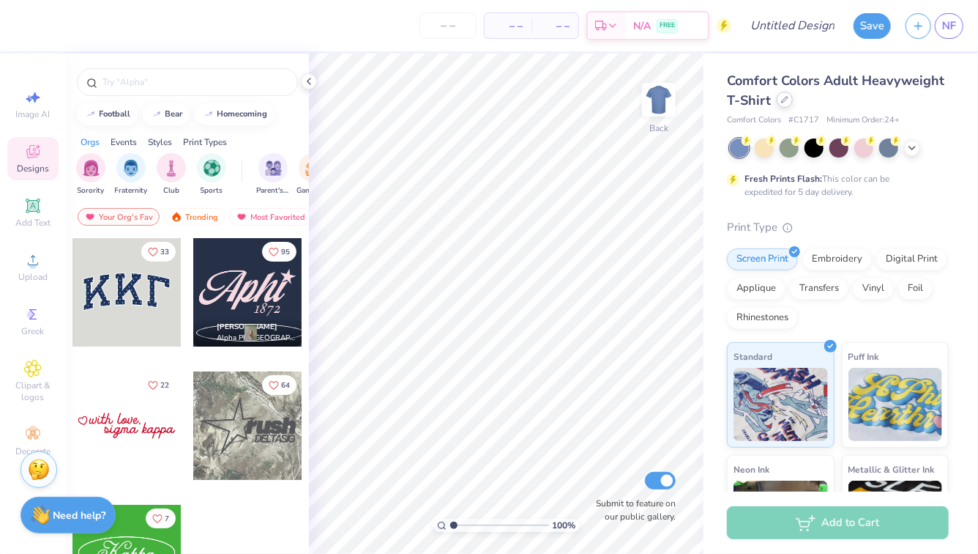
click at [781, 97] on icon at bounding box center [784, 99] width 7 height 7
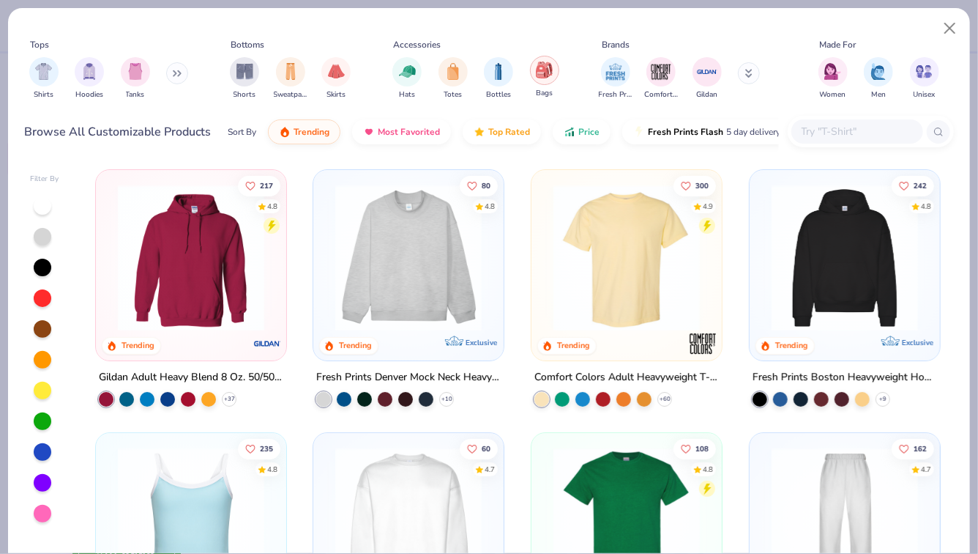
click at [540, 81] on div "filter for Bags" at bounding box center [544, 70] width 29 height 29
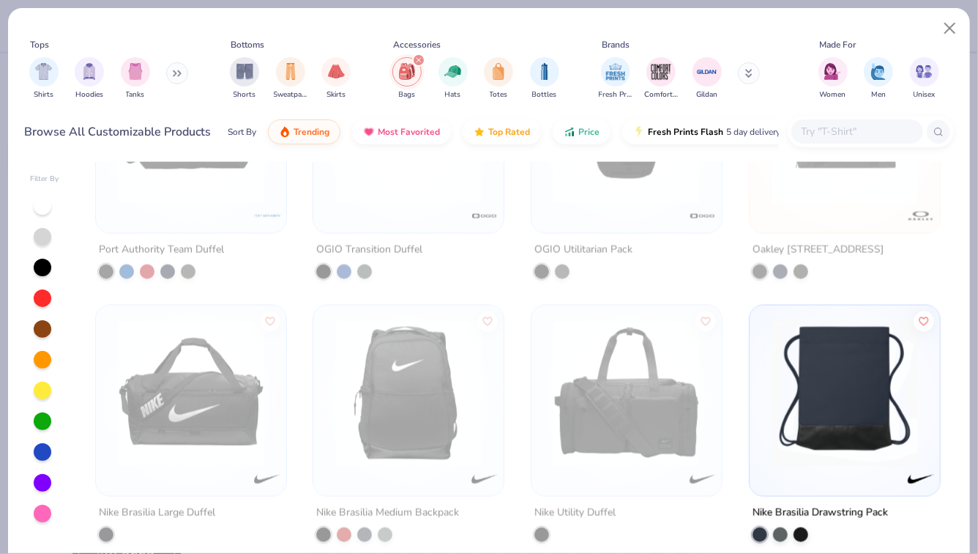
scroll to position [1177, 0]
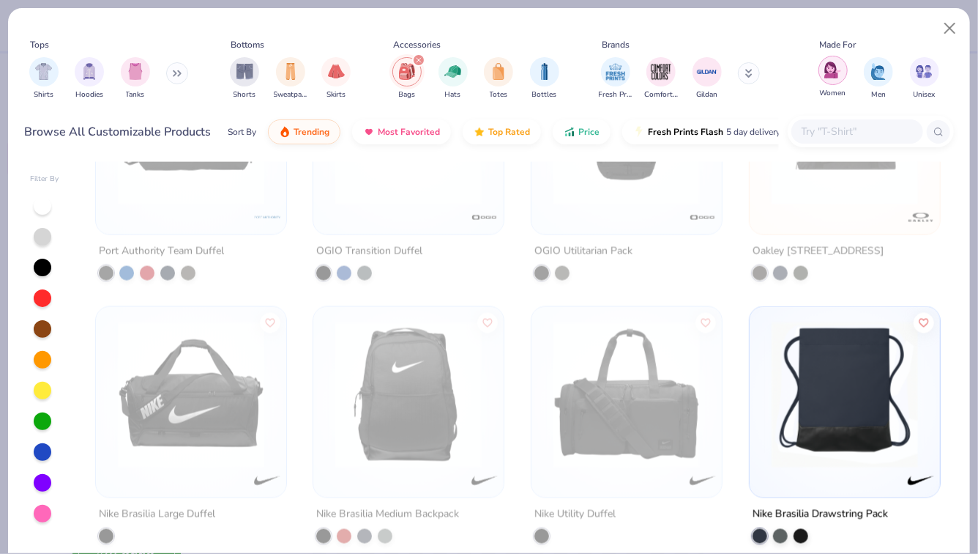
click at [833, 72] on img "filter for Women" at bounding box center [832, 70] width 17 height 17
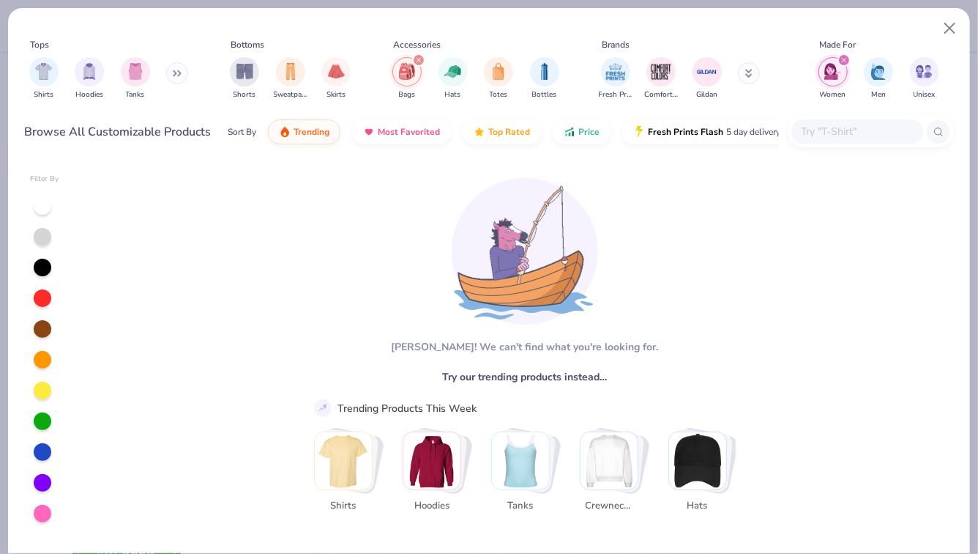
click at [845, 62] on icon "filter for Women" at bounding box center [844, 60] width 6 height 6
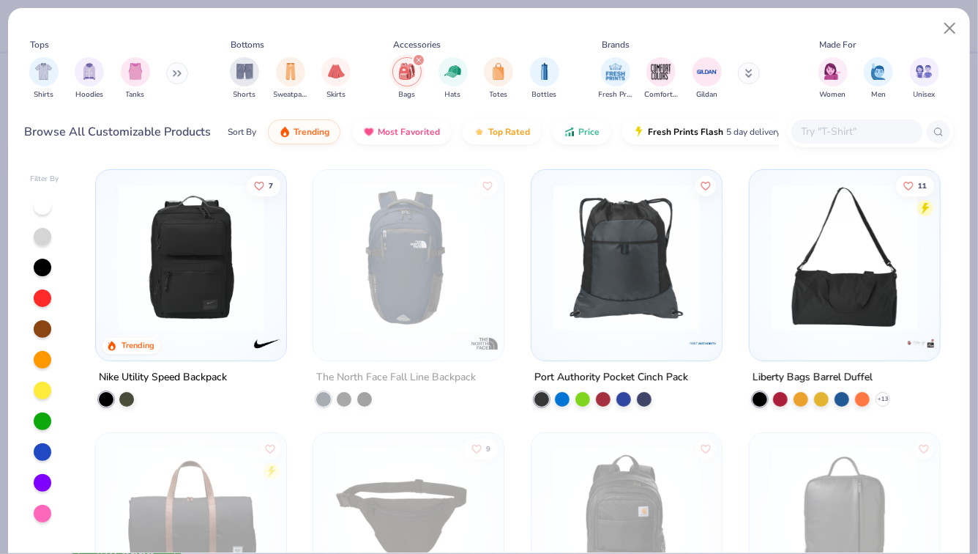
click at [418, 60] on icon "filter for Bags" at bounding box center [419, 60] width 4 height 4
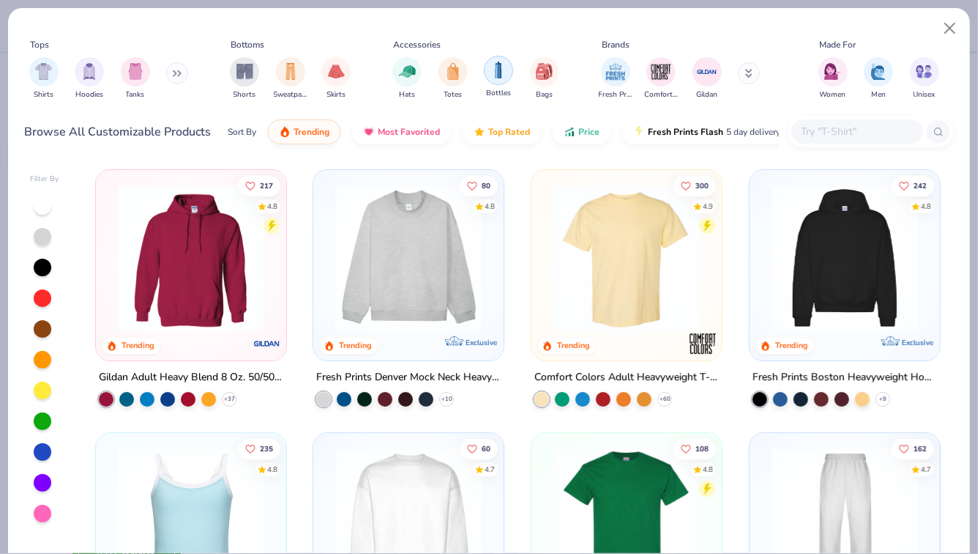
click at [501, 72] on img "filter for Bottles" at bounding box center [499, 70] width 16 height 17
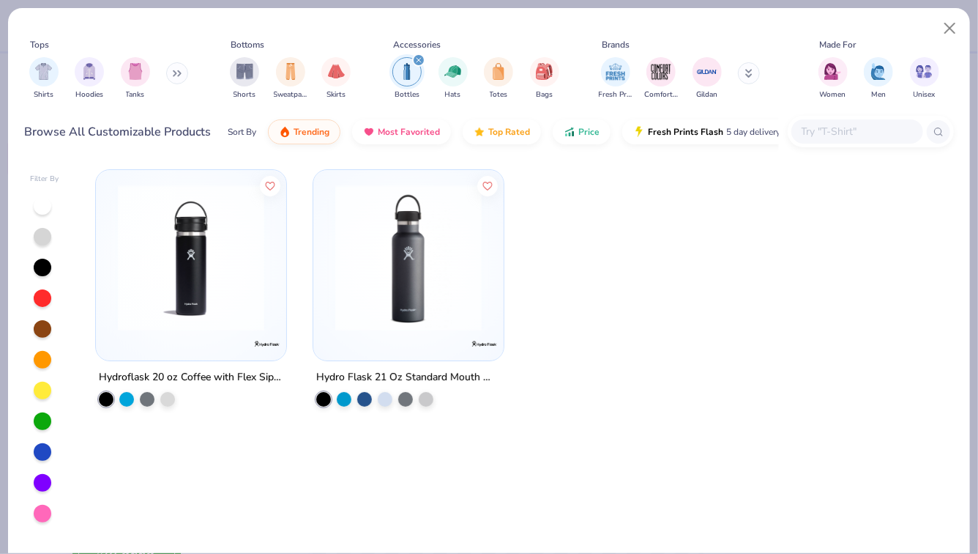
click at [419, 61] on icon "filter for Bottles" at bounding box center [419, 60] width 4 height 4
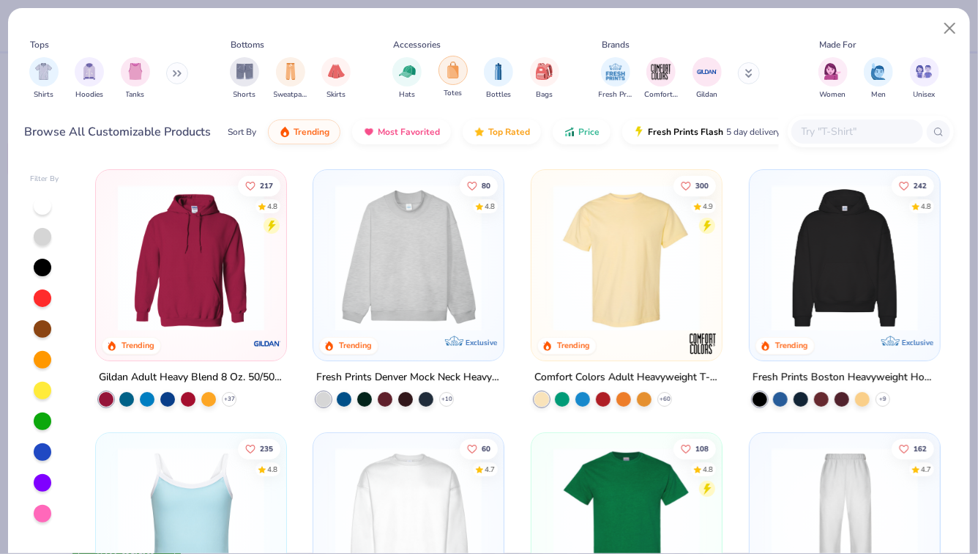
click at [449, 75] on img "filter for Totes" at bounding box center [453, 70] width 16 height 17
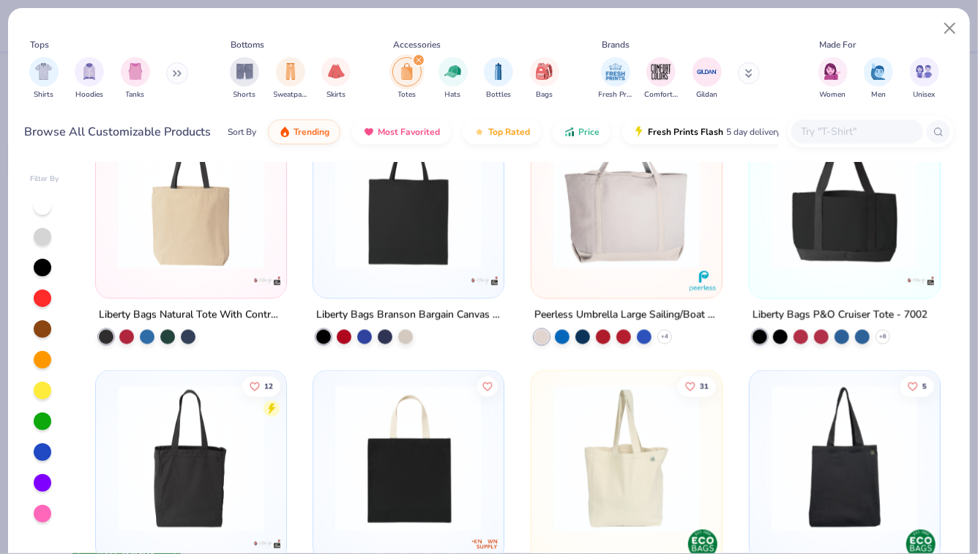
scroll to position [1113, 0]
click at [879, 333] on icon at bounding box center [883, 337] width 12 height 12
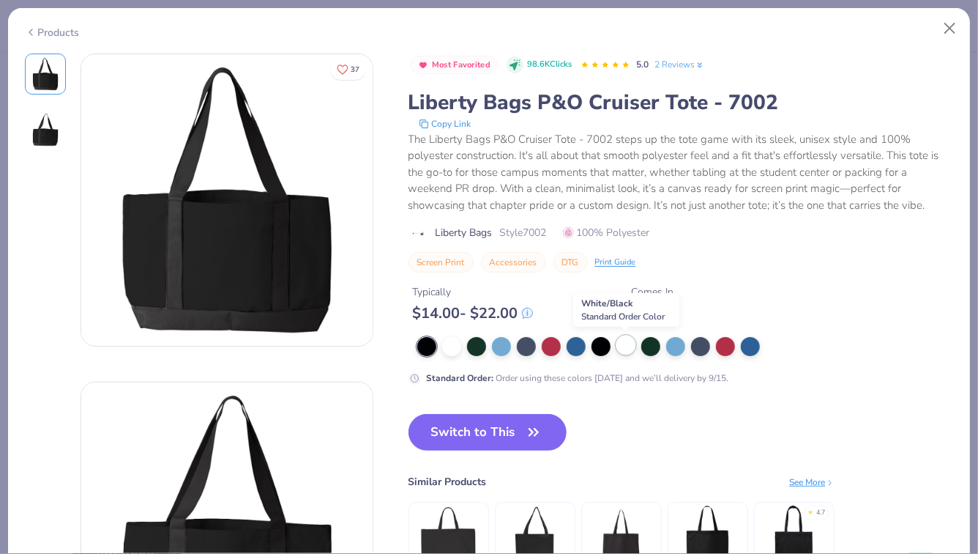
click at [628, 346] on div at bounding box center [626, 344] width 19 height 19
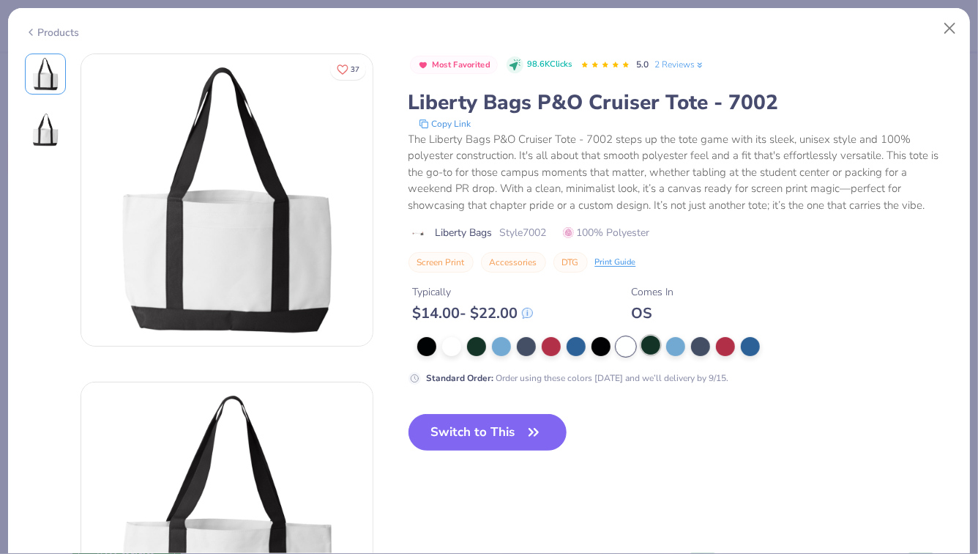
click at [658, 349] on div at bounding box center [650, 344] width 19 height 19
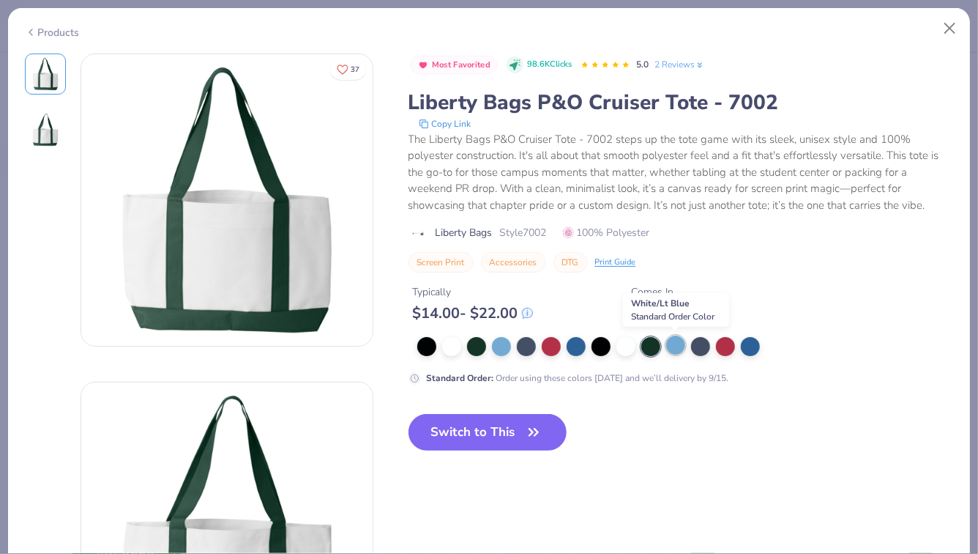
click at [676, 343] on div at bounding box center [675, 344] width 19 height 19
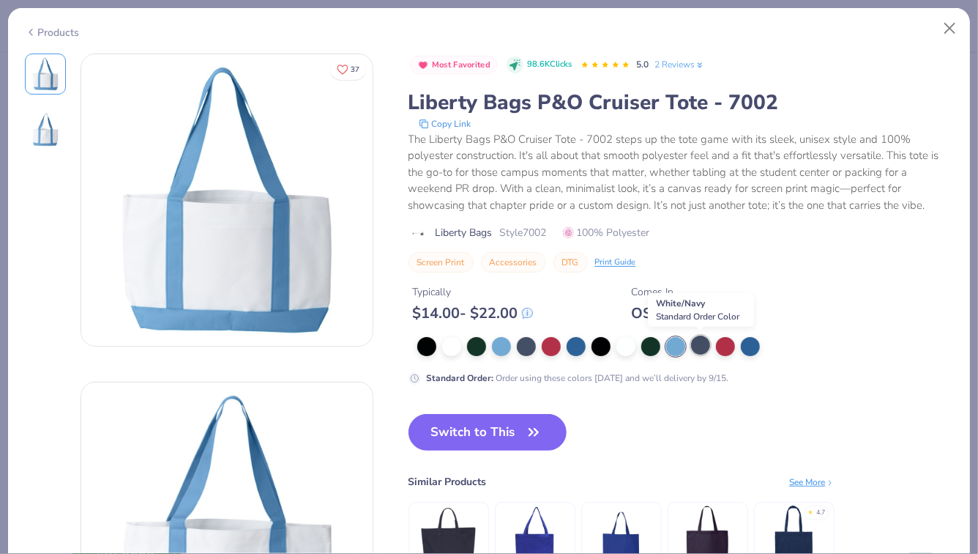
click at [693, 343] on div at bounding box center [700, 344] width 19 height 19
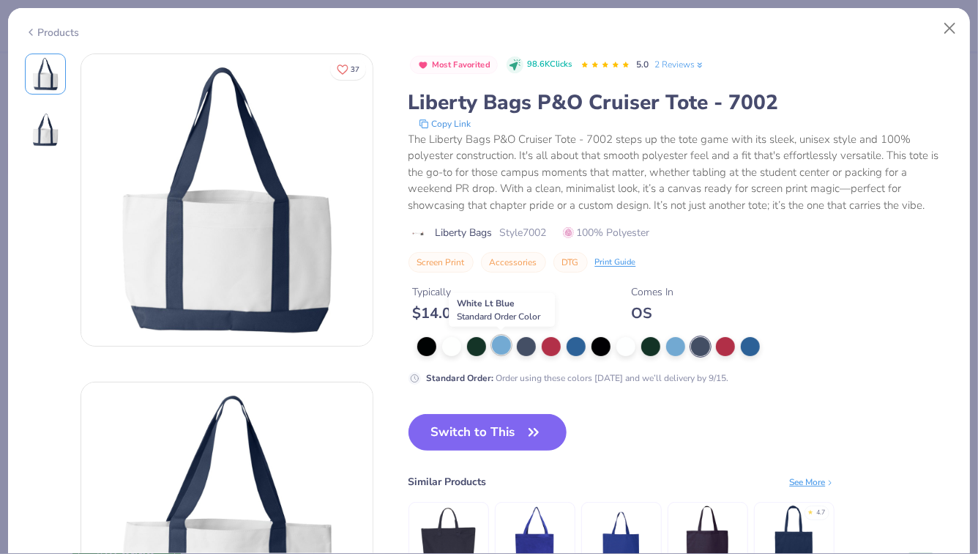
click at [500, 351] on div at bounding box center [501, 344] width 19 height 19
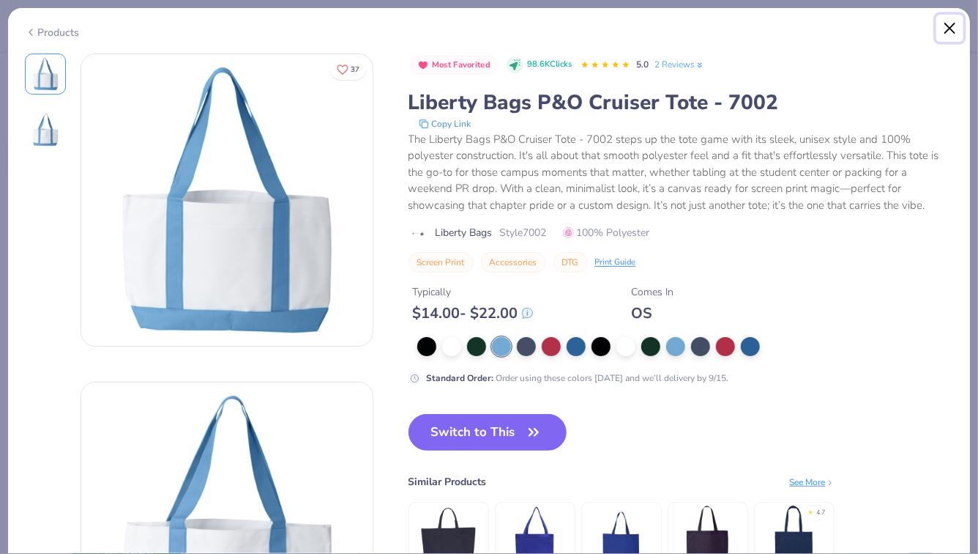
click at [956, 21] on button "Close" at bounding box center [950, 29] width 28 height 28
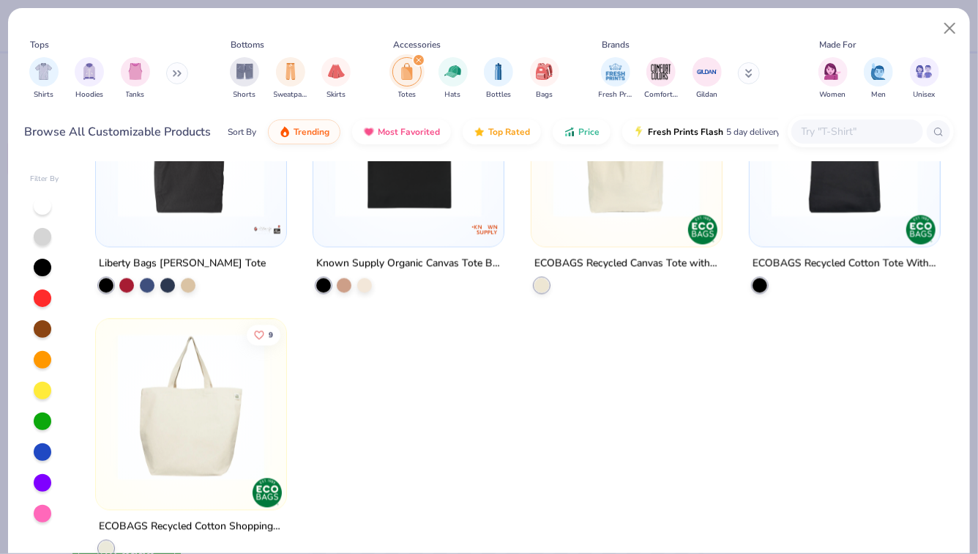
scroll to position [1453, 0]
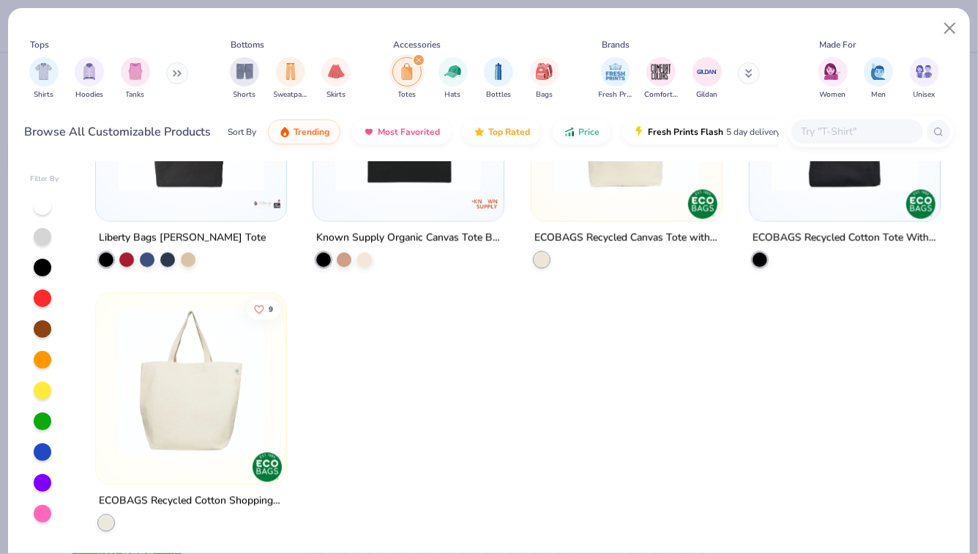
click at [220, 387] on img at bounding box center [191, 380] width 161 height 146
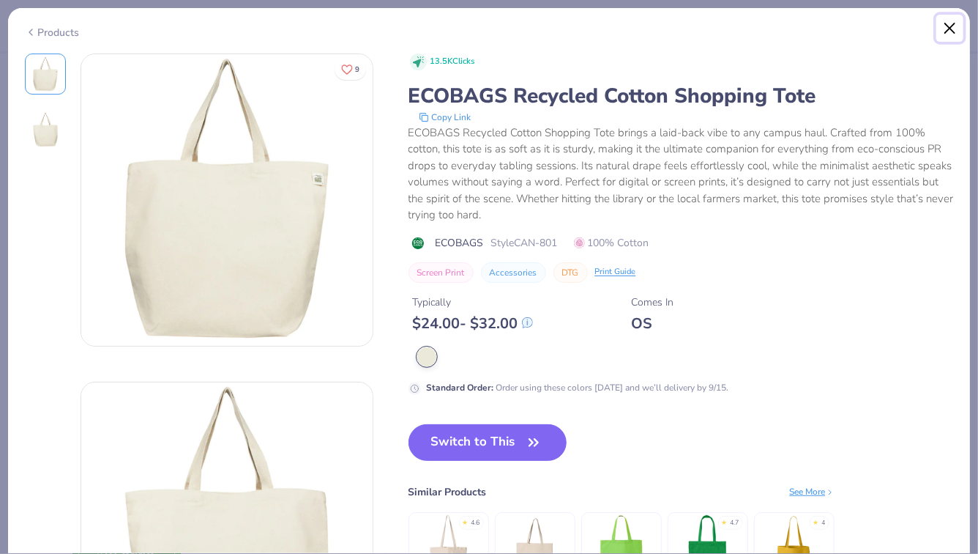
click at [945, 29] on button "Close" at bounding box center [950, 29] width 28 height 28
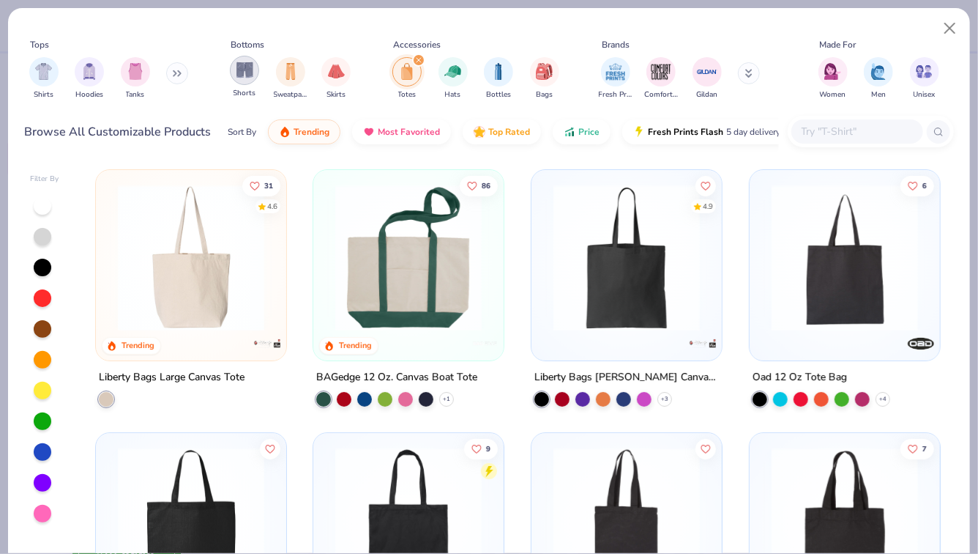
click at [249, 78] on img "filter for Shorts" at bounding box center [245, 70] width 17 height 17
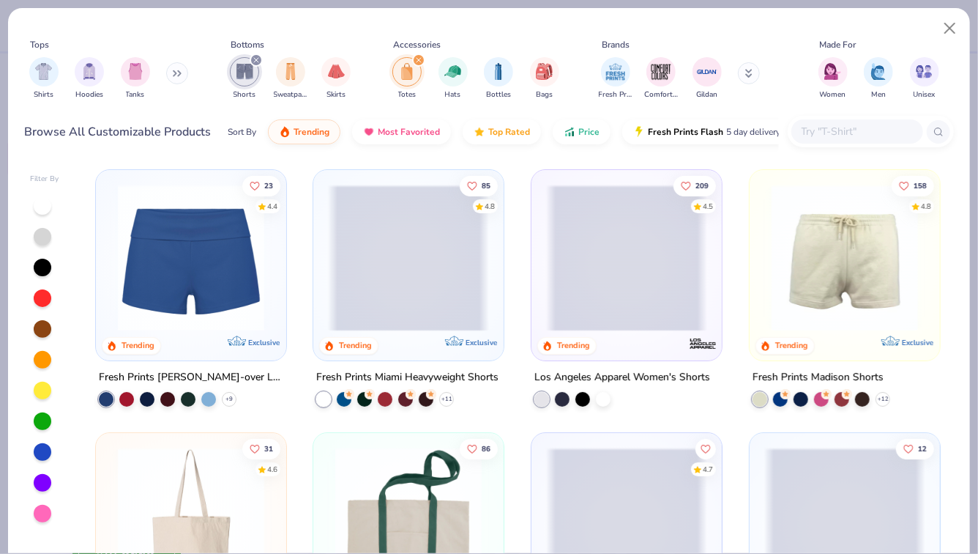
click at [420, 61] on icon "filter for Totes" at bounding box center [419, 60] width 6 height 6
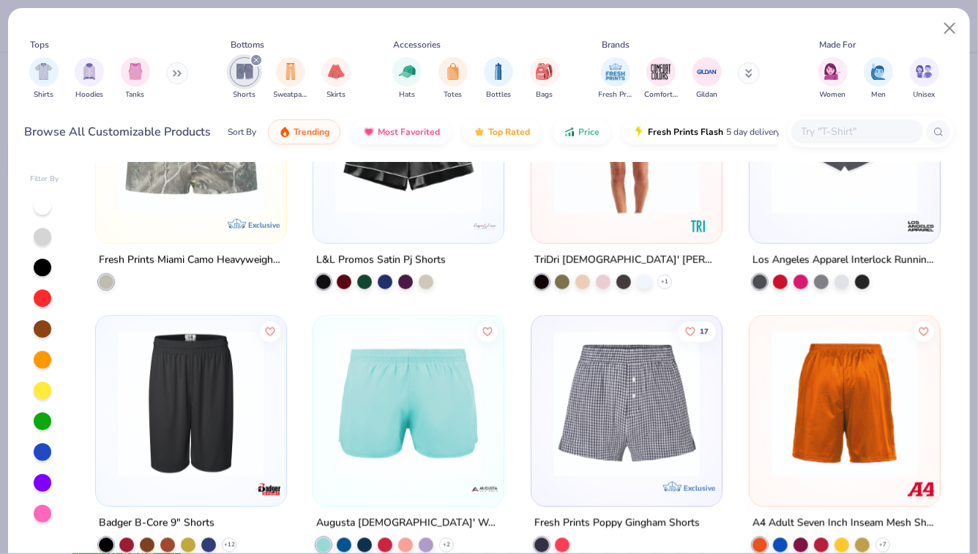
scroll to position [969, 0]
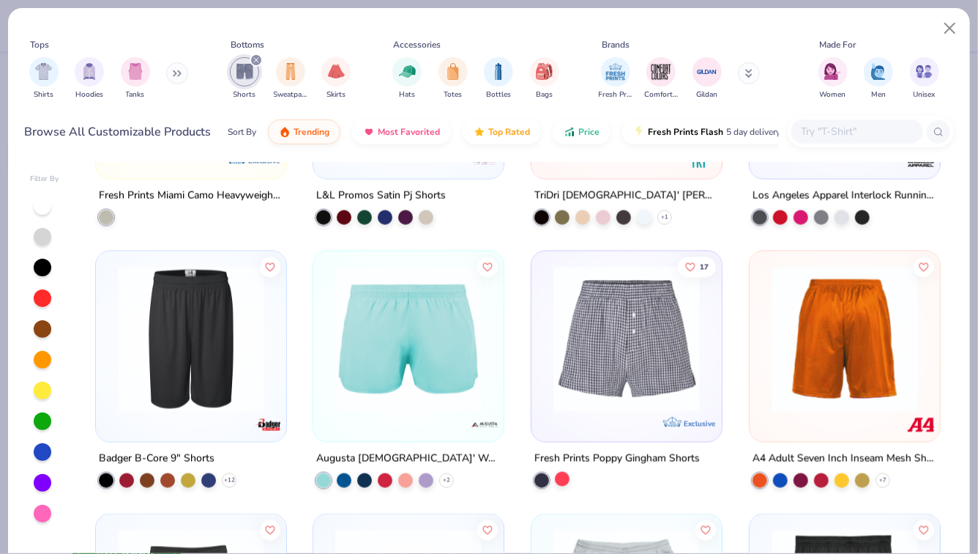
click at [565, 477] on div at bounding box center [562, 479] width 15 height 15
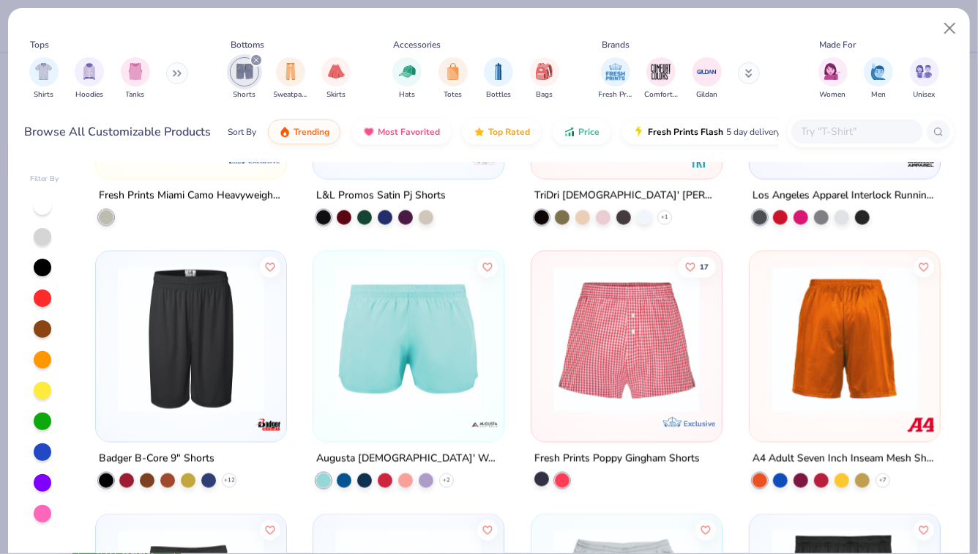
click at [544, 476] on div at bounding box center [542, 479] width 15 height 15
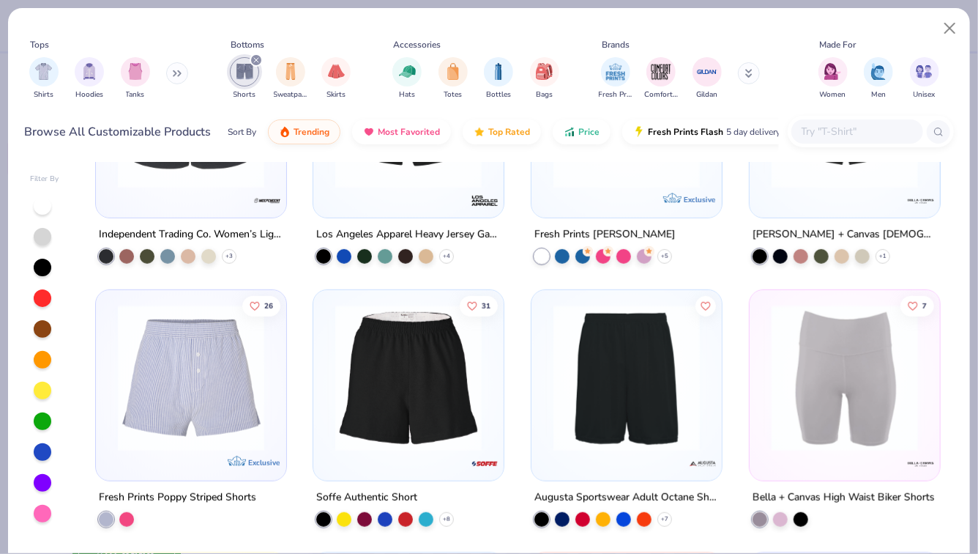
scroll to position [403, 0]
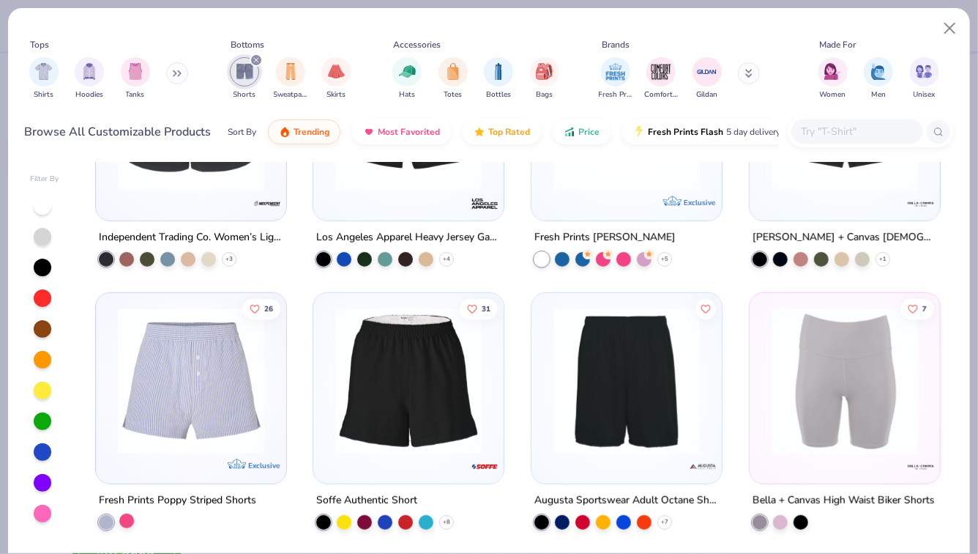
click at [133, 516] on div at bounding box center [126, 520] width 15 height 15
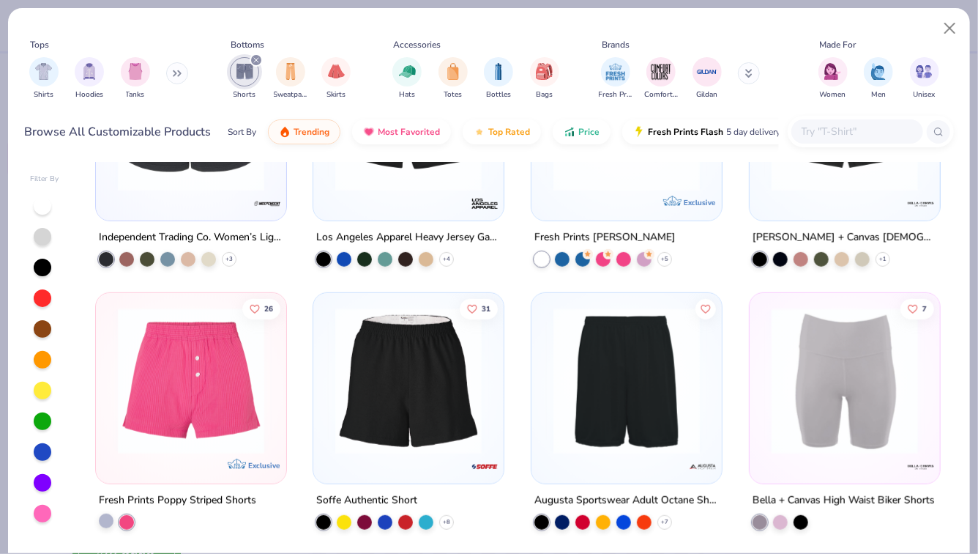
click at [105, 519] on div at bounding box center [106, 520] width 15 height 15
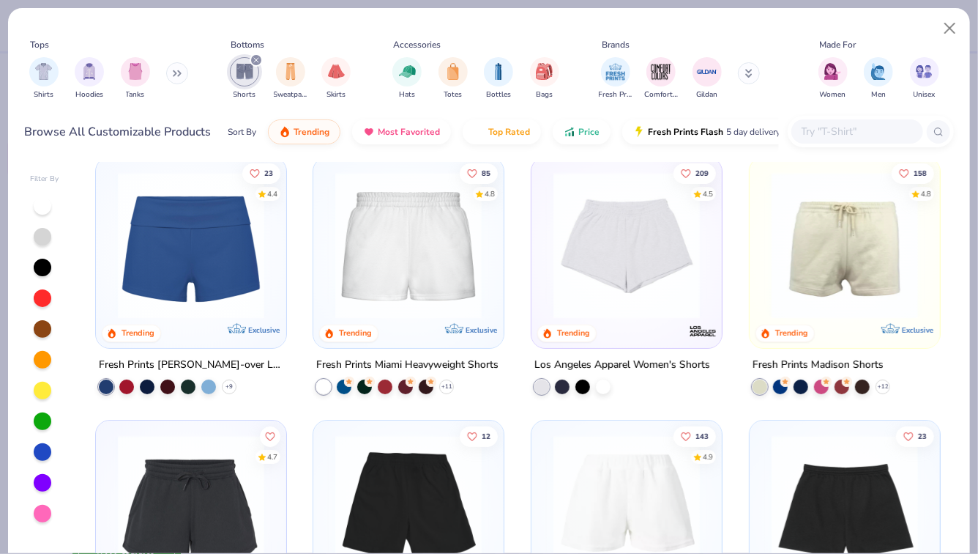
scroll to position [0, 0]
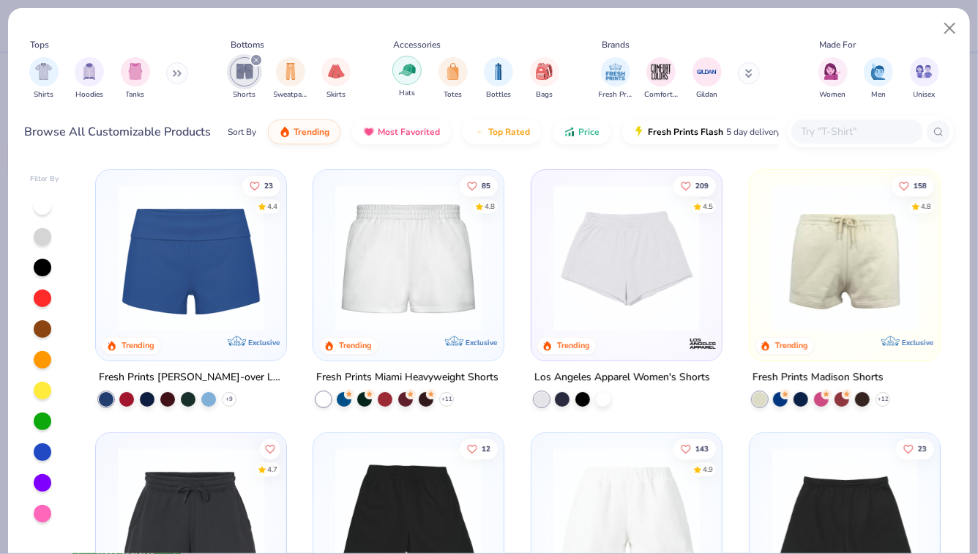
click at [406, 78] on div "filter for Hats" at bounding box center [406, 70] width 29 height 29
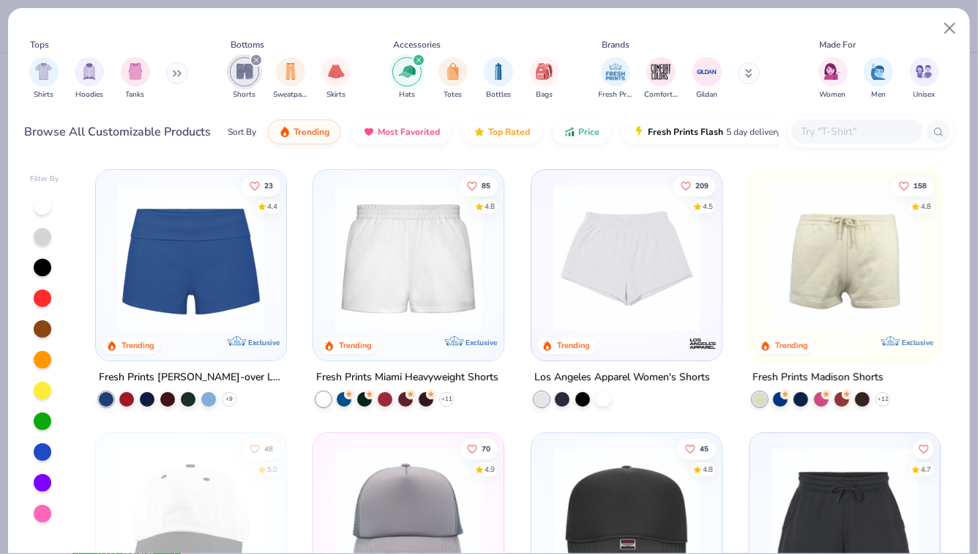
click at [257, 59] on icon "filter for Shorts" at bounding box center [256, 60] width 6 height 6
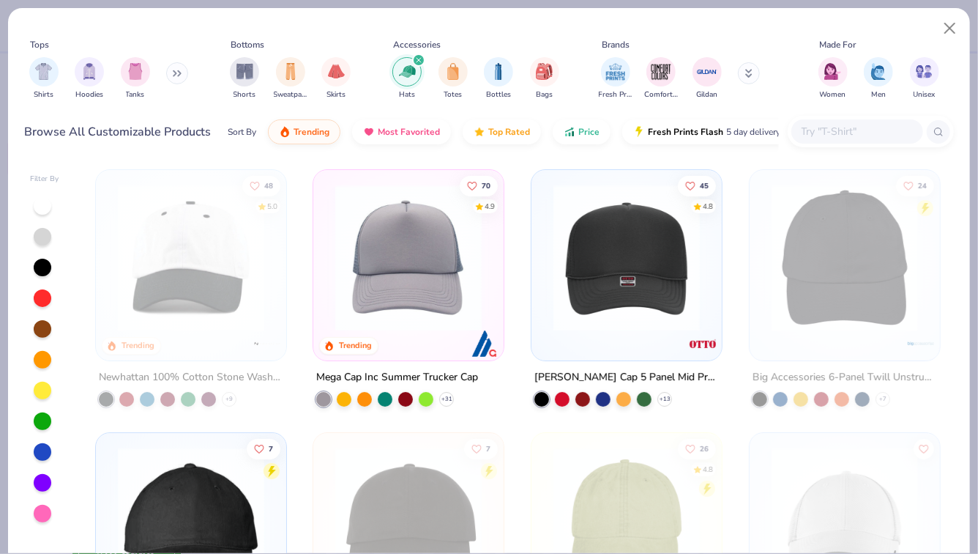
click at [414, 64] on div "filter for Hats" at bounding box center [418, 59] width 13 height 13
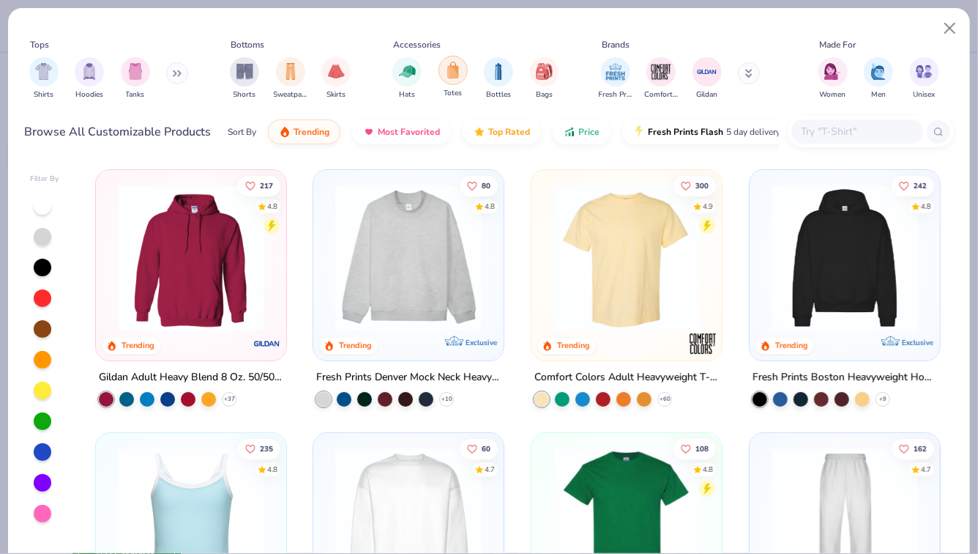
click at [444, 79] on div "filter for Totes" at bounding box center [453, 70] width 29 height 29
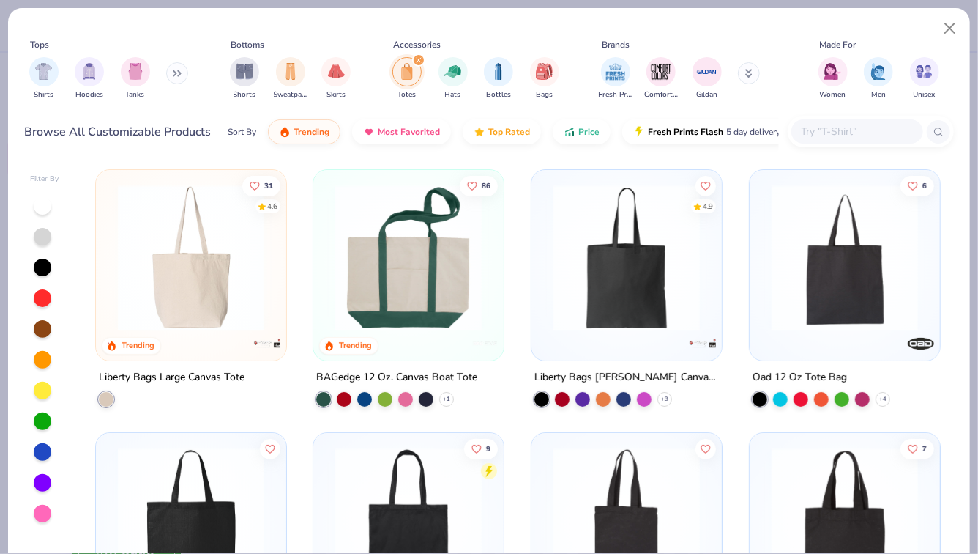
click at [223, 313] on img at bounding box center [191, 258] width 161 height 146
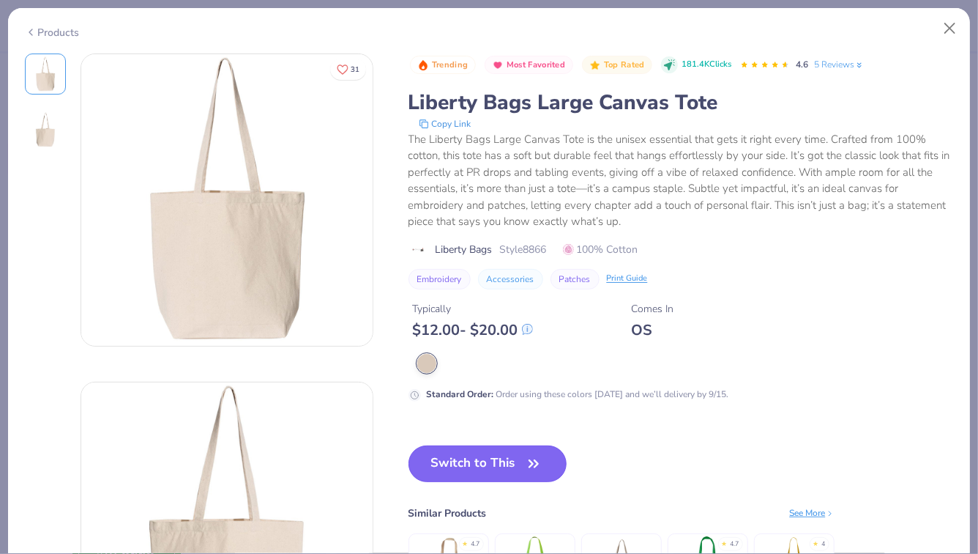
click at [496, 458] on button "Switch to This" at bounding box center [488, 463] width 159 height 37
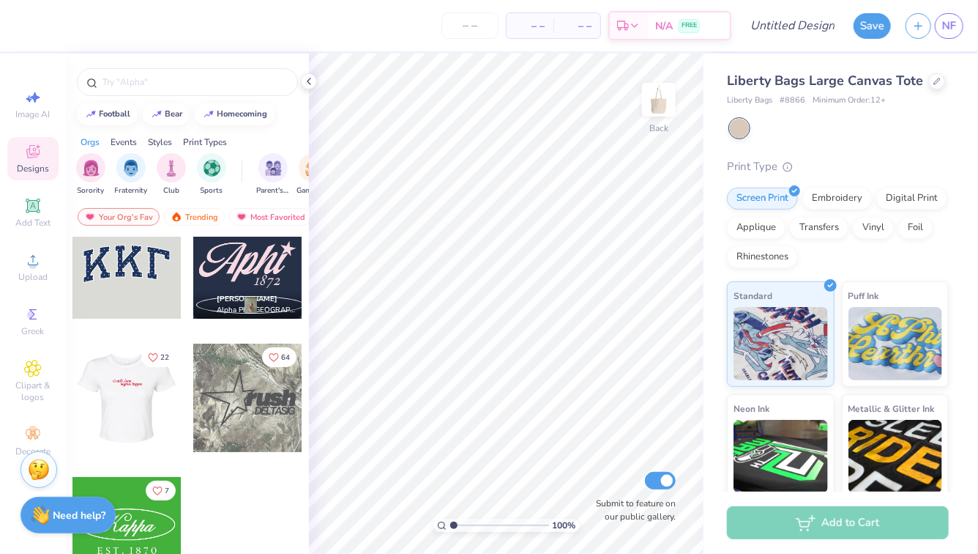
scroll to position [26, 0]
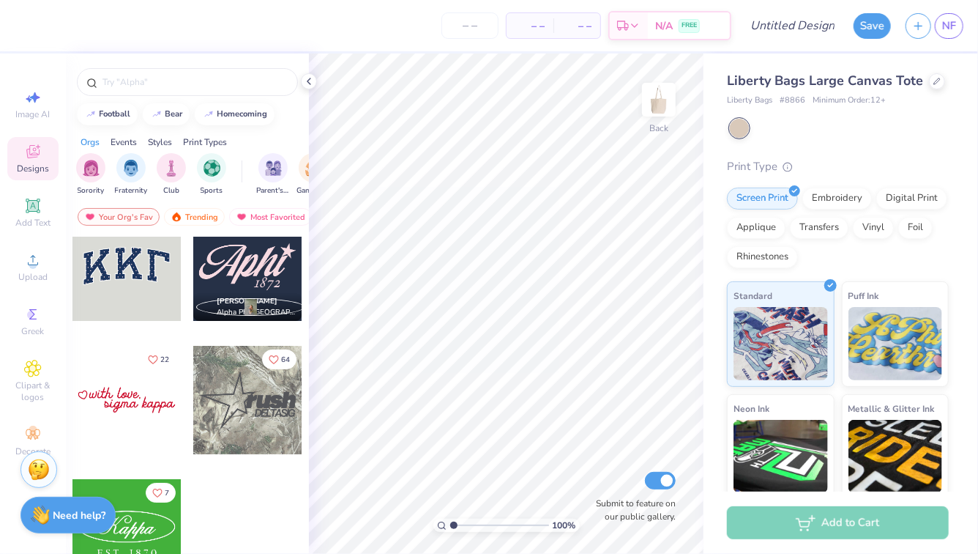
click at [124, 532] on div at bounding box center [126, 533] width 108 height 108
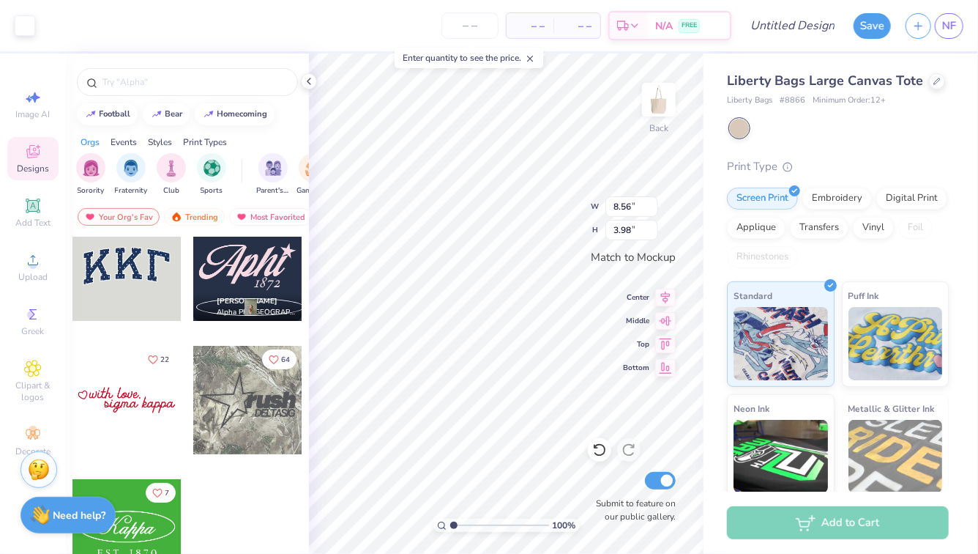
type input "8.56"
type input "3.98"
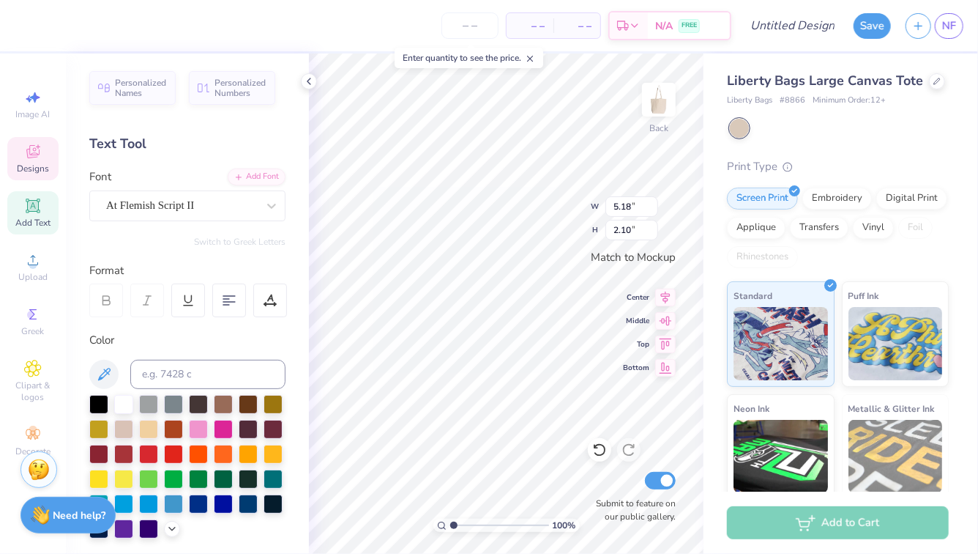
type textarea "z"
type textarea "Zeta"
type textarea "lambda gamma"
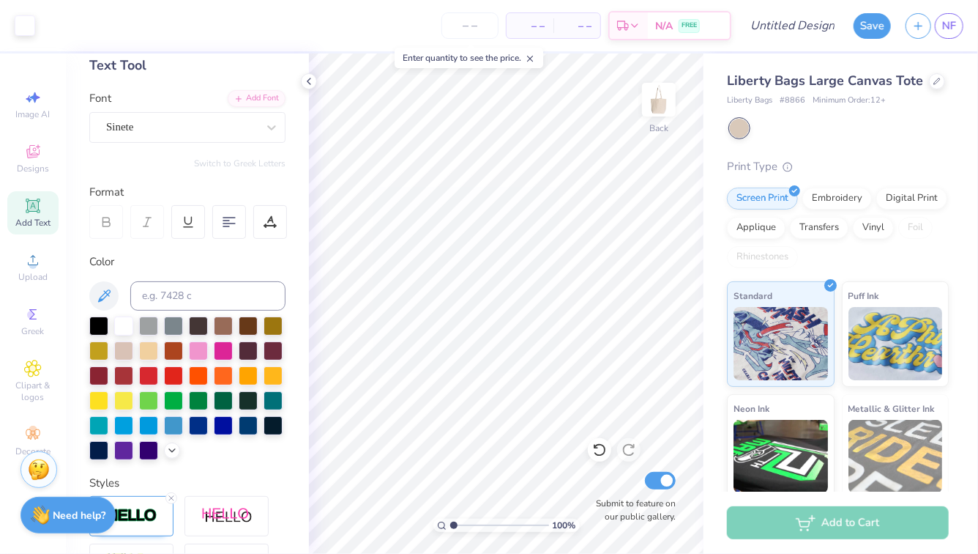
scroll to position [80, 0]
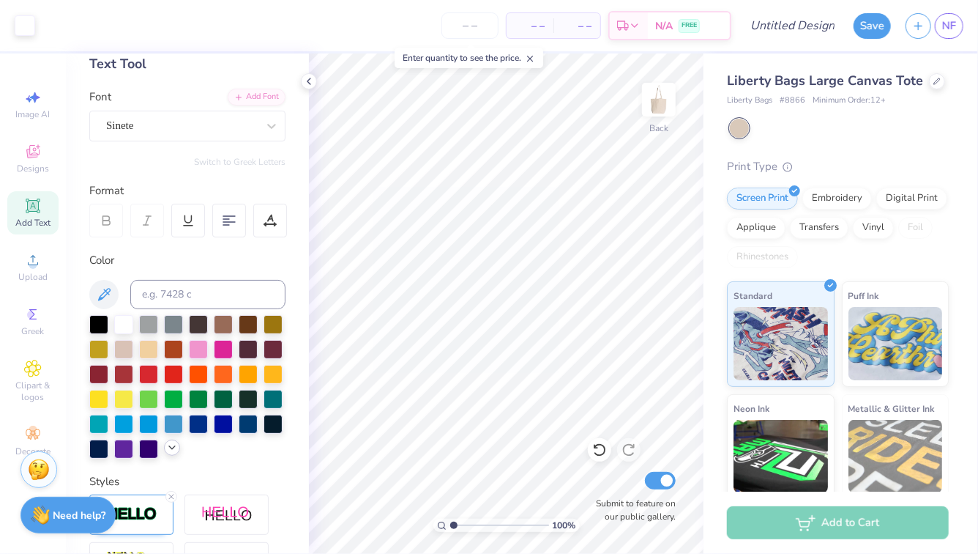
click at [168, 449] on icon at bounding box center [172, 448] width 12 height 12
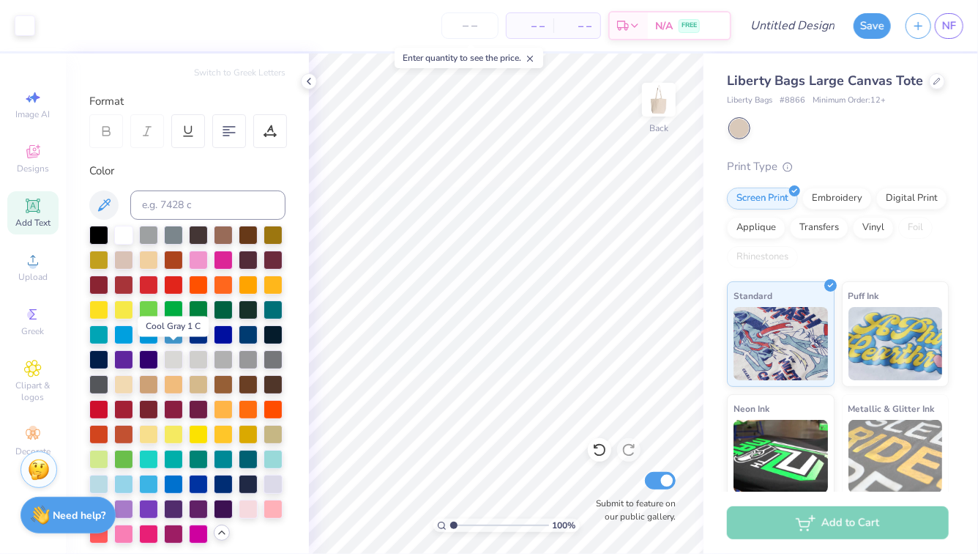
scroll to position [171, 0]
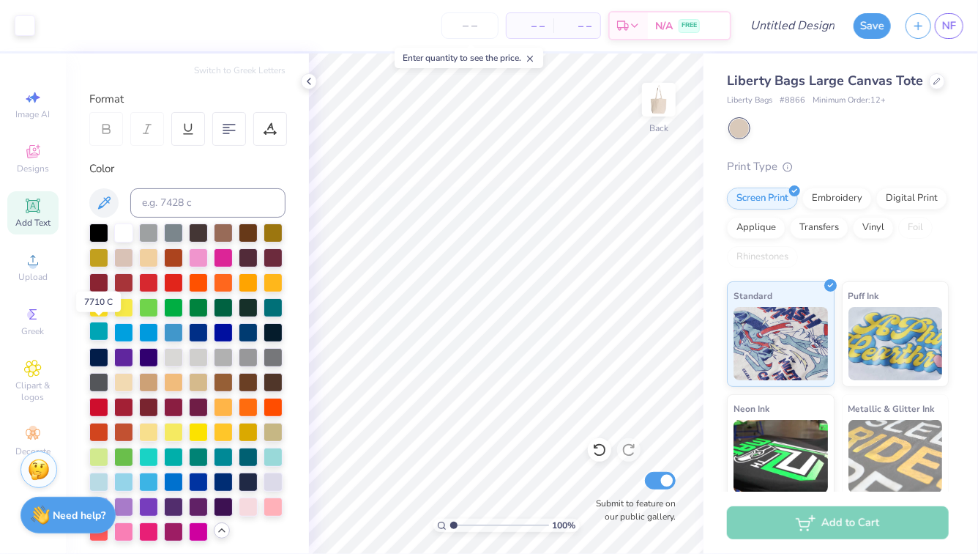
click at [101, 332] on div at bounding box center [98, 330] width 19 height 19
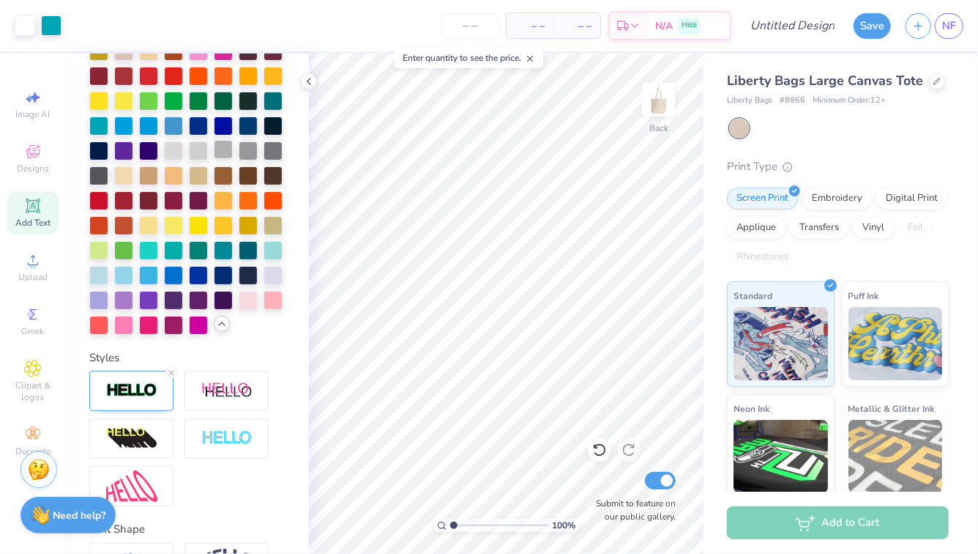
scroll to position [381, 0]
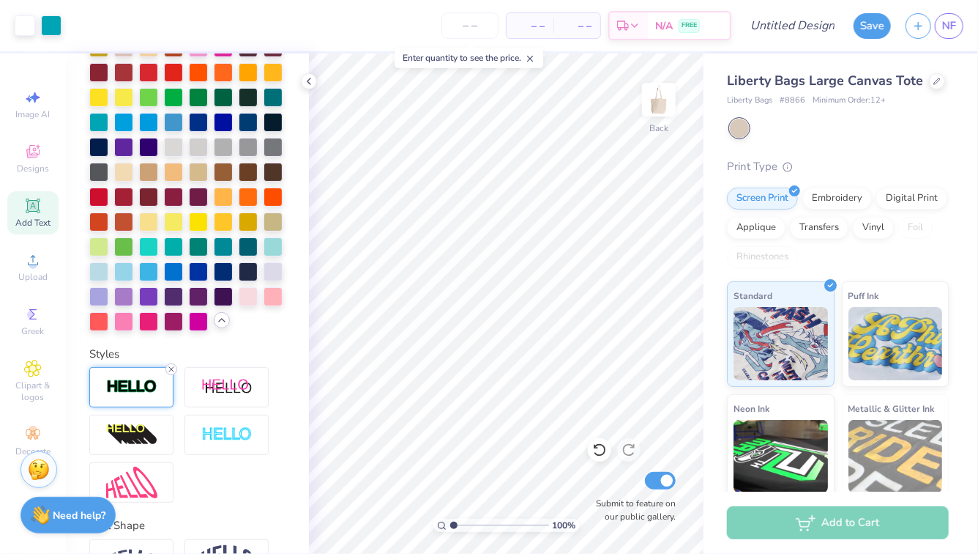
click at [172, 367] on line at bounding box center [171, 369] width 4 height 4
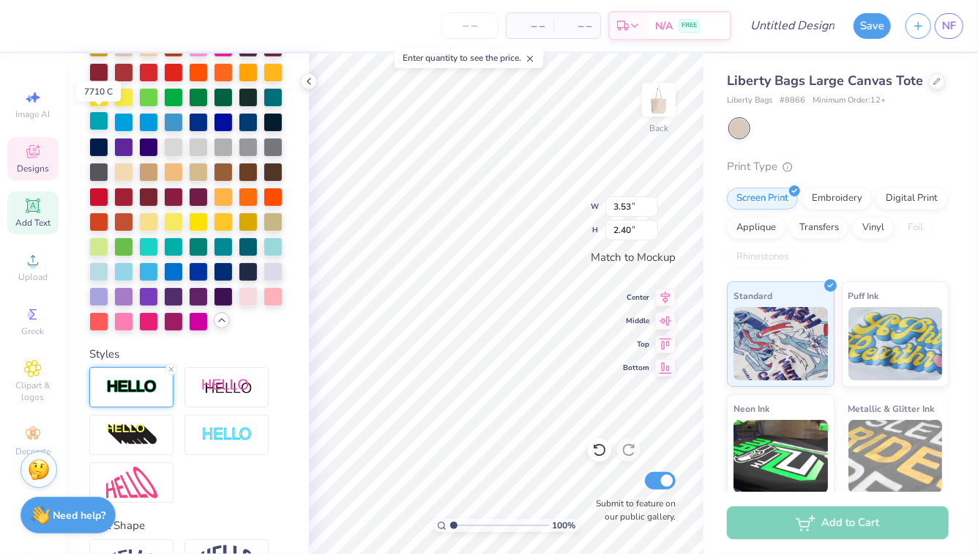
click at [100, 114] on div at bounding box center [98, 120] width 19 height 19
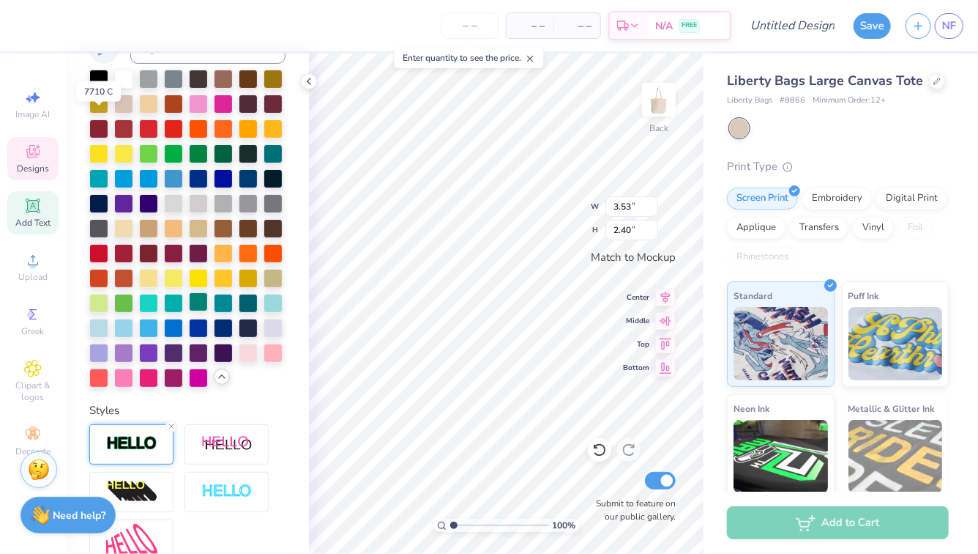
scroll to position [439, 0]
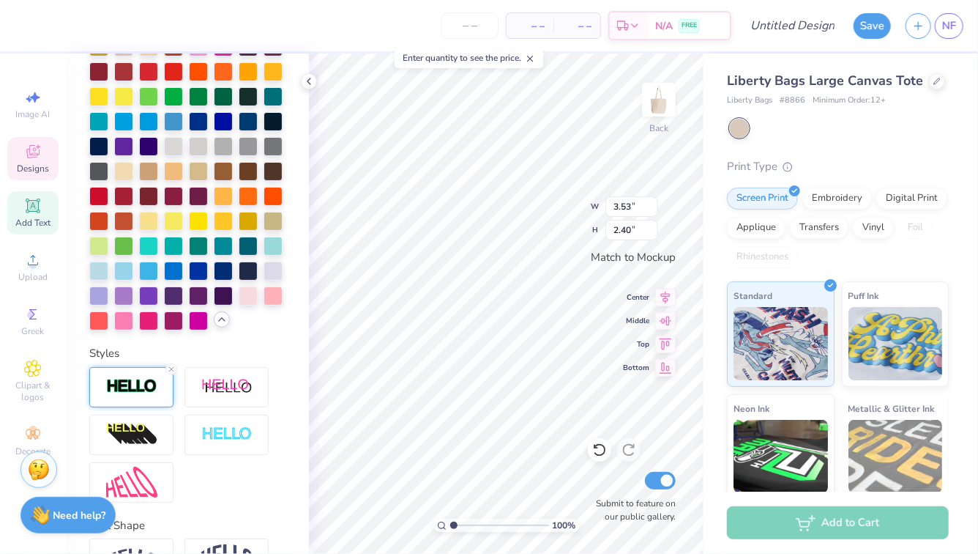
click at [139, 398] on div at bounding box center [131, 387] width 84 height 40
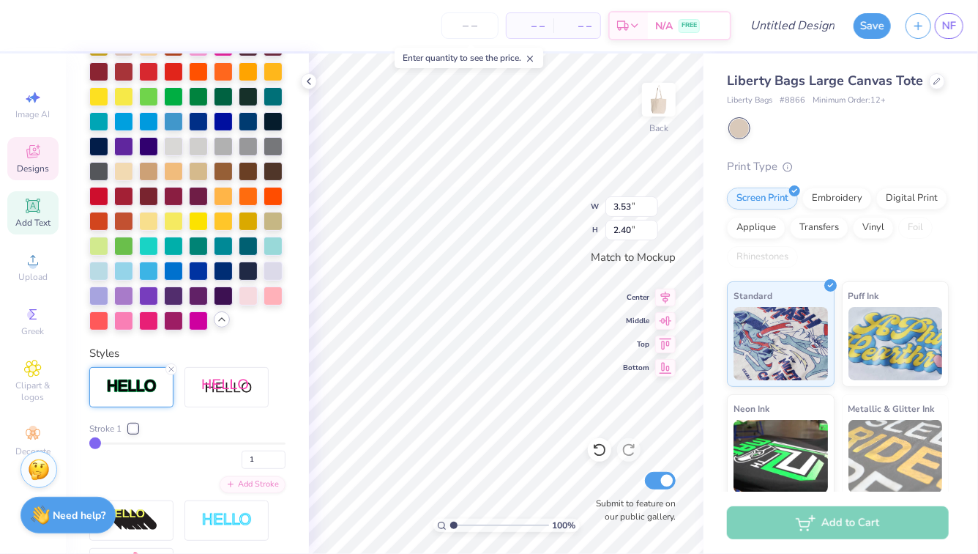
scroll to position [483, 0]
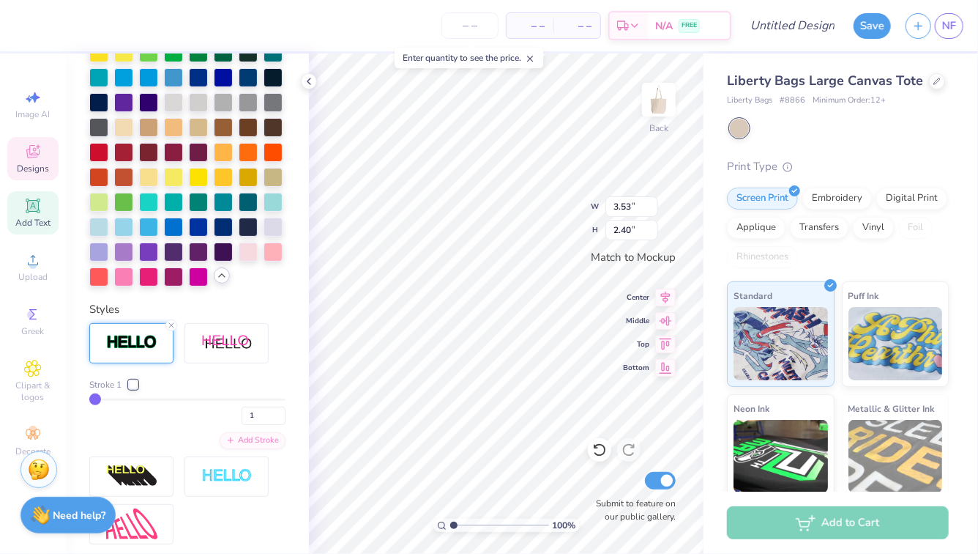
click at [130, 384] on div at bounding box center [133, 384] width 9 height 9
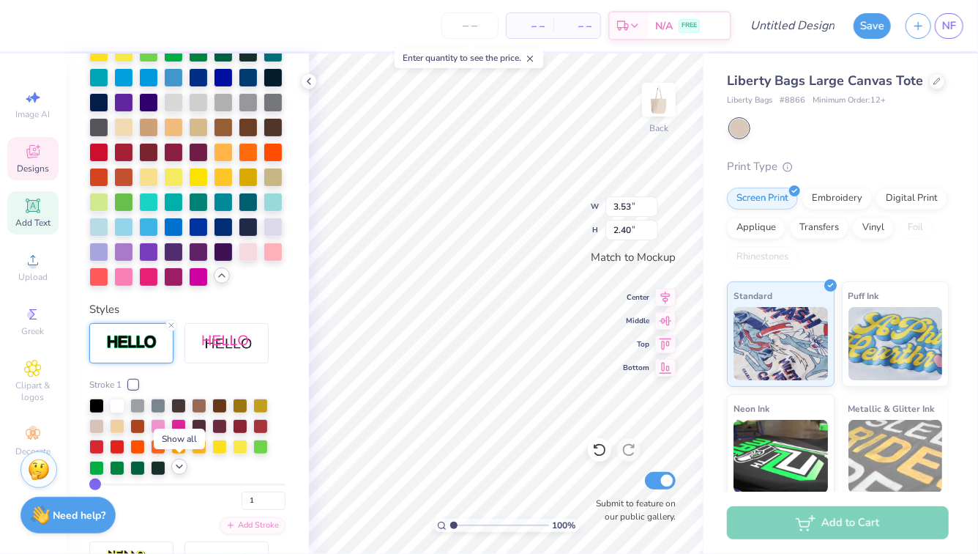
click at [179, 466] on icon at bounding box center [180, 467] width 12 height 12
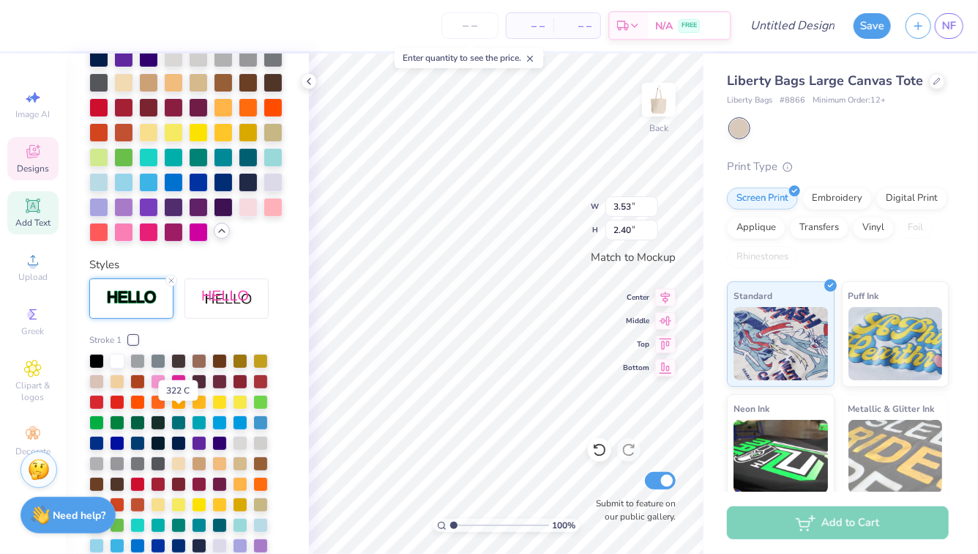
scroll to position [537, 0]
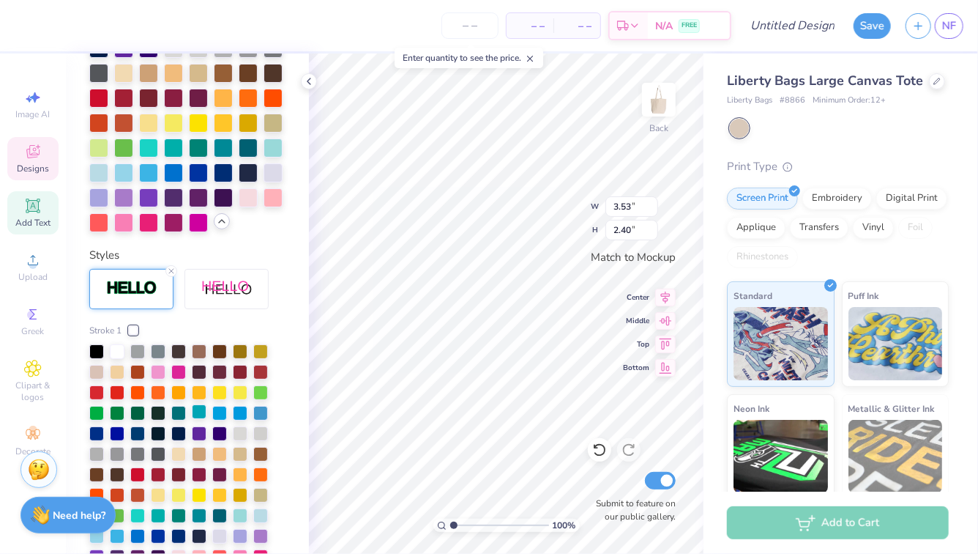
click at [204, 412] on div at bounding box center [199, 411] width 15 height 15
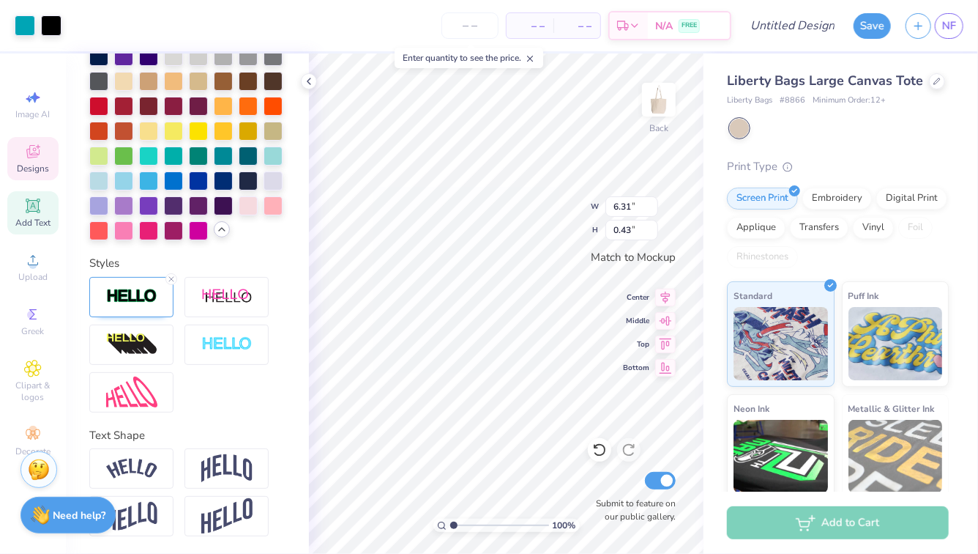
type input "6.32"
type input "0.44"
click at [160, 295] on div at bounding box center [131, 298] width 84 height 40
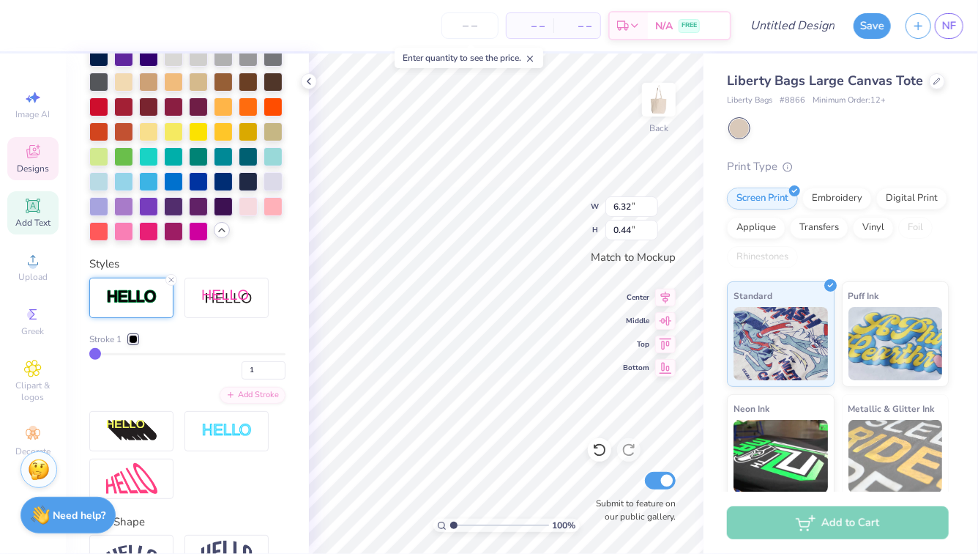
click at [142, 338] on div "Stroke 1" at bounding box center [187, 338] width 196 height 13
click at [132, 338] on div at bounding box center [133, 339] width 9 height 9
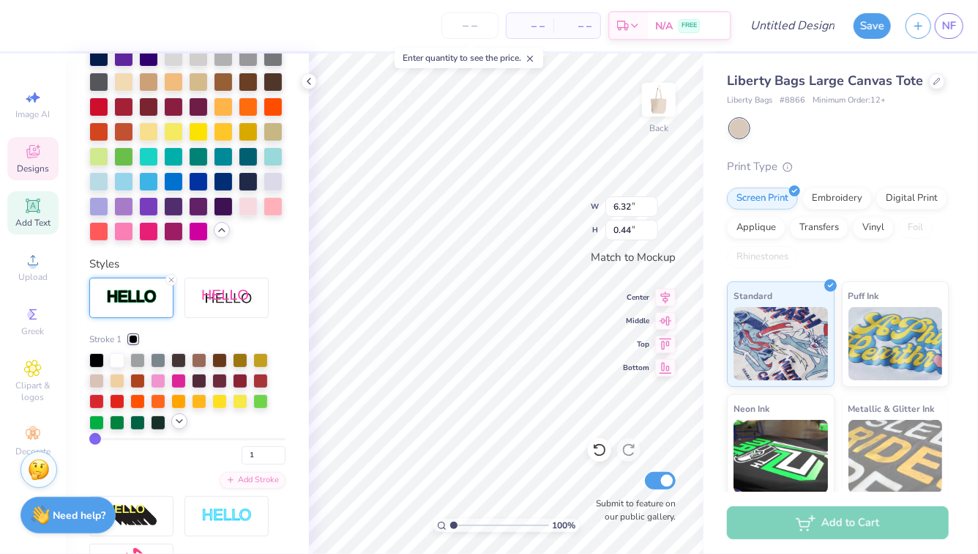
click at [176, 422] on icon at bounding box center [180, 421] width 12 height 12
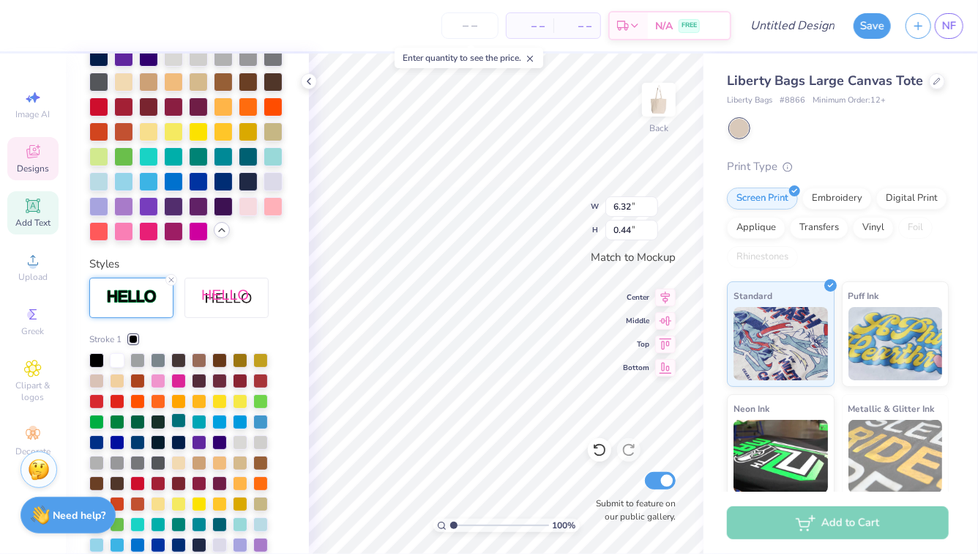
click at [176, 417] on div at bounding box center [178, 420] width 15 height 15
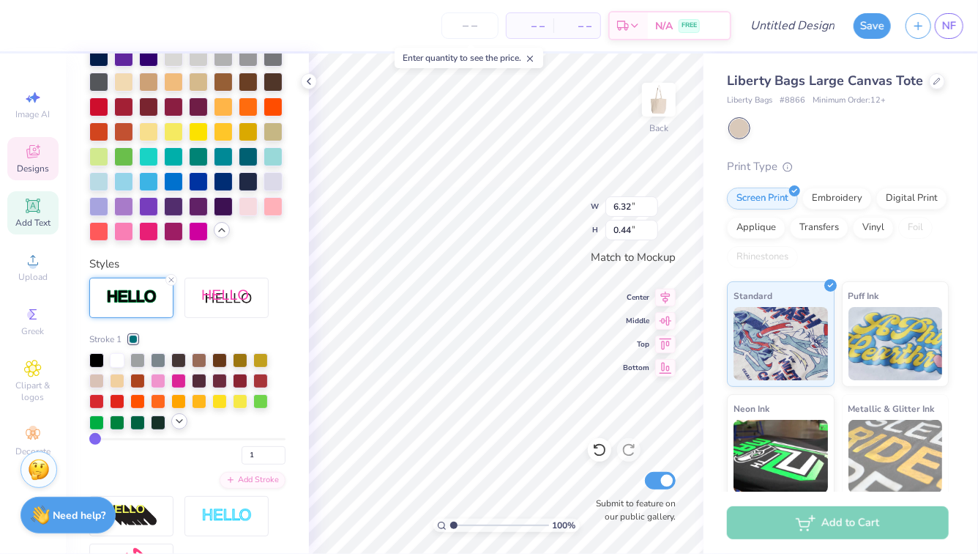
click at [174, 417] on icon at bounding box center [180, 421] width 12 height 12
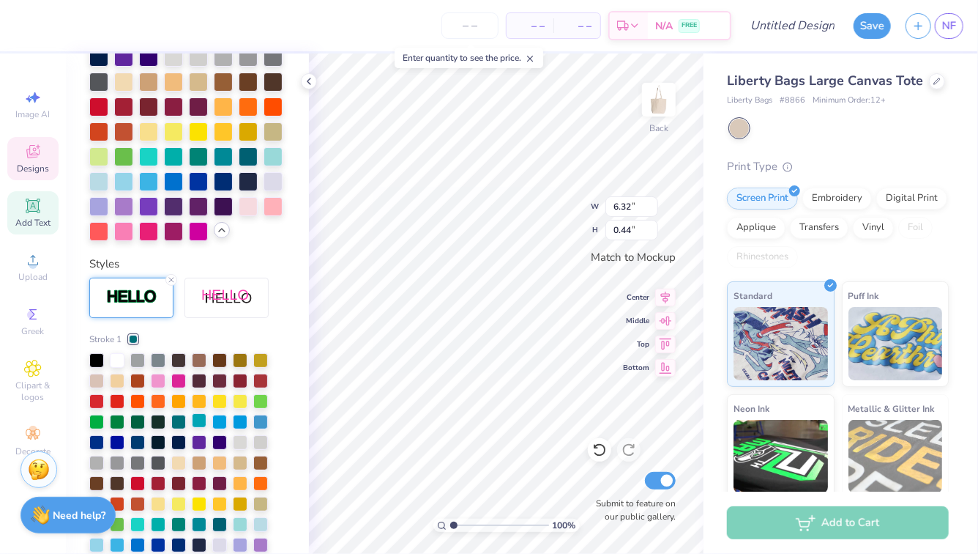
click at [193, 420] on div at bounding box center [199, 420] width 15 height 15
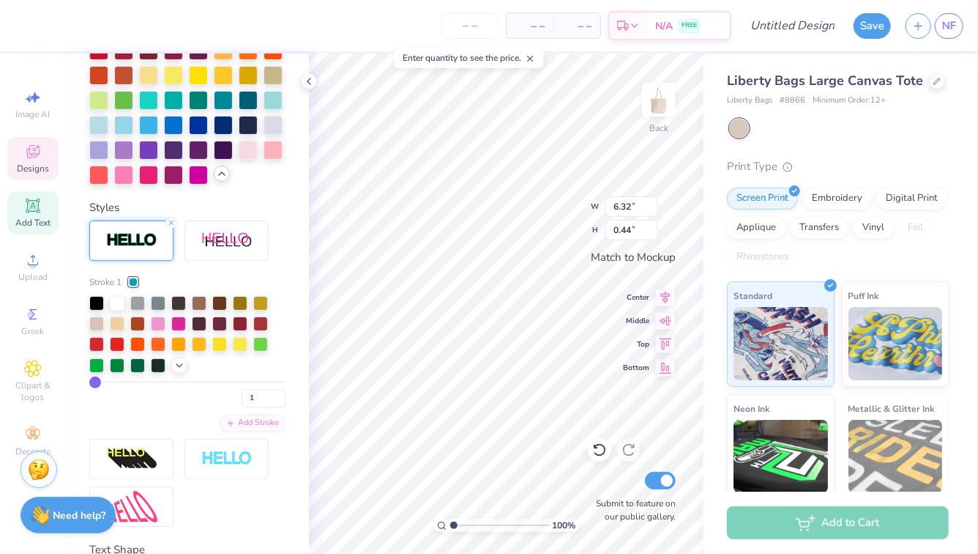
scroll to position [471, 0]
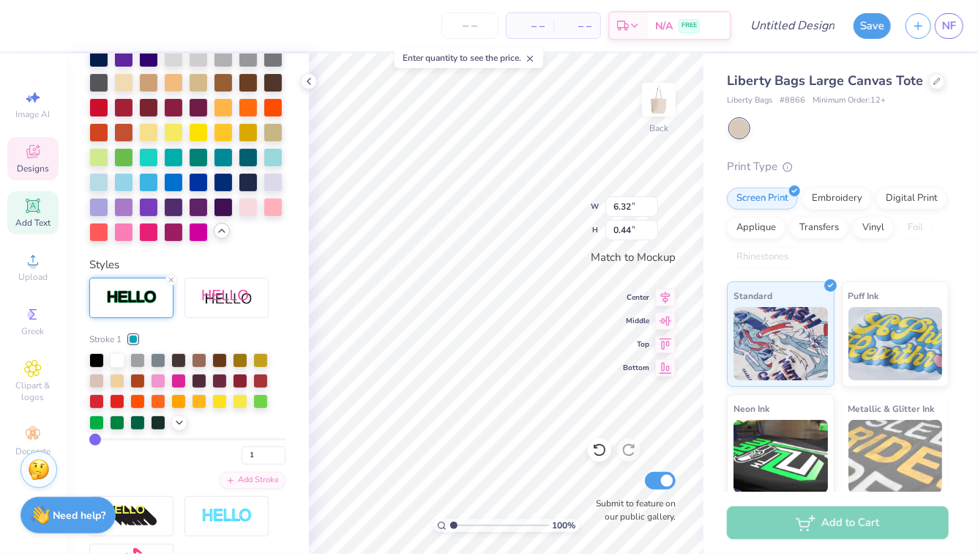
click at [305, 423] on div "Personalized Names Personalized Numbers Text Tool Add Font Font Sinete Switch t…" at bounding box center [187, 303] width 243 height 500
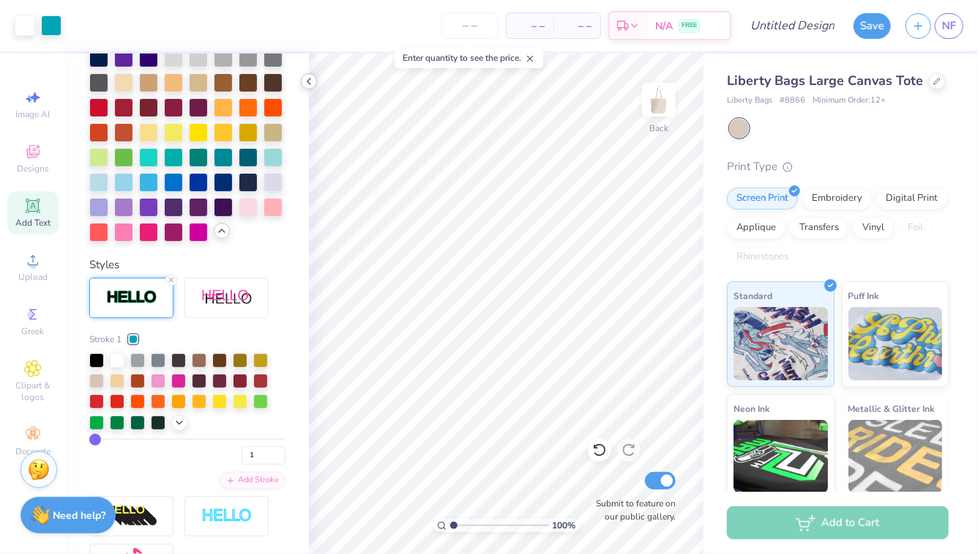
click at [310, 82] on icon at bounding box center [309, 81] width 12 height 12
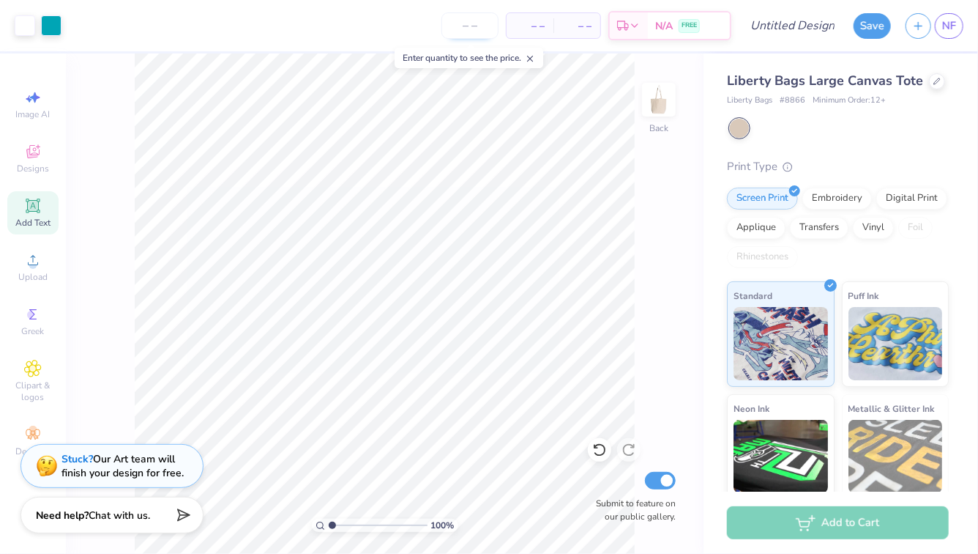
click at [477, 28] on input "number" at bounding box center [470, 25] width 57 height 26
type input "30"
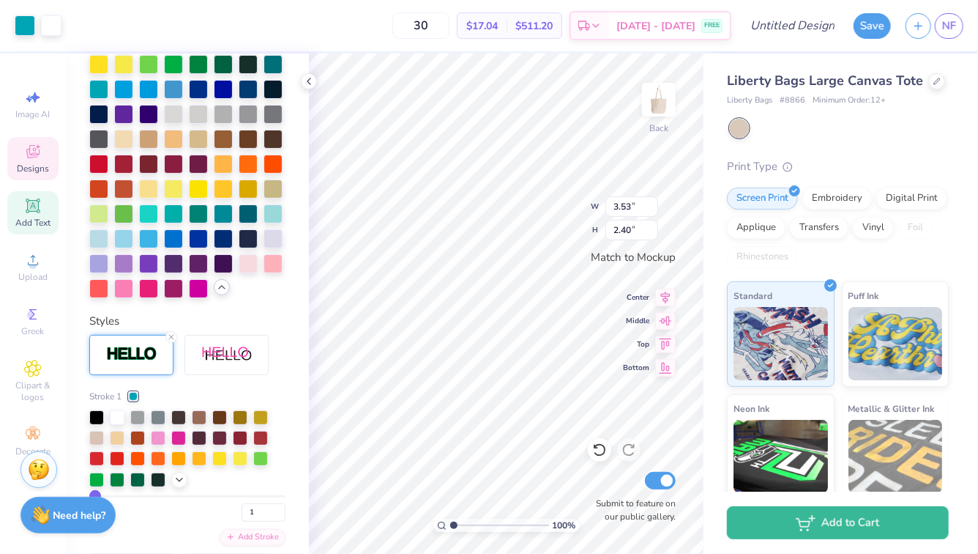
scroll to position [528, 0]
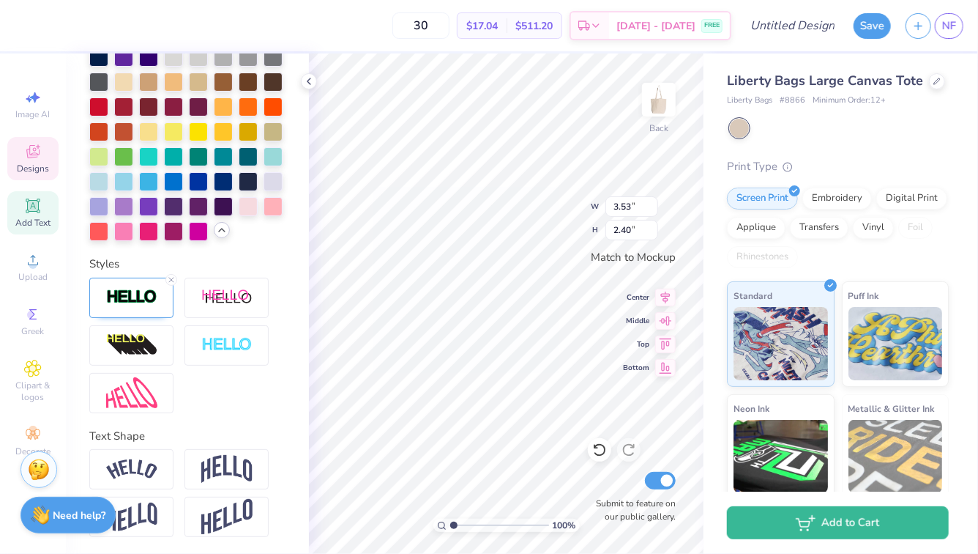
type input "8.56"
type input "2.80"
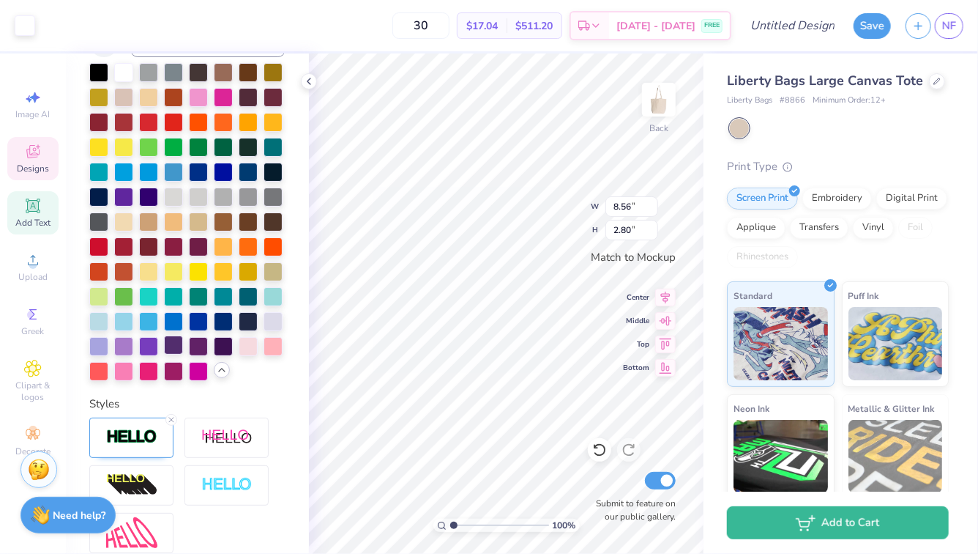
scroll to position [390, 0]
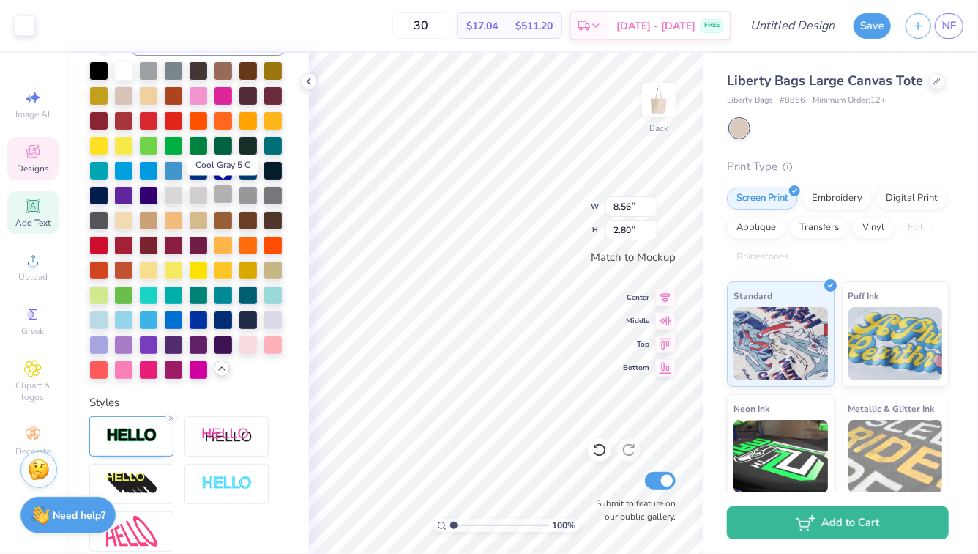
click at [222, 198] on div at bounding box center [223, 194] width 19 height 19
click at [225, 199] on div at bounding box center [223, 194] width 19 height 19
click at [243, 197] on div at bounding box center [248, 194] width 19 height 19
click at [141, 447] on div at bounding box center [131, 436] width 84 height 40
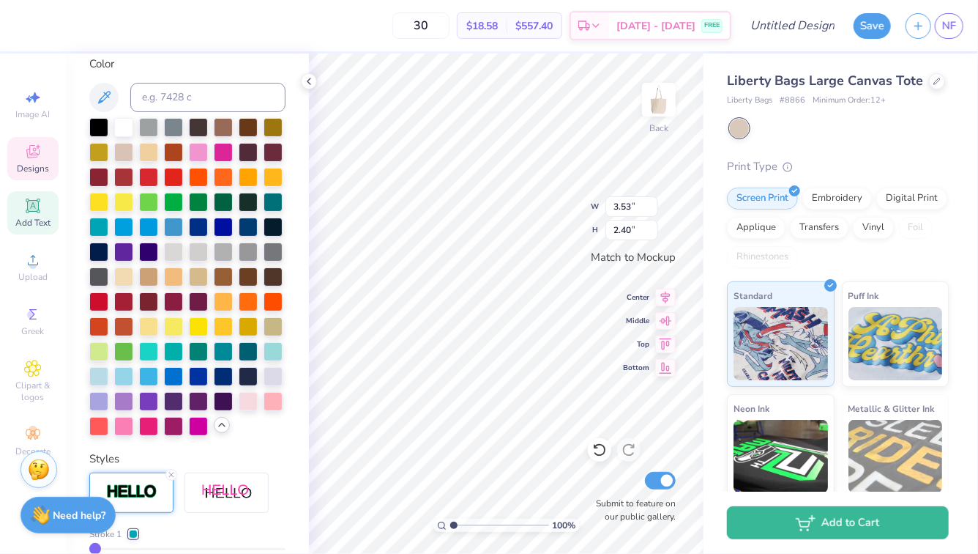
scroll to position [320, 0]
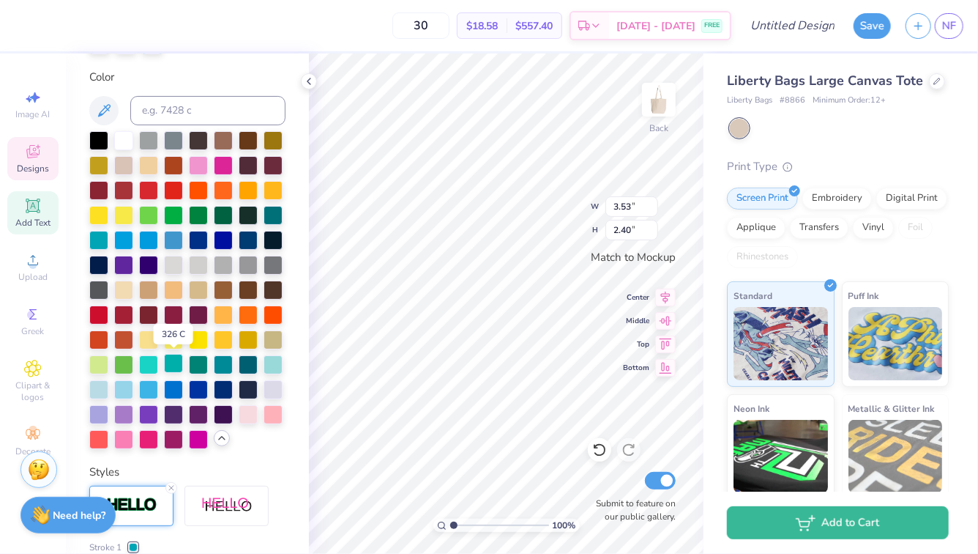
click at [174, 365] on div at bounding box center [173, 363] width 19 height 19
click at [97, 230] on div at bounding box center [98, 238] width 19 height 19
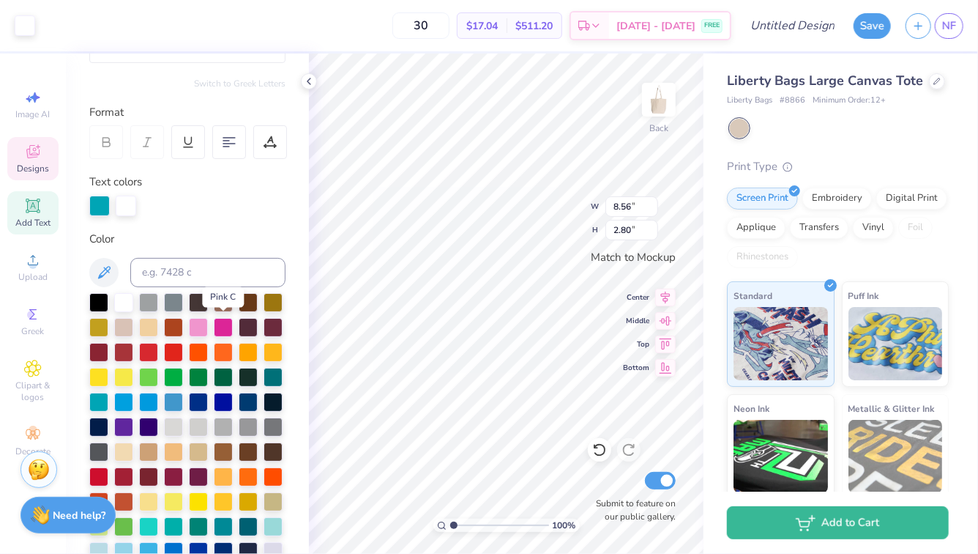
scroll to position [158, 0]
click at [43, 154] on div "Designs" at bounding box center [32, 158] width 51 height 43
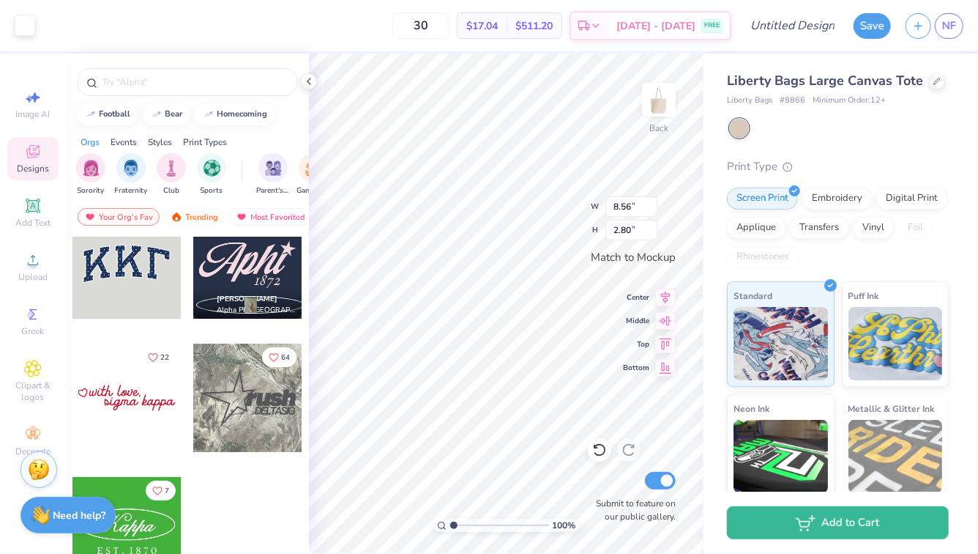
scroll to position [0, 0]
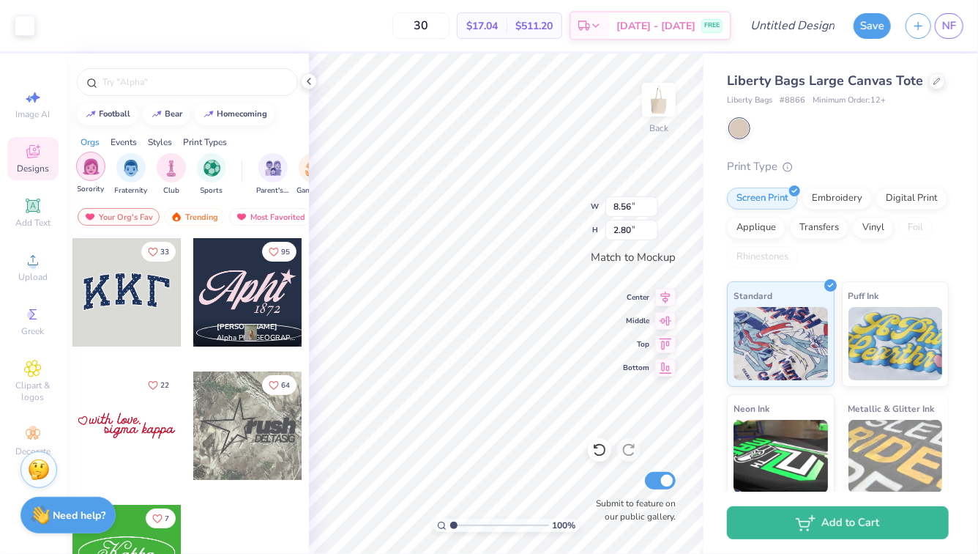
click at [87, 163] on img "filter for Sorority" at bounding box center [91, 166] width 17 height 17
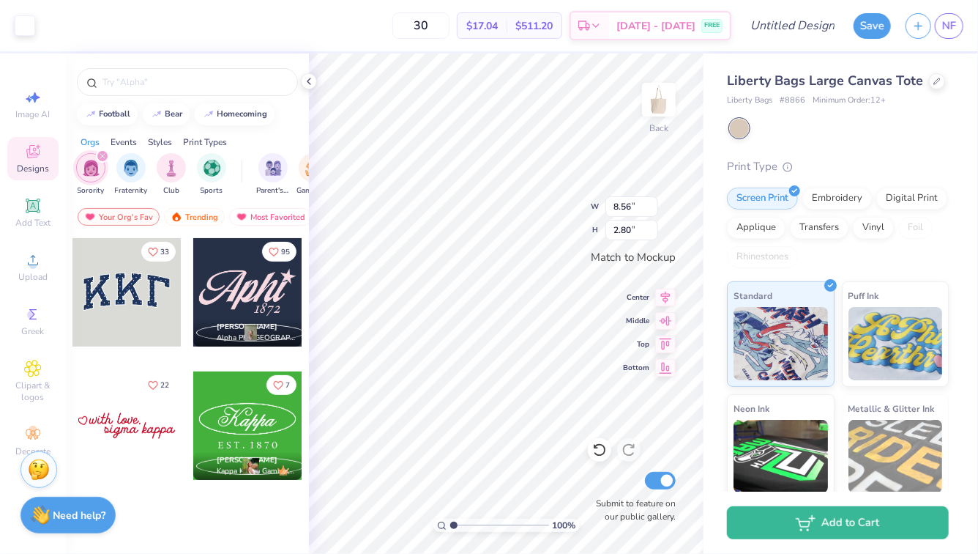
click at [160, 143] on div "Styles" at bounding box center [160, 141] width 24 height 13
click at [98, 165] on img "filter for Classic" at bounding box center [91, 166] width 17 height 17
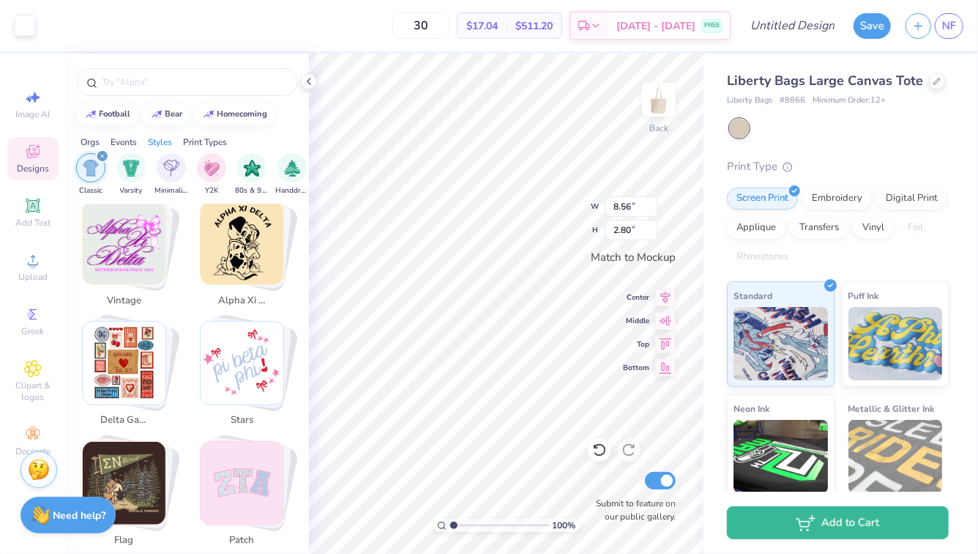
scroll to position [1703, 0]
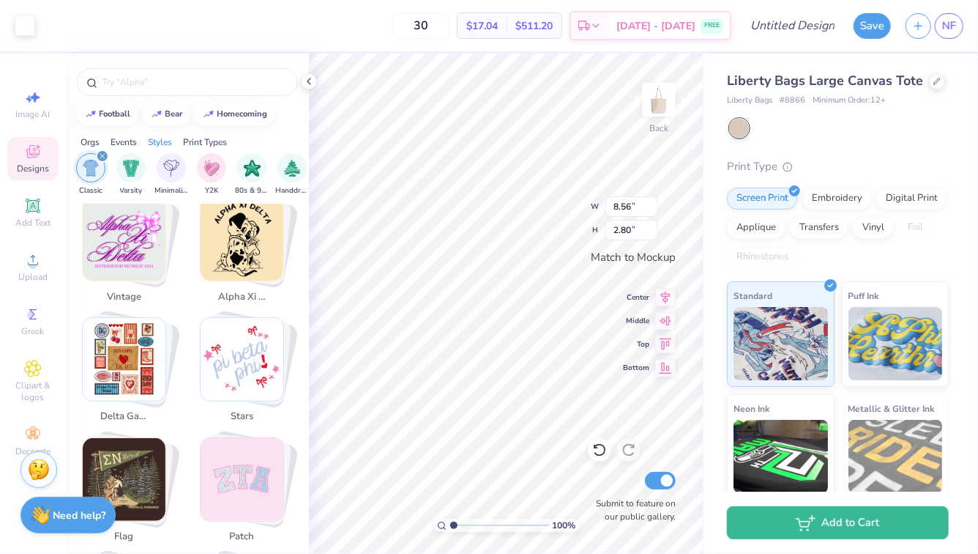
click at [141, 354] on img "Stack Card Button delta gamma" at bounding box center [124, 359] width 83 height 83
type input "delta gamma"
click at [122, 374] on img "Stack Card Button delta gamma" at bounding box center [124, 359] width 83 height 83
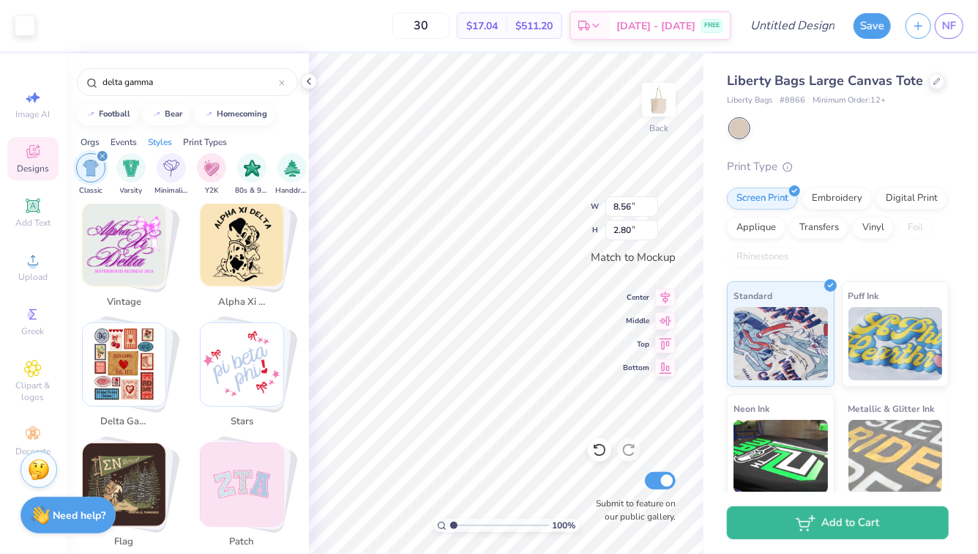
scroll to position [1580, 0]
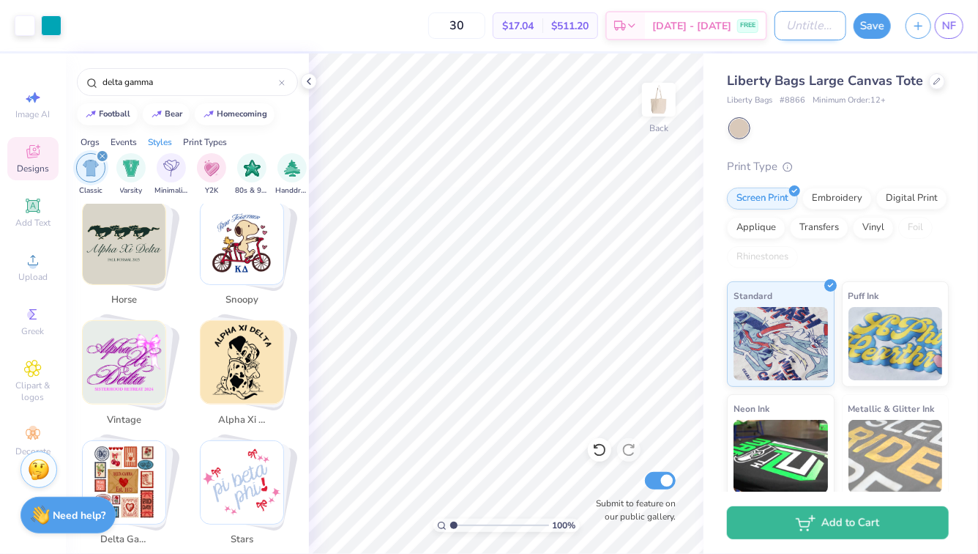
click at [785, 28] on input "Design Title" at bounding box center [811, 25] width 72 height 29
type input "tote"
click at [863, 23] on button "Save" at bounding box center [872, 24] width 37 height 26
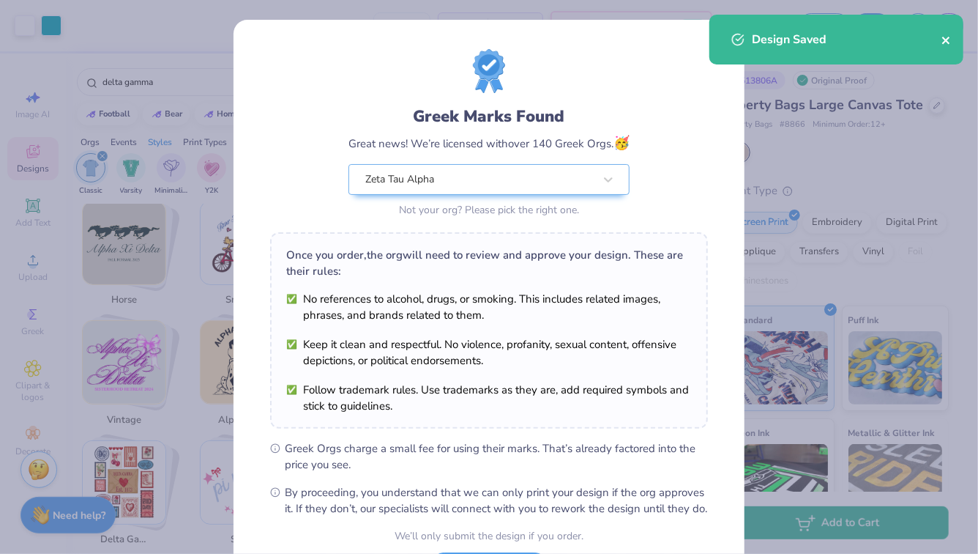
click at [942, 46] on icon "close" at bounding box center [947, 40] width 10 height 12
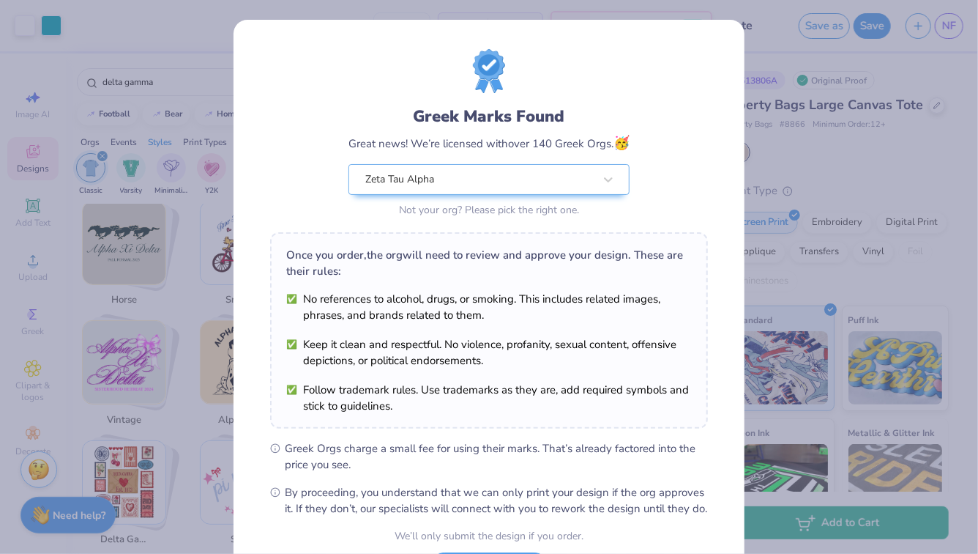
scroll to position [131, 0]
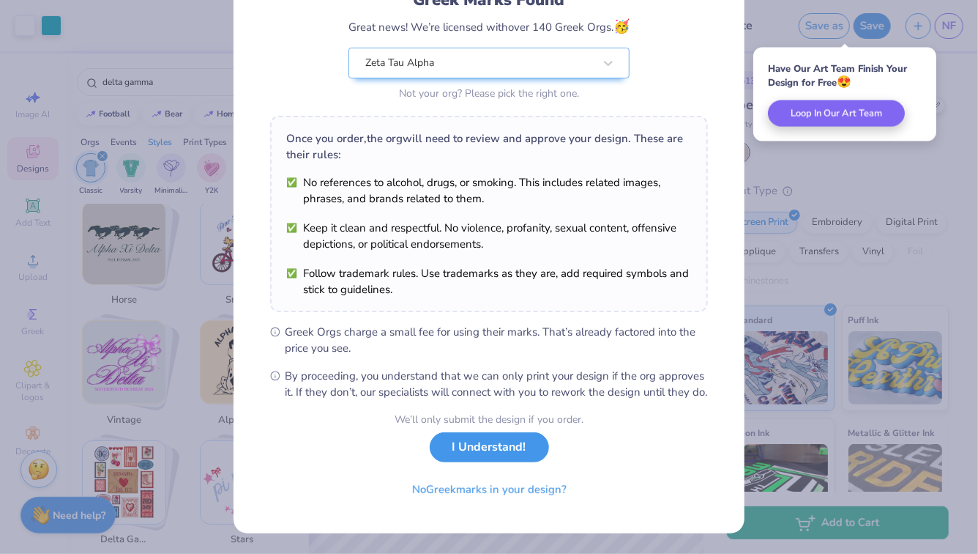
click at [494, 454] on button "I Understand!" at bounding box center [489, 447] width 119 height 30
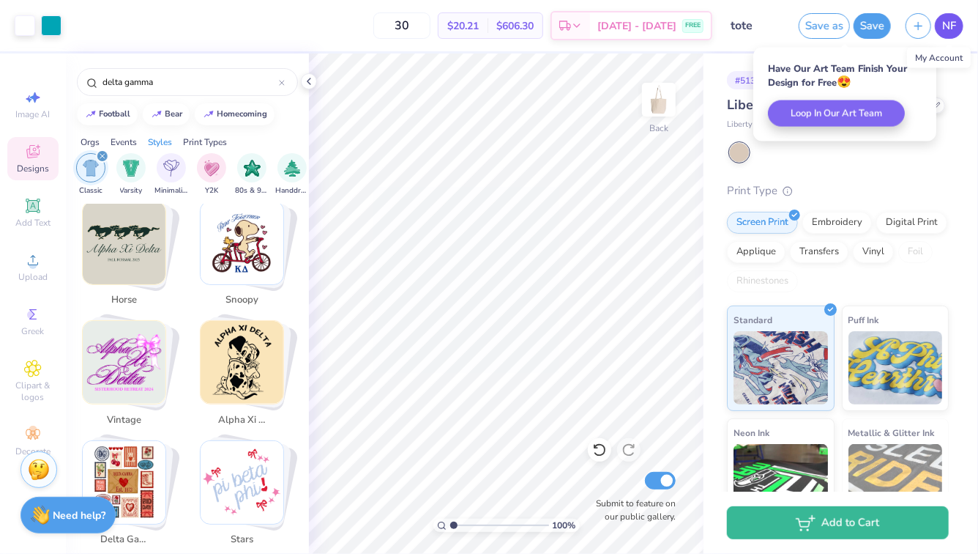
click at [947, 22] on span "NF" at bounding box center [949, 26] width 14 height 17
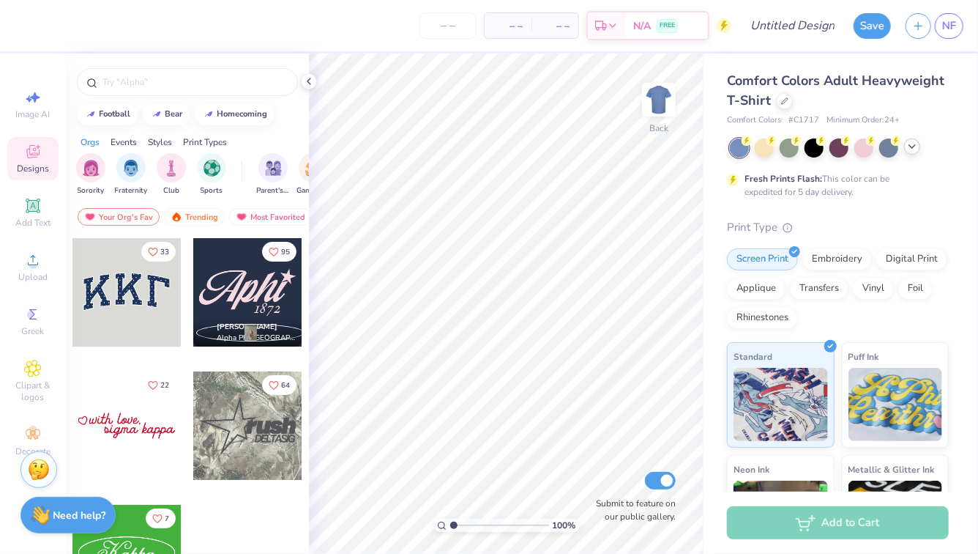
click at [910, 146] on icon at bounding box center [912, 147] width 12 height 12
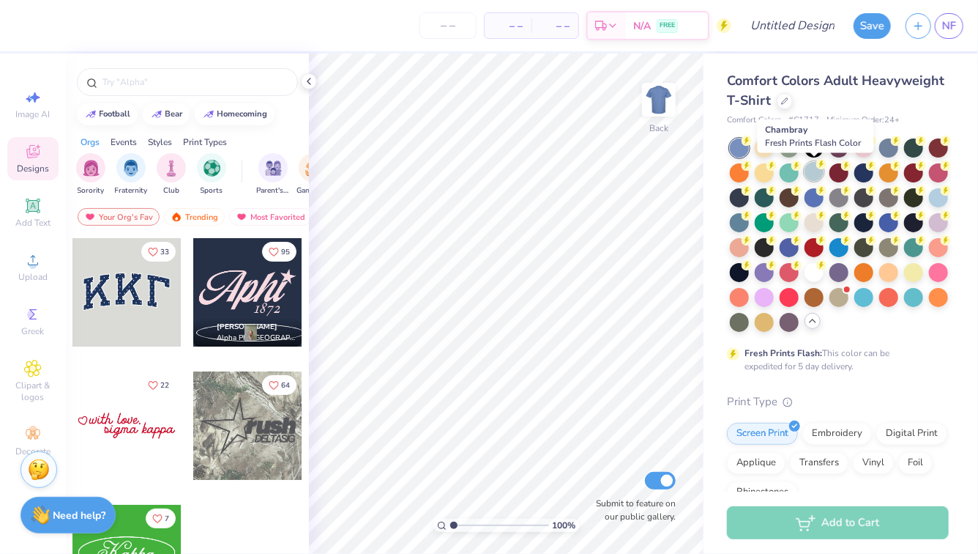
click at [818, 170] on div at bounding box center [814, 171] width 19 height 19
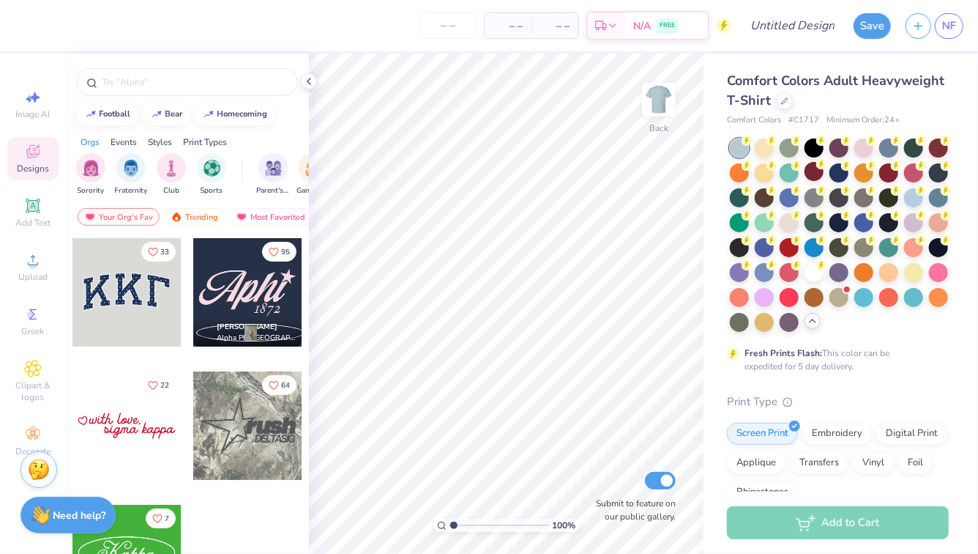
click at [894, 332] on div "Fresh Prints Flash: This color can be expedited for 5 day delivery." at bounding box center [838, 255] width 222 height 234
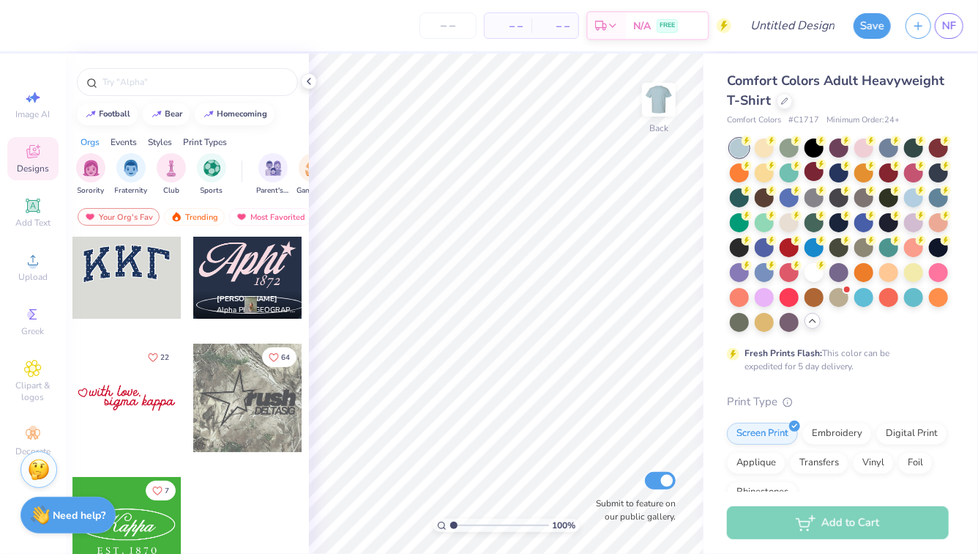
scroll to position [27, 0]
click at [83, 175] on div "filter for Sorority" at bounding box center [90, 166] width 29 height 29
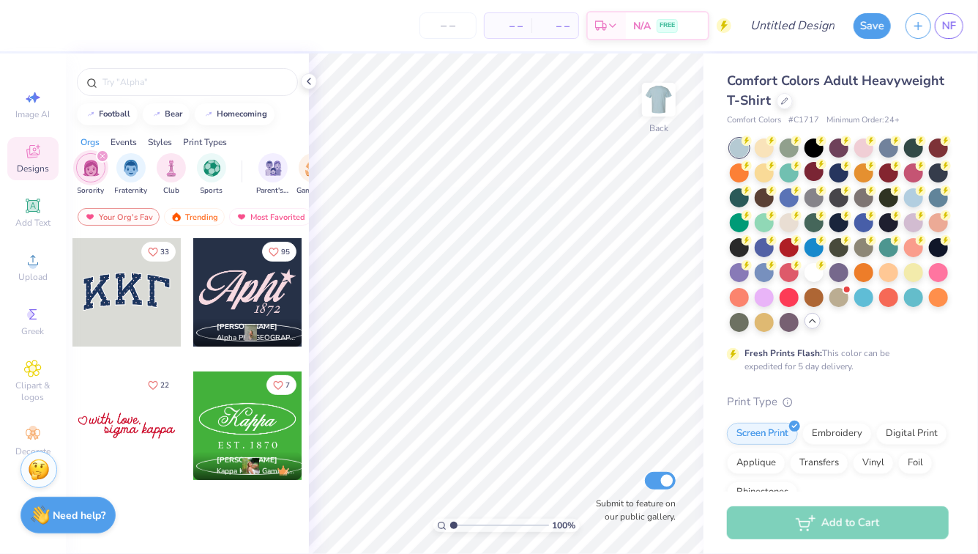
click at [104, 156] on icon "filter for Sorority" at bounding box center [103, 156] width 6 height 6
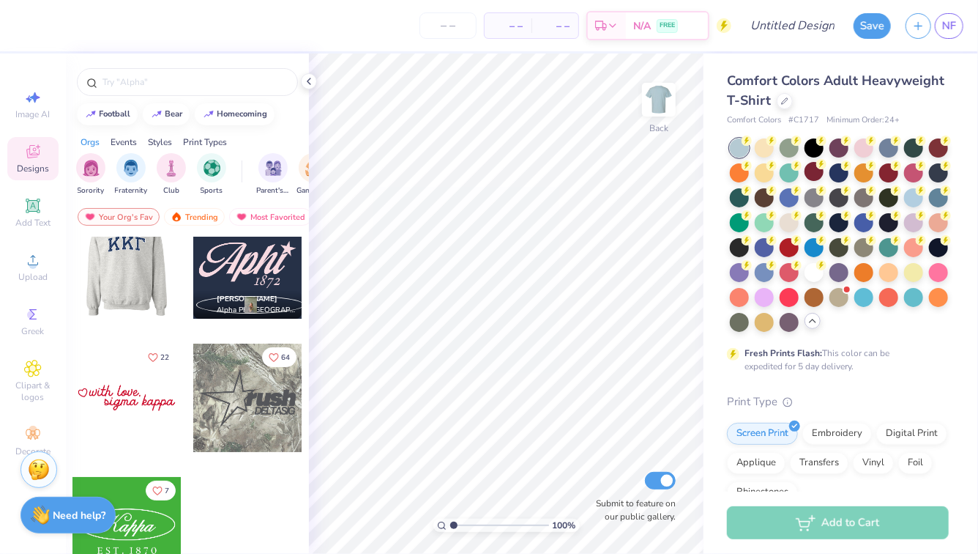
scroll to position [0, 0]
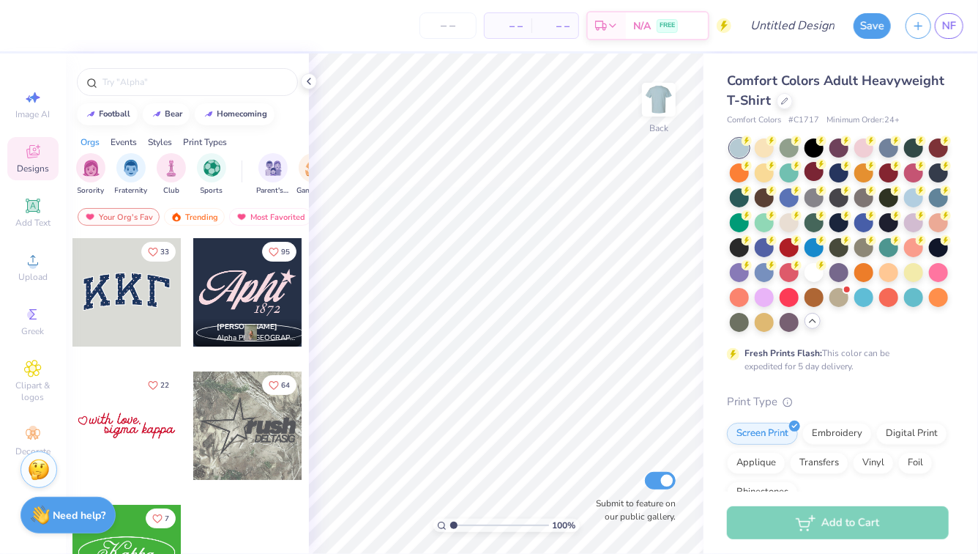
click at [144, 270] on div at bounding box center [126, 292] width 108 height 108
type input "5.04"
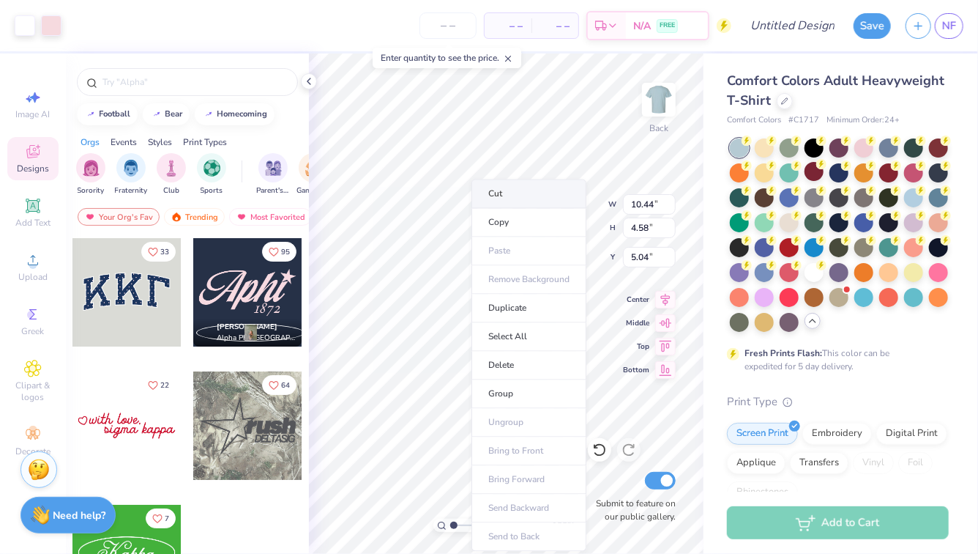
click at [500, 196] on li "Cut" at bounding box center [529, 193] width 115 height 29
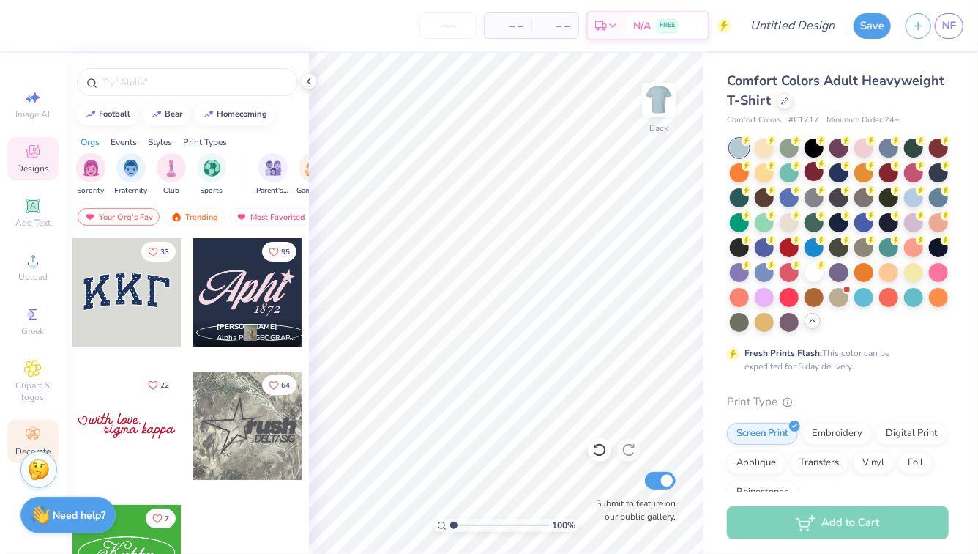
click at [22, 431] on div "Decorate" at bounding box center [32, 441] width 51 height 43
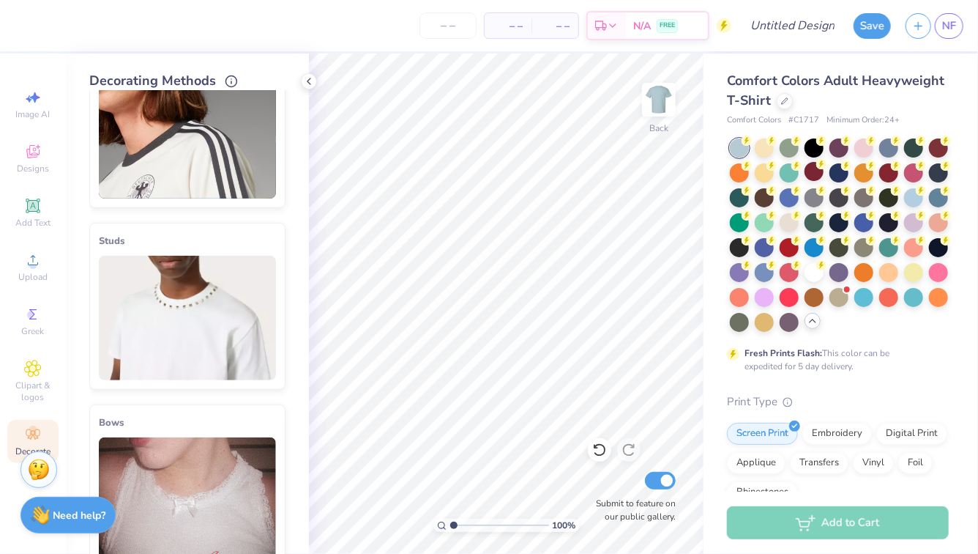
scroll to position [160, 0]
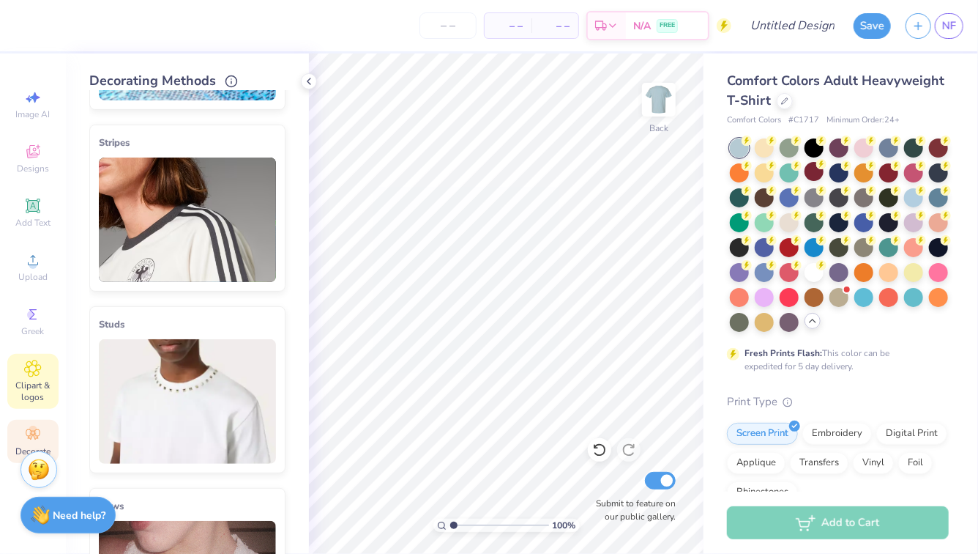
click at [31, 392] on span "Clipart & logos" at bounding box center [32, 390] width 51 height 23
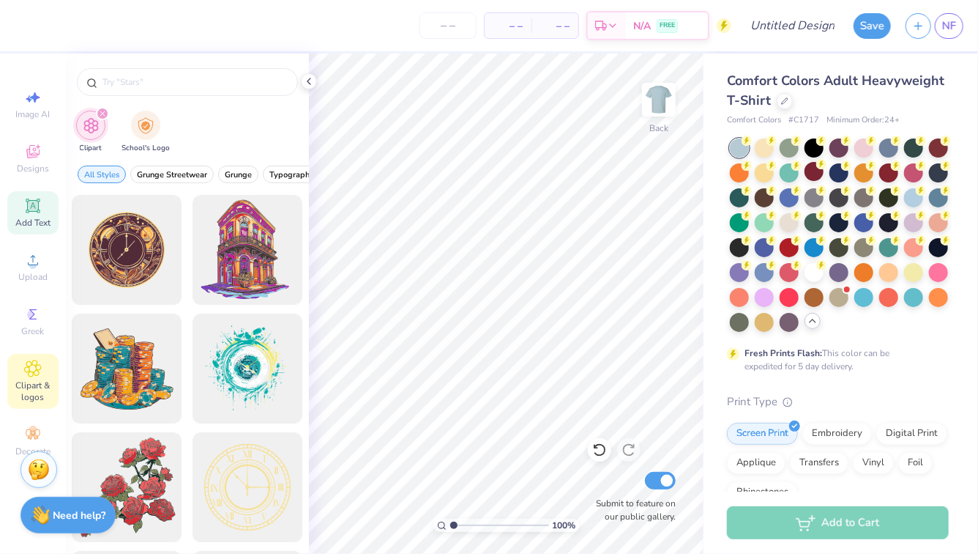
click at [38, 203] on icon at bounding box center [33, 205] width 14 height 14
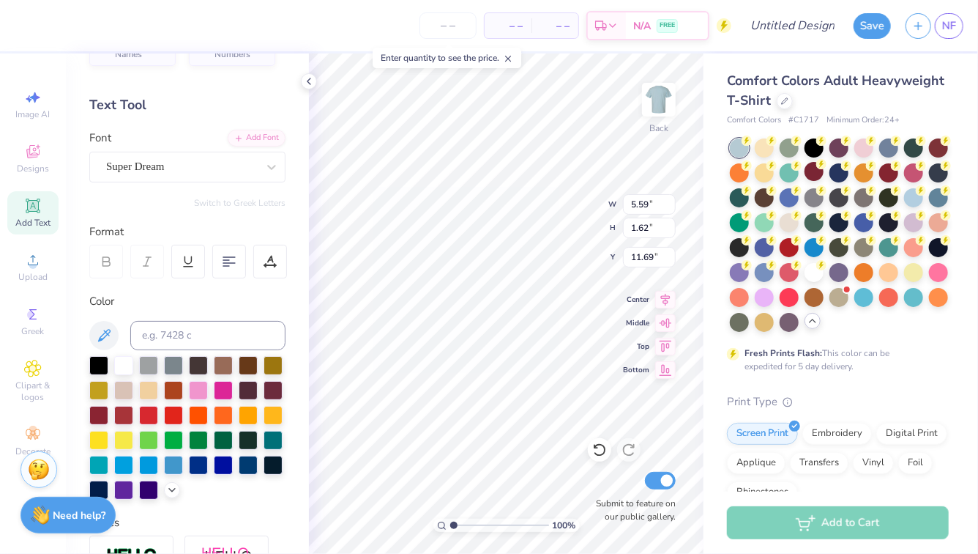
scroll to position [0, 0]
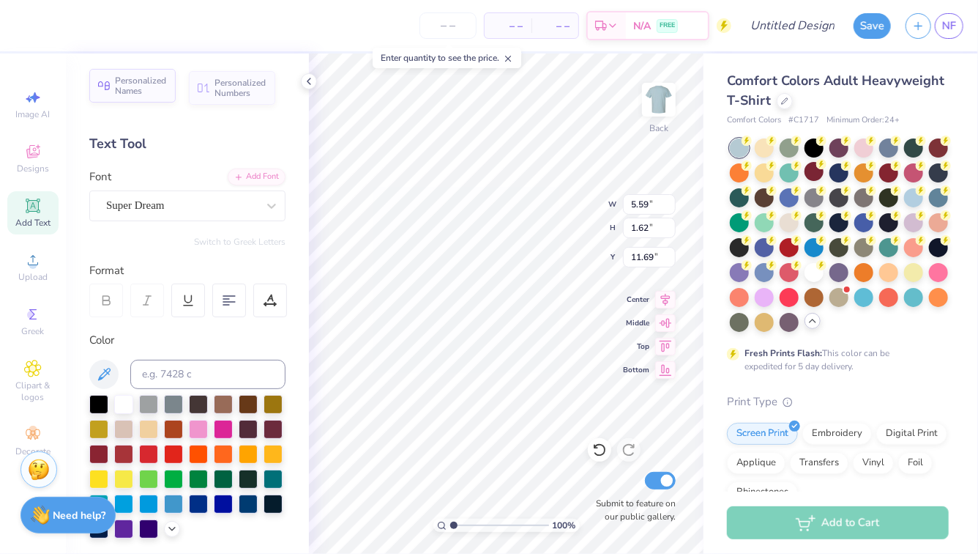
click at [156, 89] on span "Personalized Names" at bounding box center [141, 85] width 52 height 21
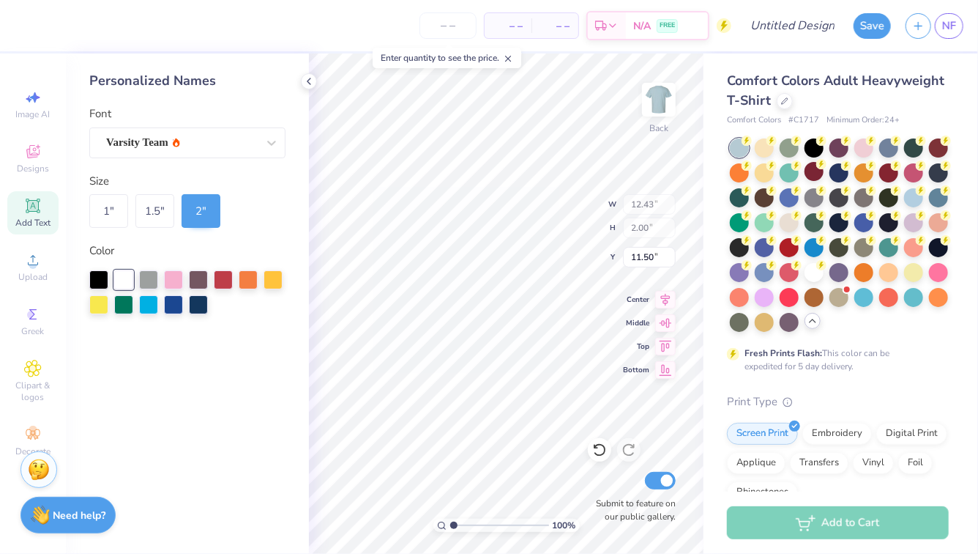
type input "12.43"
type input "2.00"
type input "11.50"
click at [37, 222] on span "Add Text" at bounding box center [32, 223] width 35 height 12
type input "5.59"
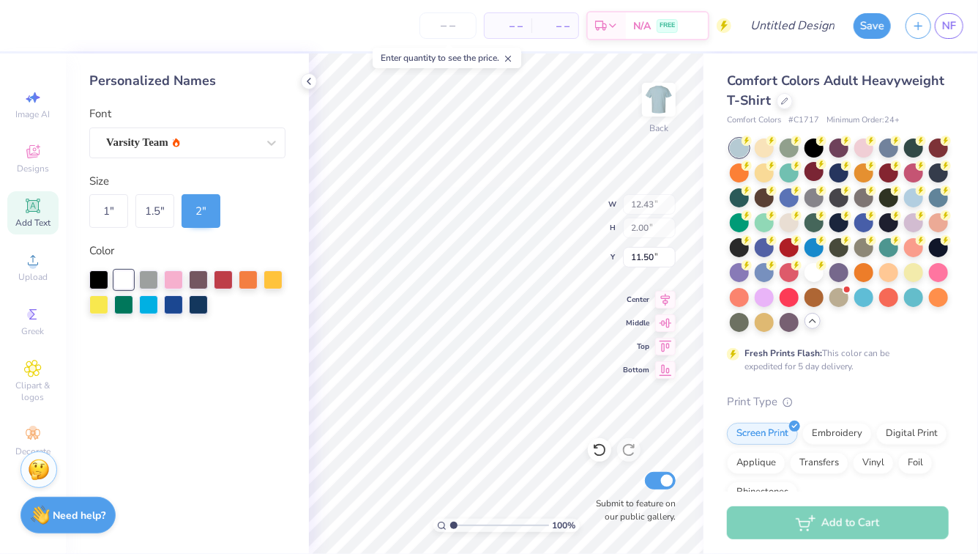
type input "1.62"
type input "11.69"
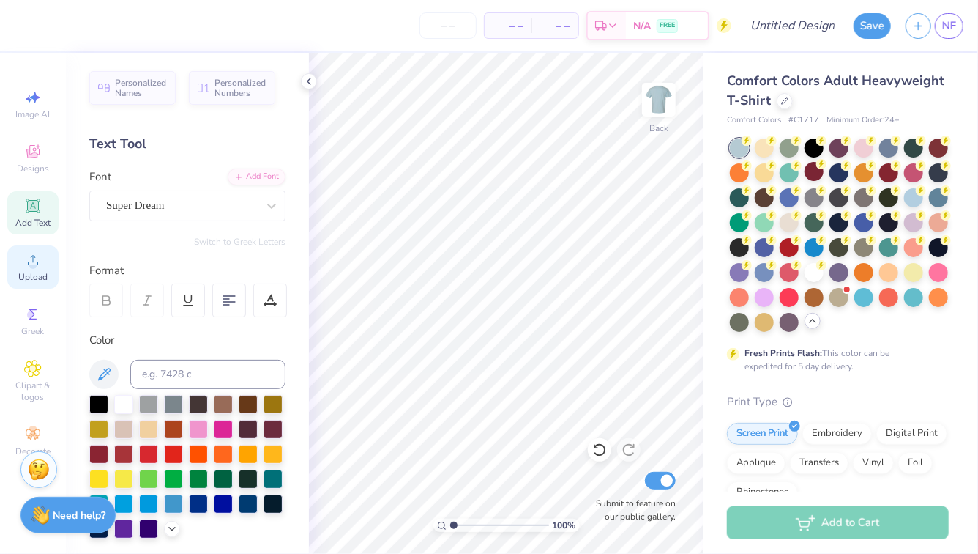
click at [31, 270] on div "Upload" at bounding box center [32, 266] width 51 height 43
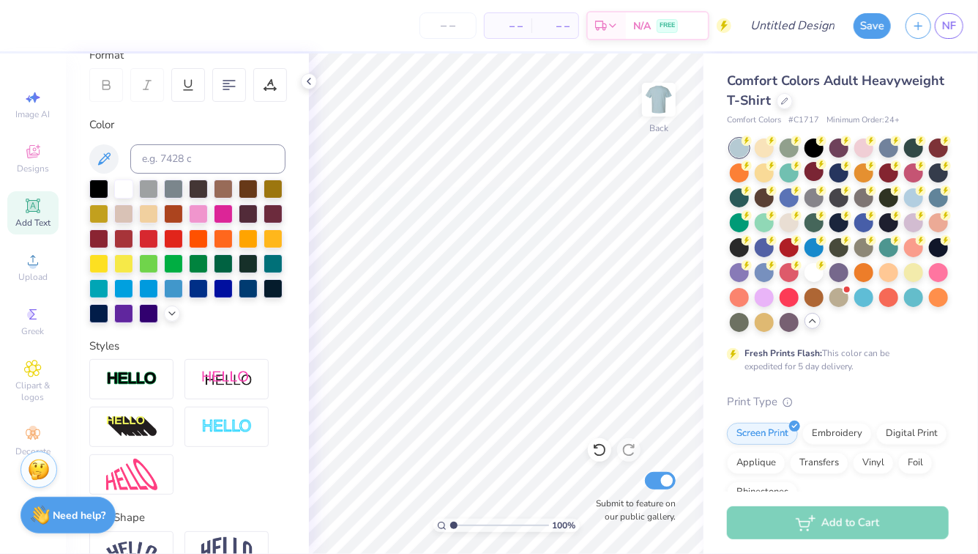
scroll to position [234, 0]
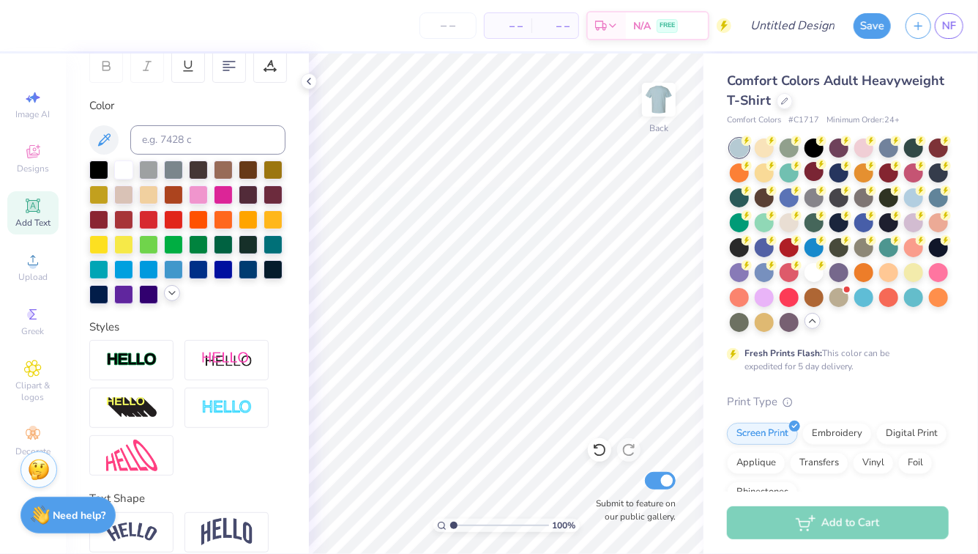
click at [171, 290] on icon at bounding box center [172, 293] width 12 height 12
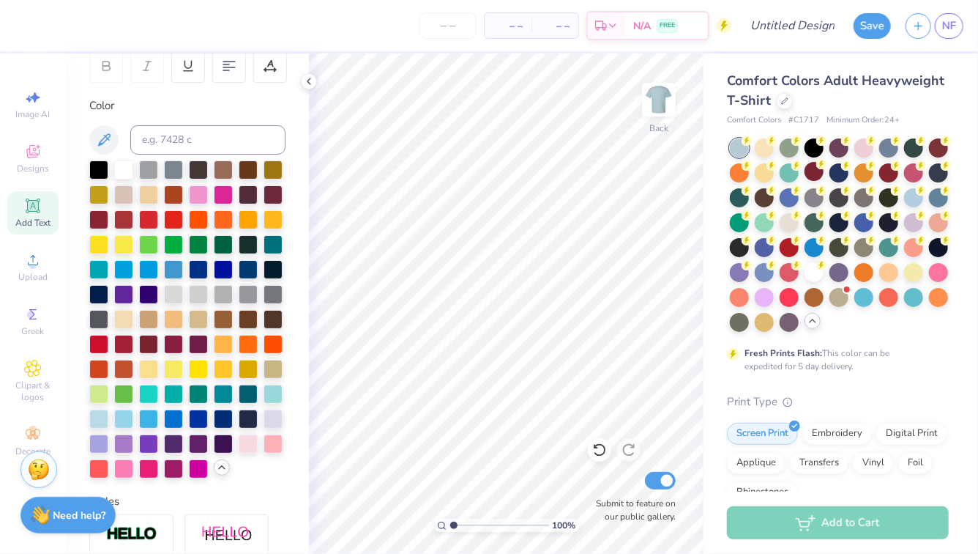
click at [226, 466] on icon at bounding box center [222, 467] width 12 height 12
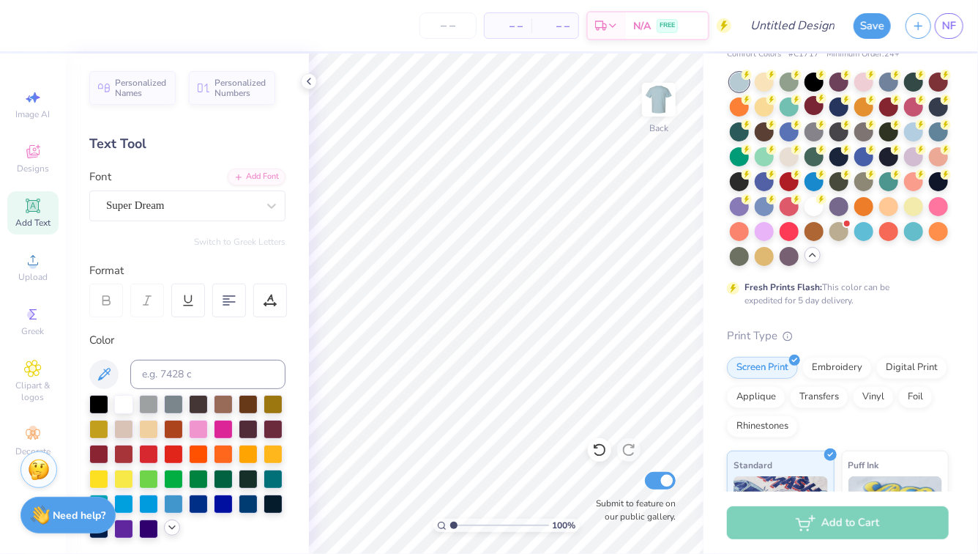
scroll to position [0, 0]
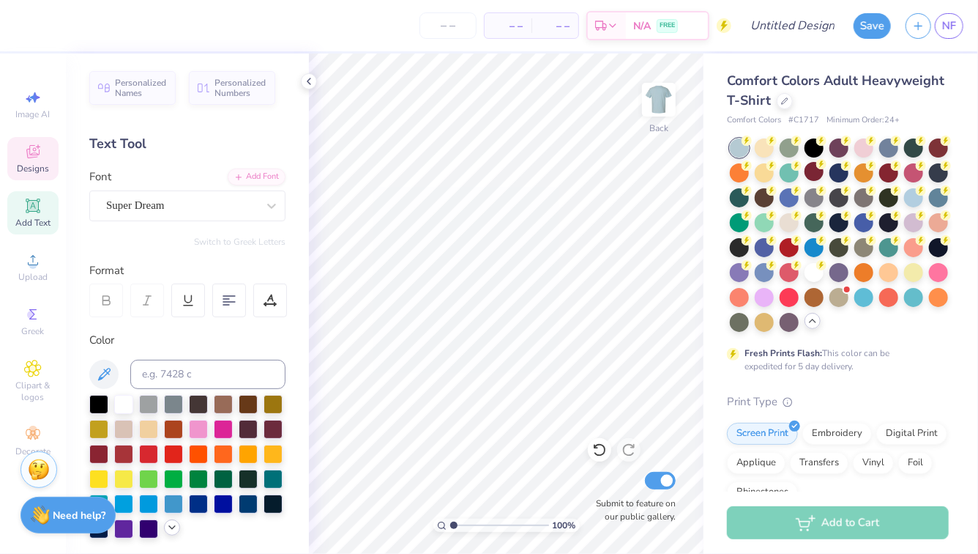
click at [27, 155] on icon at bounding box center [32, 151] width 13 height 13
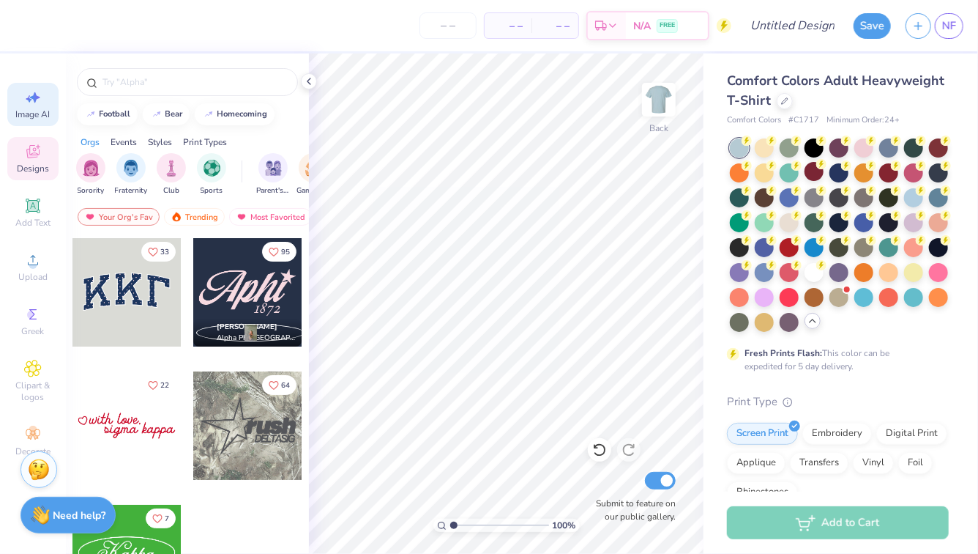
click at [33, 118] on span "Image AI" at bounding box center [33, 114] width 34 height 12
select select "4"
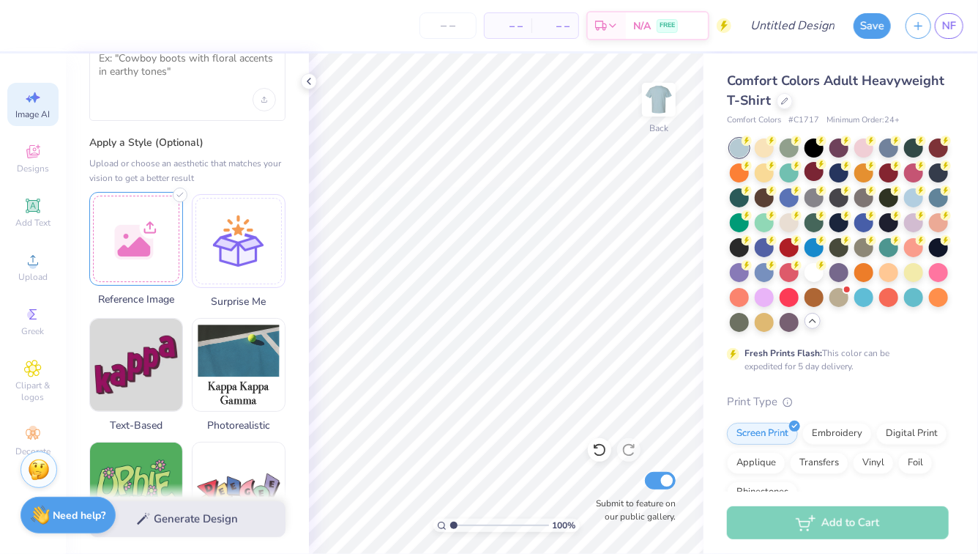
scroll to position [103, 0]
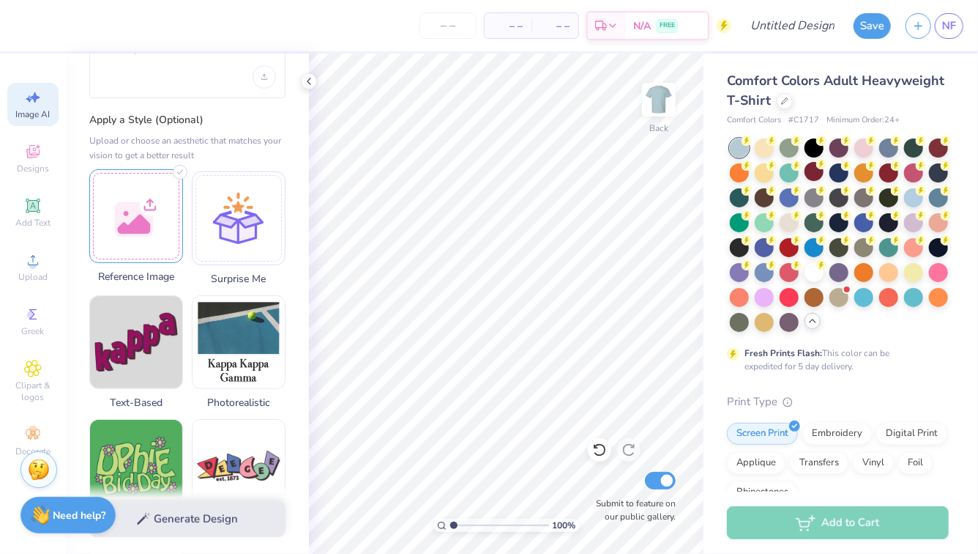
click at [149, 253] on div at bounding box center [136, 216] width 94 height 94
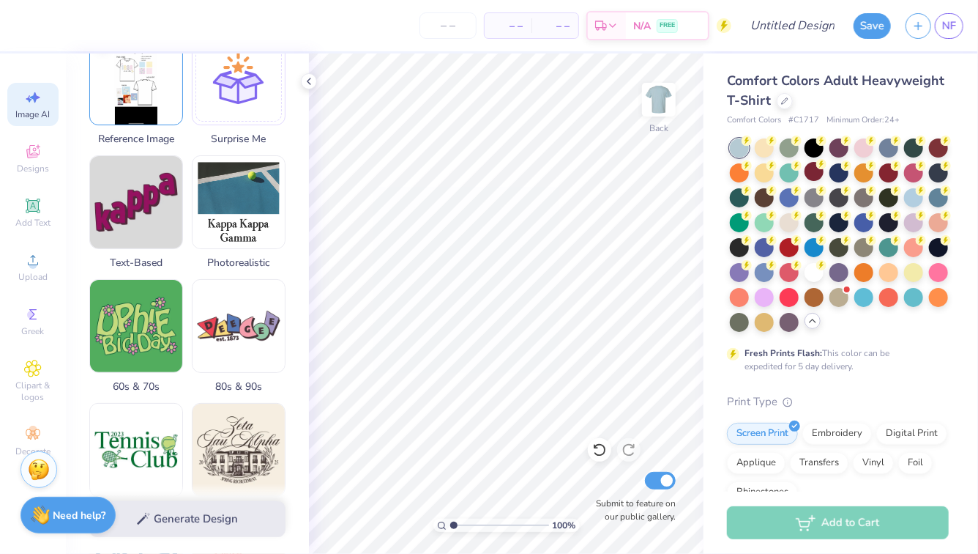
scroll to position [0, 0]
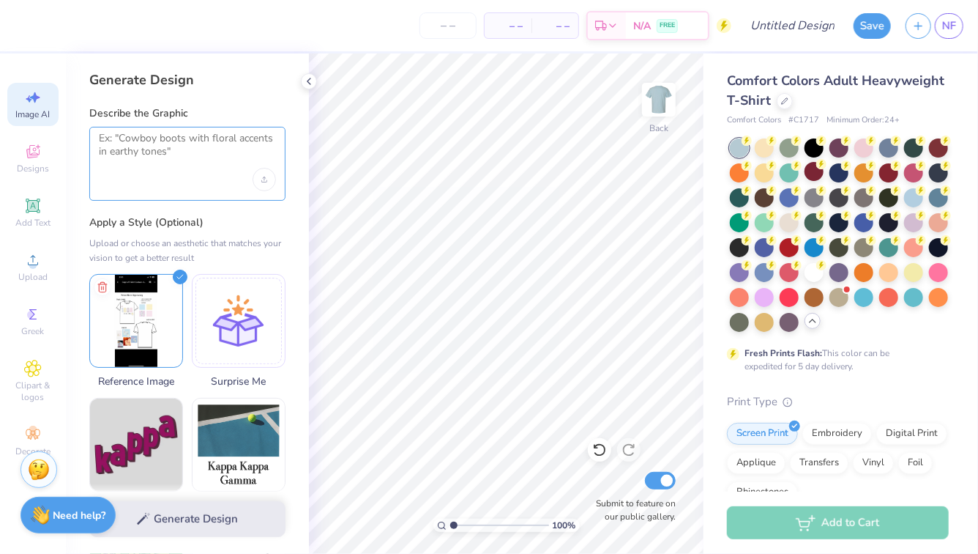
click at [181, 142] on textarea at bounding box center [187, 150] width 177 height 37
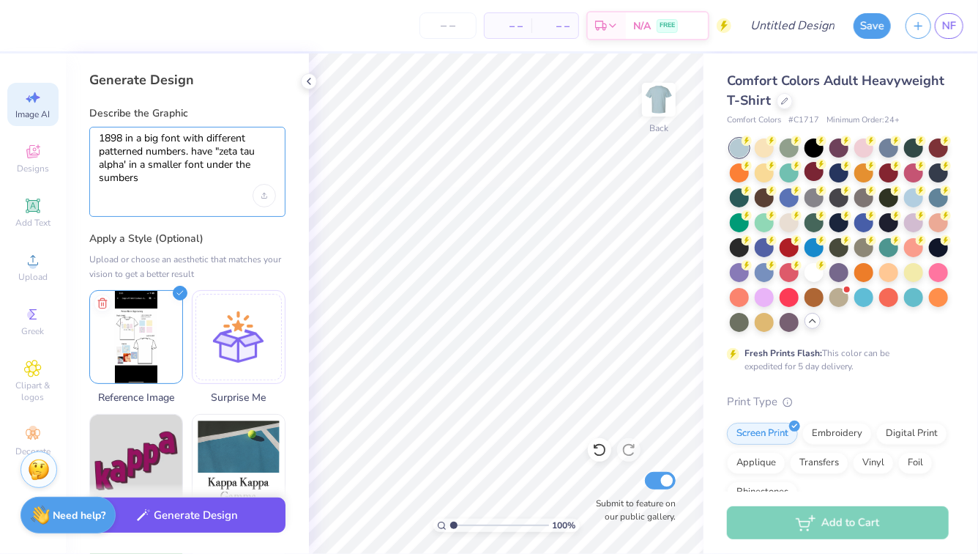
type textarea "1898 in a big font with different patterned numbers. have "zeta tau alpha' in a…"
click at [152, 524] on button "Generate Design" at bounding box center [187, 515] width 196 height 36
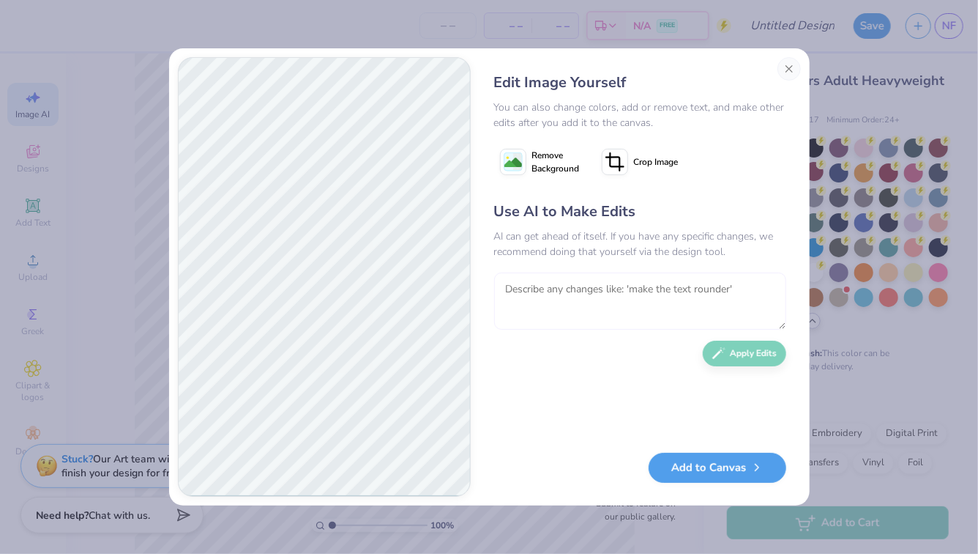
click at [608, 294] on textarea at bounding box center [640, 300] width 292 height 57
click at [533, 289] on textarea "place patterend starts around" at bounding box center [640, 300] width 292 height 57
click at [592, 291] on textarea "place a few patterend starts around" at bounding box center [640, 300] width 292 height 57
click at [629, 290] on textarea "place a few patterend starts around" at bounding box center [640, 300] width 292 height 57
click at [708, 289] on textarea "place a few patterned stars around" at bounding box center [640, 300] width 292 height 57
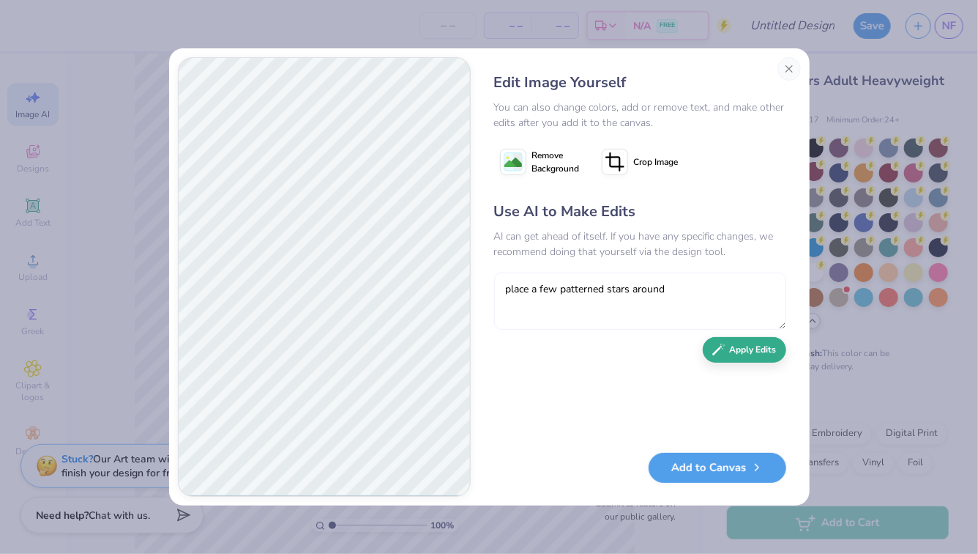
type textarea "place a few patterned stars around"
click at [720, 348] on icon "button" at bounding box center [718, 349] width 13 height 13
click at [581, 301] on textarea at bounding box center [640, 300] width 292 height 57
type textarea "t"
type textarea "remove the starts on the upper right side and the lower left side"
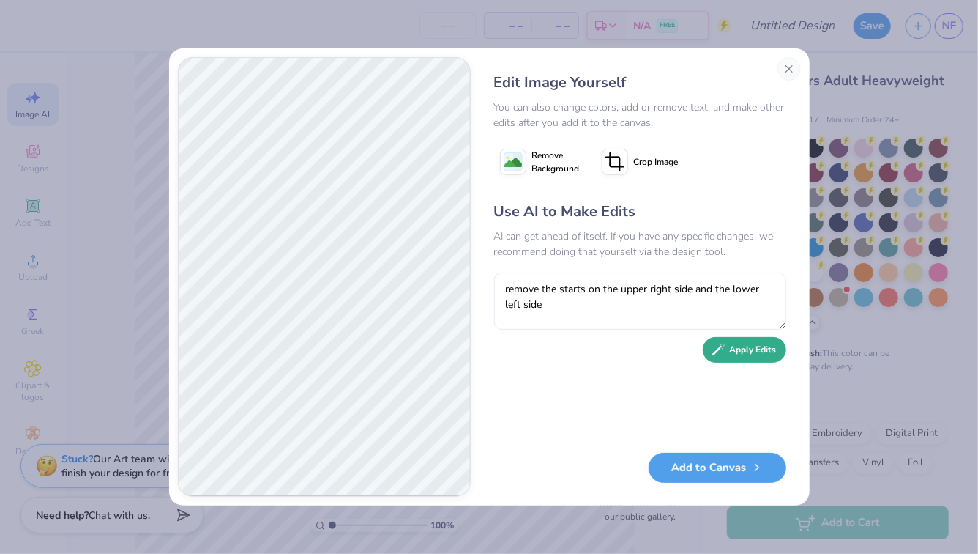
click at [745, 357] on button "Apply Edits" at bounding box center [744, 350] width 83 height 26
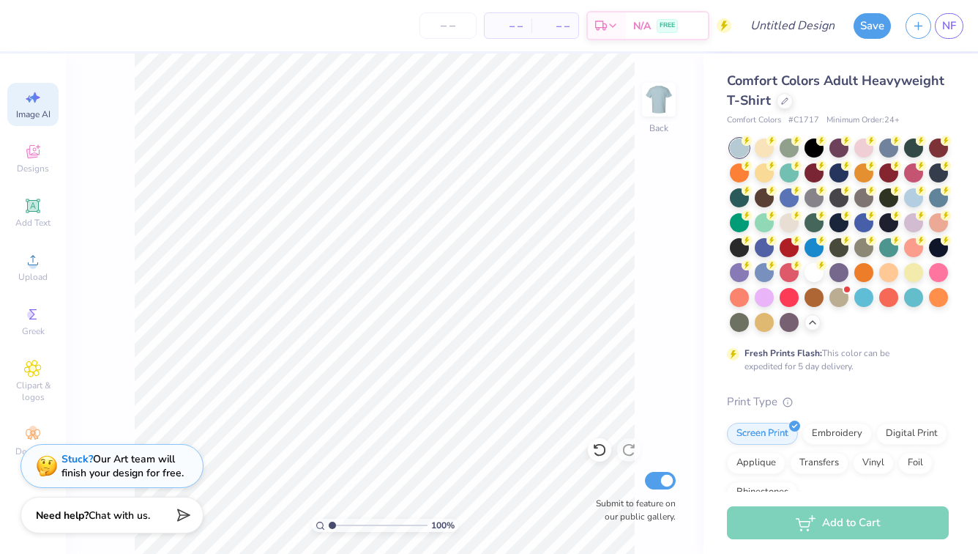
select select "4"
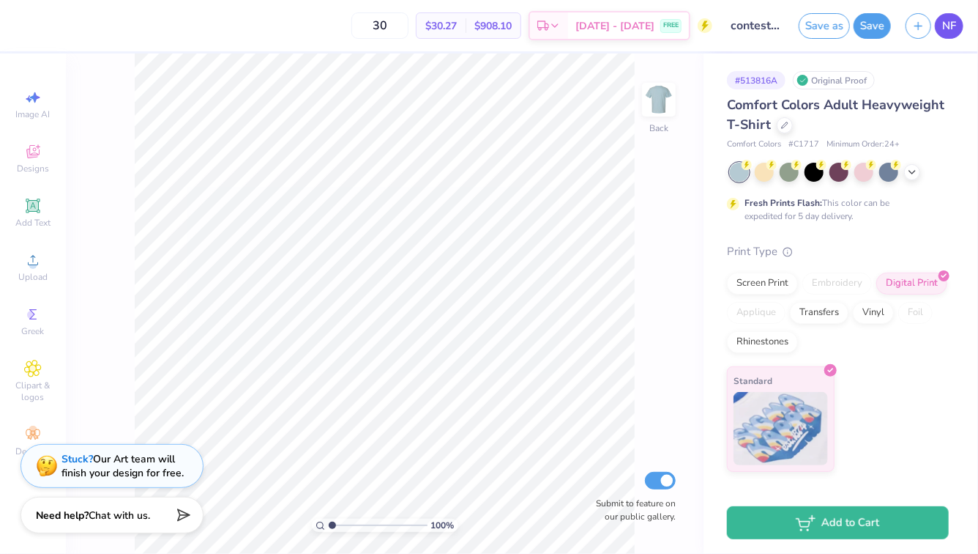
click at [939, 29] on link "NF" at bounding box center [949, 26] width 29 height 26
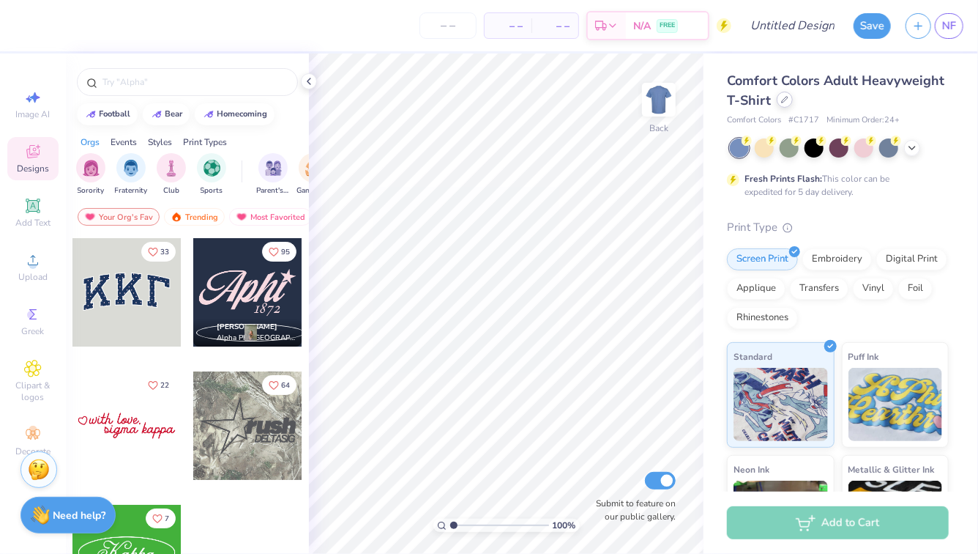
click at [789, 104] on div at bounding box center [785, 100] width 16 height 16
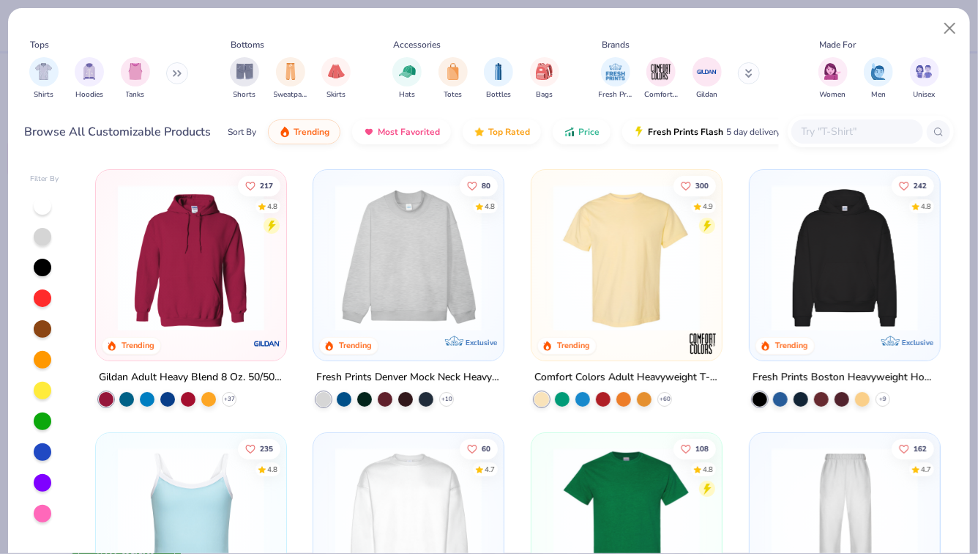
click at [747, 72] on icon at bounding box center [749, 71] width 5 height 2
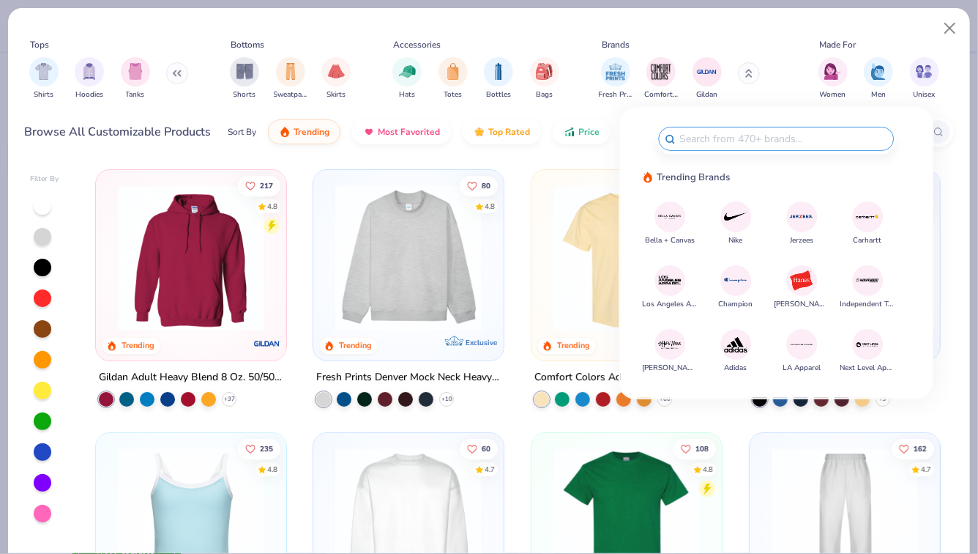
click at [747, 74] on icon at bounding box center [749, 75] width 5 height 2
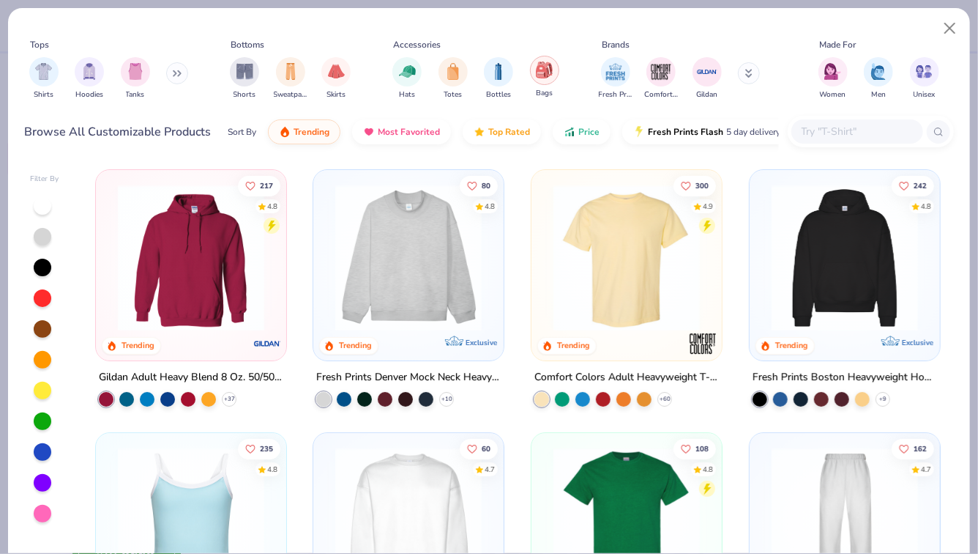
click at [540, 83] on div "filter for Bags" at bounding box center [544, 70] width 29 height 29
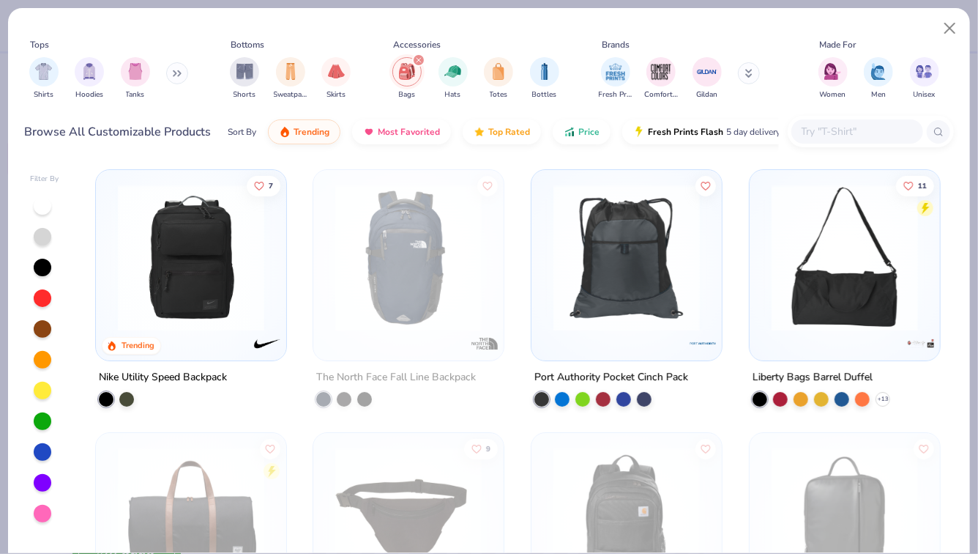
click at [420, 58] on icon "filter for Bags" at bounding box center [419, 60] width 4 height 4
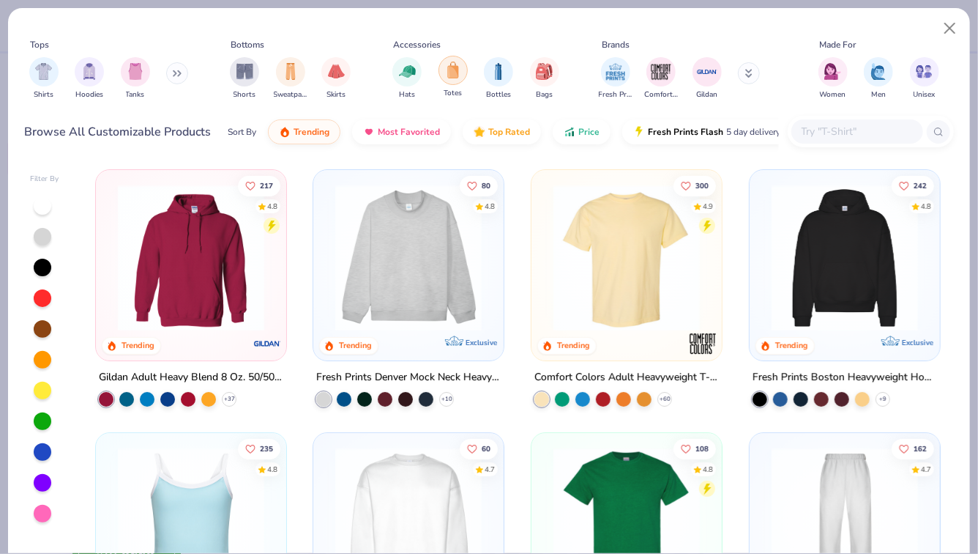
click at [457, 76] on img "filter for Totes" at bounding box center [453, 70] width 16 height 17
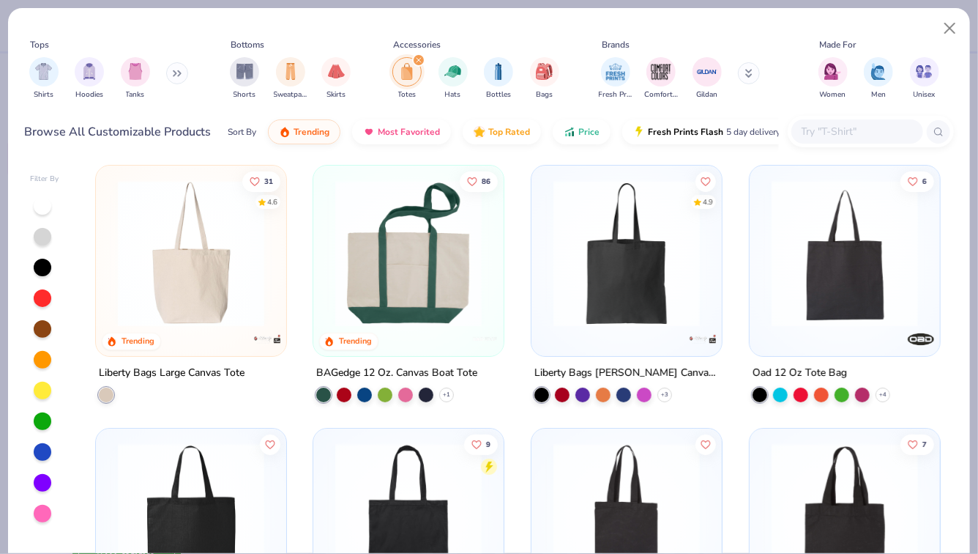
scroll to position [4, 0]
click at [417, 291] on img at bounding box center [408, 254] width 161 height 146
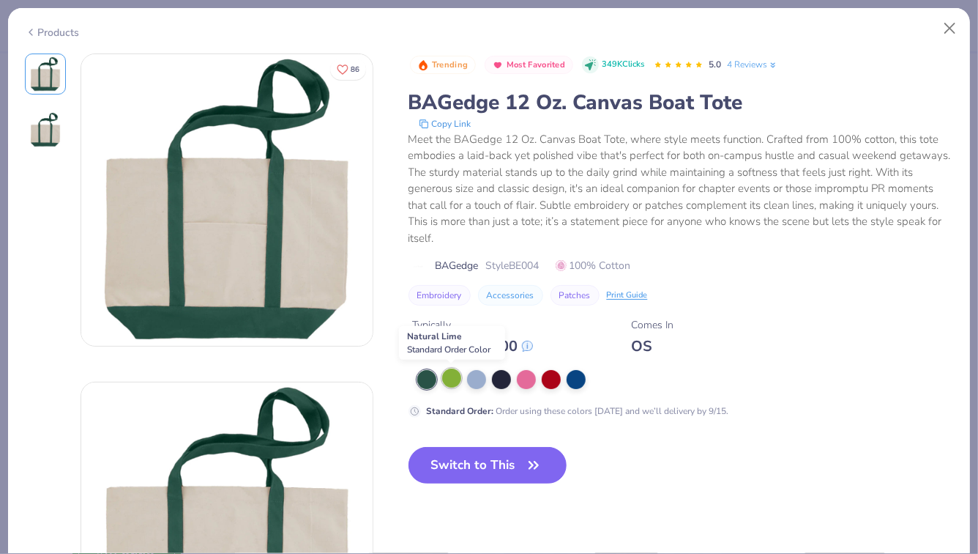
click at [453, 381] on div at bounding box center [451, 377] width 19 height 19
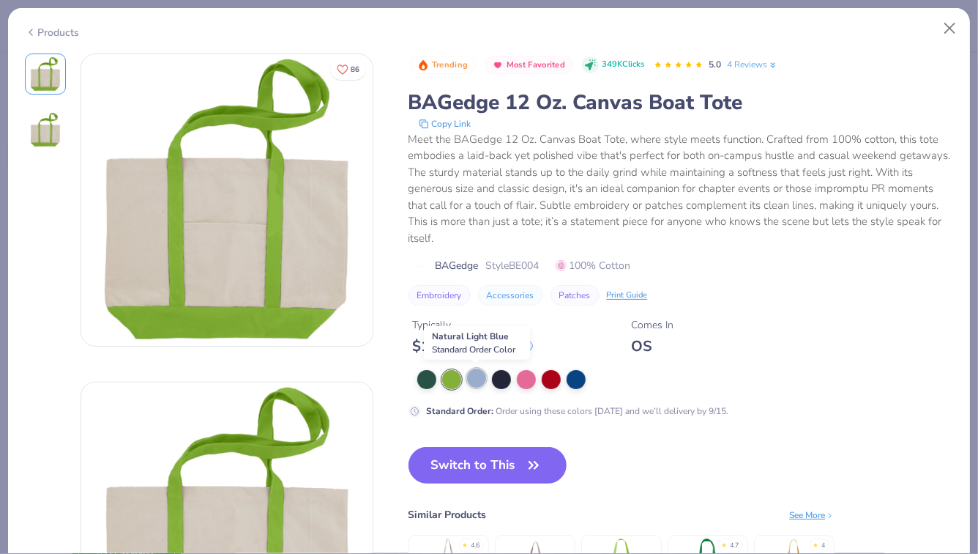
click at [475, 380] on div at bounding box center [476, 377] width 19 height 19
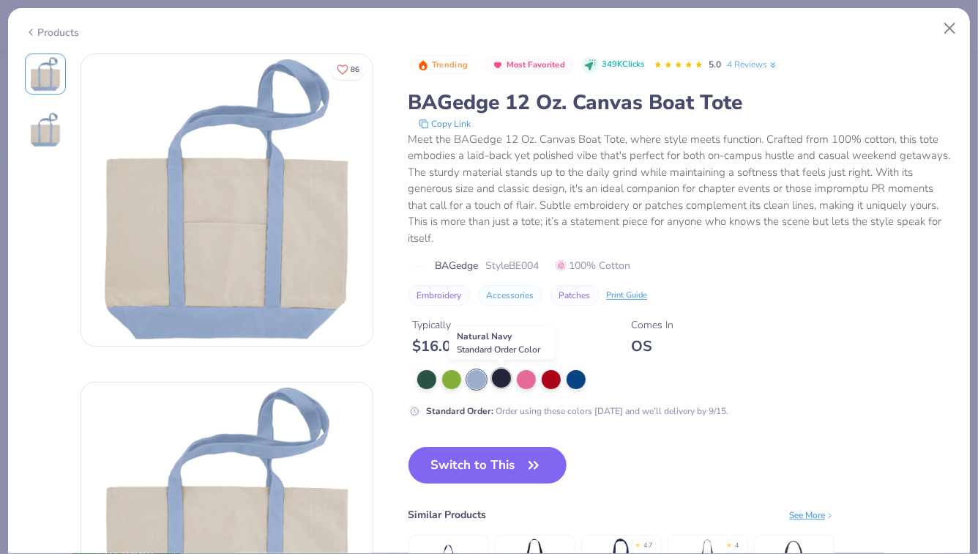
click at [501, 381] on div at bounding box center [501, 377] width 19 height 19
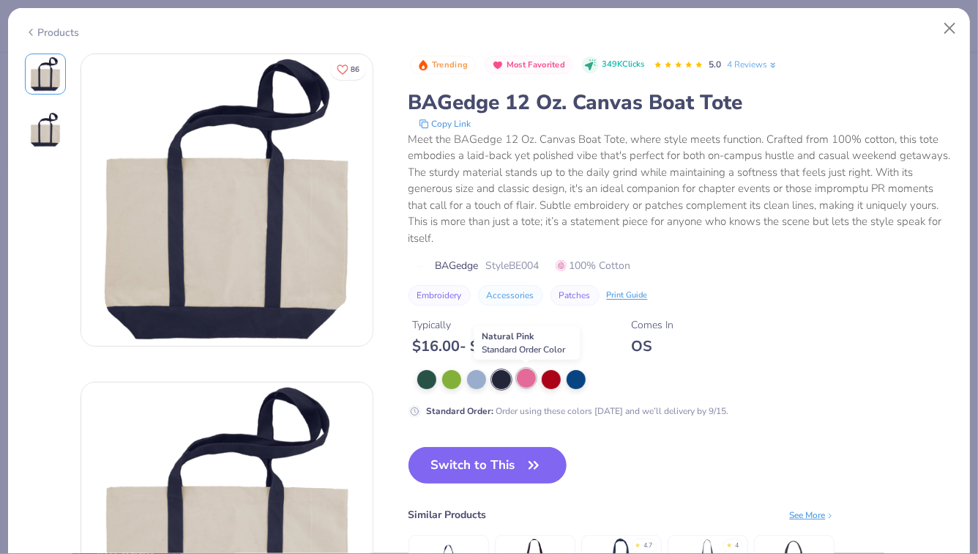
click at [526, 378] on div at bounding box center [526, 377] width 19 height 19
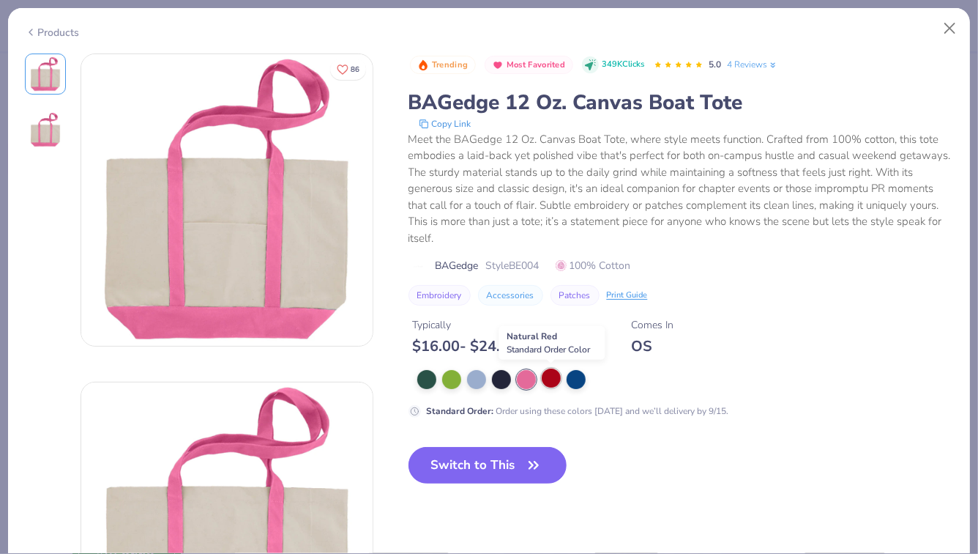
click at [554, 380] on div at bounding box center [551, 377] width 19 height 19
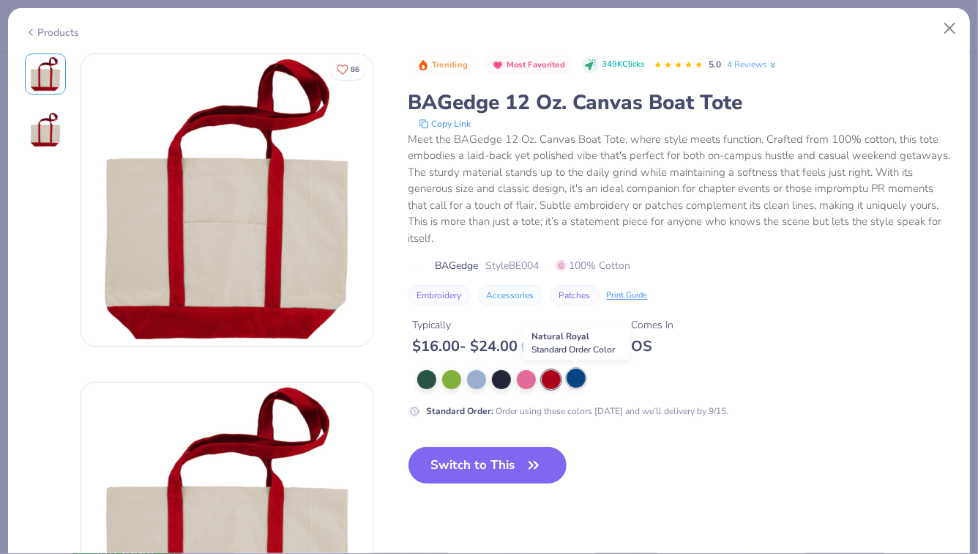
click at [578, 381] on div at bounding box center [576, 377] width 19 height 19
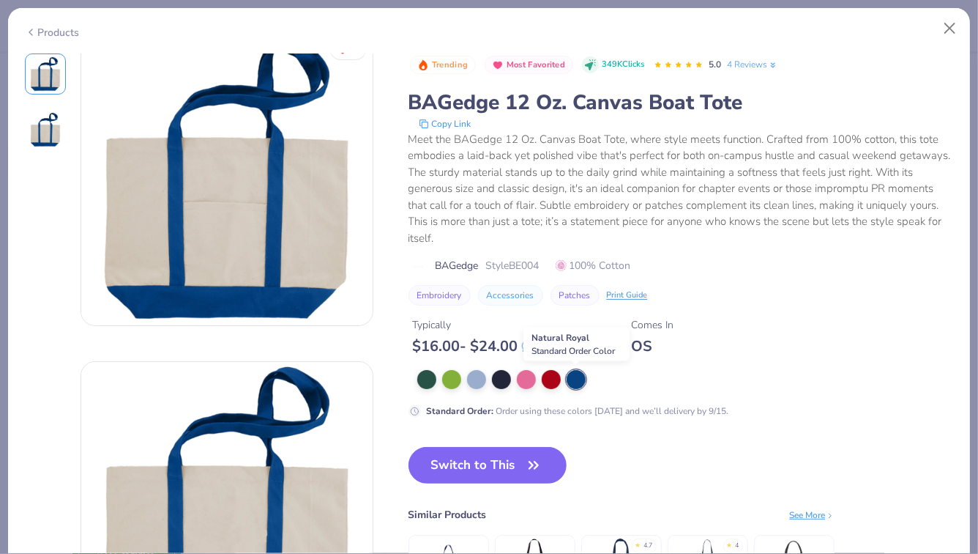
scroll to position [21, 0]
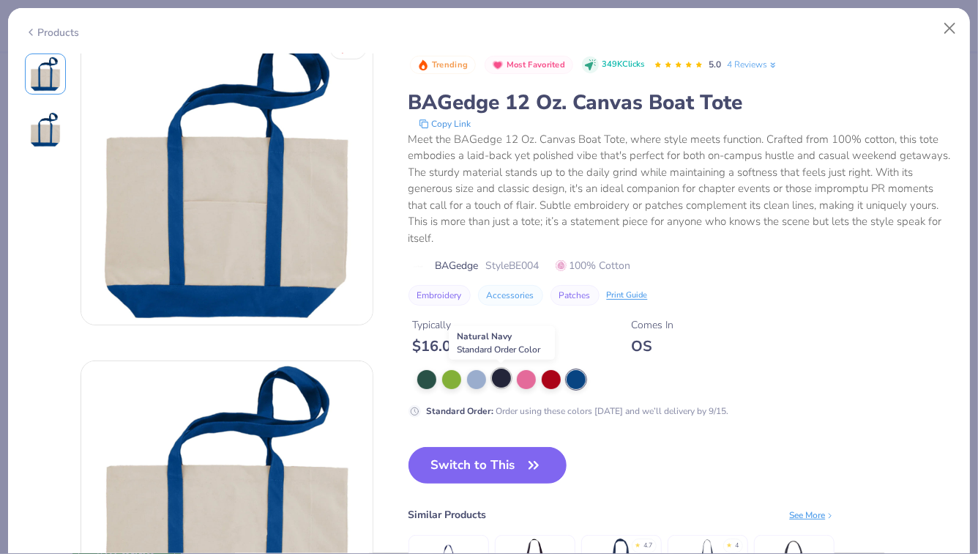
click at [508, 376] on div at bounding box center [501, 377] width 19 height 19
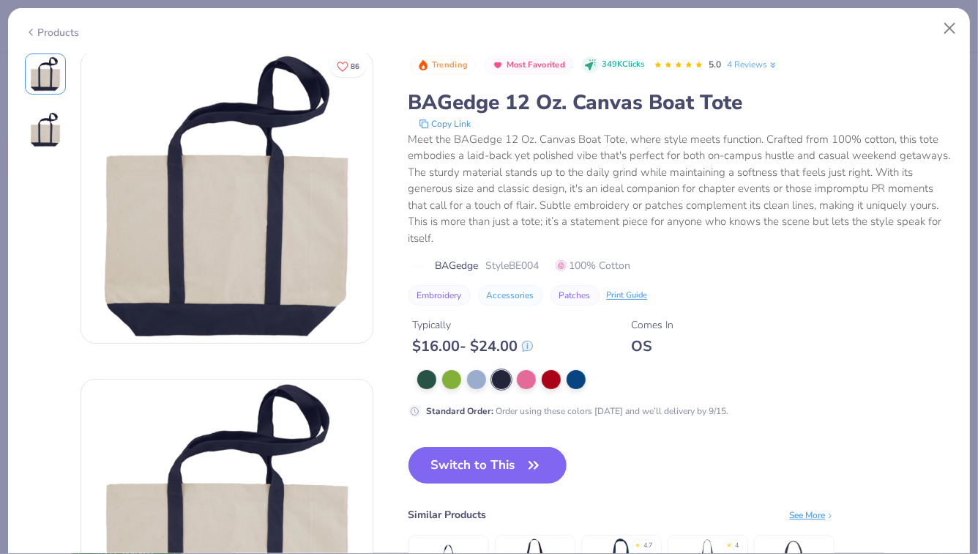
scroll to position [4, 0]
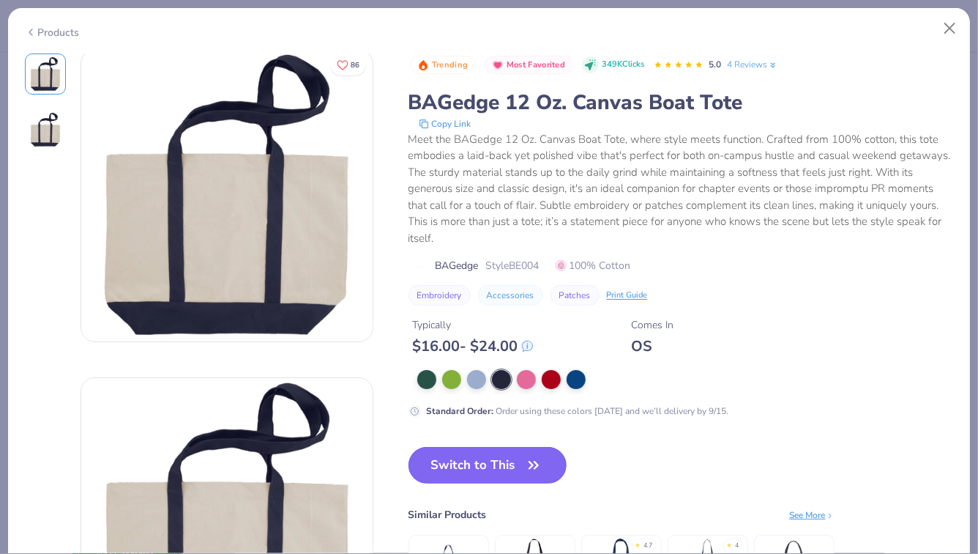
click at [489, 457] on button "Switch to This" at bounding box center [488, 465] width 159 height 37
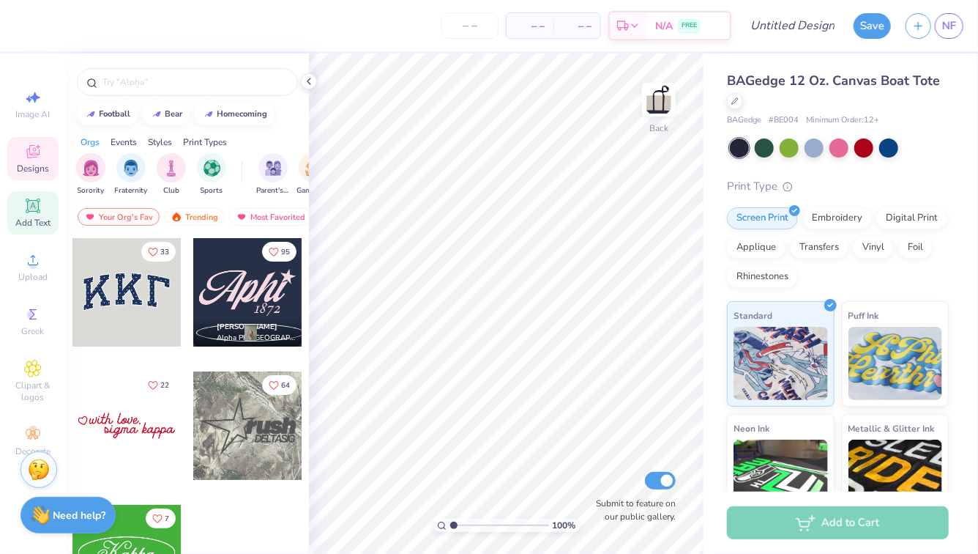
click at [28, 216] on div "Add Text" at bounding box center [32, 212] width 51 height 43
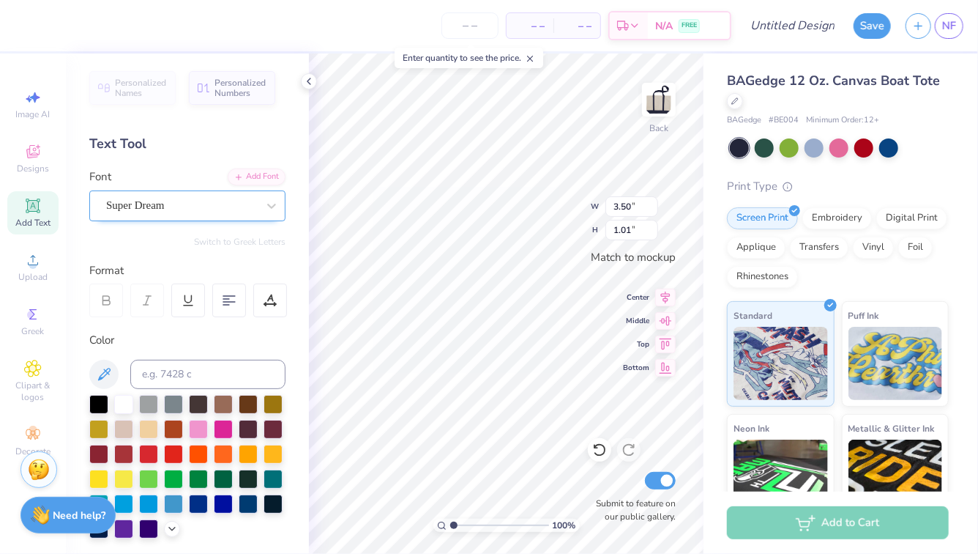
click at [155, 204] on div "Super Dream" at bounding box center [182, 205] width 154 height 23
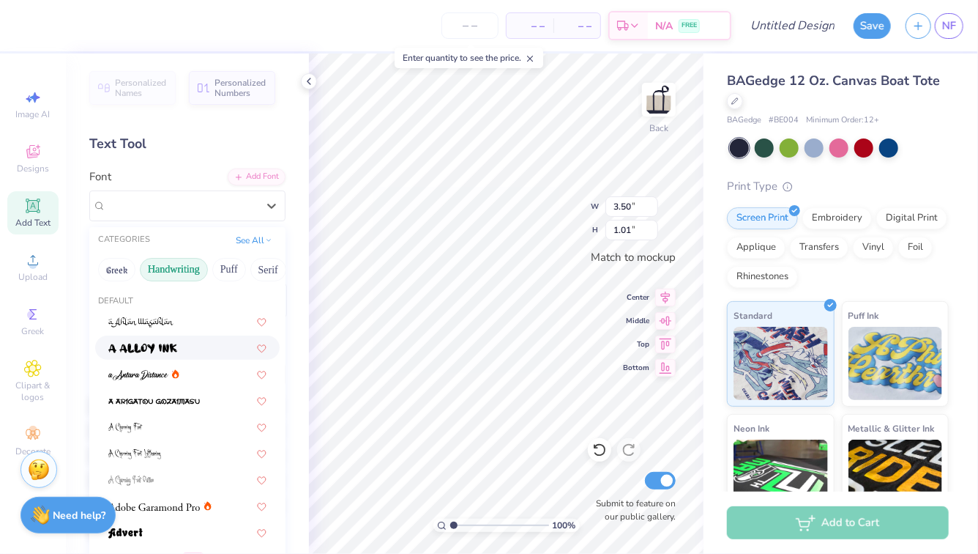
click at [187, 272] on button "Handwriting" at bounding box center [174, 269] width 68 height 23
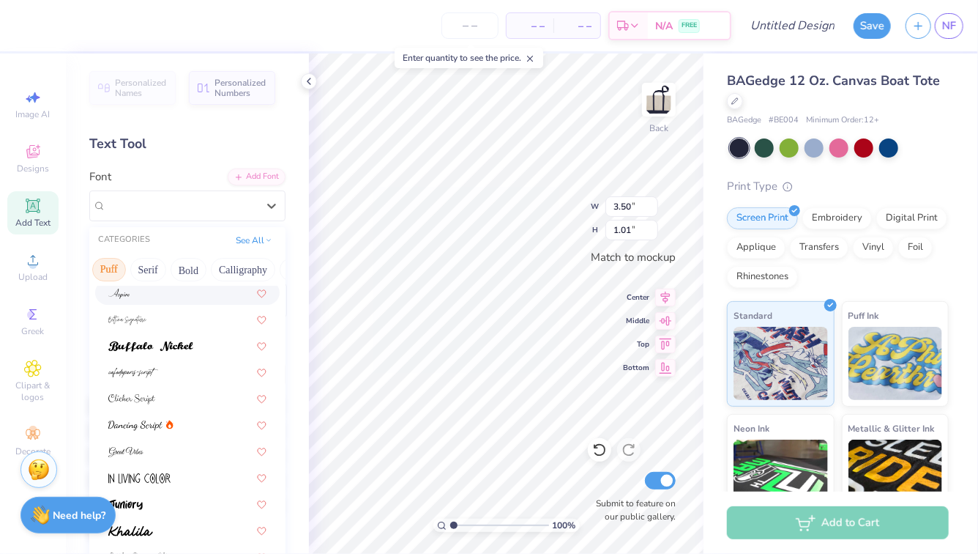
scroll to position [0, 121]
click at [156, 269] on button "Serif" at bounding box center [148, 269] width 36 height 23
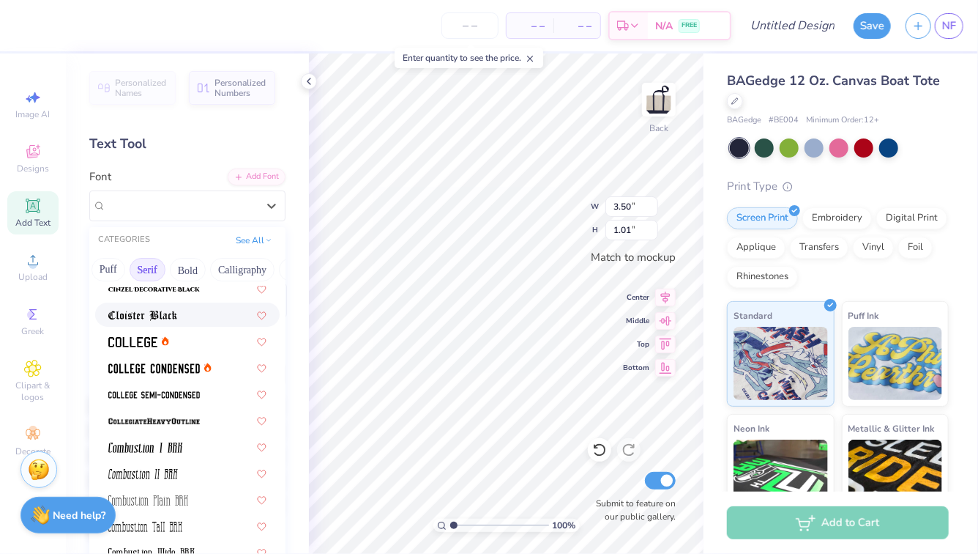
scroll to position [409, 0]
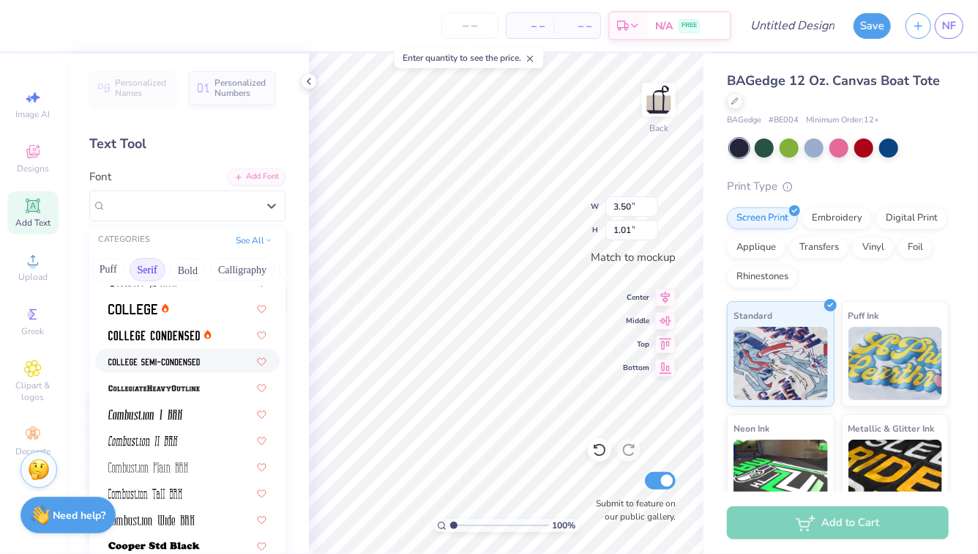
click at [201, 364] on div at bounding box center [187, 360] width 158 height 15
type input "2.90"
type input "0.99"
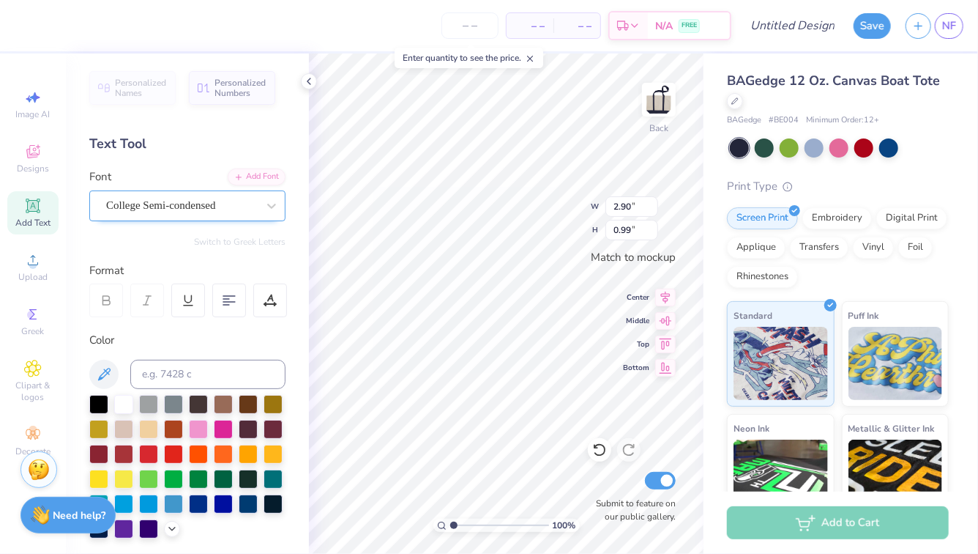
click at [212, 211] on div "College Semi-condensed" at bounding box center [182, 205] width 154 height 23
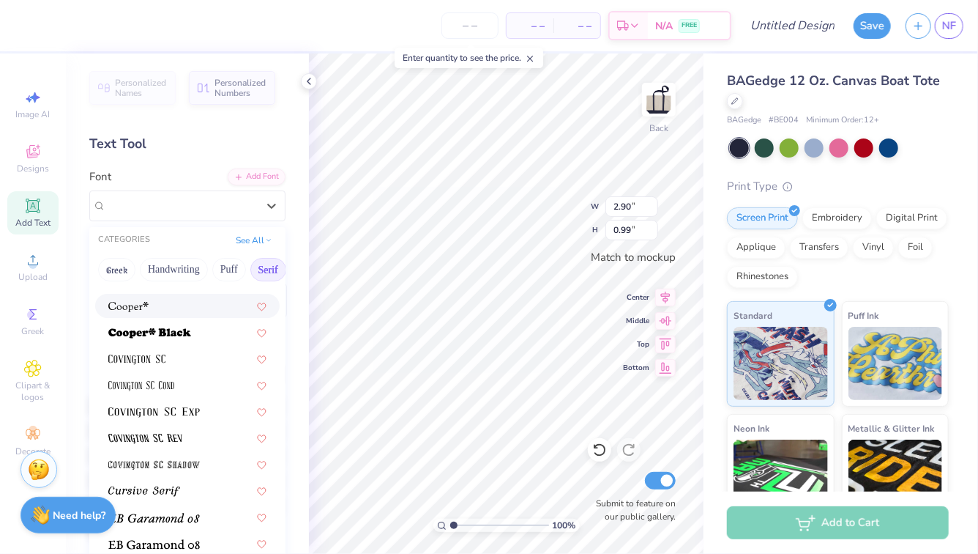
scroll to position [646, 0]
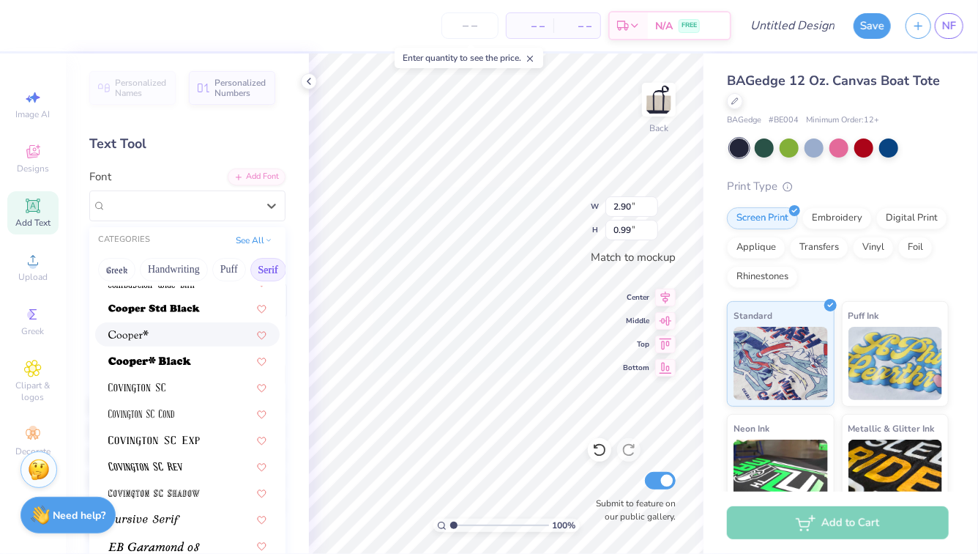
click at [181, 331] on div at bounding box center [187, 334] width 158 height 15
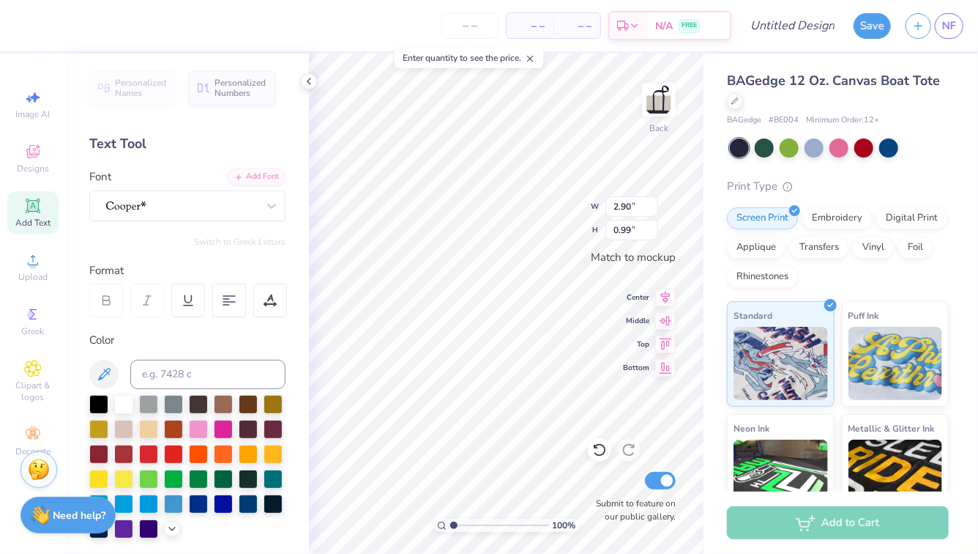
scroll to position [0, 0]
type textarea "ZETA"
click at [215, 202] on div at bounding box center [182, 205] width 154 height 23
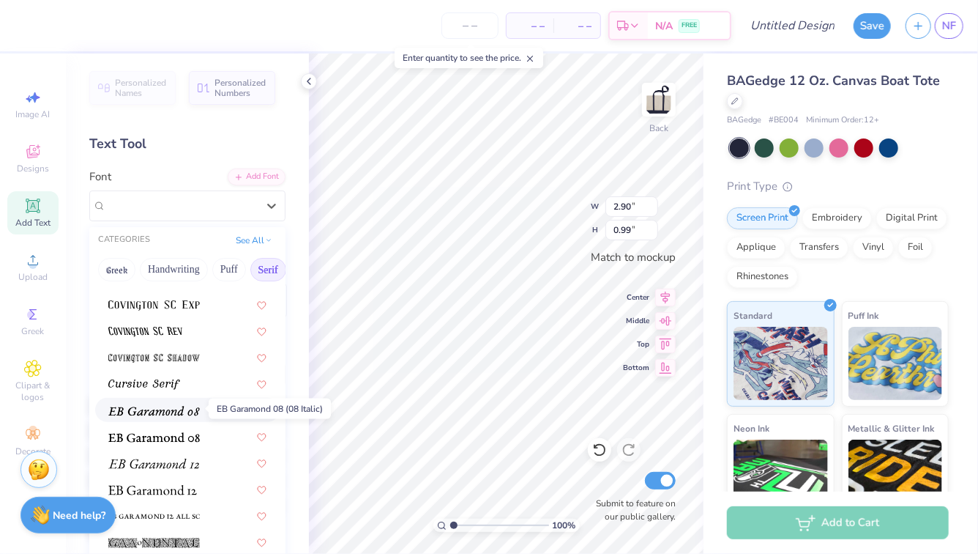
scroll to position [782, 0]
click at [175, 445] on div at bounding box center [187, 435] width 185 height 24
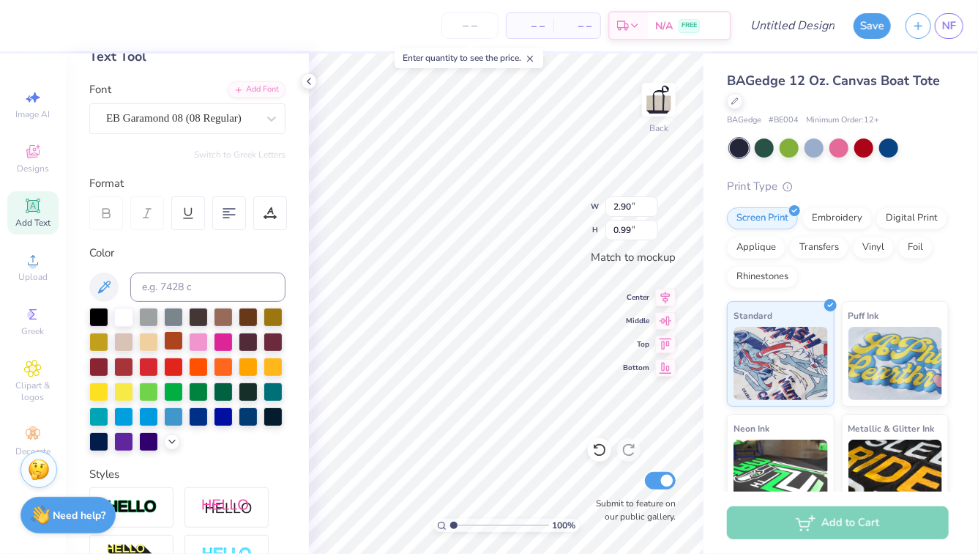
scroll to position [88, 0]
click at [172, 315] on div at bounding box center [173, 314] width 19 height 19
click at [147, 307] on div at bounding box center [148, 314] width 19 height 19
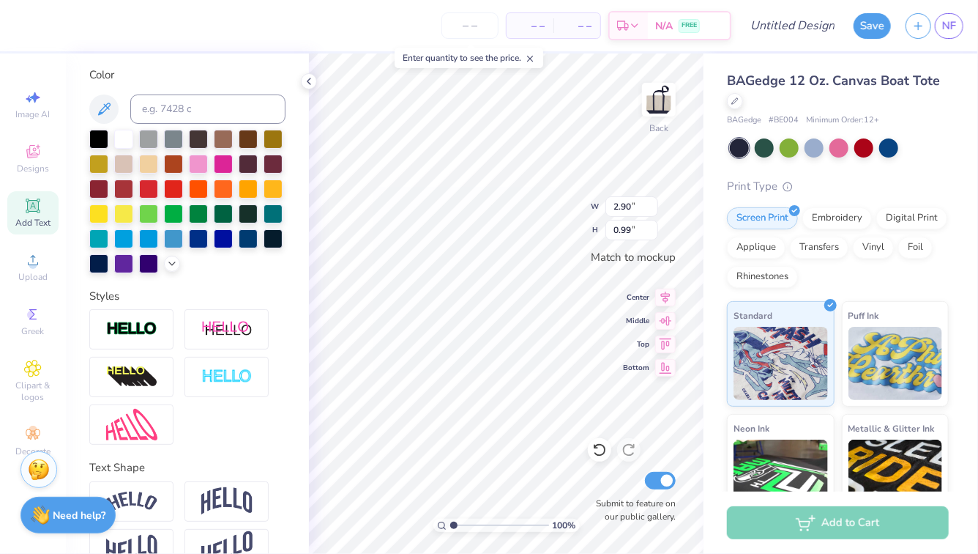
scroll to position [297, 0]
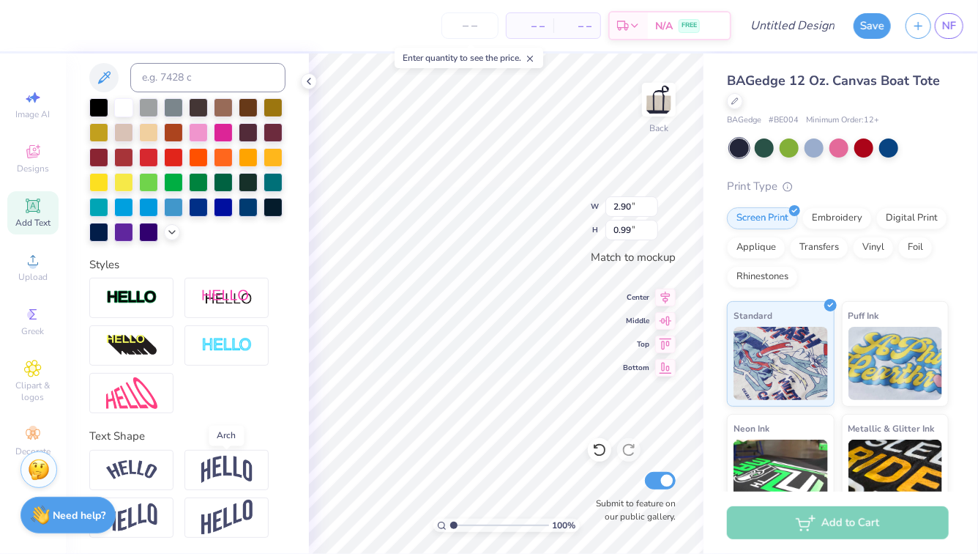
click at [208, 460] on img at bounding box center [226, 469] width 51 height 28
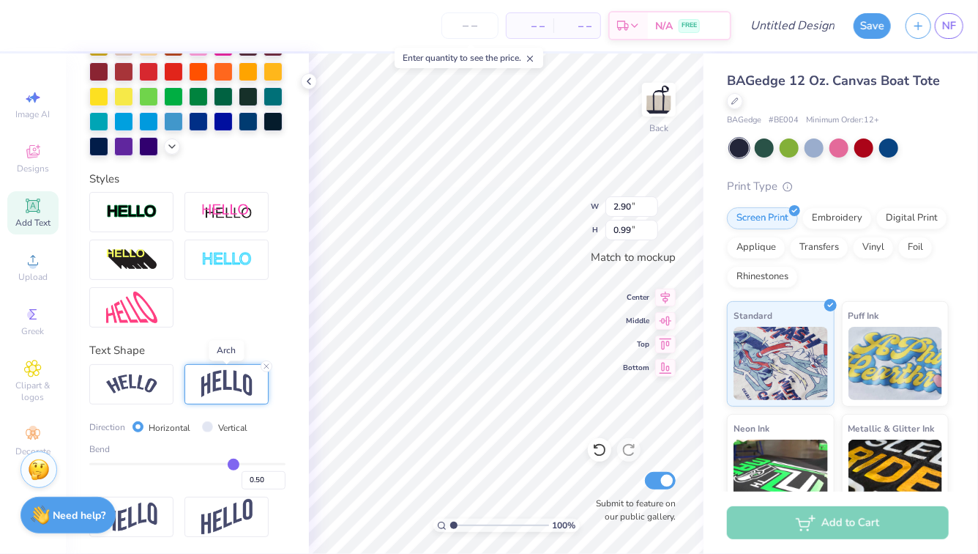
scroll to position [381, 0]
type input "0.46"
type input "0.42"
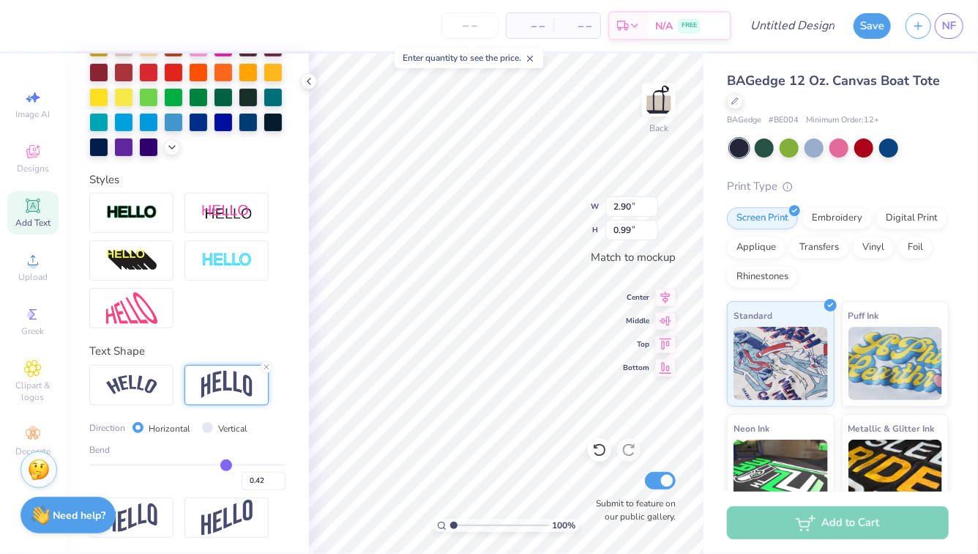
type input "0.39"
type input "0.36"
type input "0.33"
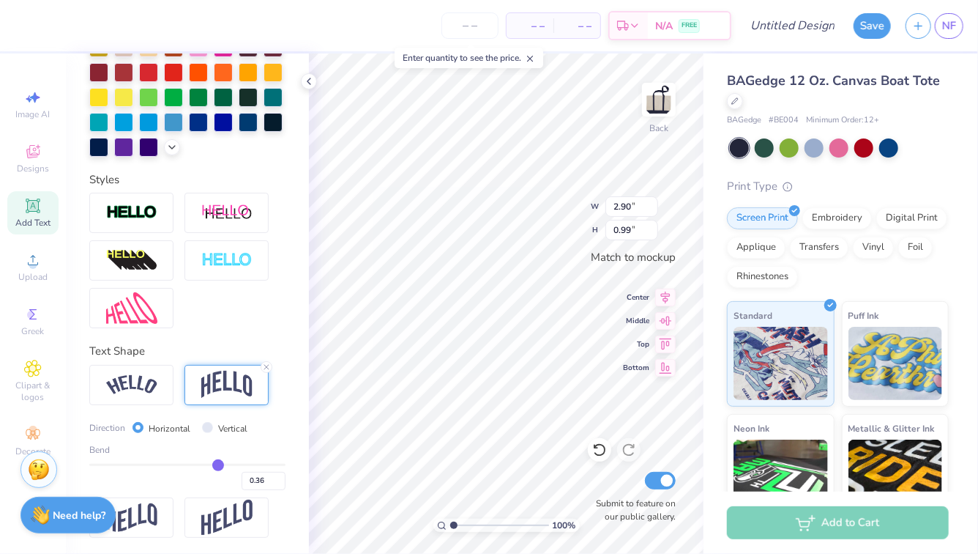
type input "0.33"
type input "0.32"
type input "0.31"
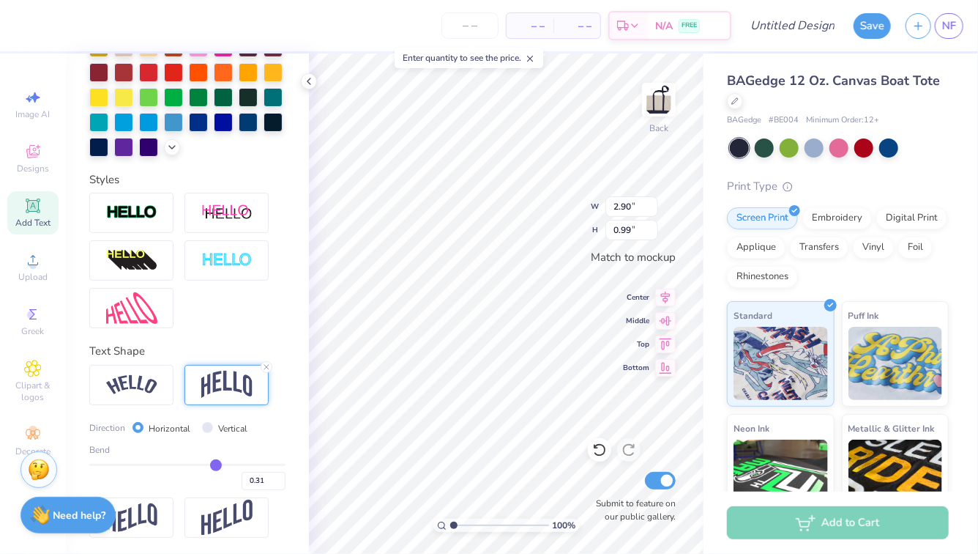
type input "0.3"
type input "0.30"
type input "0.29"
type input "0.28"
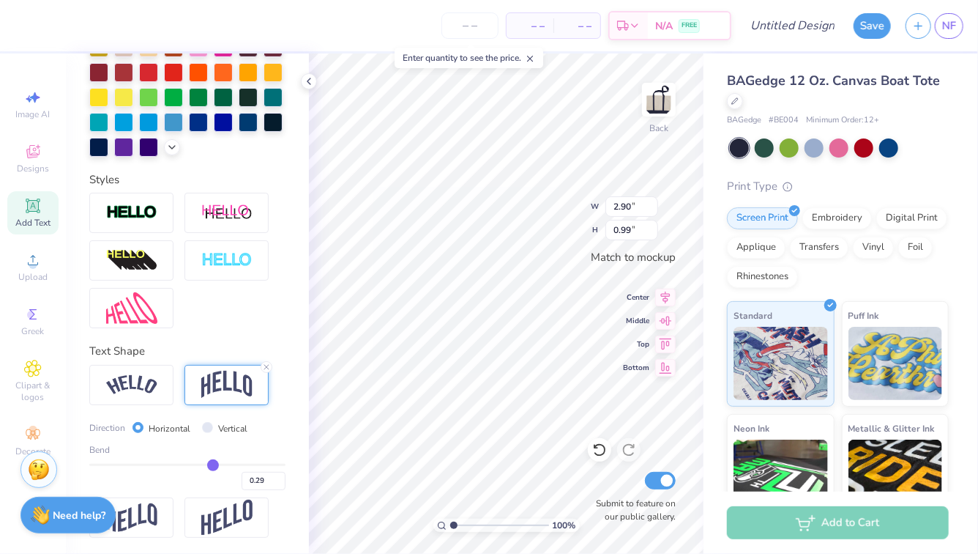
type input "0.28"
type input "0.27"
type input "0.26"
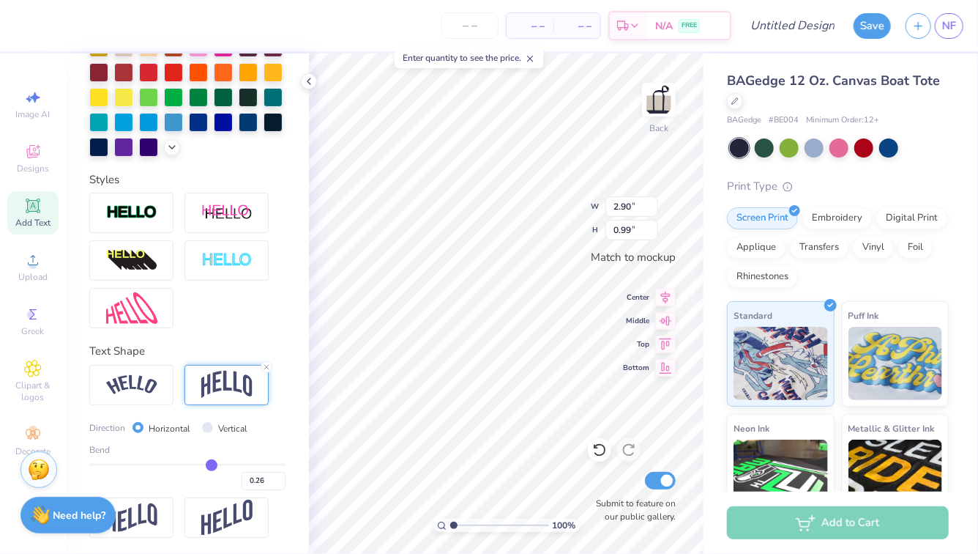
type input "0.25"
type input "0.24"
type input "0.23"
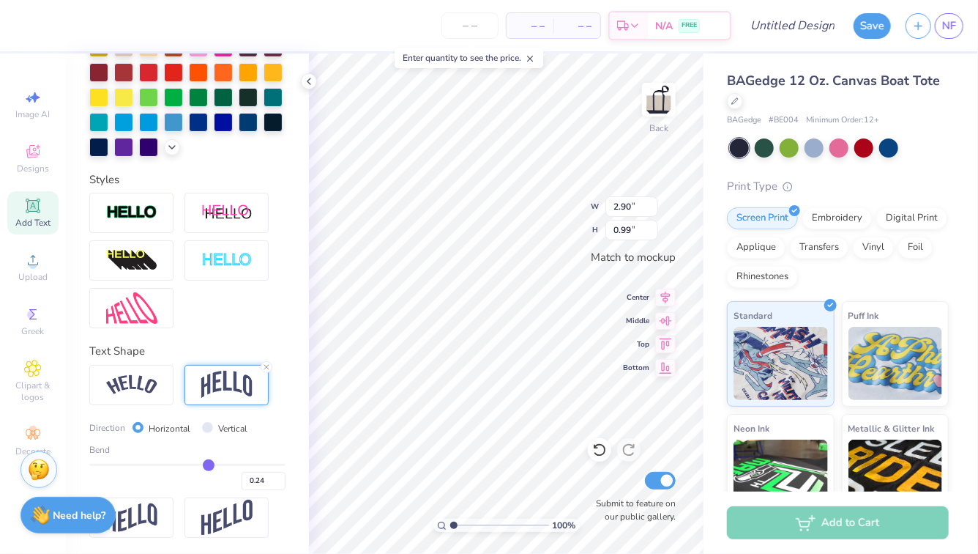
type input "0.23"
type input "0.22"
type input "0.21"
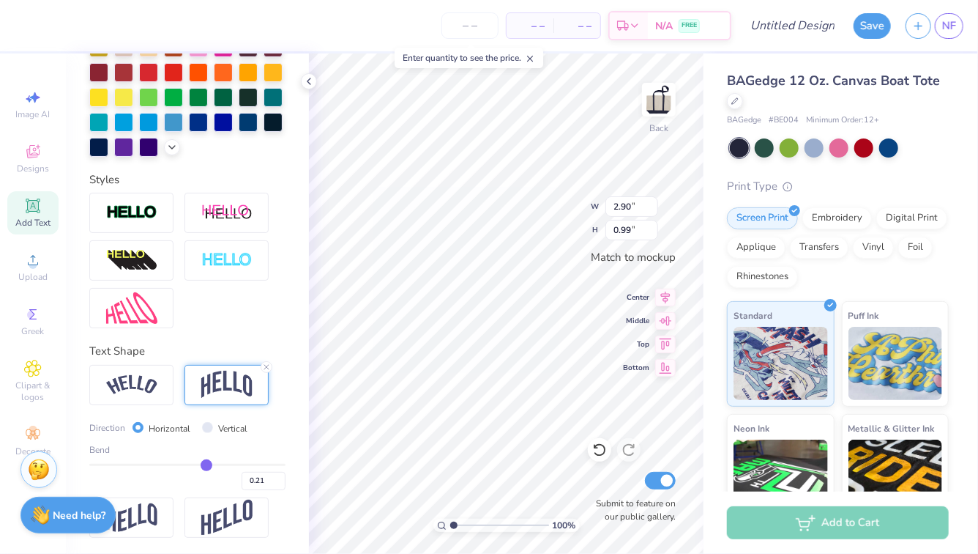
type input "0.19"
type input "0.18"
type input "0.17"
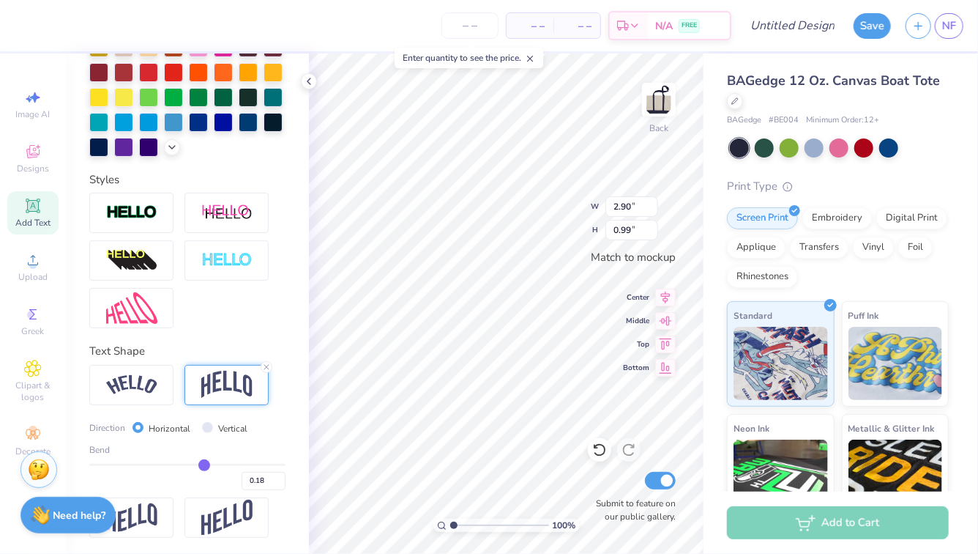
type input "0.17"
type input "0.16"
type input "0.15"
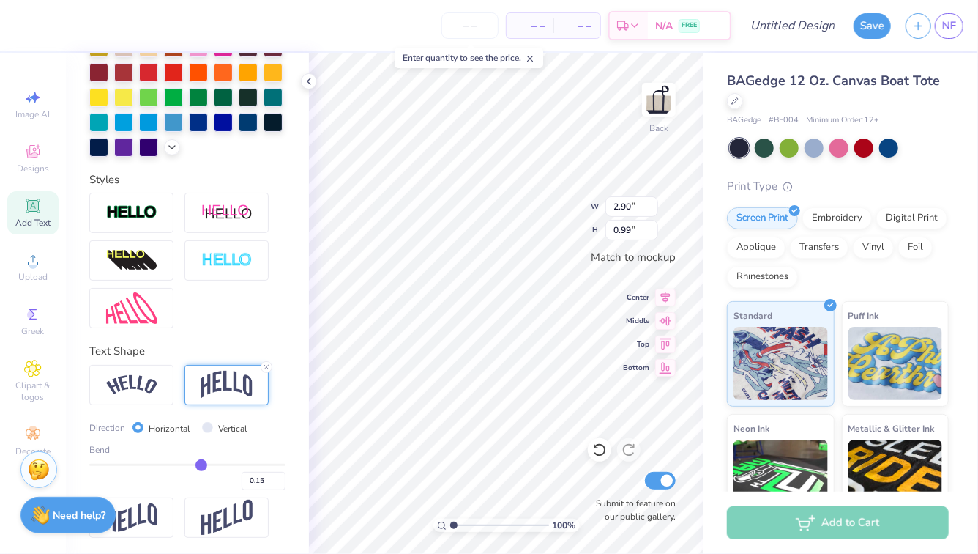
drag, startPoint x: 234, startPoint y: 462, endPoint x: 201, endPoint y: 463, distance: 33.0
click at [201, 463] on input "range" at bounding box center [187, 464] width 196 height 2
type input "0.16"
type input "0.17"
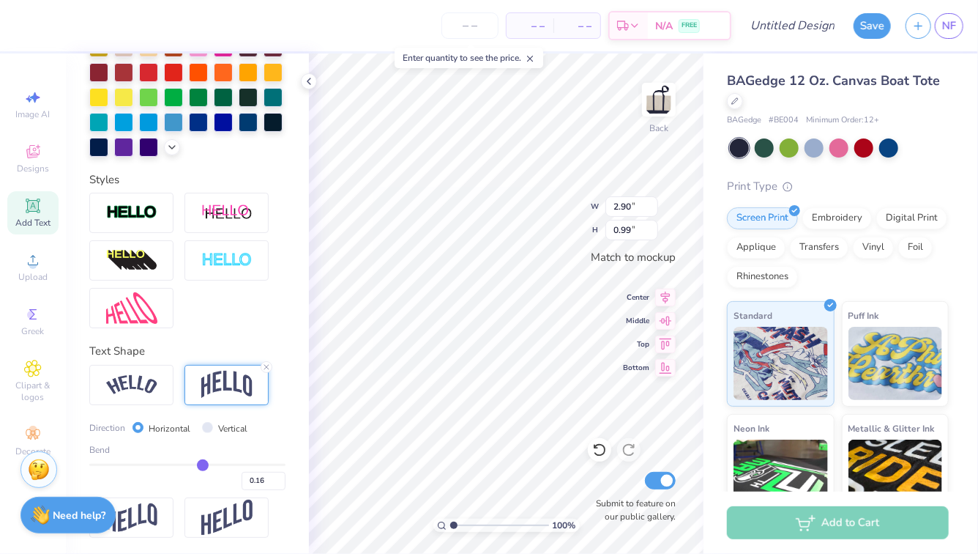
type input "0.17"
type input "0.18"
type input "0.19"
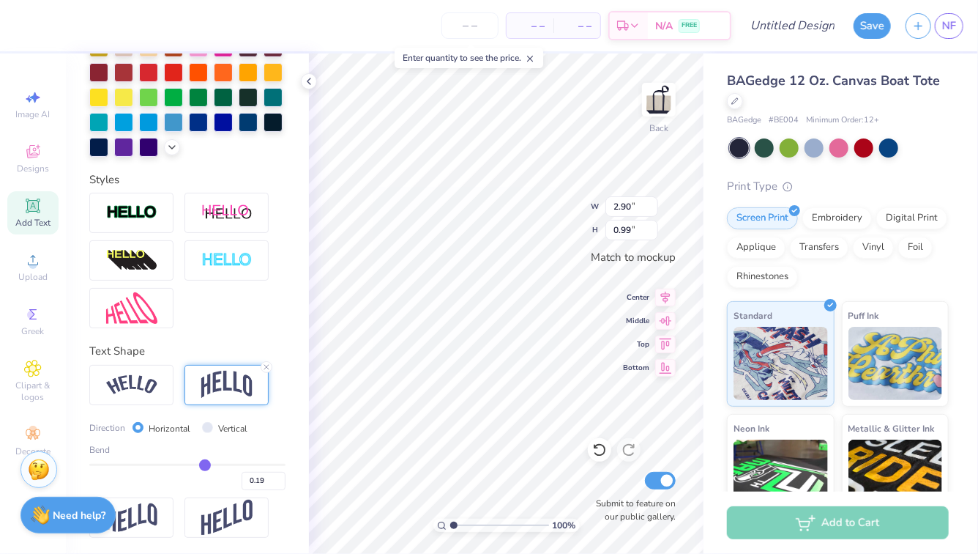
type input "0.19"
click at [205, 463] on input "range" at bounding box center [187, 464] width 196 height 2
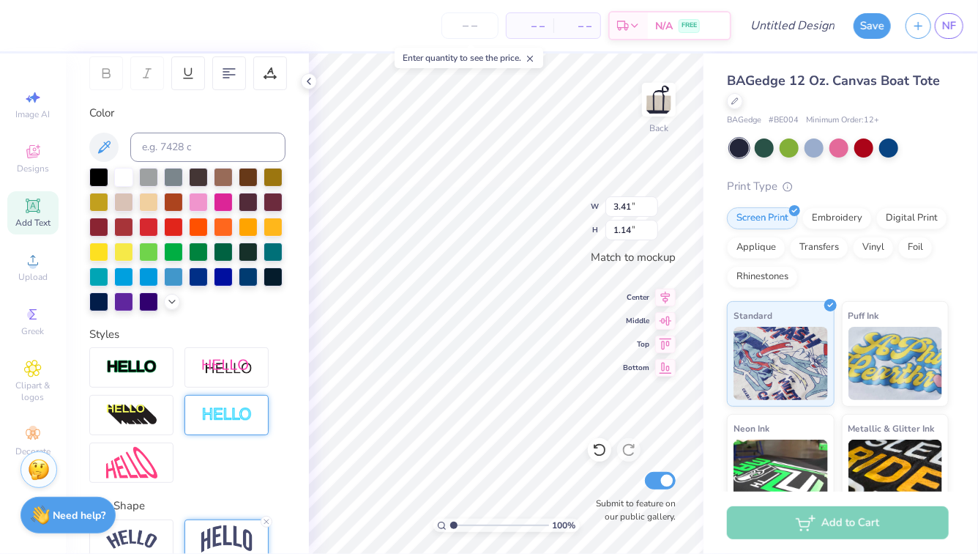
scroll to position [227, 0]
click at [128, 174] on div at bounding box center [123, 175] width 19 height 19
click at [37, 262] on icon at bounding box center [33, 260] width 18 height 18
click at [35, 207] on icon at bounding box center [32, 205] width 11 height 11
type input "3.50"
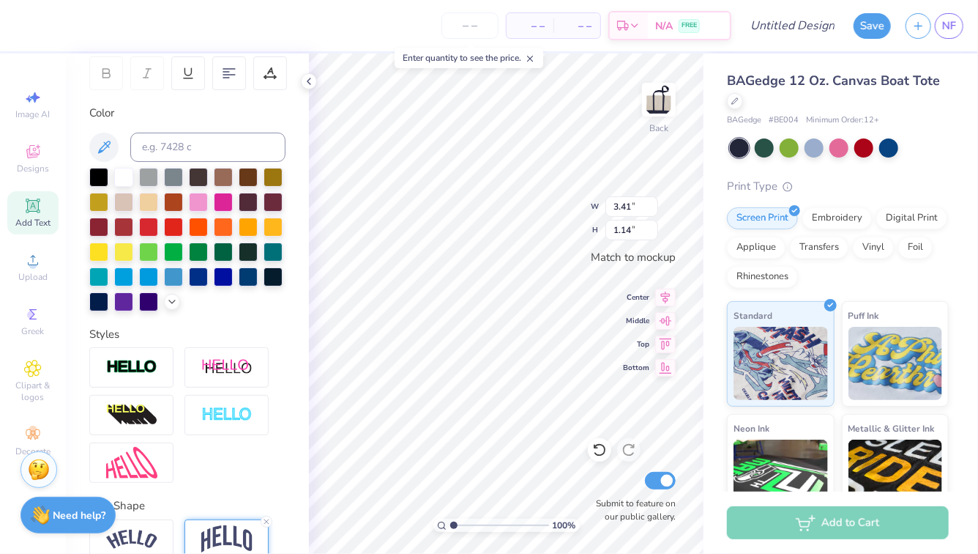
type input "1.01"
type textarea "Lambda Gamma"
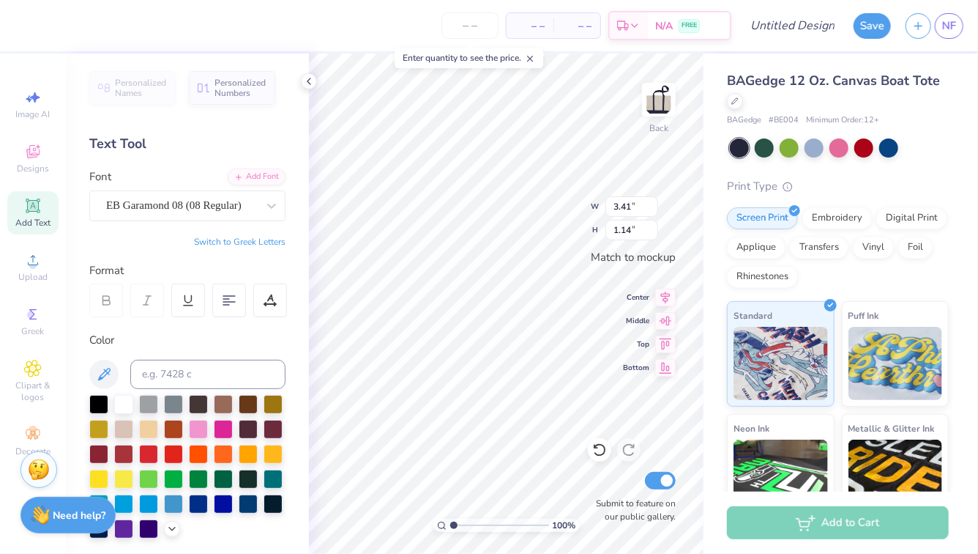
type input "3.41"
type input "1.14"
type input "3.46"
type input "0.34"
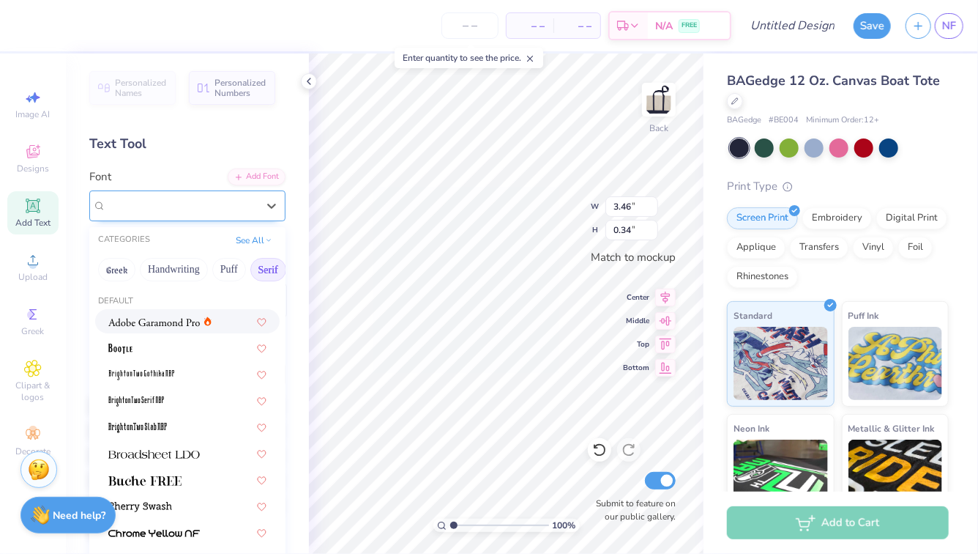
click at [241, 208] on div "Super Dream" at bounding box center [182, 205] width 154 height 23
click at [241, 208] on div "Super Dream" at bounding box center [181, 205] width 151 height 17
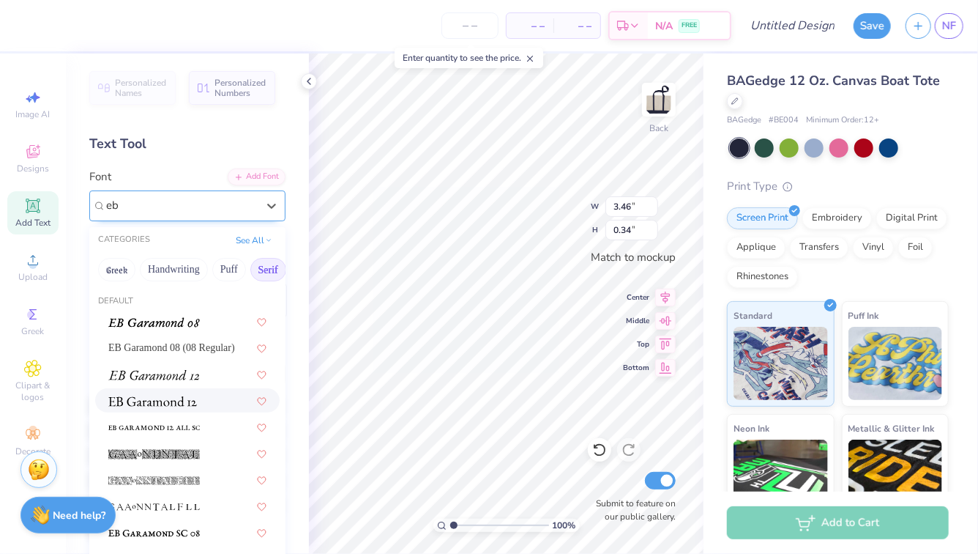
click at [179, 403] on img at bounding box center [152, 401] width 89 height 10
type input "eb"
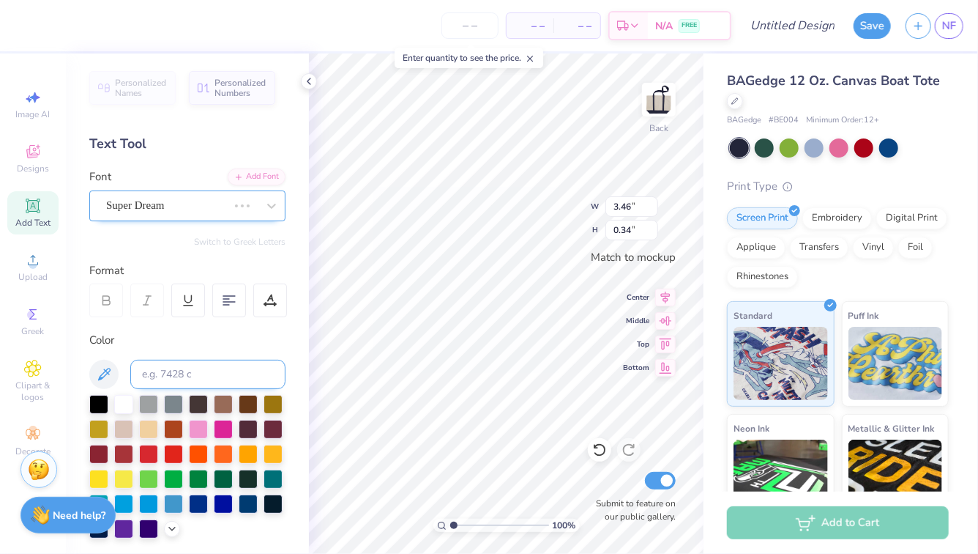
type input "3.15"
type input "0.35"
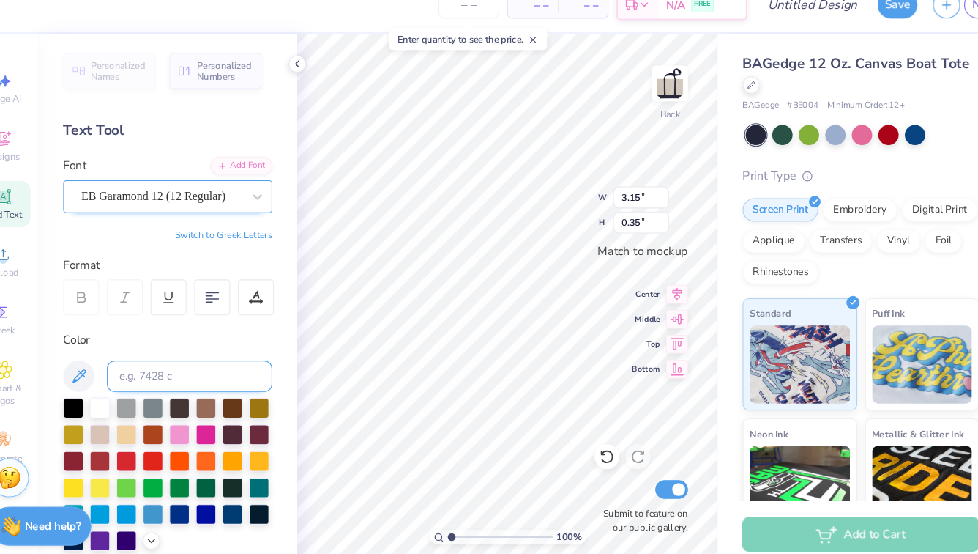
type input "2.80"
type input "0.32"
type textarea "ZTA"
type input "3.01"
type input "1.24"
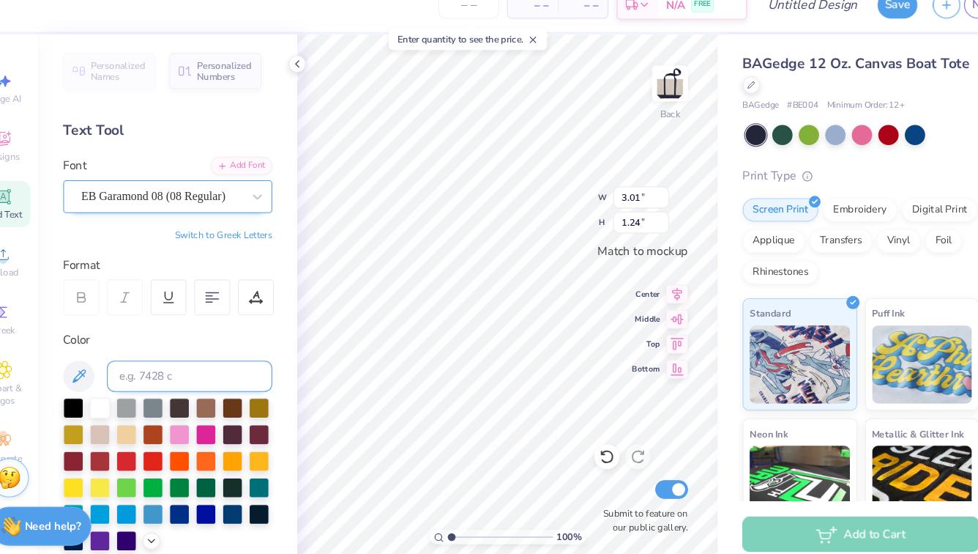
type input "3.47"
type input "1.43"
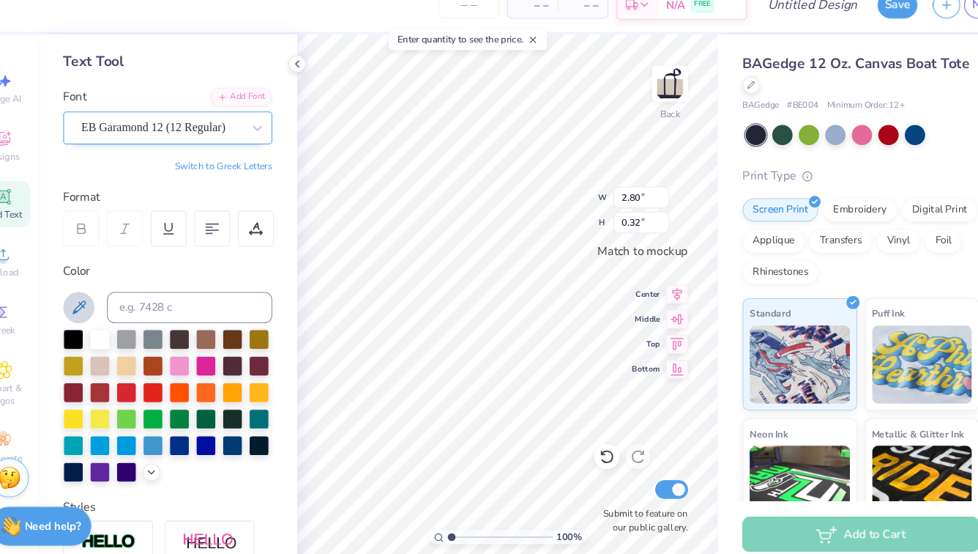
click at [100, 310] on icon at bounding box center [104, 309] width 12 height 12
click at [97, 313] on icon at bounding box center [104, 310] width 18 height 18
click at [100, 458] on div at bounding box center [98, 462] width 19 height 19
click at [275, 436] on div at bounding box center [273, 437] width 19 height 19
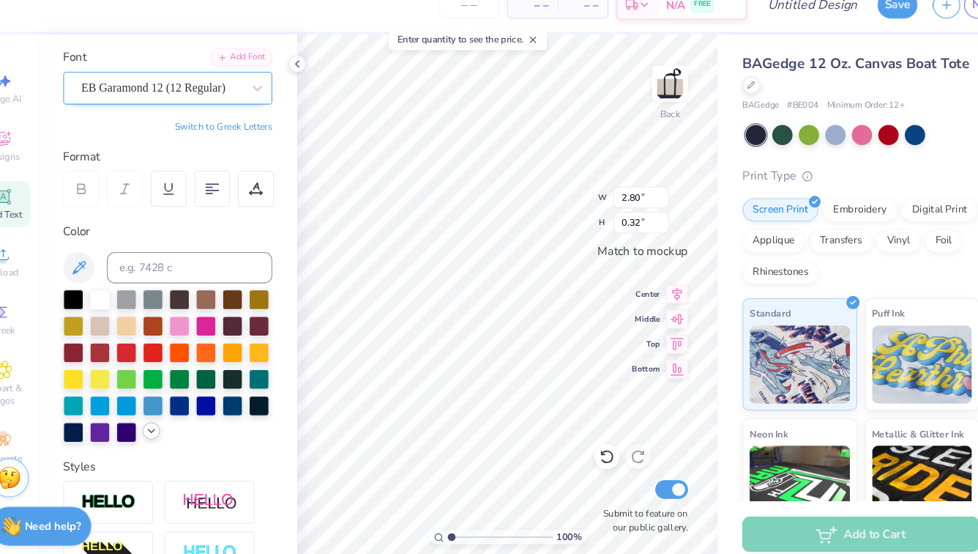
click at [171, 426] on polyline at bounding box center [172, 425] width 6 height 3
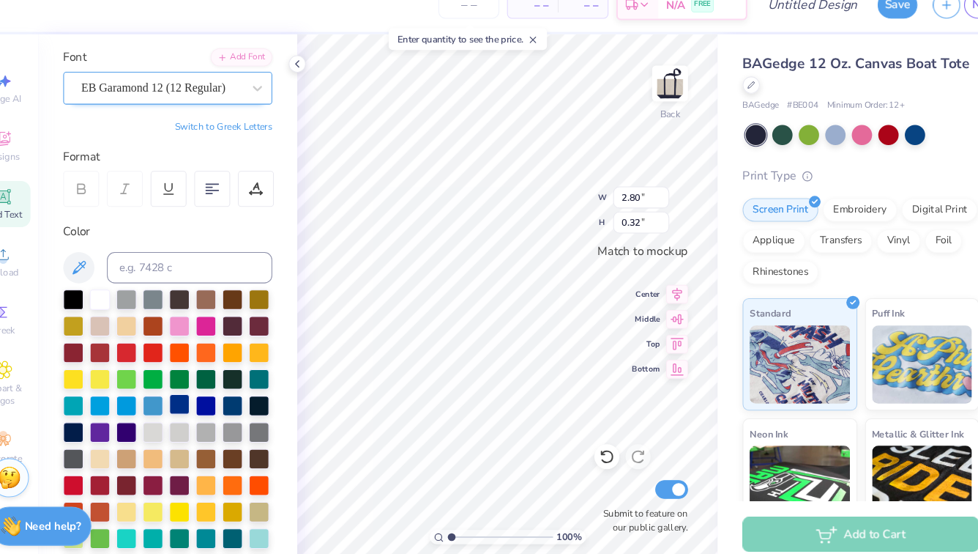
click at [201, 402] on div at bounding box center [198, 400] width 19 height 19
click at [307, 75] on icon at bounding box center [309, 81] width 12 height 12
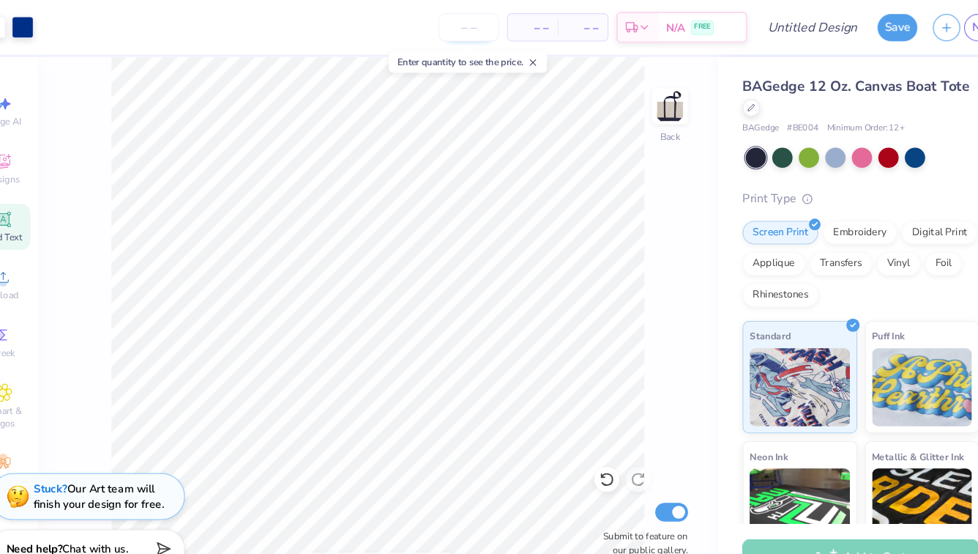
click at [479, 30] on input "number" at bounding box center [470, 25] width 57 height 26
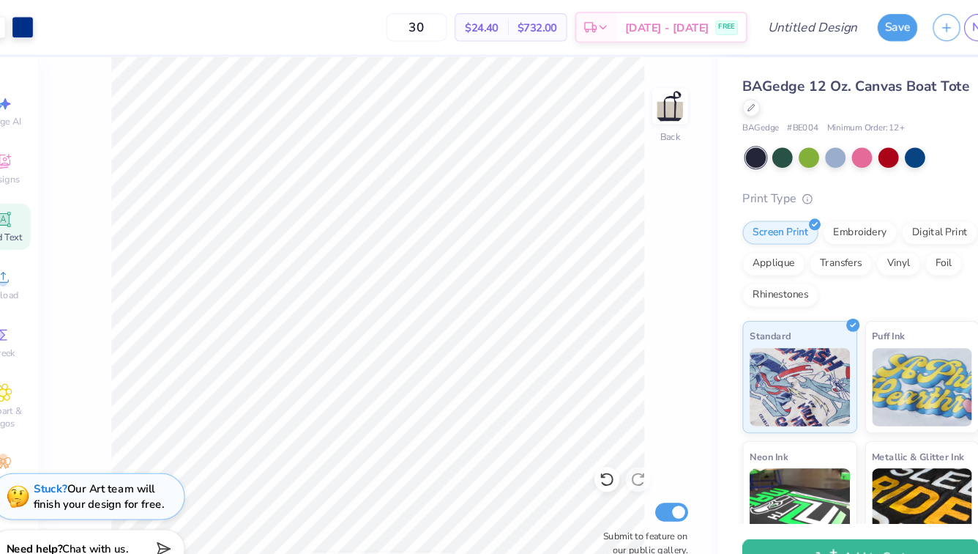
type input "30"
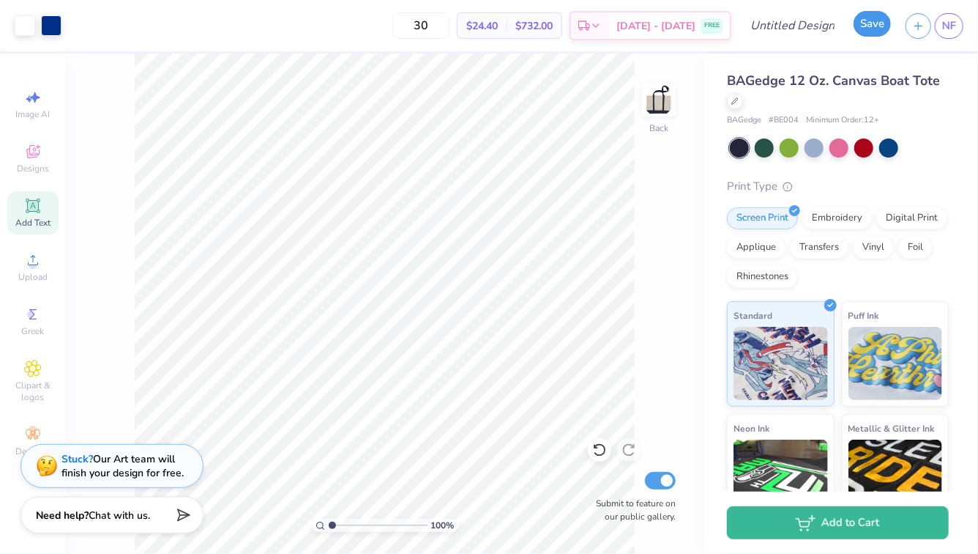
click at [870, 17] on button "Save" at bounding box center [872, 24] width 37 height 26
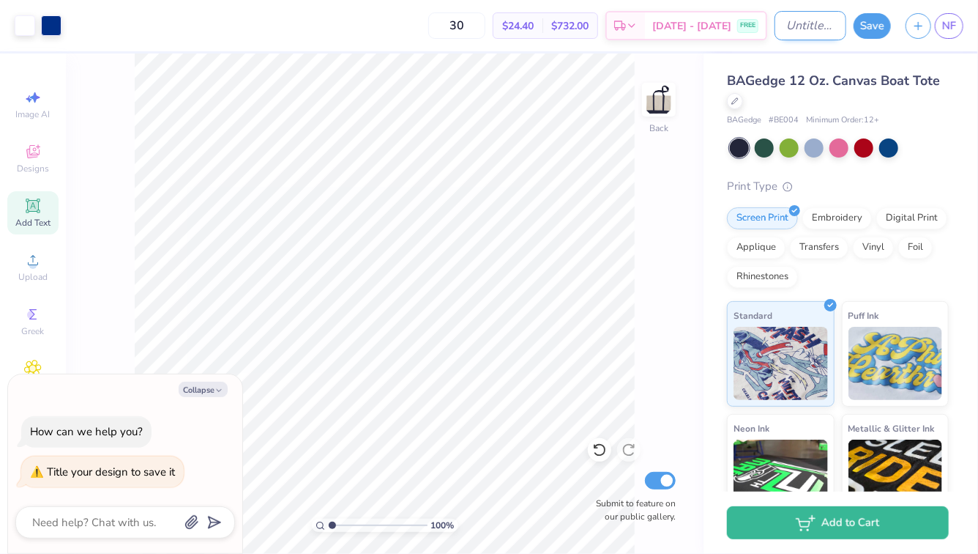
type textarea "x"
click at [778, 23] on input "Design Title" at bounding box center [811, 25] width 72 height 29
type input "z"
type textarea "x"
type input "zt"
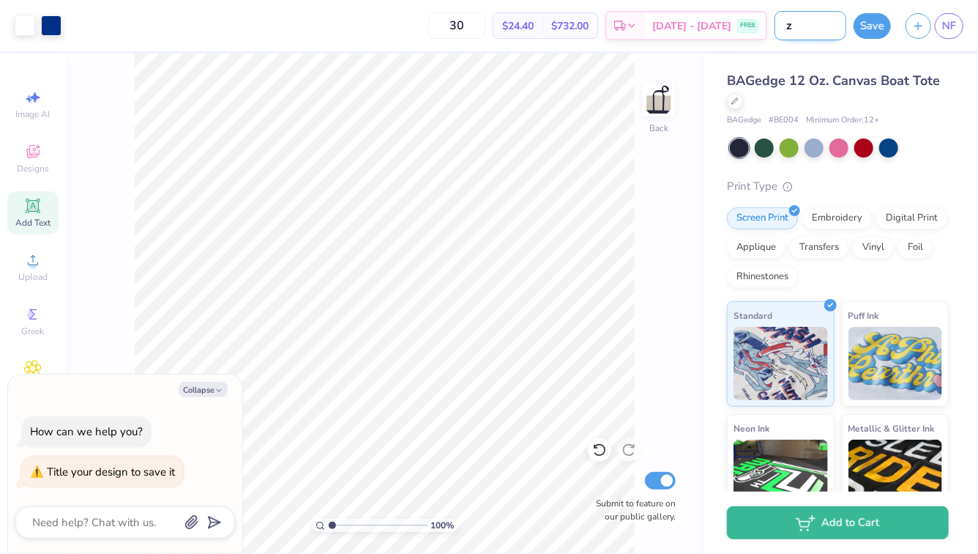
type textarea "x"
type input "zta"
type textarea "x"
type input "zta"
type textarea "x"
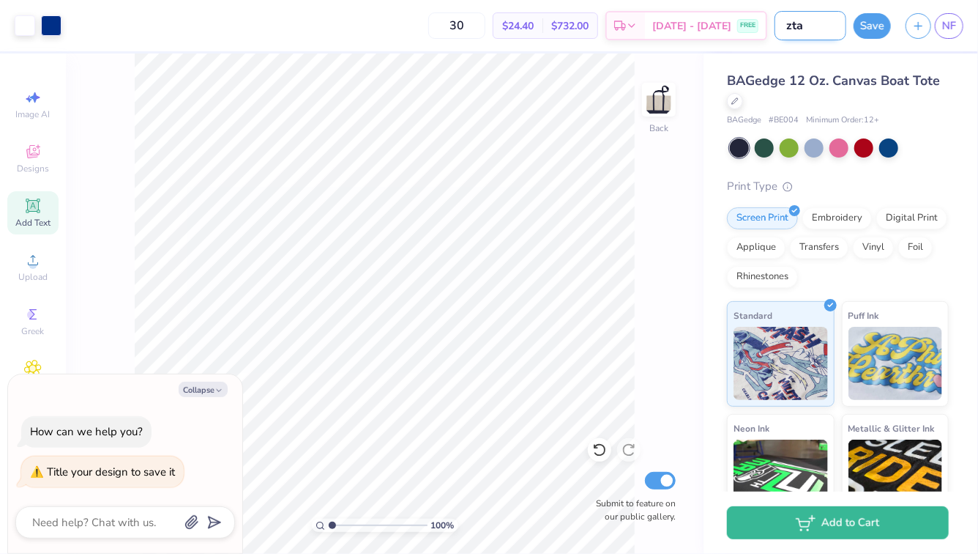
type input "zta t"
type textarea "x"
type input "zta to"
type textarea "x"
type input "zta tot"
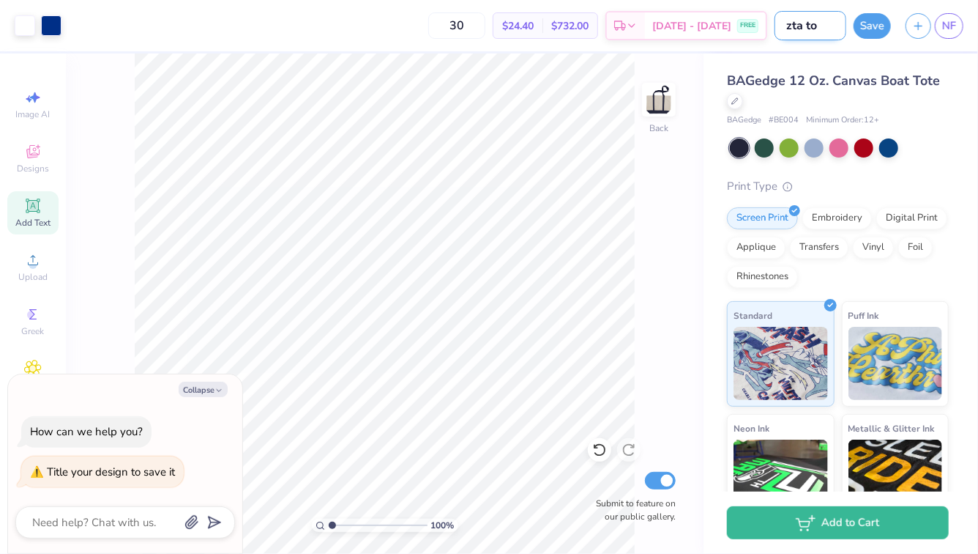
type textarea "x"
type input "zta tote"
type textarea "x"
type input "zta tote"
click at [877, 24] on button "Save" at bounding box center [872, 24] width 37 height 26
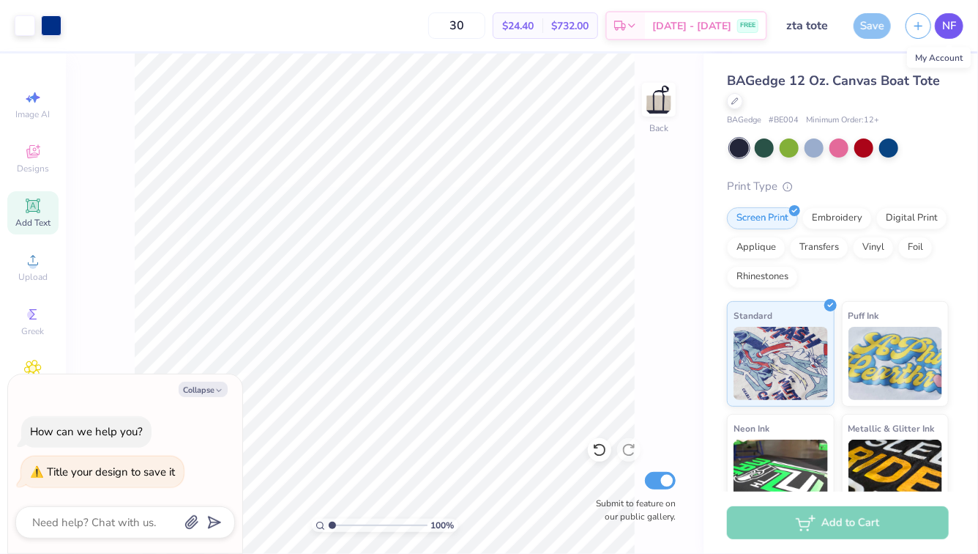
click at [961, 29] on link "NF" at bounding box center [949, 26] width 29 height 26
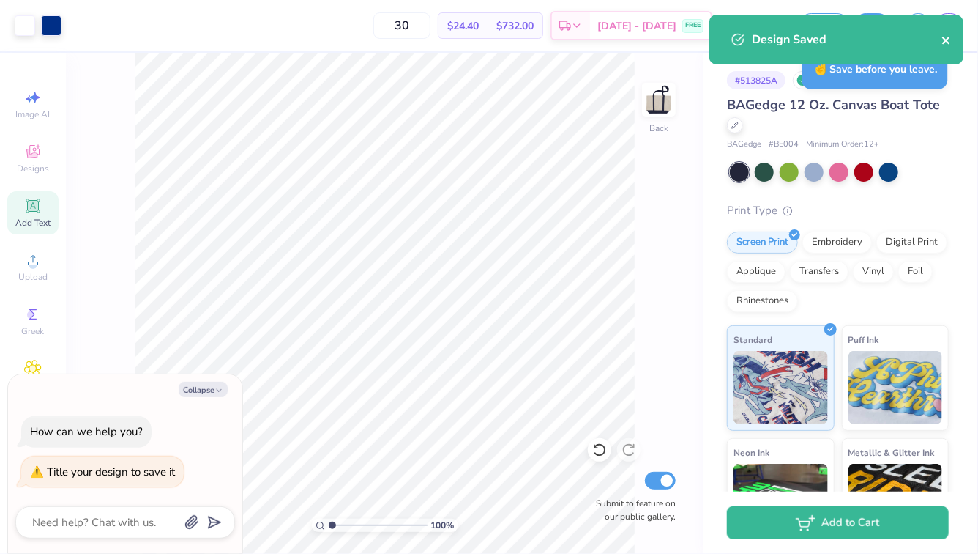
click at [943, 36] on icon "close" at bounding box center [947, 40] width 10 height 12
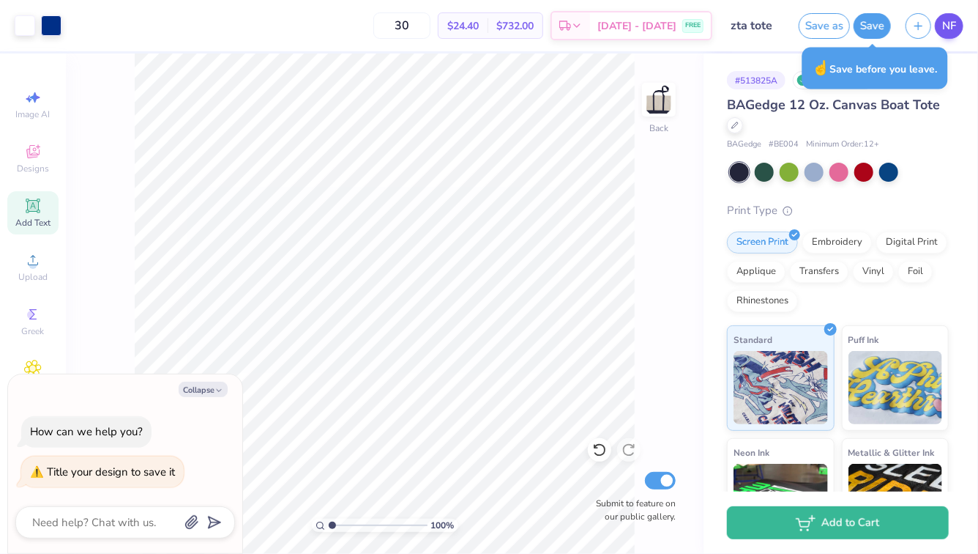
type textarea "x"
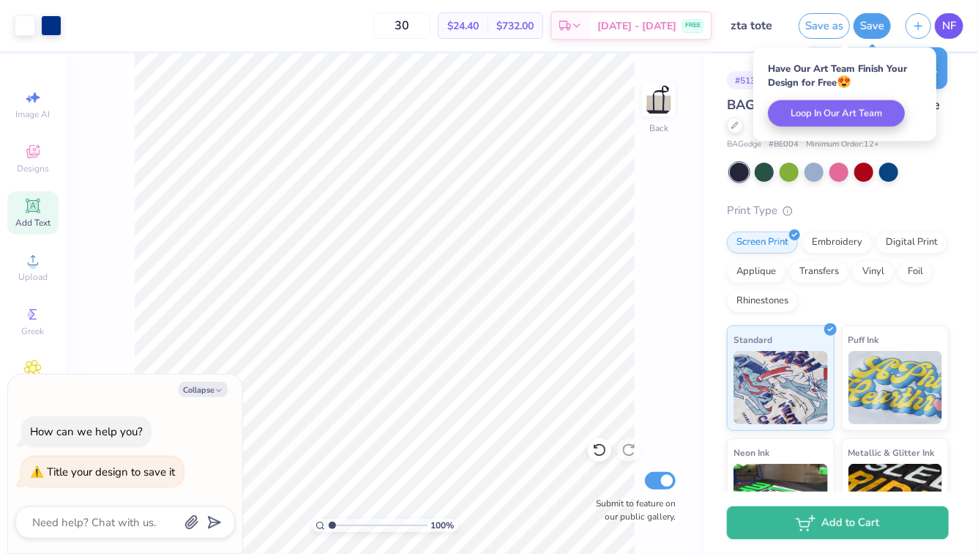
click at [948, 31] on span "NF" at bounding box center [949, 26] width 14 height 17
